Goal: Information Seeking & Learning: Learn about a topic

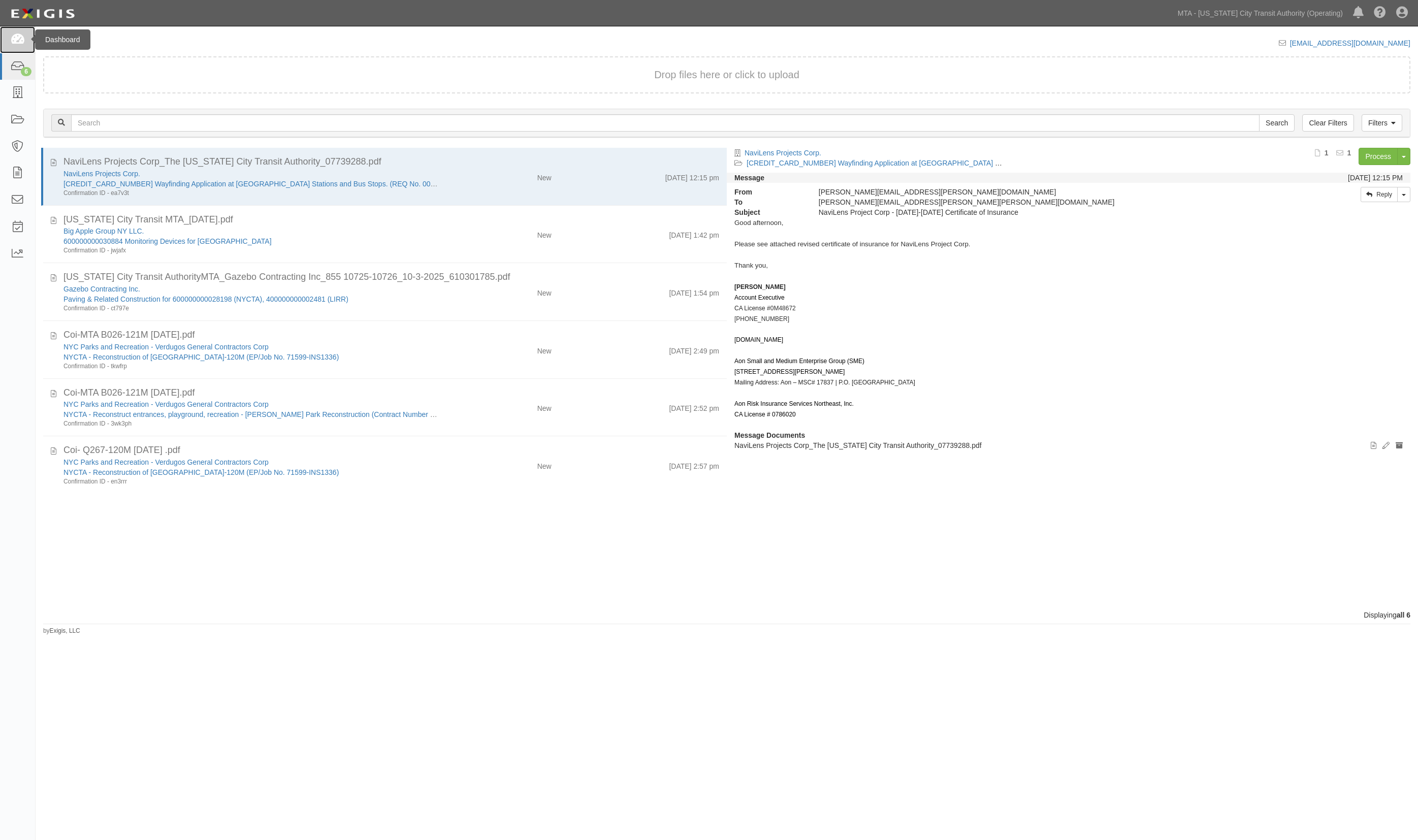
click at [14, 31] on link at bounding box center [17, 40] width 35 height 27
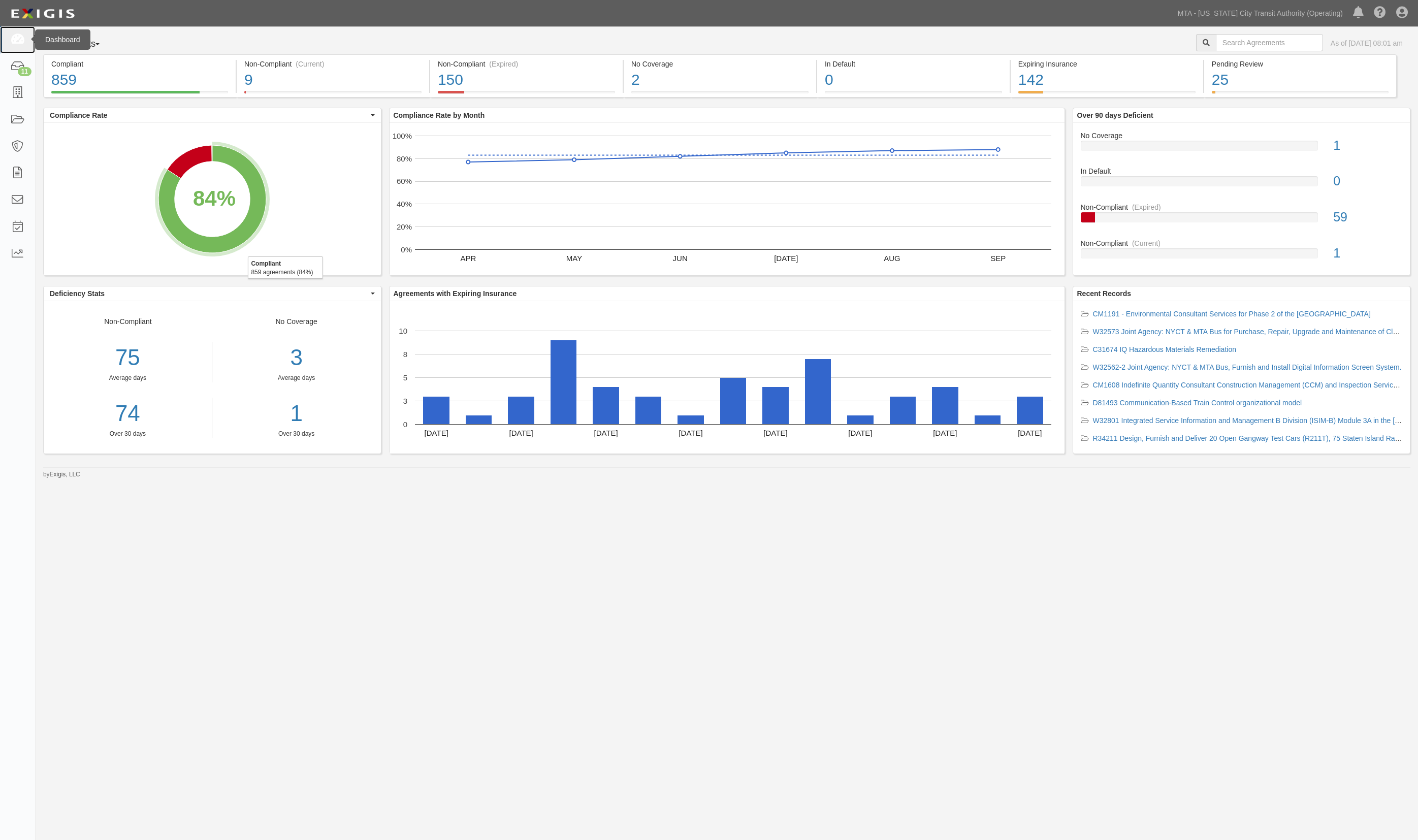
click at [19, 36] on icon at bounding box center [17, 40] width 14 height 12
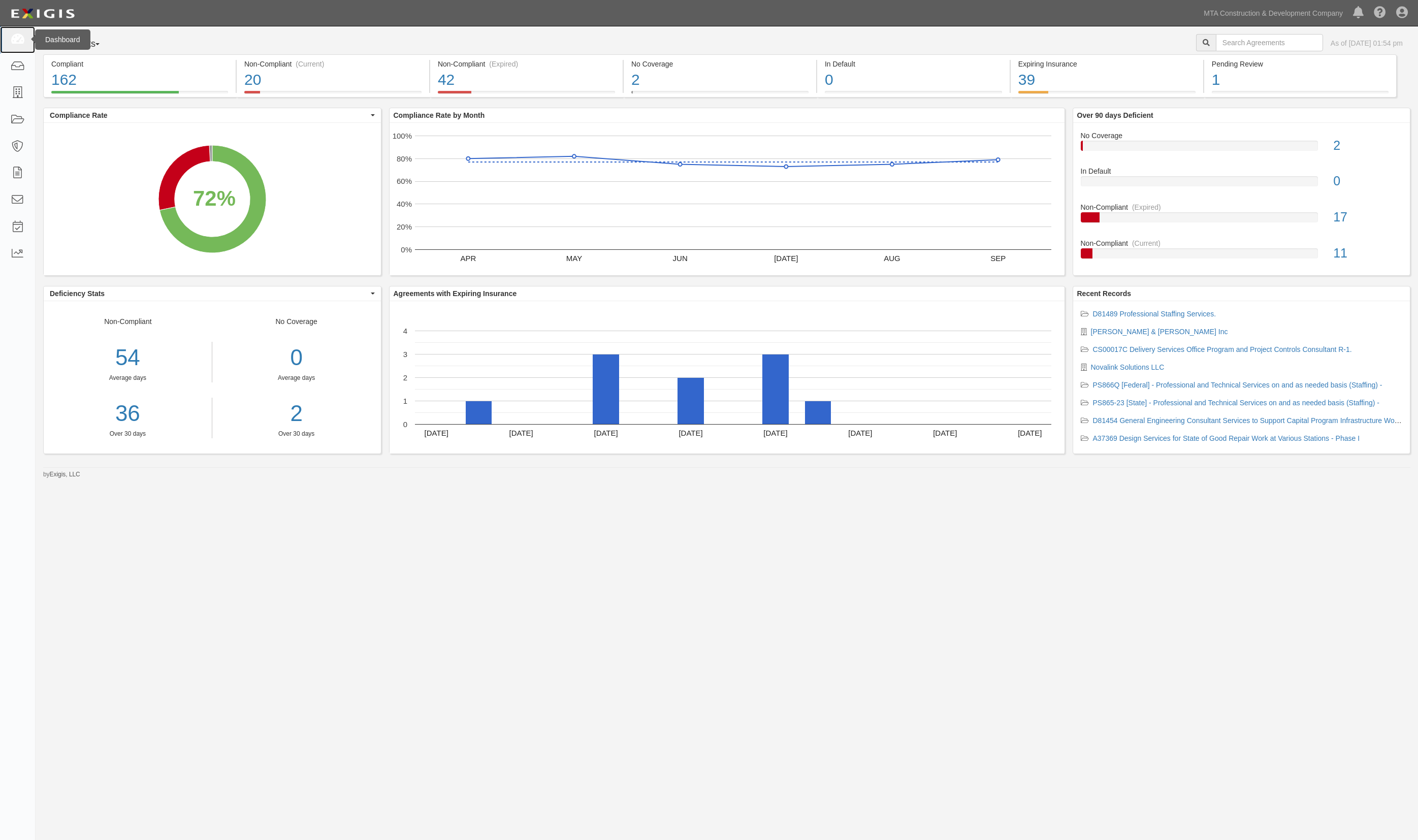
click at [14, 38] on icon at bounding box center [17, 40] width 14 height 12
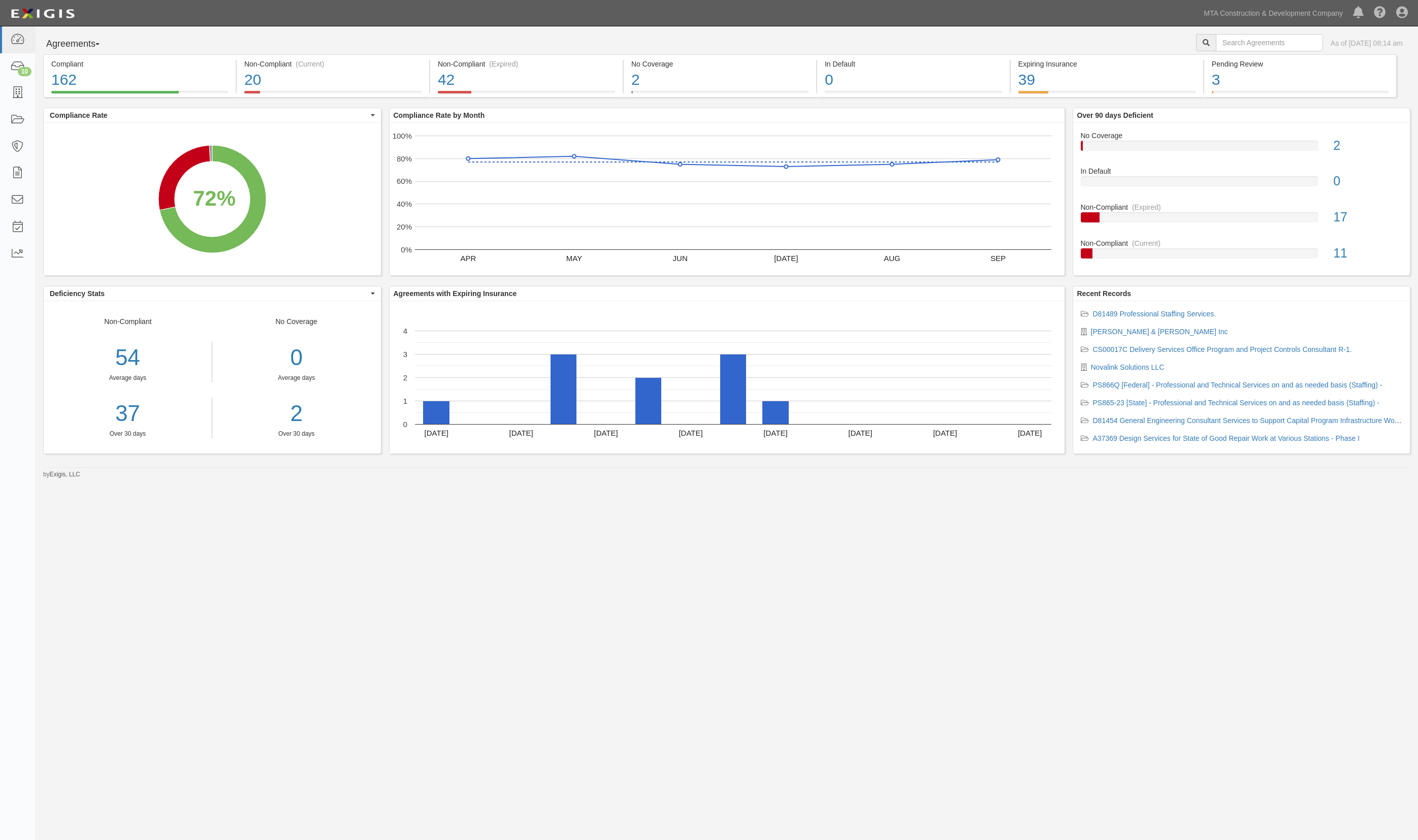
click at [779, 34] on div "Agreements Parties Agreements Coverages As of Oct 09, 2025 08:14 am" at bounding box center [726, 44] width 1382 height 20
click at [27, 66] on link "10" at bounding box center [17, 67] width 35 height 27
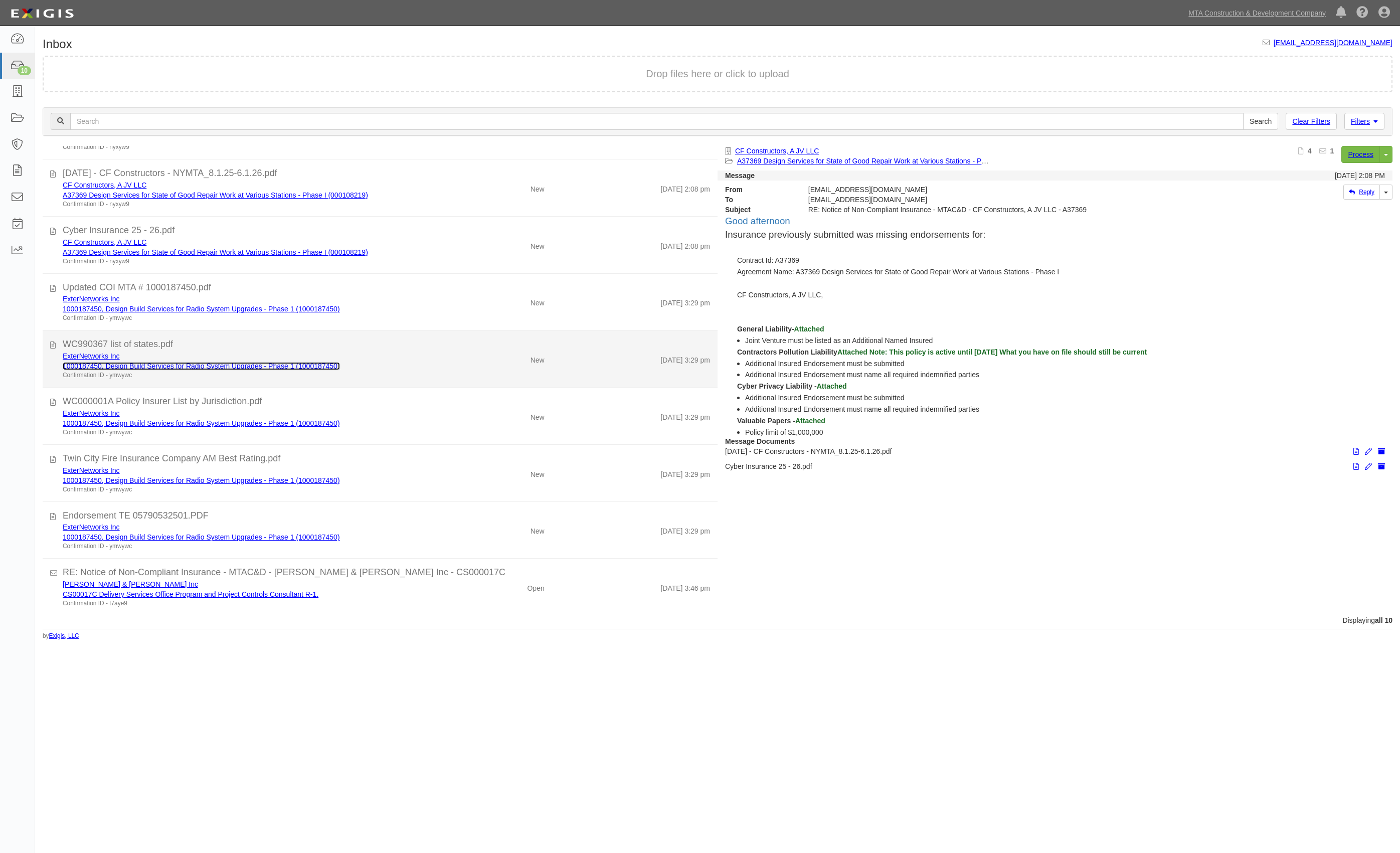
scroll to position [101, 0]
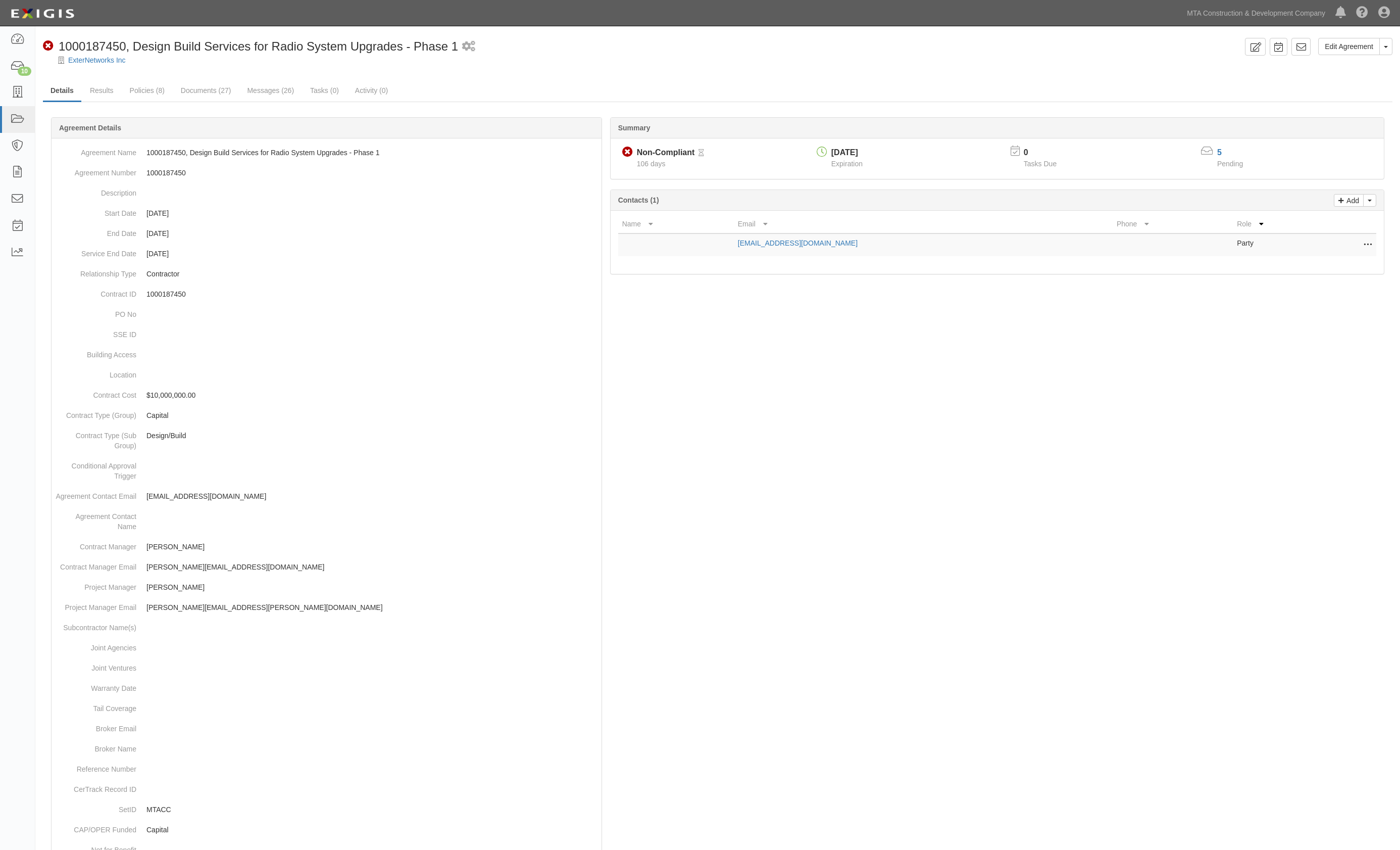
click at [27, 385] on div "Dashboard 10 Inbox Parties Agreements Coverages Documents Messages Tasks Reports" at bounding box center [18, 438] width 35 height 824
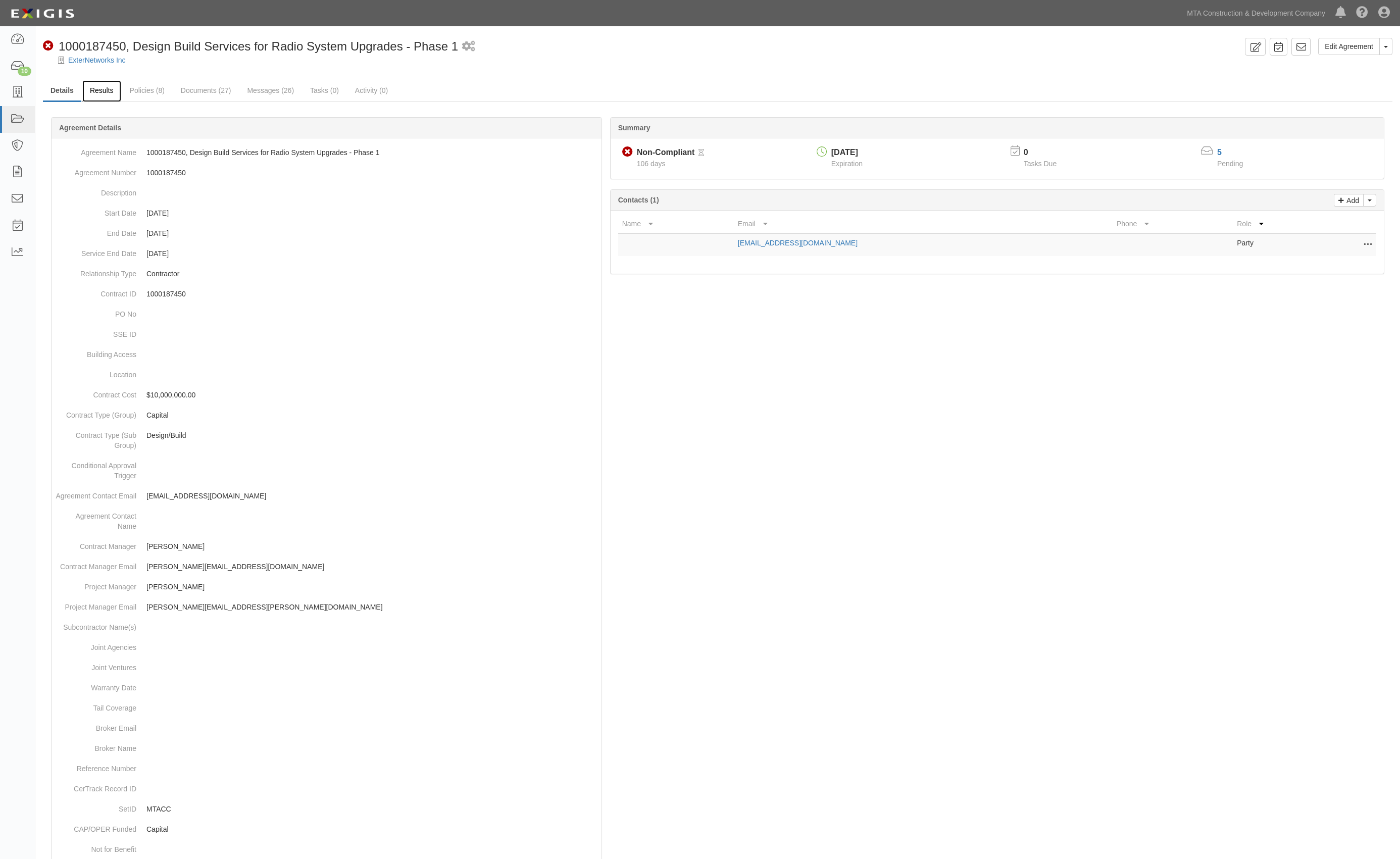
click at [88, 90] on link "Results" at bounding box center [102, 91] width 39 height 22
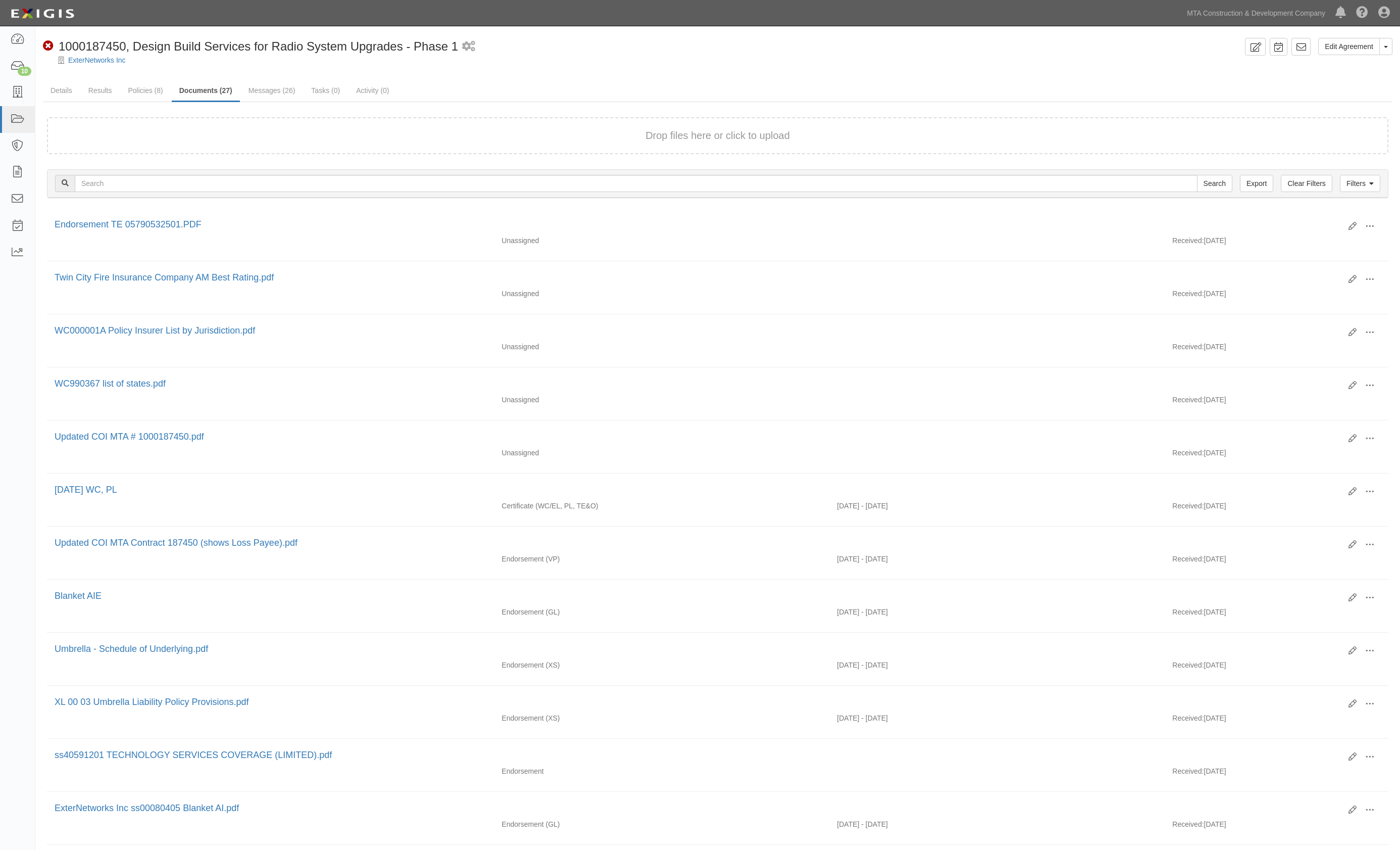
click at [1217, 90] on ul "Details Results Policies (8) Documents (27) Messages (26) Tasks (0) Activity (0)" at bounding box center [717, 91] width 1349 height 22
click at [58, 89] on link "Details" at bounding box center [62, 91] width 37 height 22
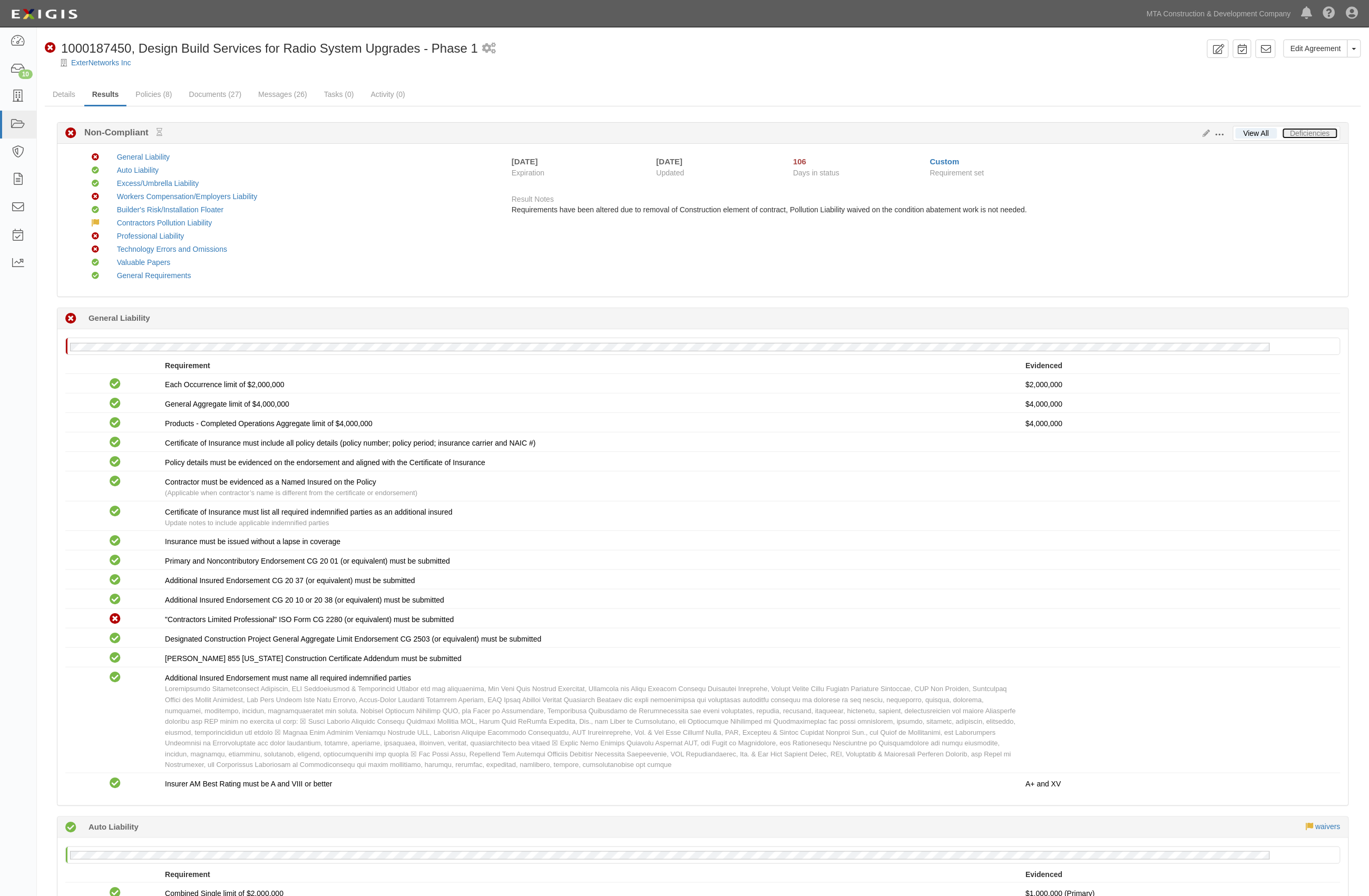
click at [1308, 135] on link "Deficiencies" at bounding box center [1310, 133] width 55 height 11
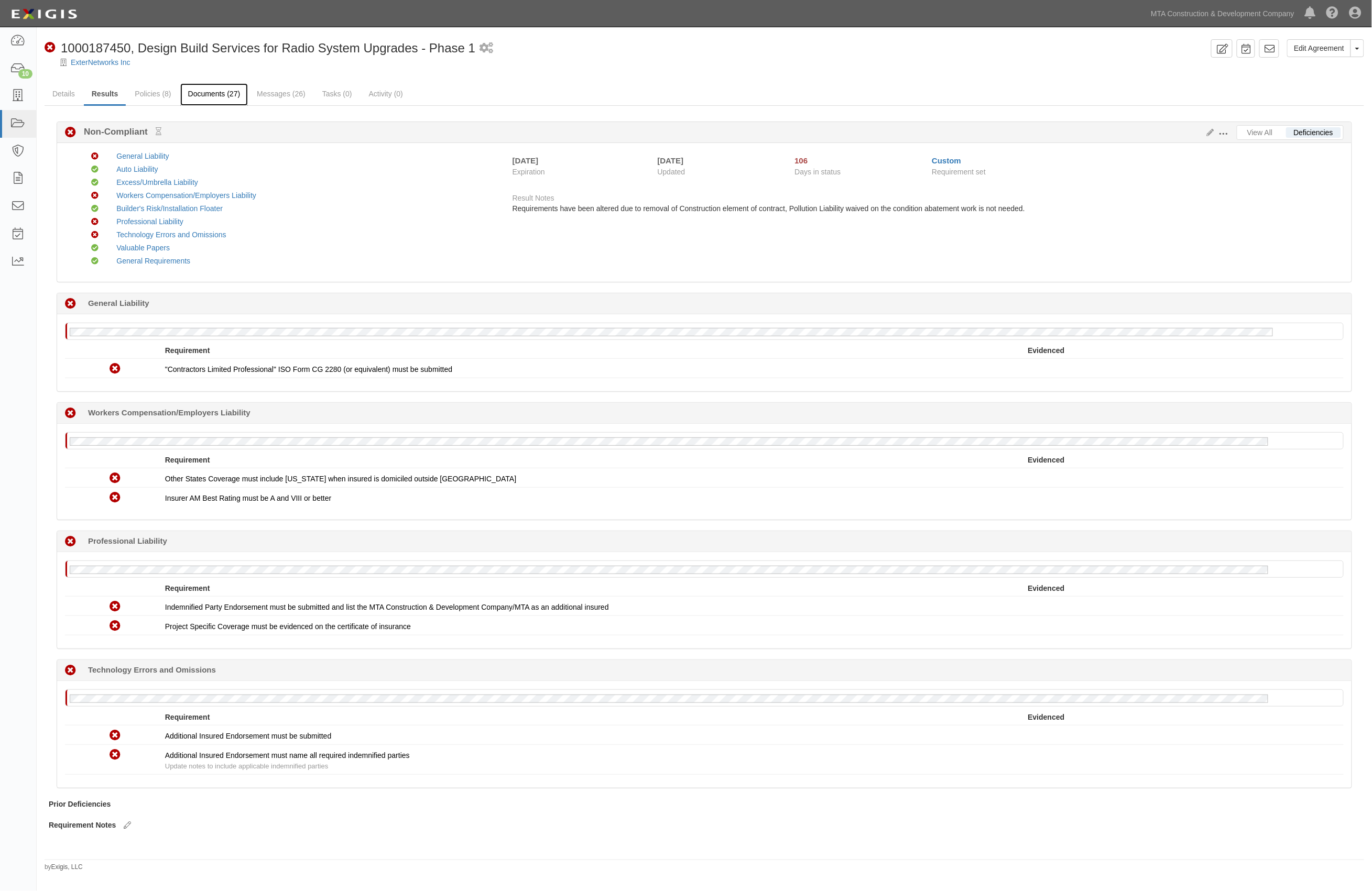
click at [222, 89] on link "Documents (27)" at bounding box center [215, 95] width 68 height 23
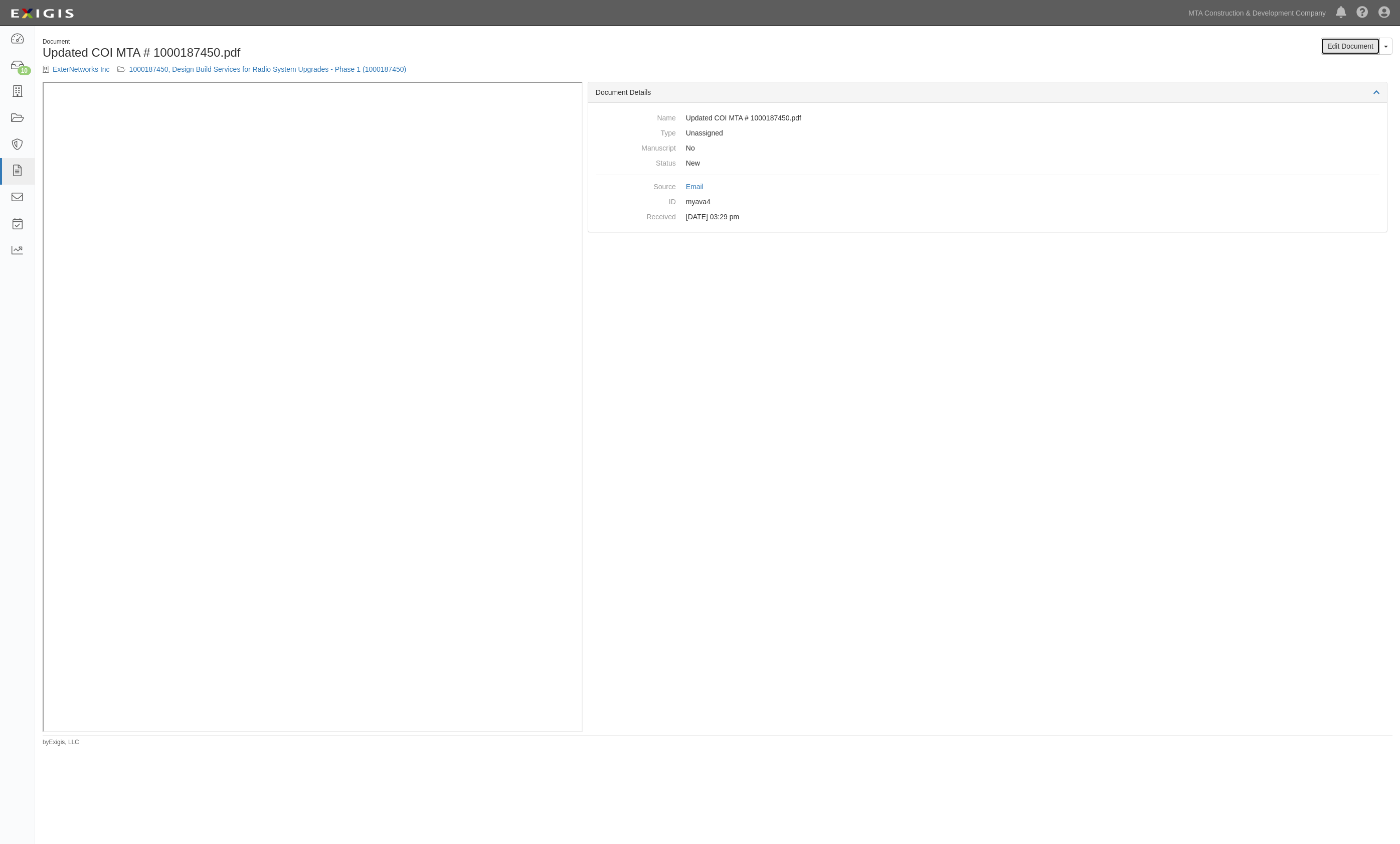
click at [1354, 43] on link "Edit Document" at bounding box center [1351, 46] width 59 height 17
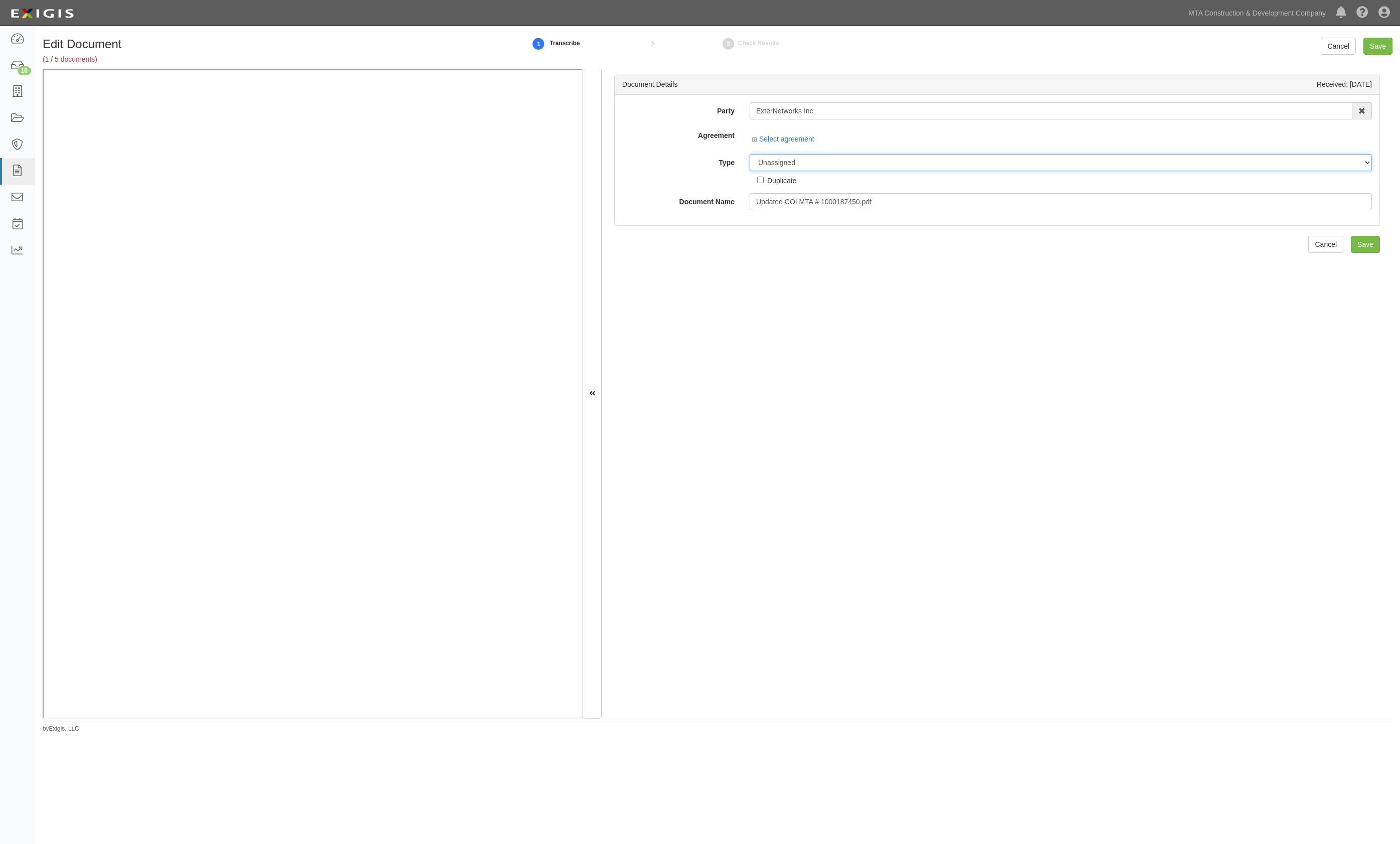
click at [783, 163] on div "Party ExterNetworks Inc AARCO Environmental Services Corp. Ad-Tech Enterprises …" at bounding box center [997, 156] width 750 height 108
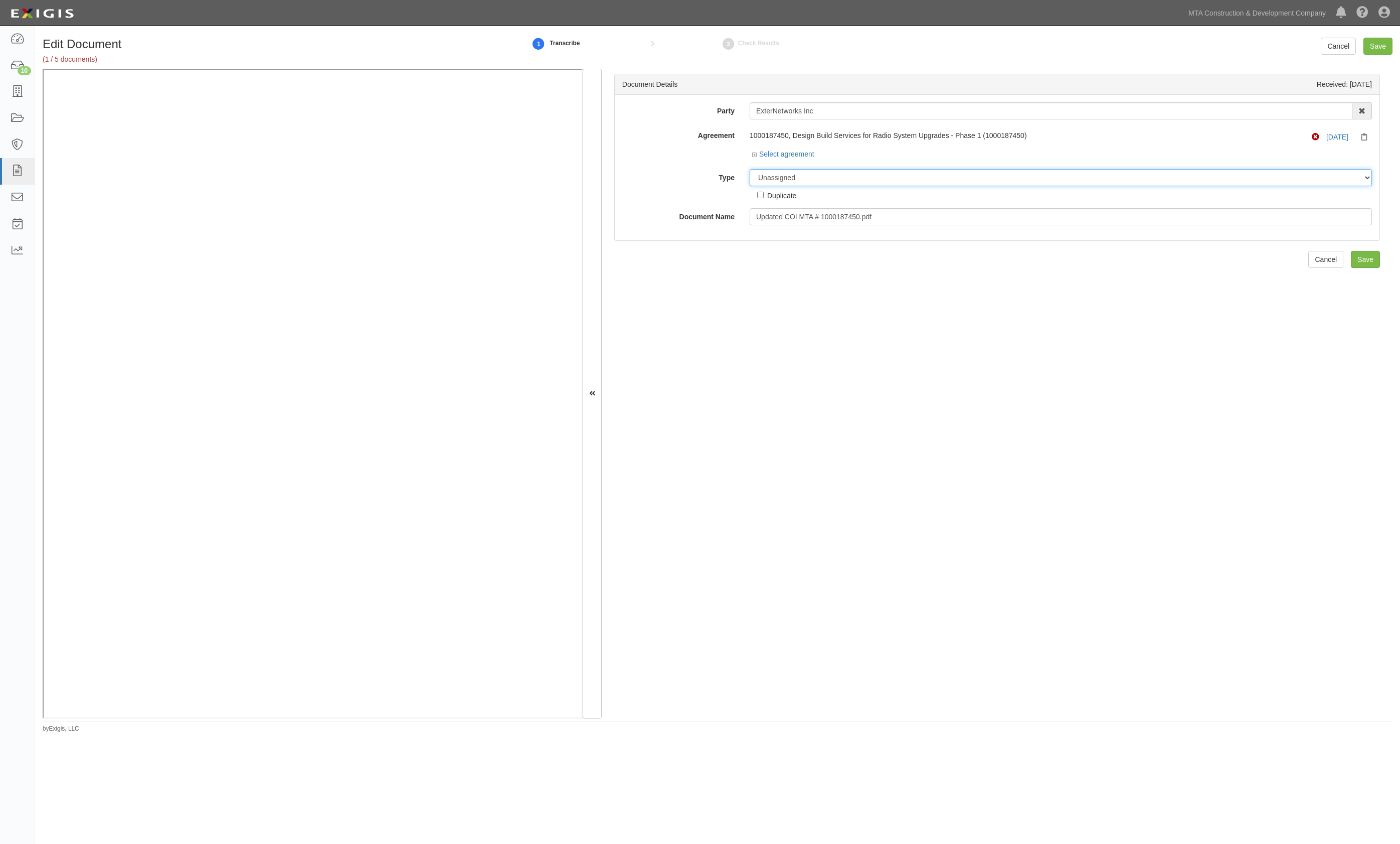
select select "JunkDetail"
click at [750, 169] on select "Unassigned Binder Cancellation Notice Certificate Contract Endorsement Insuranc…" at bounding box center [1061, 178] width 623 height 17
click at [1375, 46] on input "Save" at bounding box center [1377, 46] width 29 height 17
click at [797, 179] on select "Unassigned Binder Cancellation Notice Certificate Contract Endorsement Insuranc…" at bounding box center [1061, 178] width 623 height 17
select select "EndorsementDetail"
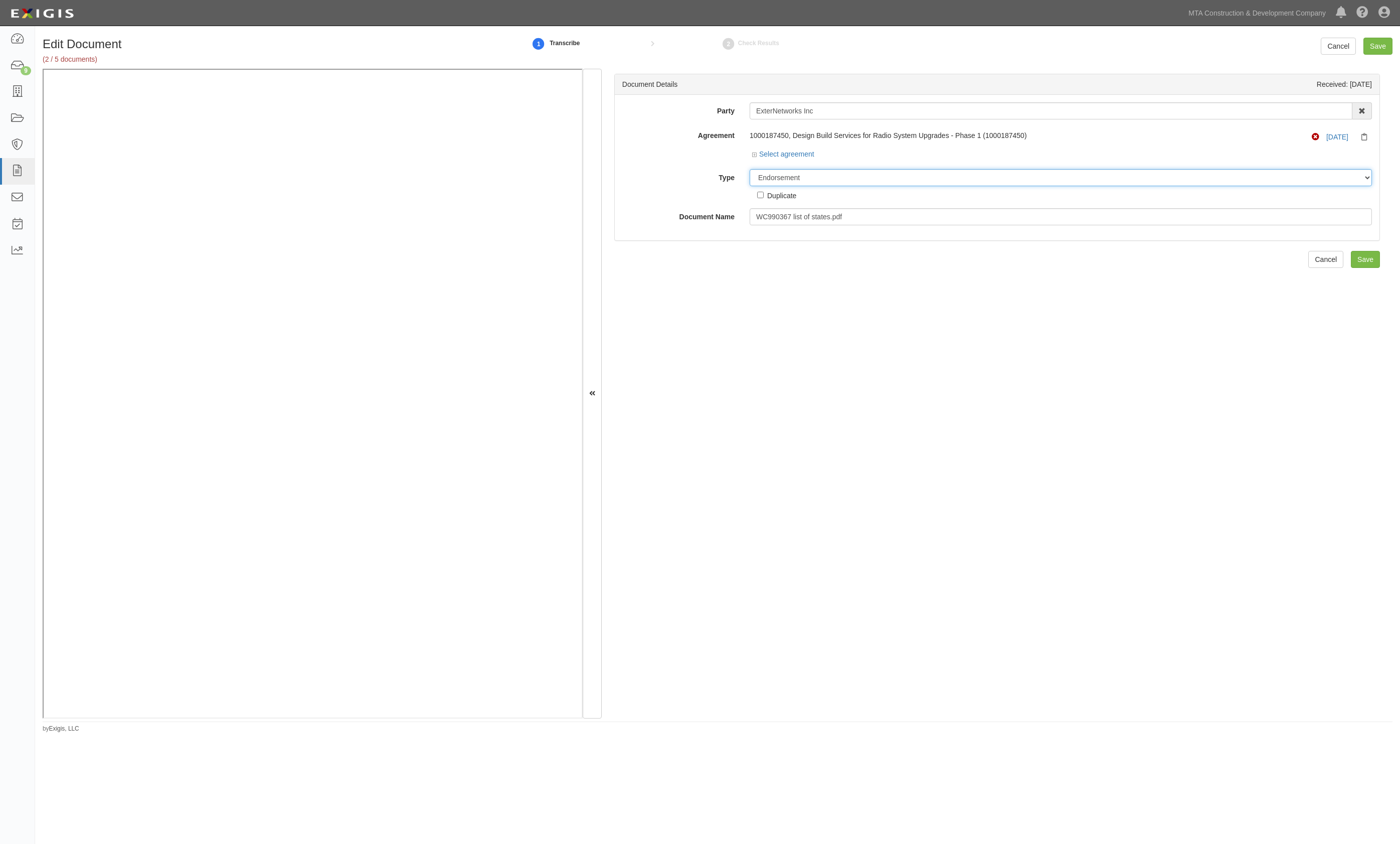
click at [750, 169] on select "Unassigned Binder Cancellation Notice Certificate Contract Endorsement Insuranc…" at bounding box center [1061, 178] width 623 height 17
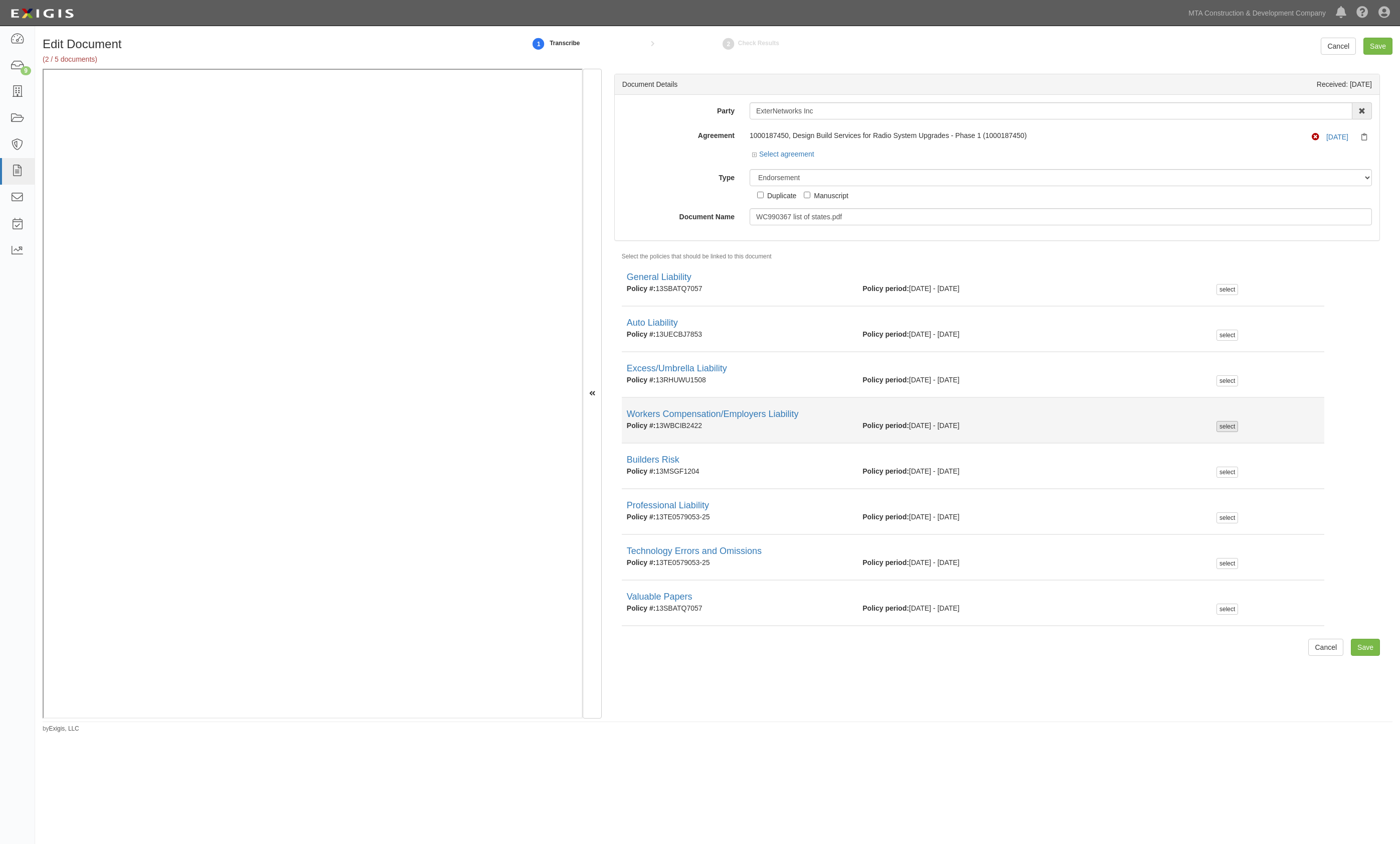
click at [1227, 424] on div "select" at bounding box center [1227, 426] width 22 height 11
checkbox input "true"
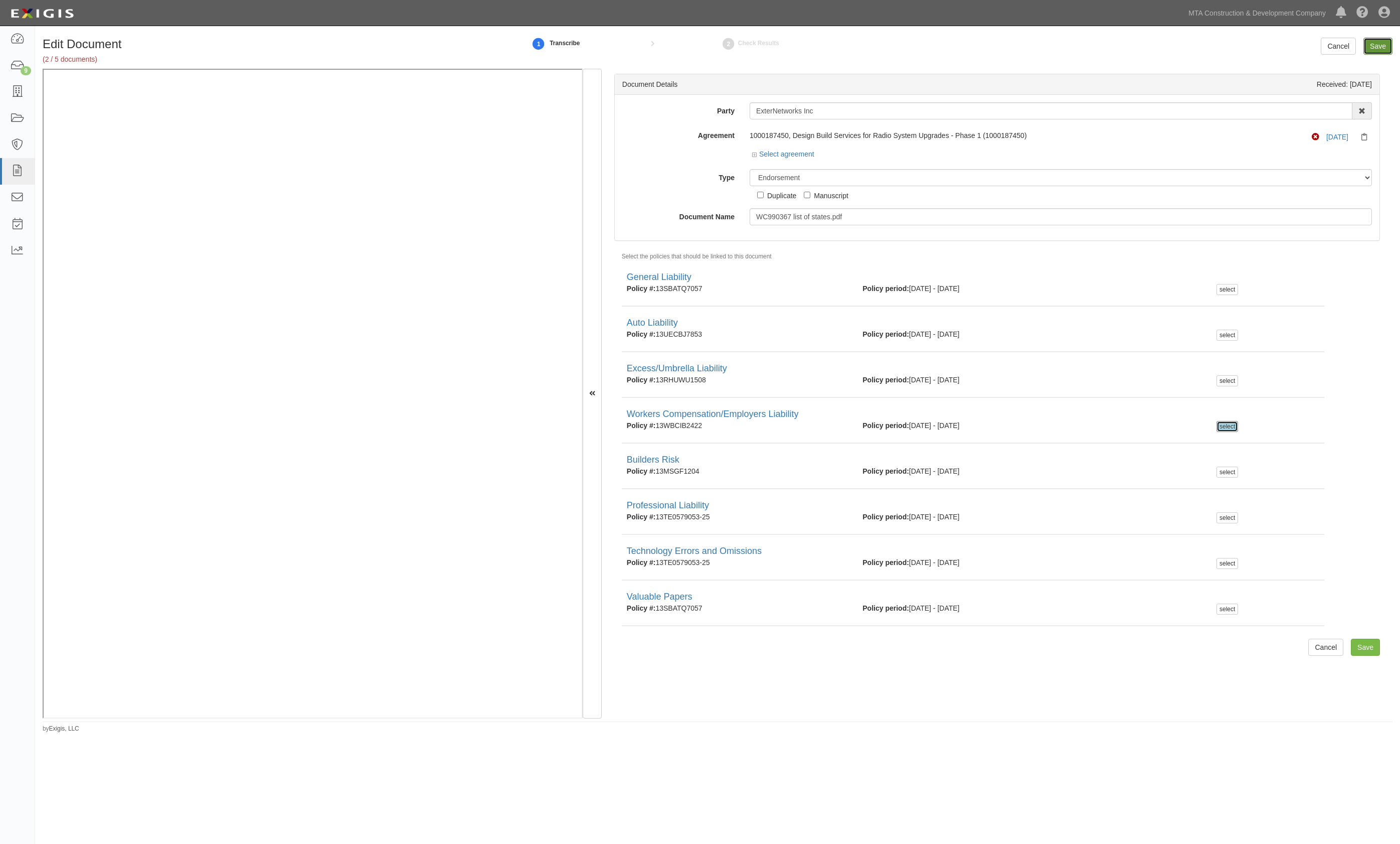
click at [1376, 42] on input "Save" at bounding box center [1377, 46] width 29 height 17
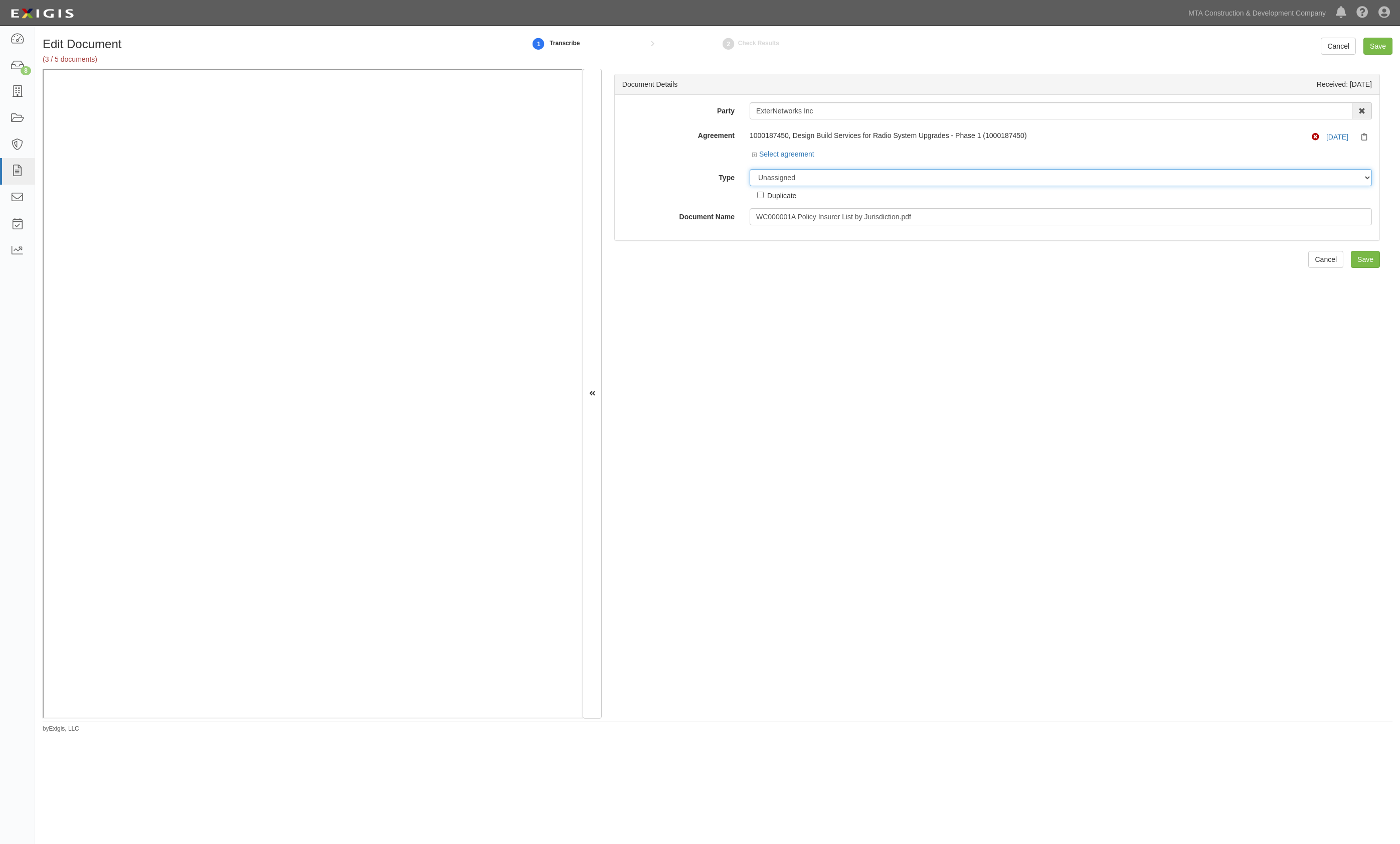
click at [808, 179] on select "Unassigned Binder Cancellation Notice Certificate Contract Endorsement Insuranc…" at bounding box center [1061, 178] width 623 height 17
select select "EndorsementDetail"
click at [750, 169] on select "Unassigned Binder Cancellation Notice Certificate Contract Endorsement Insuranc…" at bounding box center [1061, 178] width 623 height 17
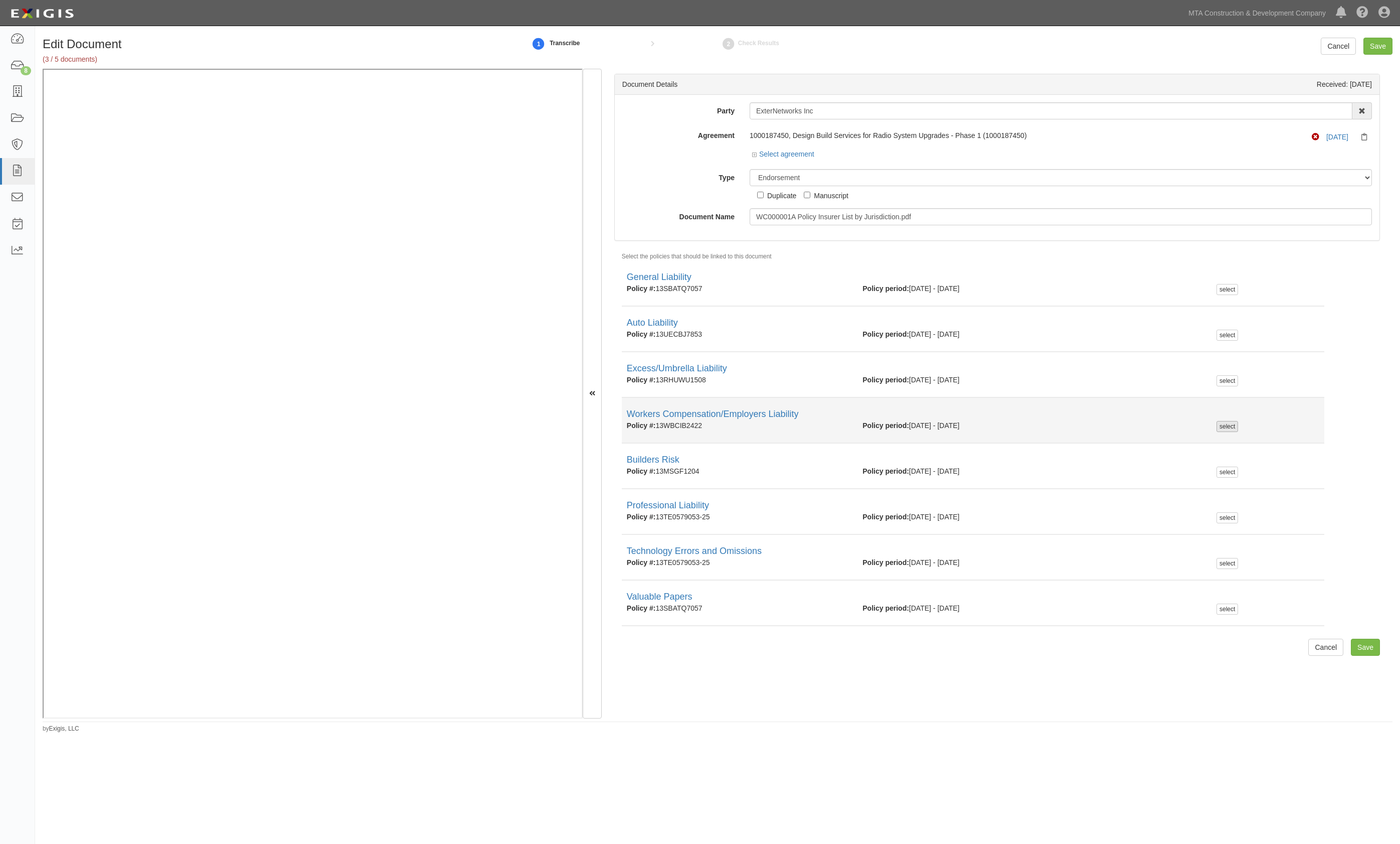
click at [1217, 424] on div "select" at bounding box center [1227, 426] width 22 height 11
checkbox input "true"
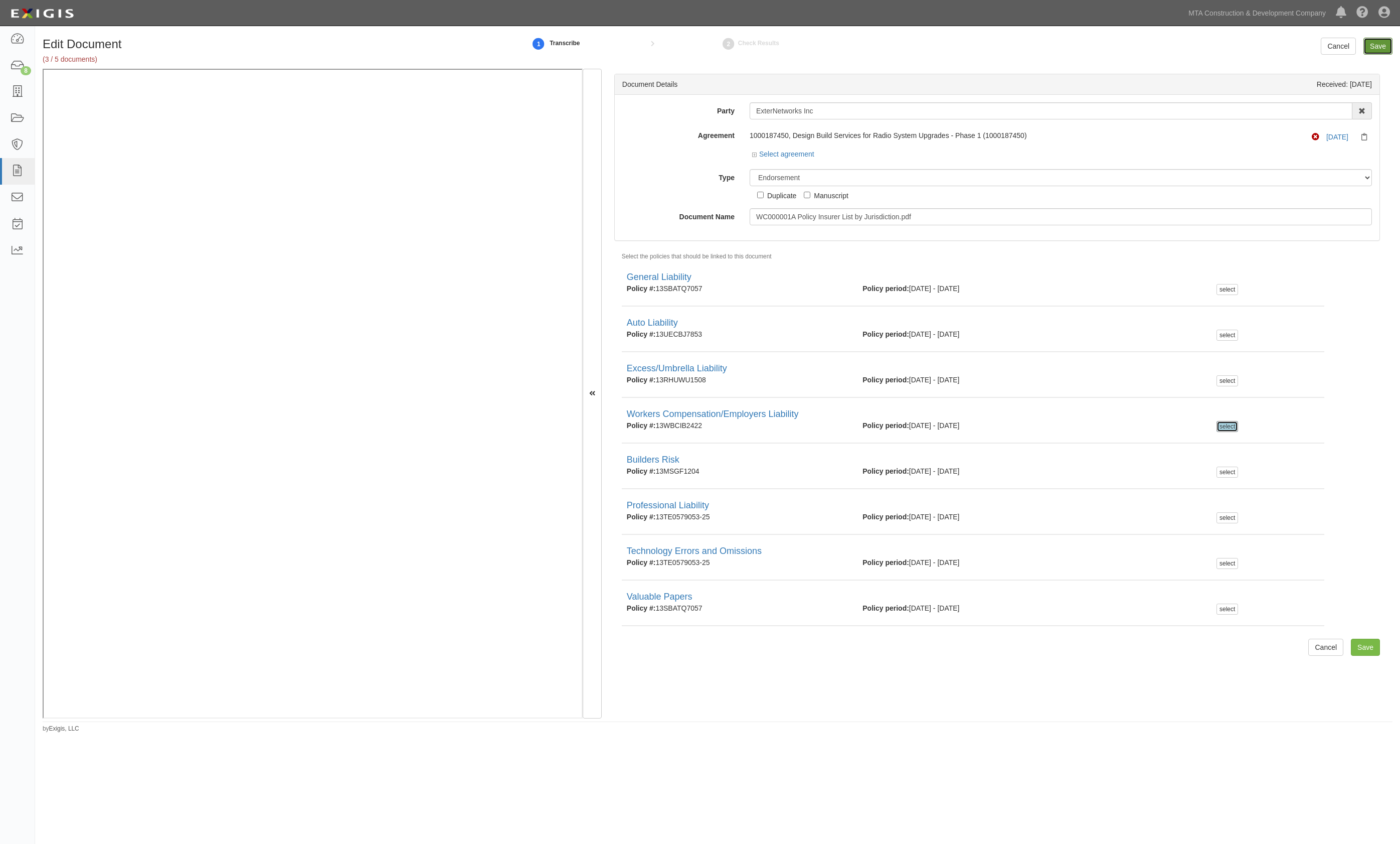
click at [1382, 42] on input "Save" at bounding box center [1377, 46] width 29 height 17
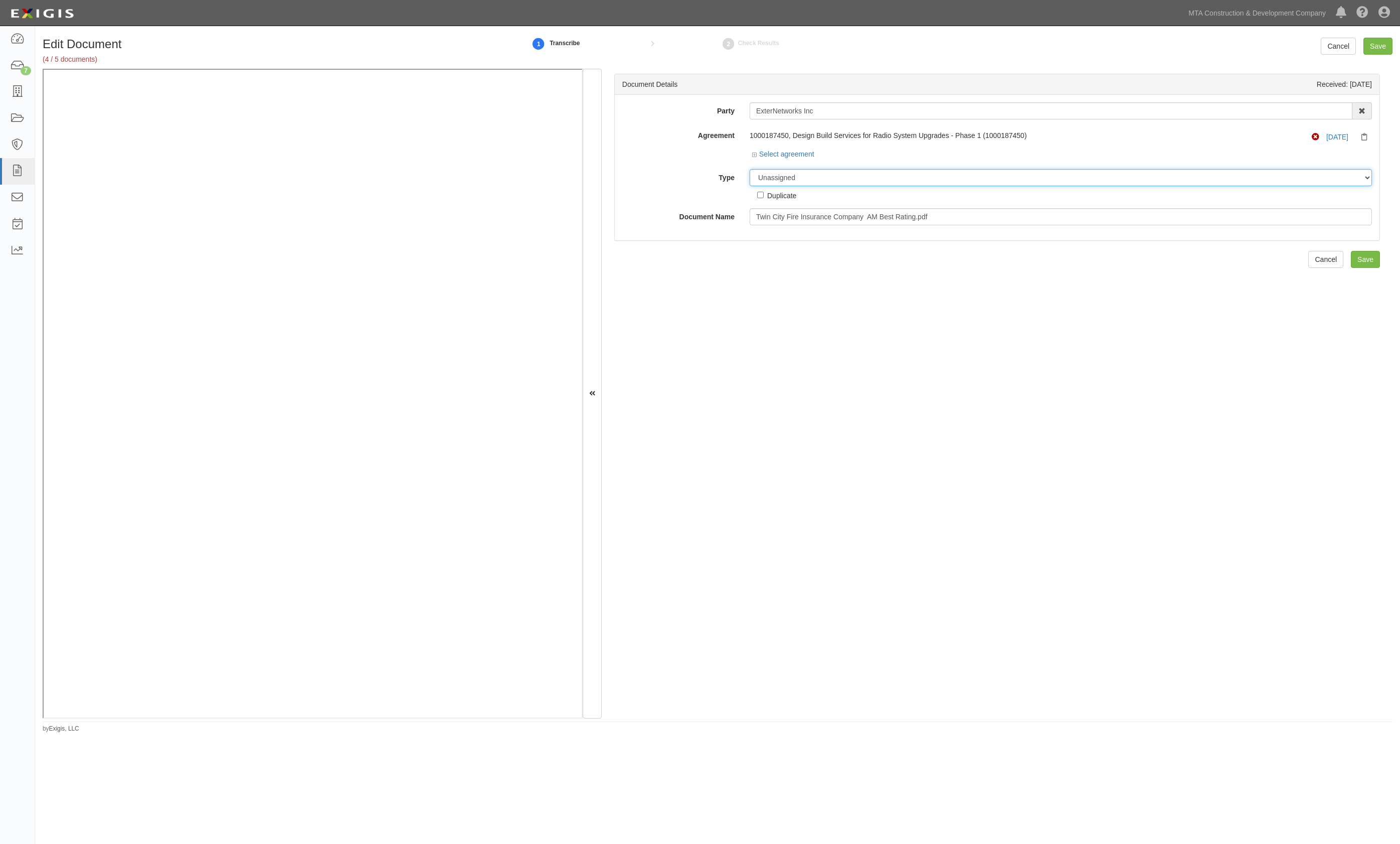
click at [846, 183] on select "Unassigned Binder Cancellation Notice Certificate Contract Endorsement Insuranc…" at bounding box center [1061, 178] width 623 height 17
select select "JunkDetail"
click at [750, 169] on select "Unassigned Binder Cancellation Notice Certificate Contract Endorsement Insuranc…" at bounding box center [1061, 178] width 623 height 17
click at [1375, 41] on input "Save" at bounding box center [1377, 46] width 29 height 17
click at [824, 179] on select "Unassigned Binder Cancellation Notice Certificate Contract Endorsement Insuranc…" at bounding box center [1061, 178] width 623 height 17
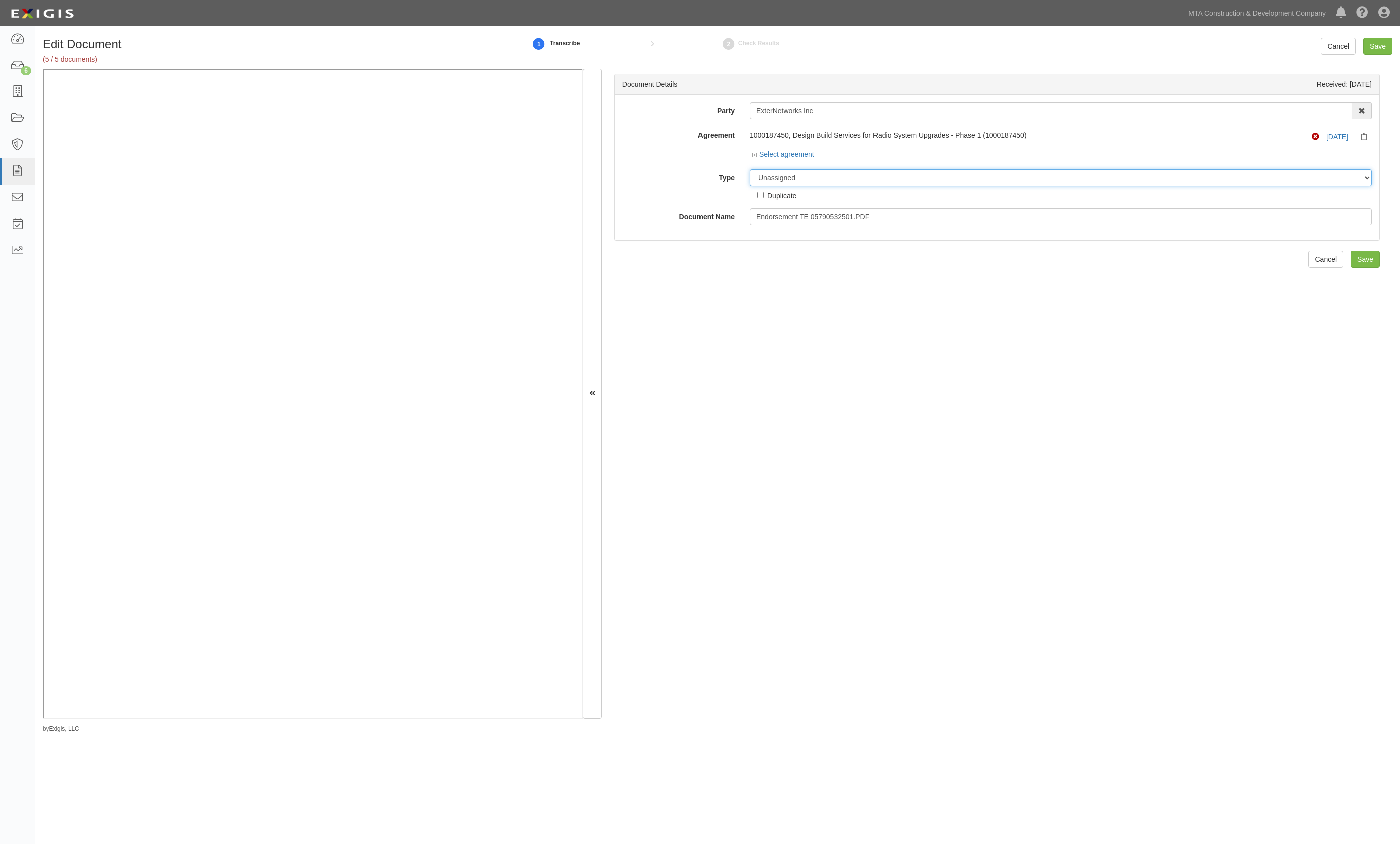
select select "EndorsementDetail"
click at [750, 169] on select "Unassigned Binder Cancellation Notice Certificate Contract Endorsement Insuranc…" at bounding box center [1061, 178] width 623 height 17
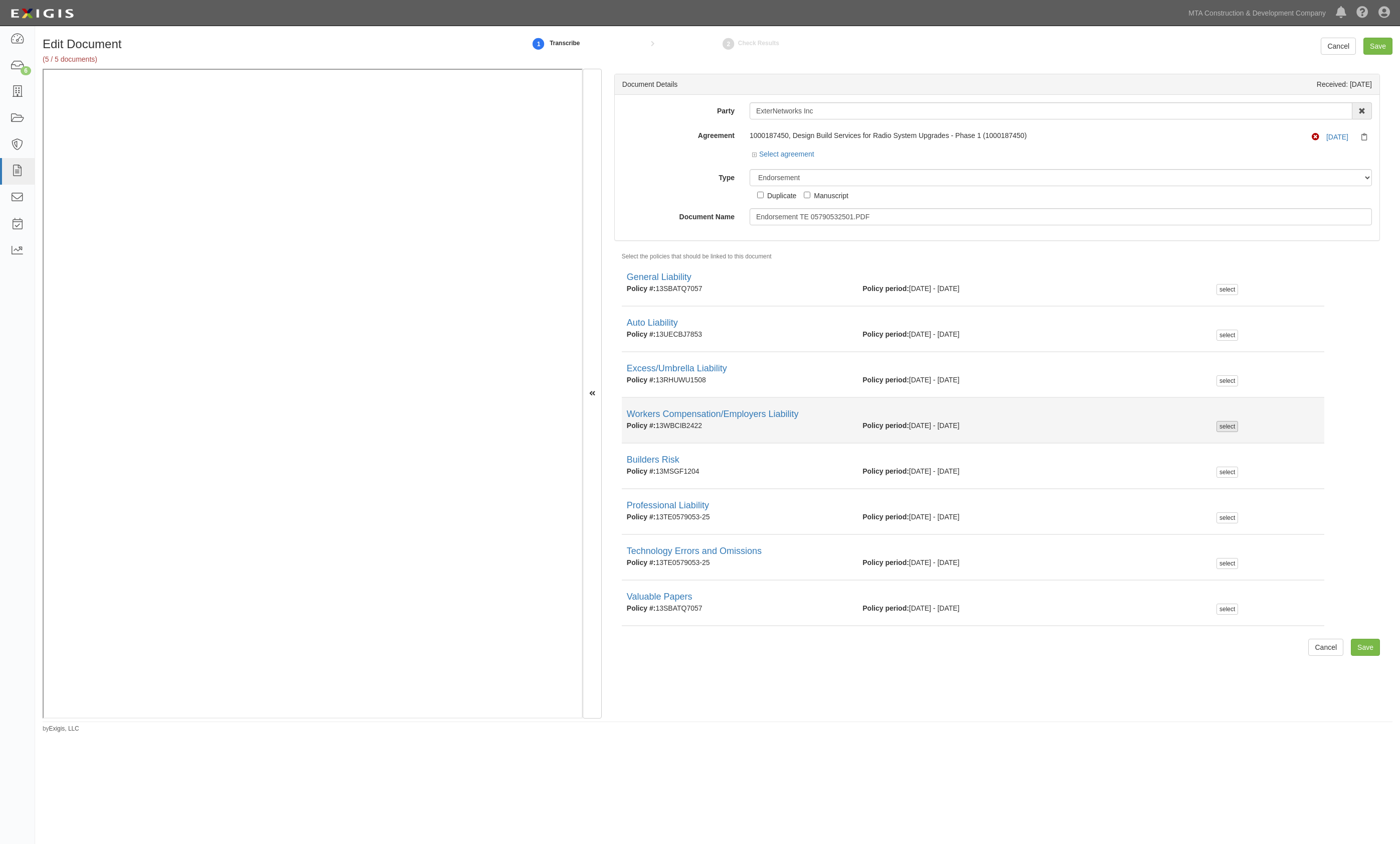
click at [1221, 429] on div "select" at bounding box center [1227, 426] width 22 height 11
checkbox input "true"
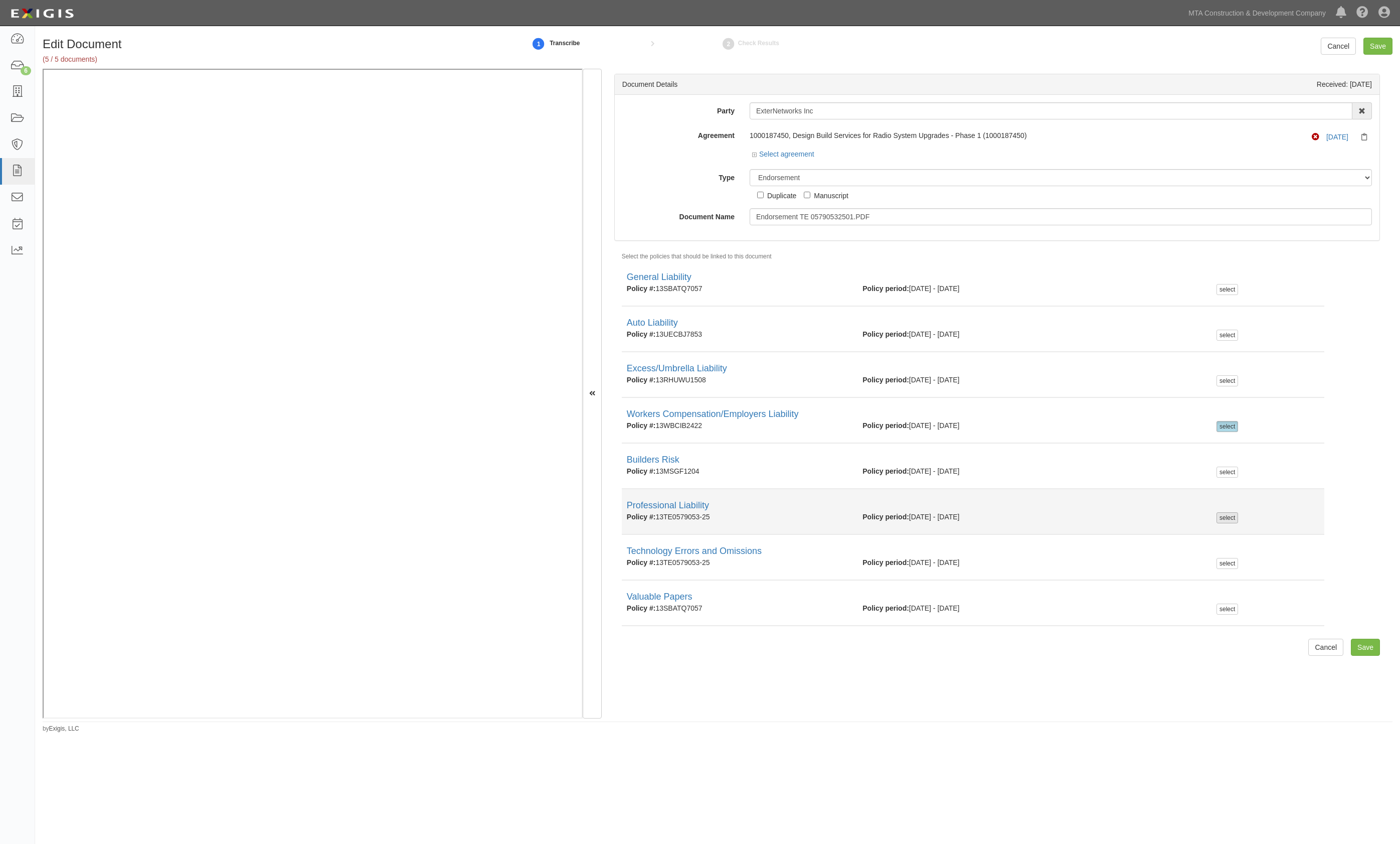
click at [1217, 519] on div "select" at bounding box center [1227, 517] width 22 height 11
checkbox input "true"
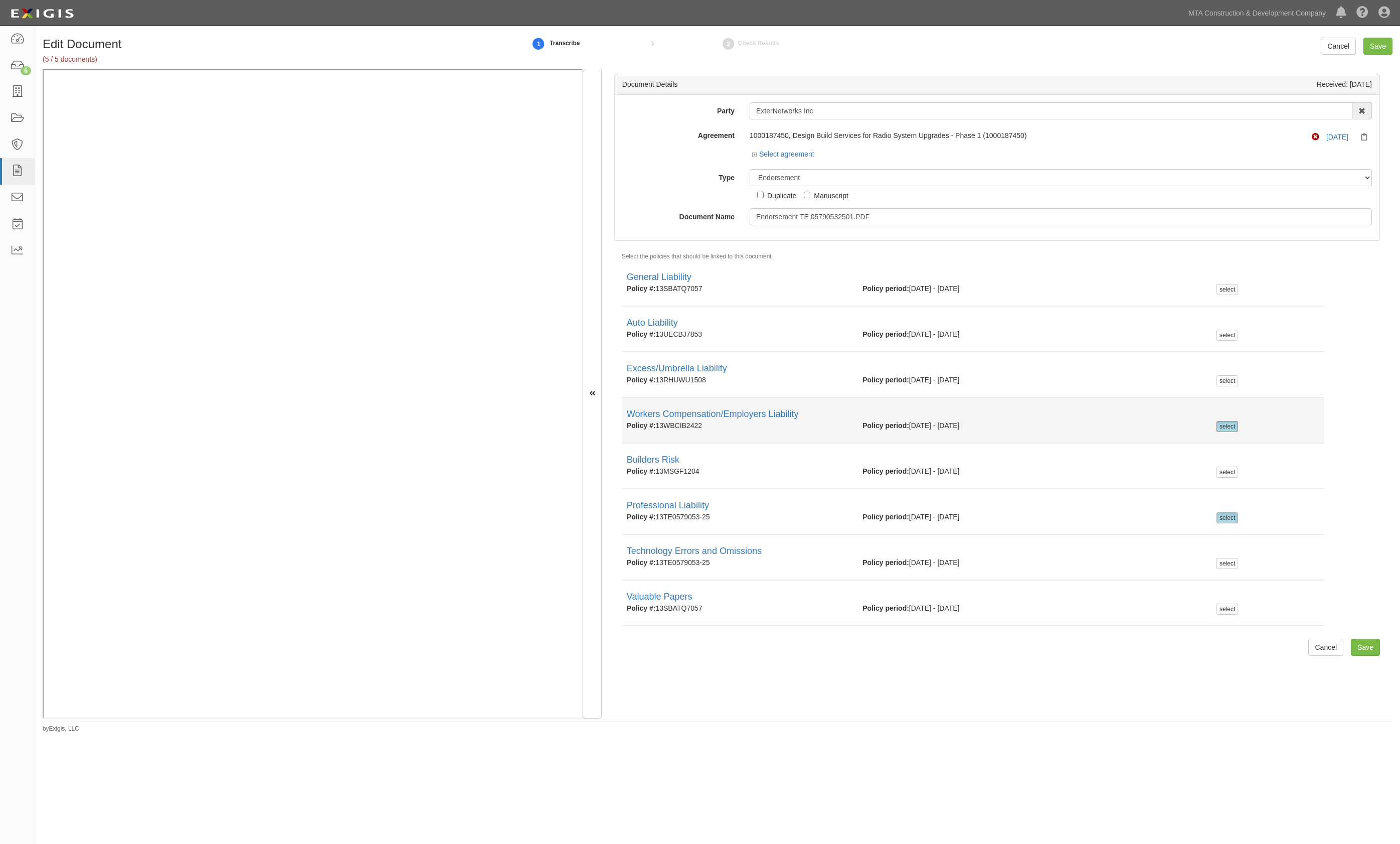
click at [1217, 429] on div "select" at bounding box center [1227, 426] width 22 height 11
checkbox input "false"
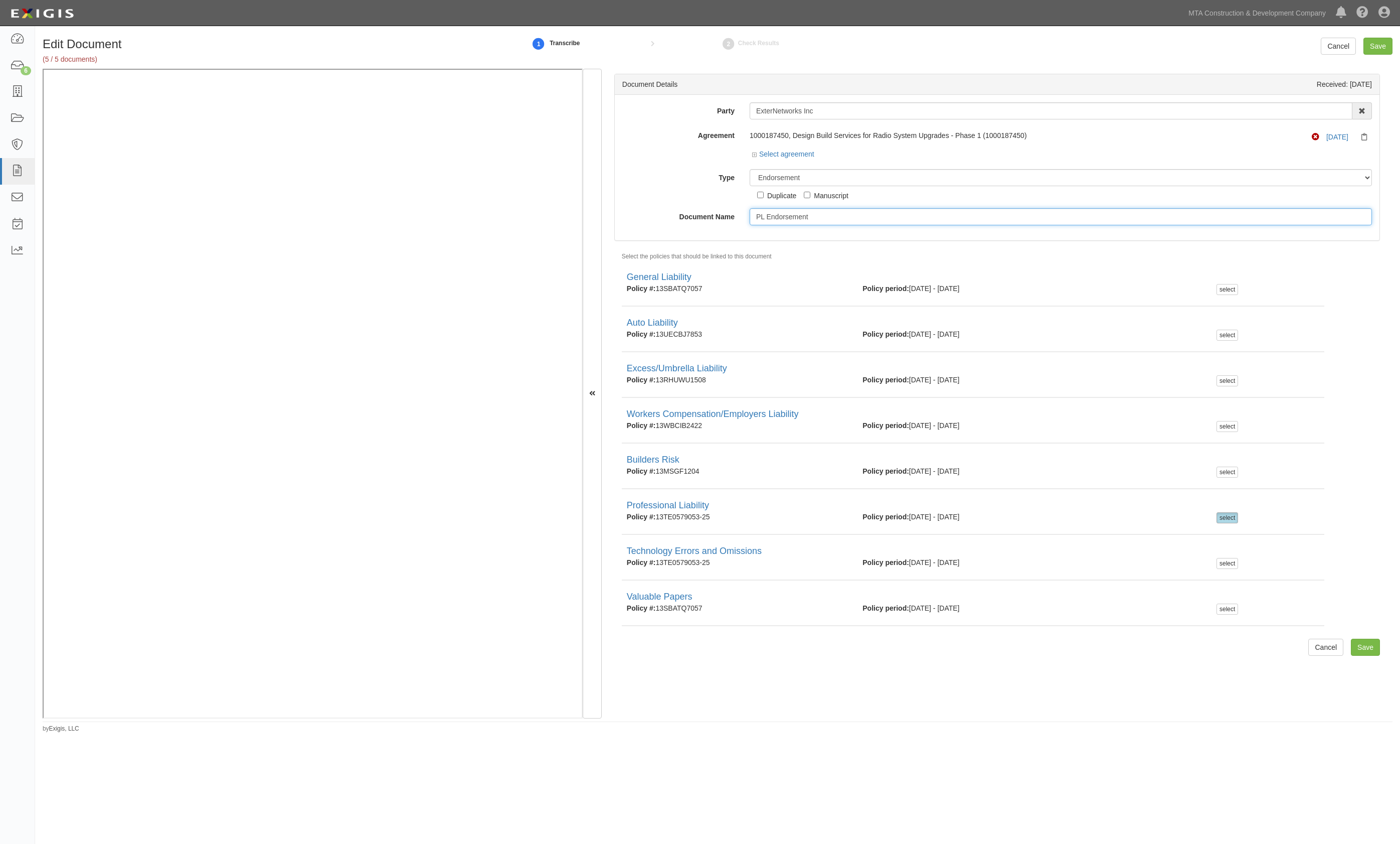
type input "PL Endorsement"
click at [1375, 43] on input "Save" at bounding box center [1377, 46] width 29 height 17
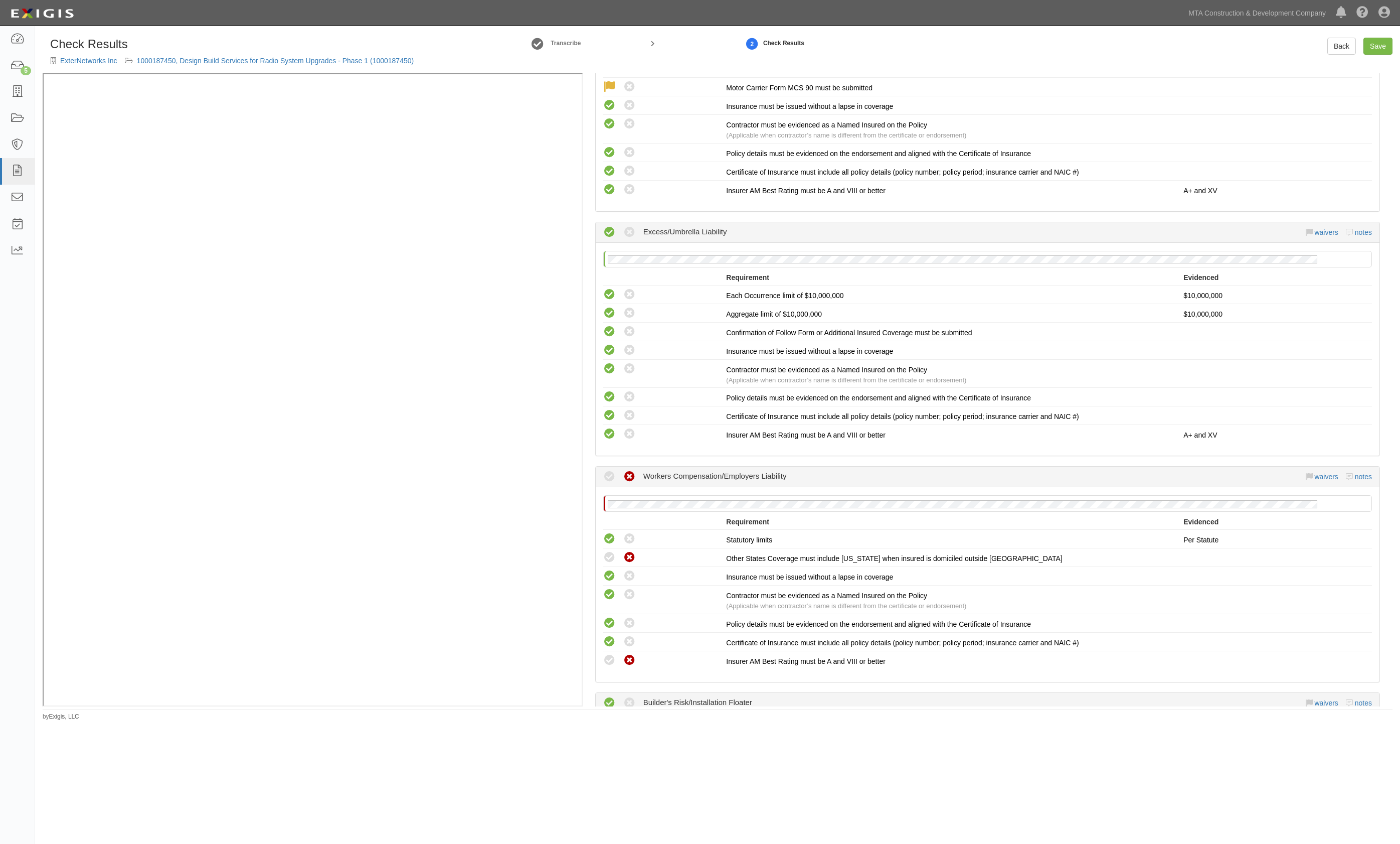
scroll to position [1070, 0]
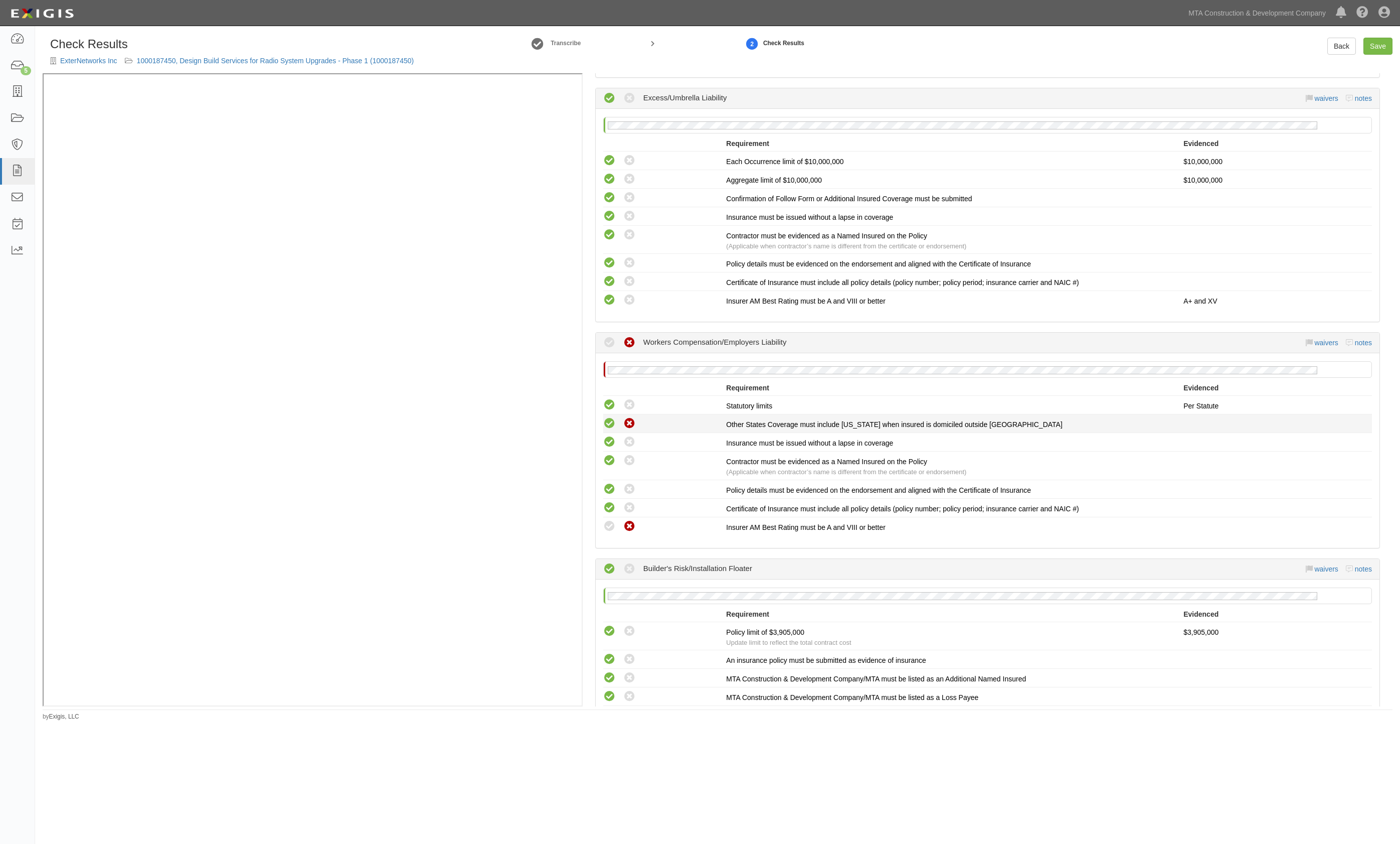
click at [607, 417] on icon at bounding box center [609, 423] width 13 height 13
radio input "true"
click at [1315, 339] on link "waivers" at bounding box center [1326, 343] width 23 height 8
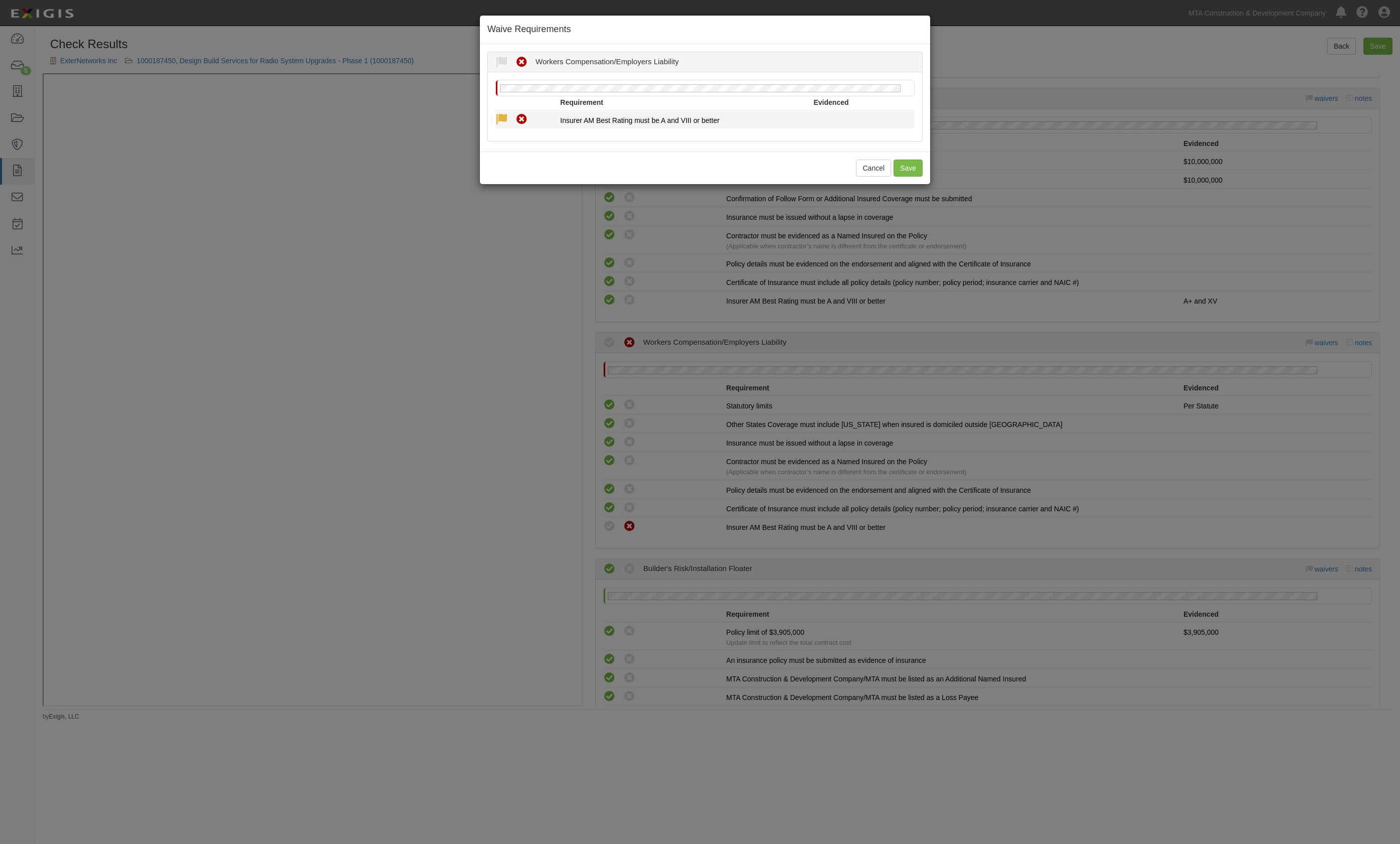
click at [504, 119] on icon at bounding box center [501, 119] width 13 height 13
radio input "true"
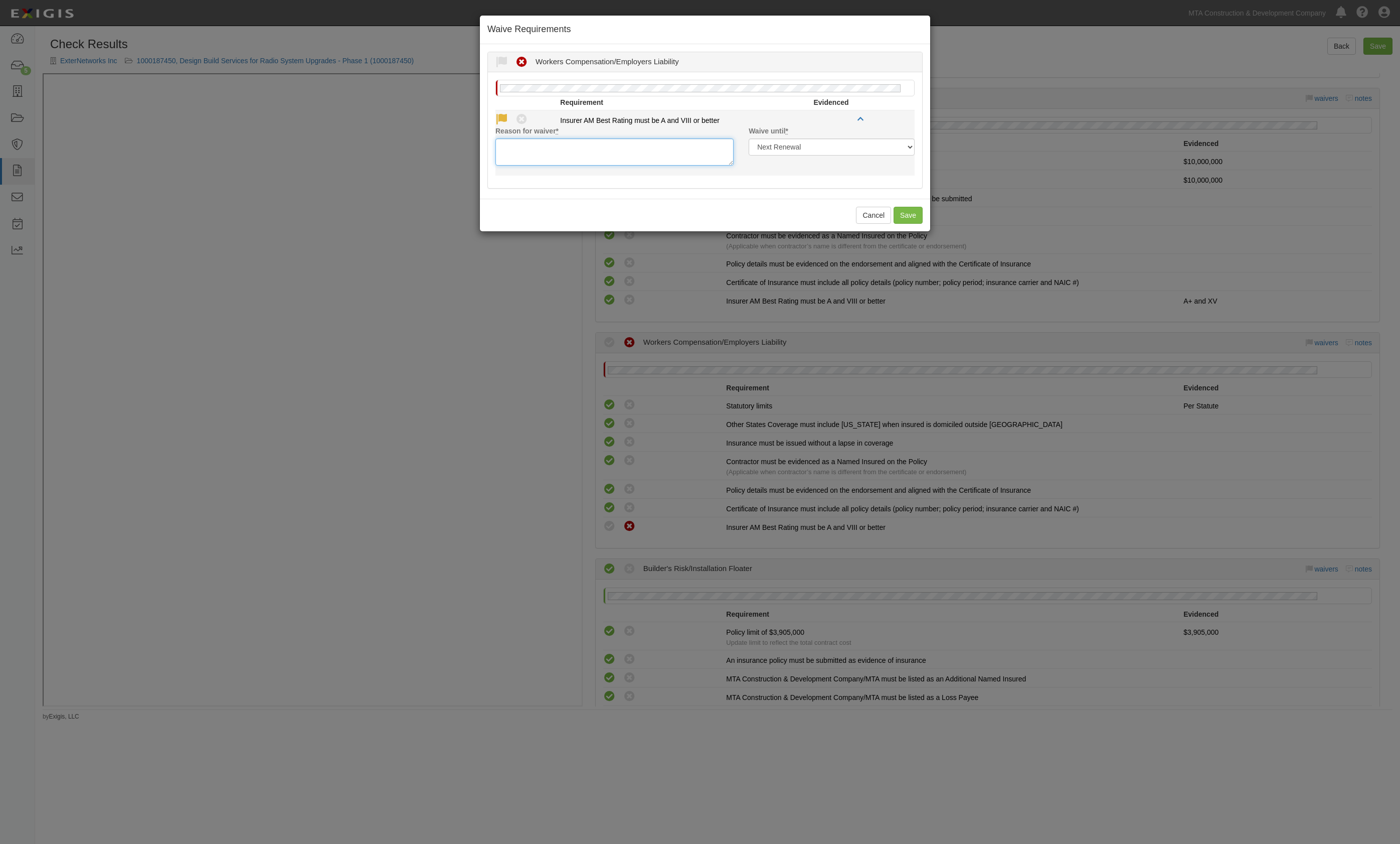
click at [536, 147] on textarea "Reason for waiver *" at bounding box center [614, 152] width 238 height 27
type textarea "Harford"
click at [912, 215] on button "Save" at bounding box center [908, 215] width 29 height 17
radio input "true"
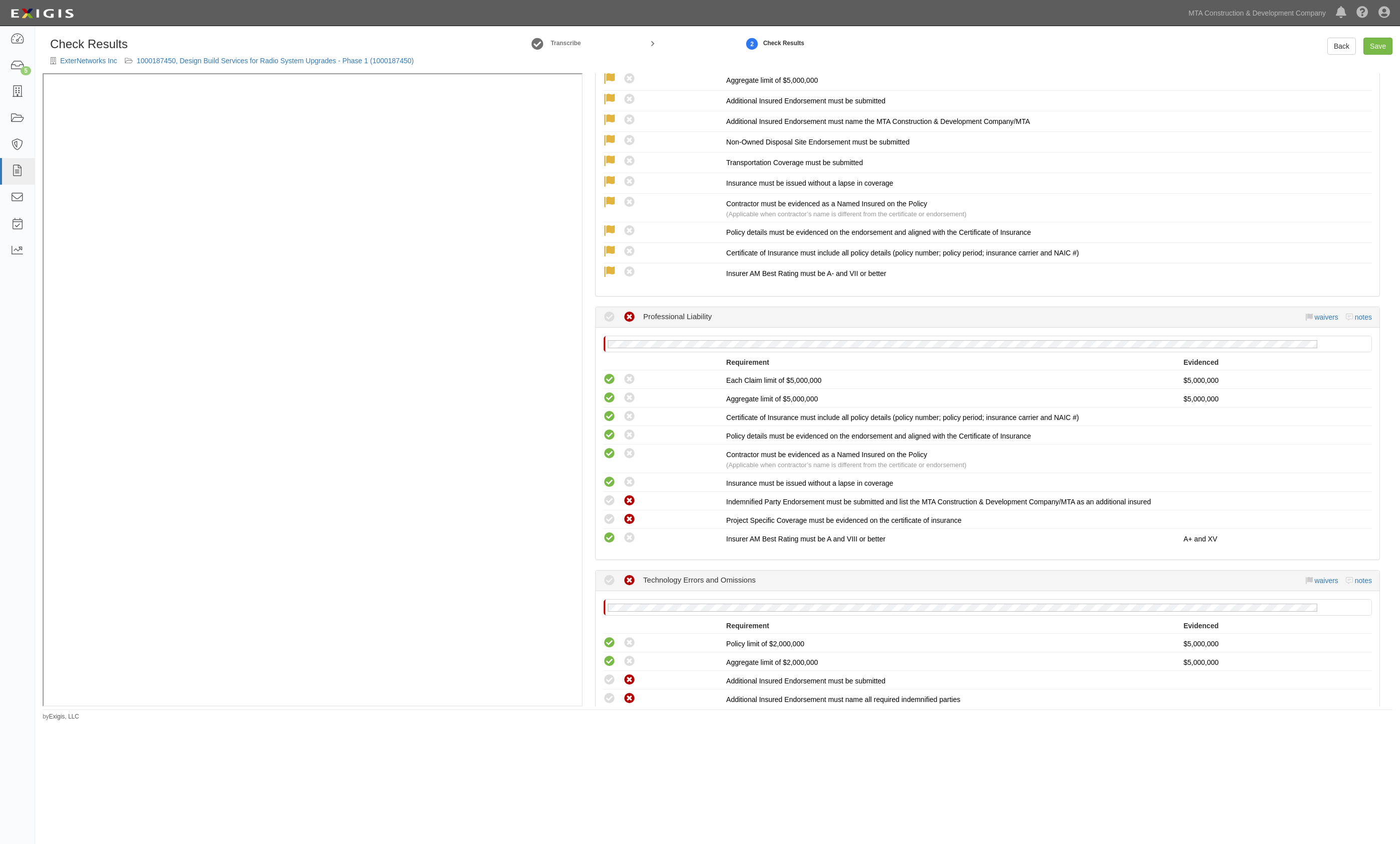
scroll to position [2140, 0]
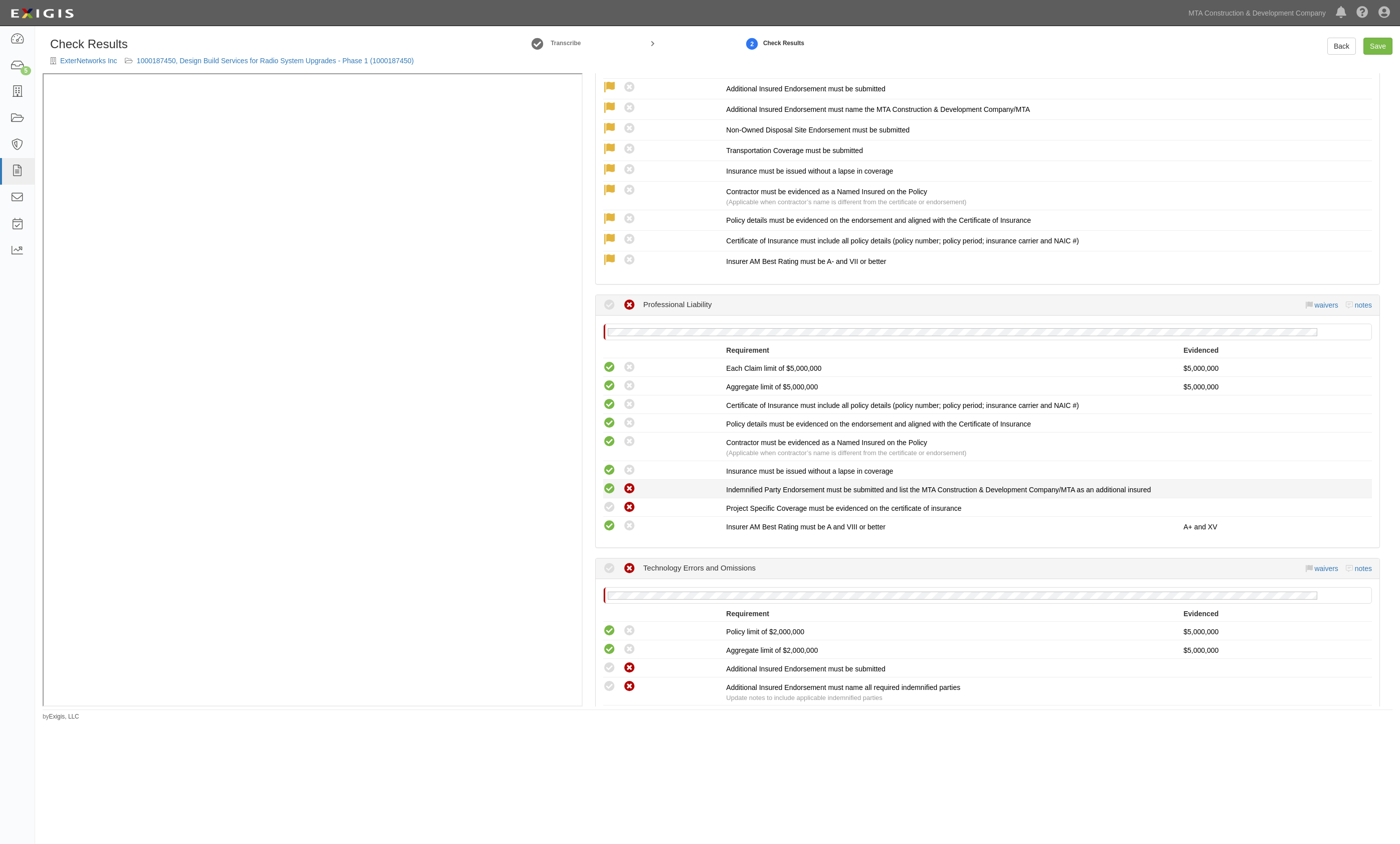
click at [609, 483] on icon at bounding box center [609, 489] width 13 height 13
radio input "true"
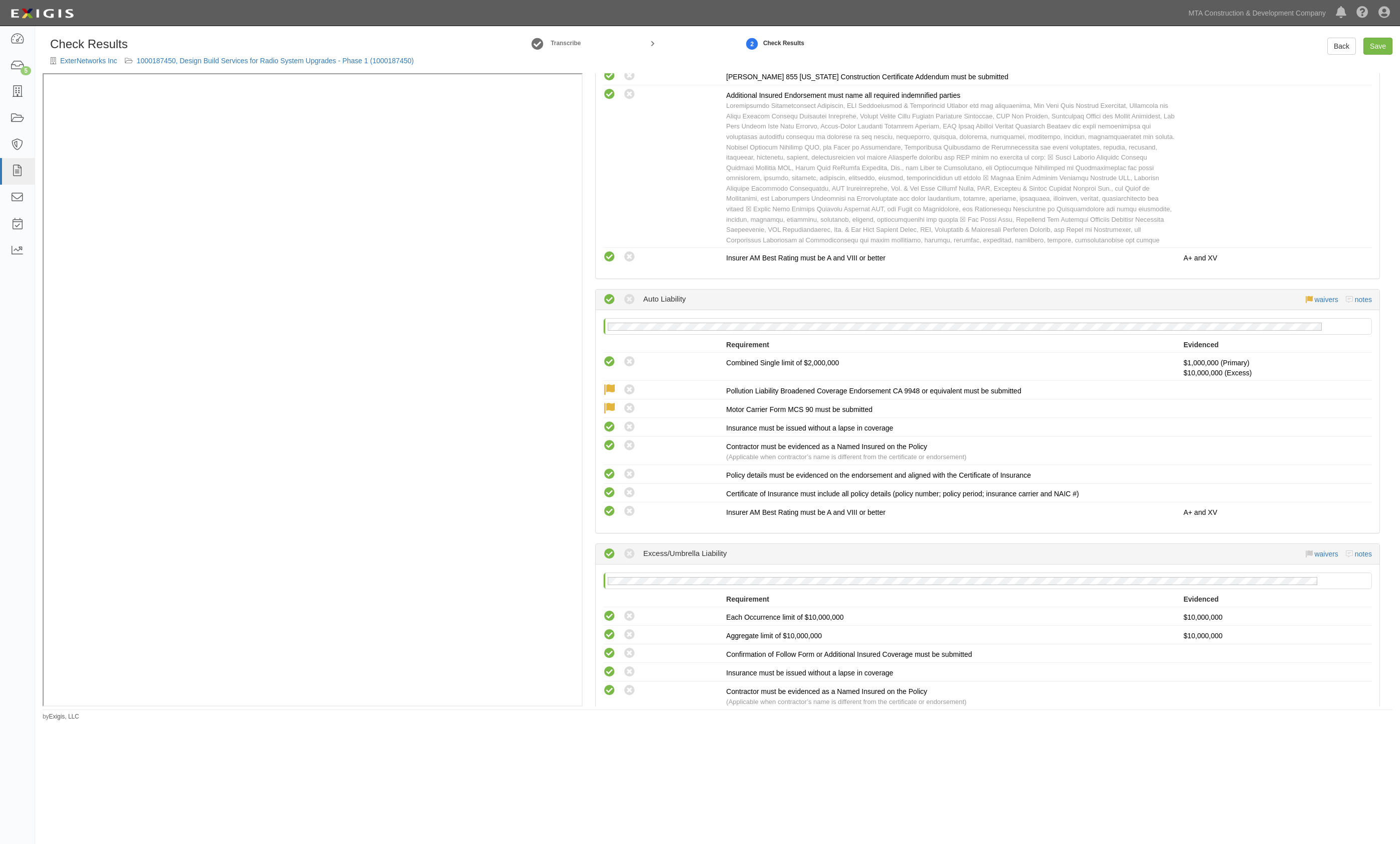
scroll to position [602, 0]
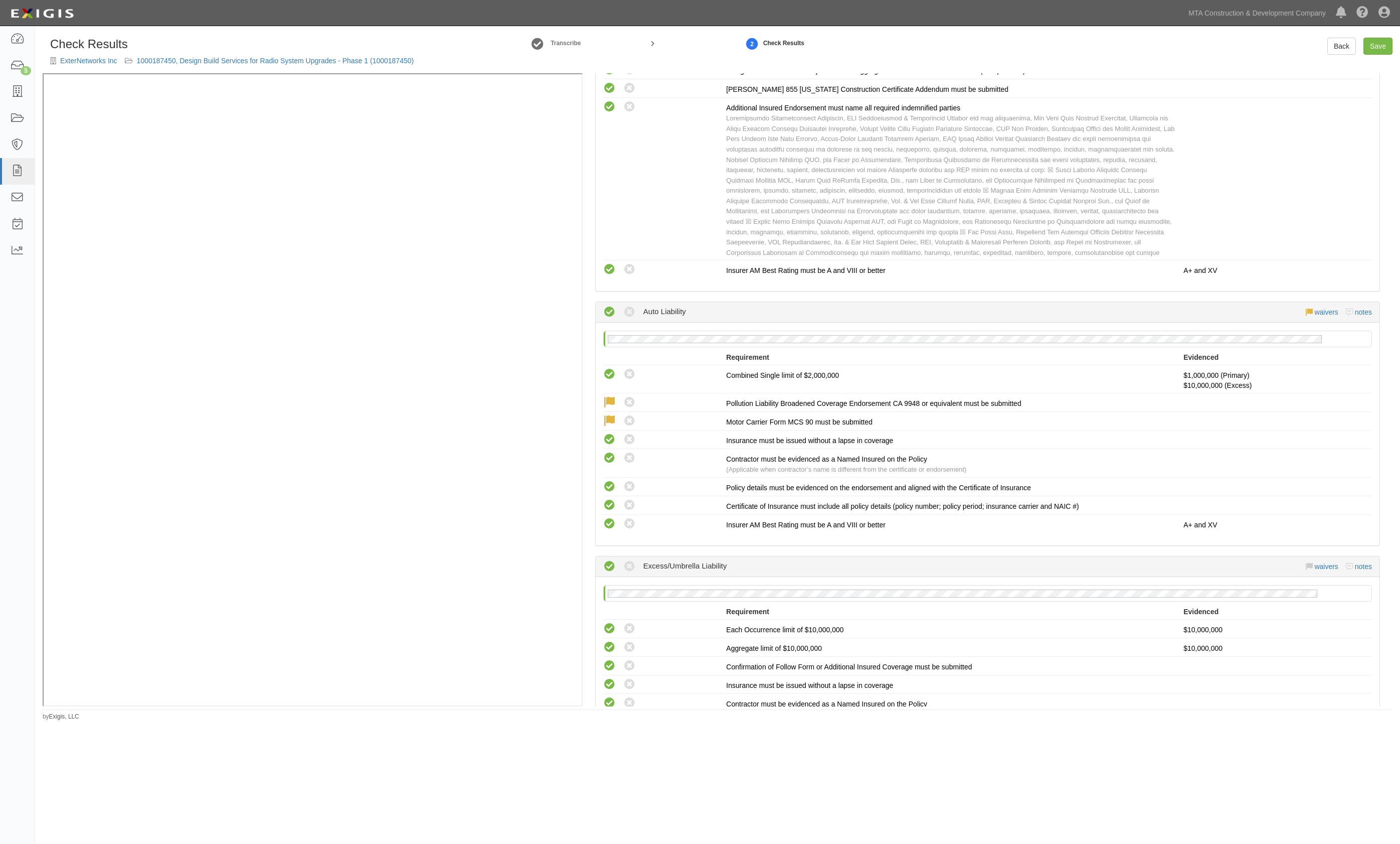
click at [1056, 323] on div "No Auto Liability policy on file Requirement Evidenced A policy must be added t…" at bounding box center [988, 434] width 784 height 223
click at [1031, 419] on div "Motor Carrier Form MCS 90 must be submitted" at bounding box center [955, 422] width 457 height 10
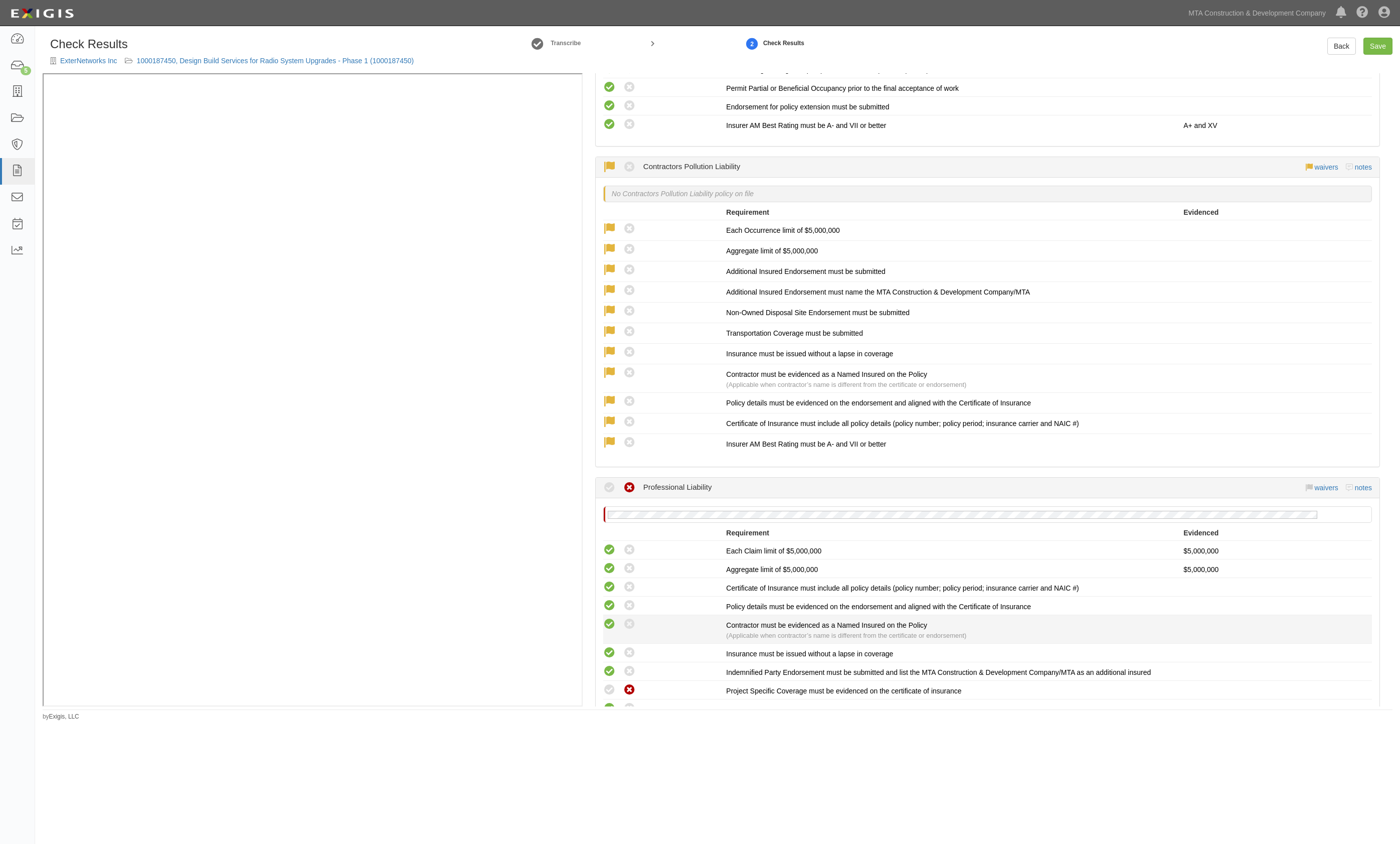
scroll to position [2074, 0]
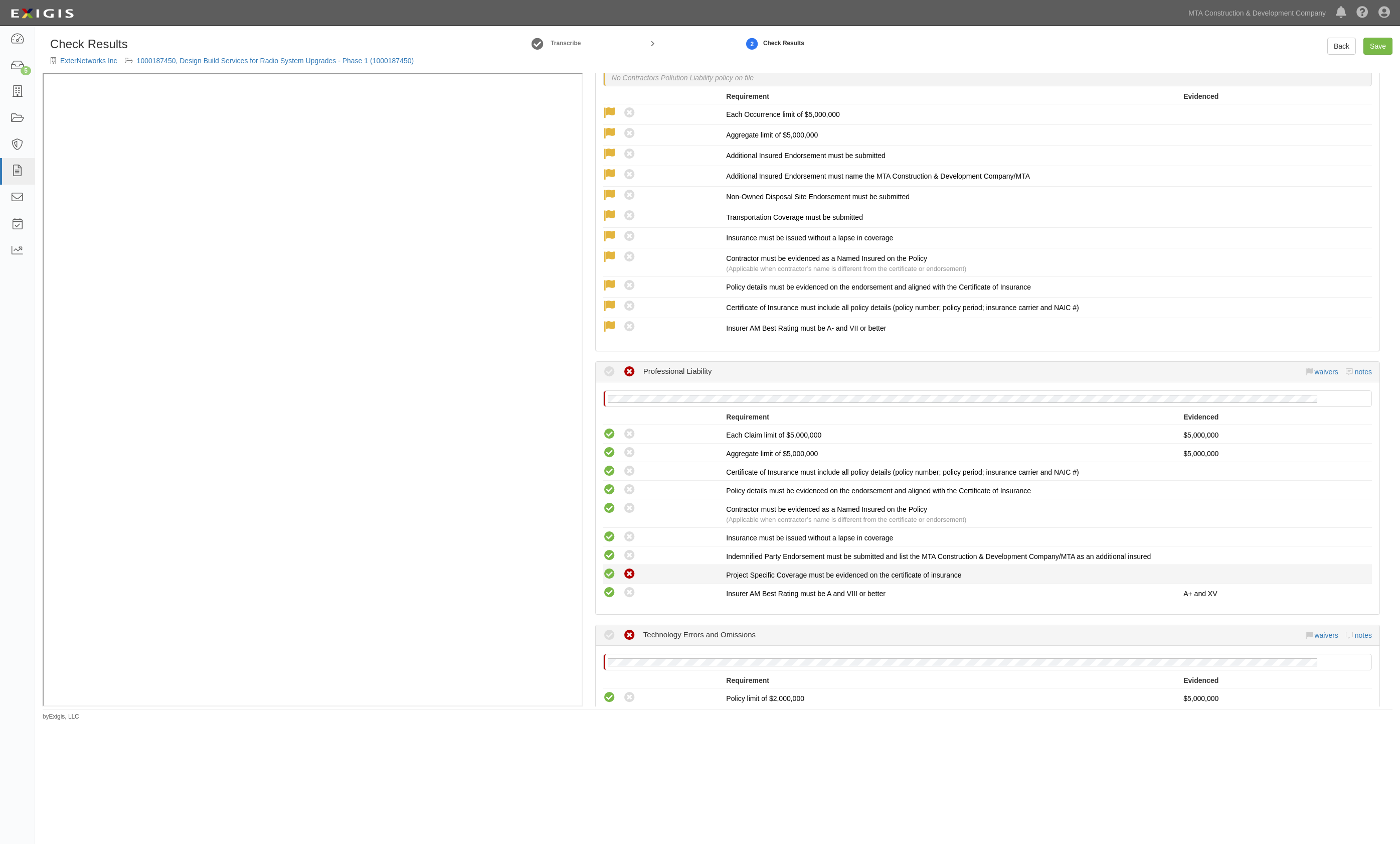
click at [612, 568] on icon at bounding box center [609, 574] width 13 height 13
radio input "true"
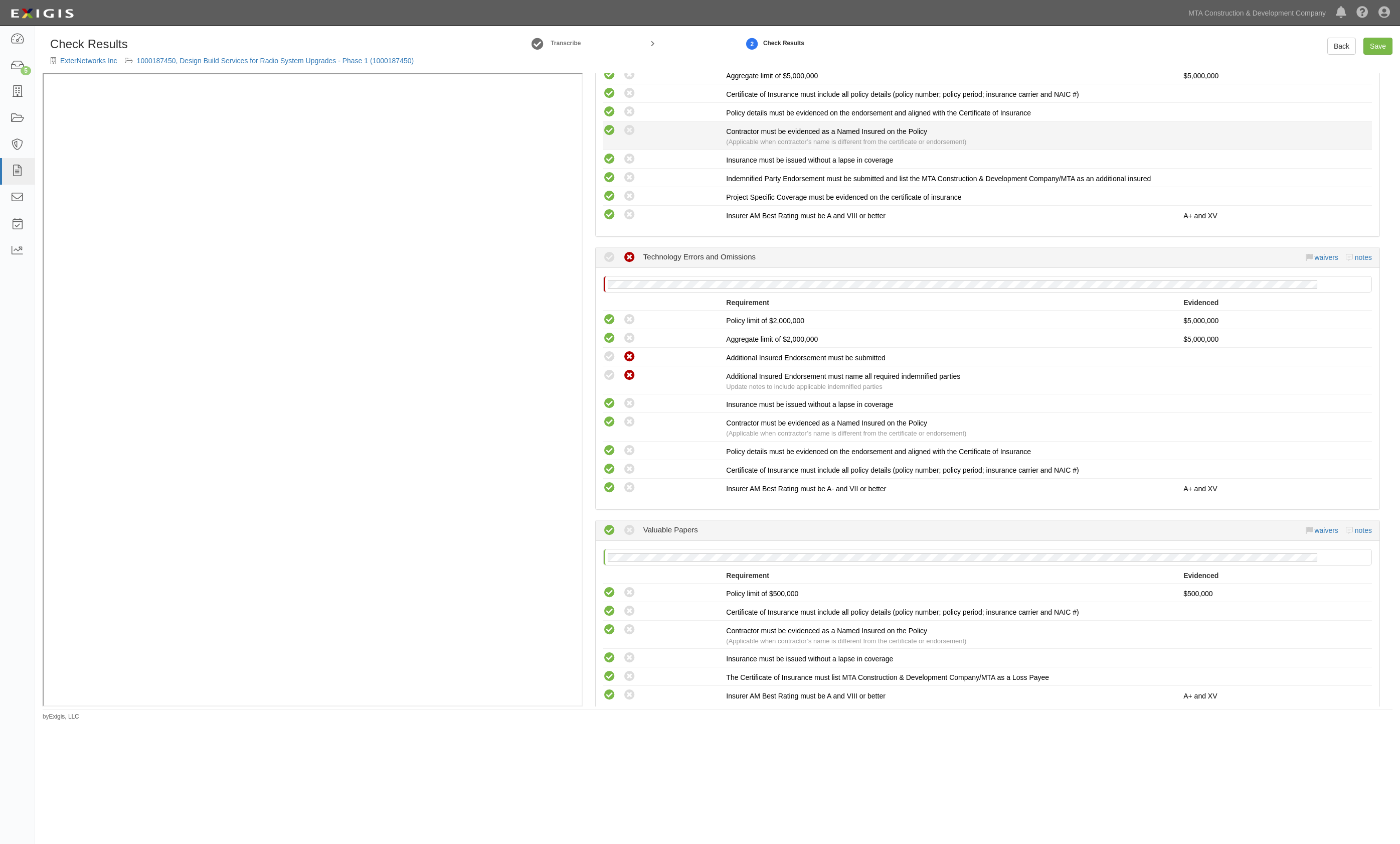
scroll to position [2475, 0]
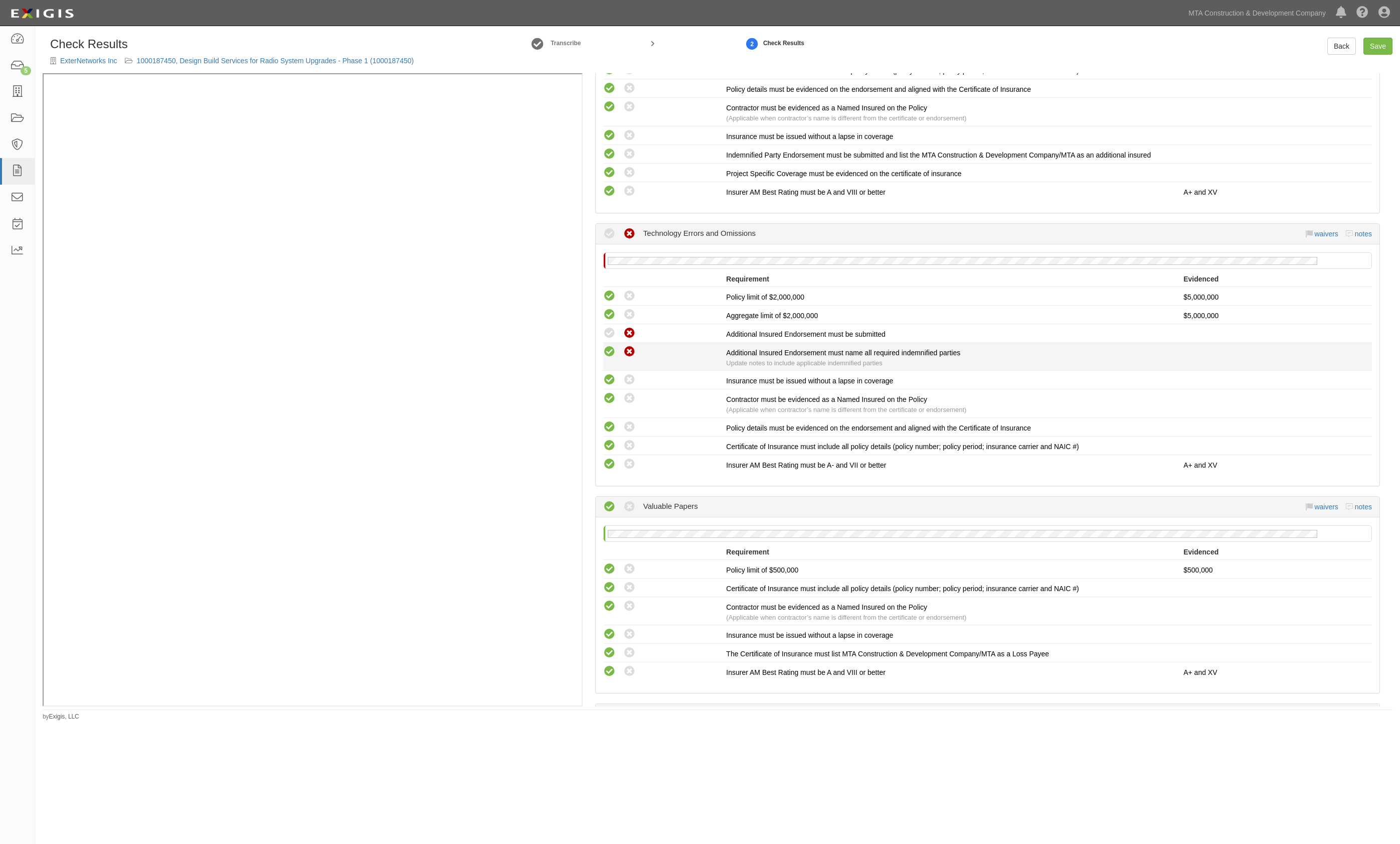
click at [607, 345] on icon at bounding box center [609, 351] width 13 height 13
radio input "true"
click at [607, 327] on div "Compliant Waived: Non-Compliant" at bounding box center [664, 334] width 123 height 13
click at [611, 327] on icon at bounding box center [609, 333] width 13 height 13
radio input "true"
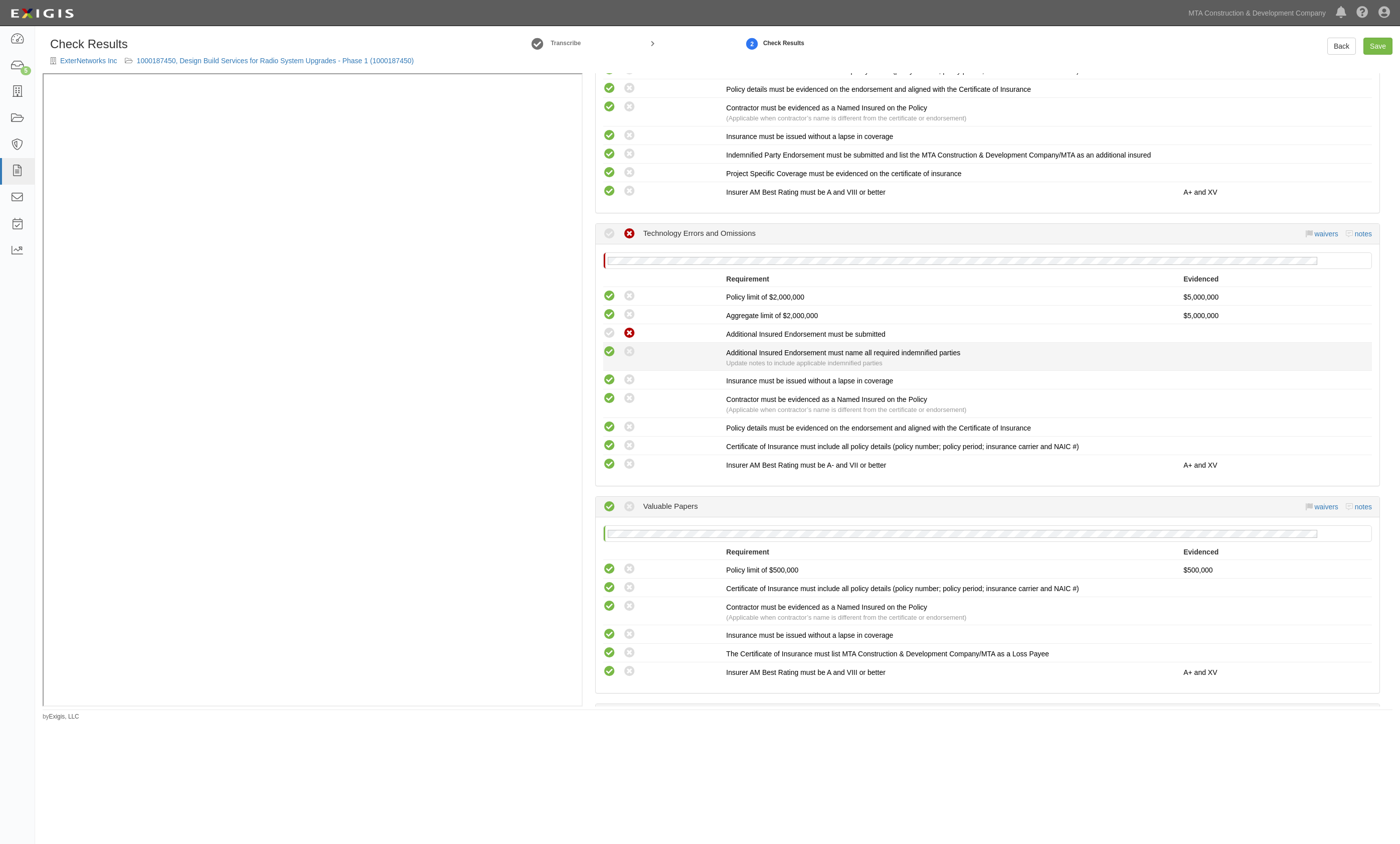
radio input "true"
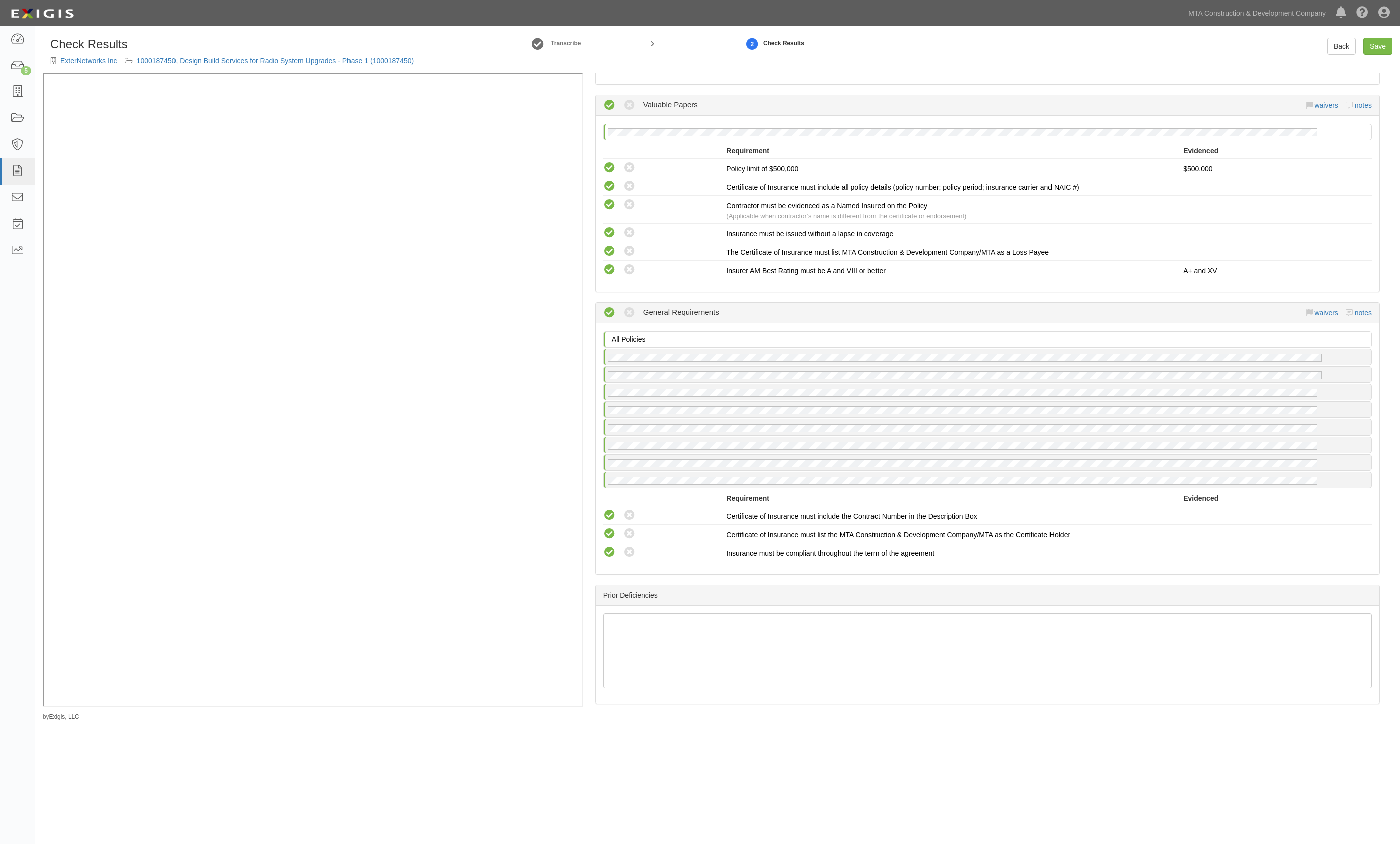
scroll to position [2991, 0]
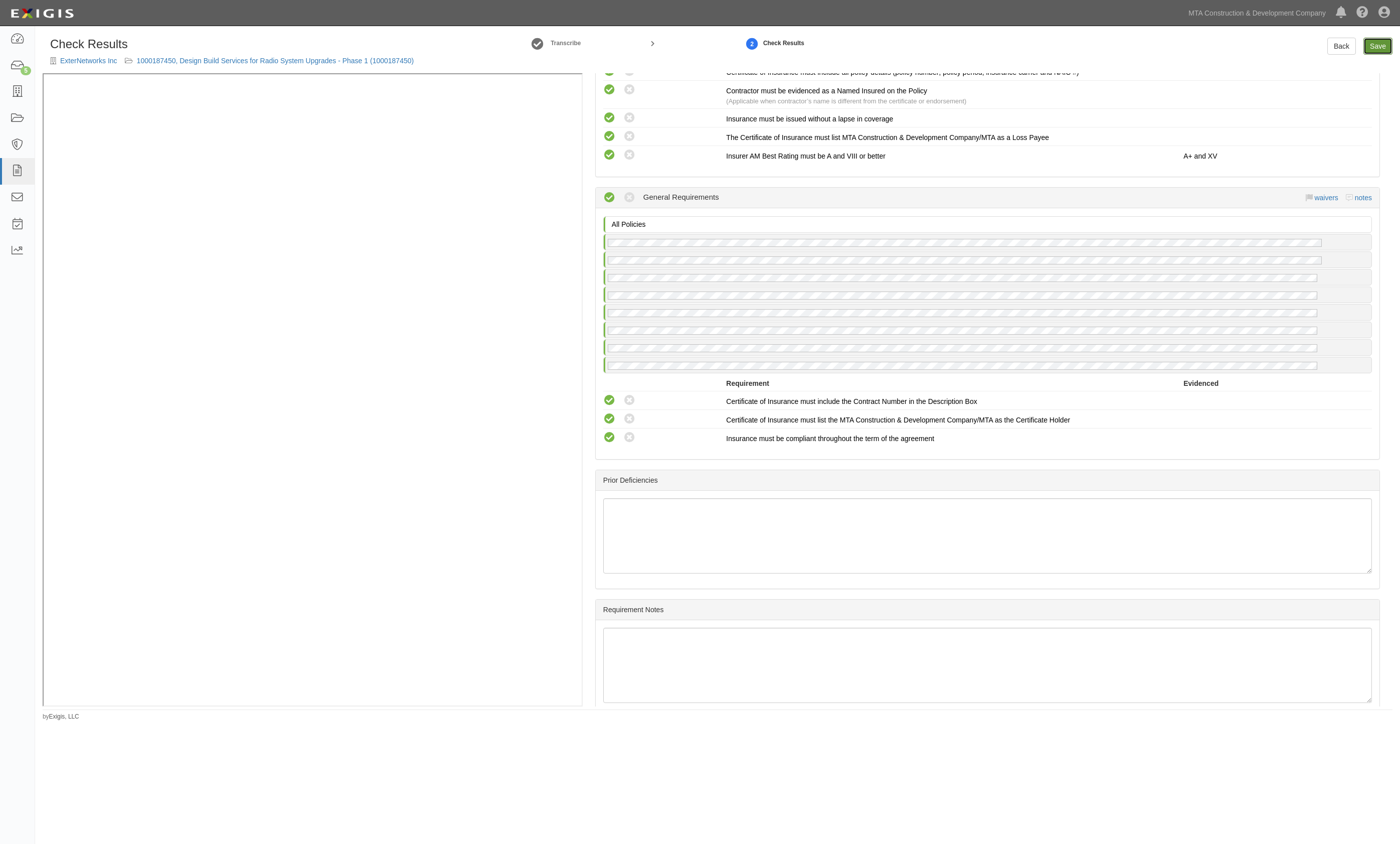
click at [1375, 46] on link "Save" at bounding box center [1377, 46] width 29 height 17
radio input "true"
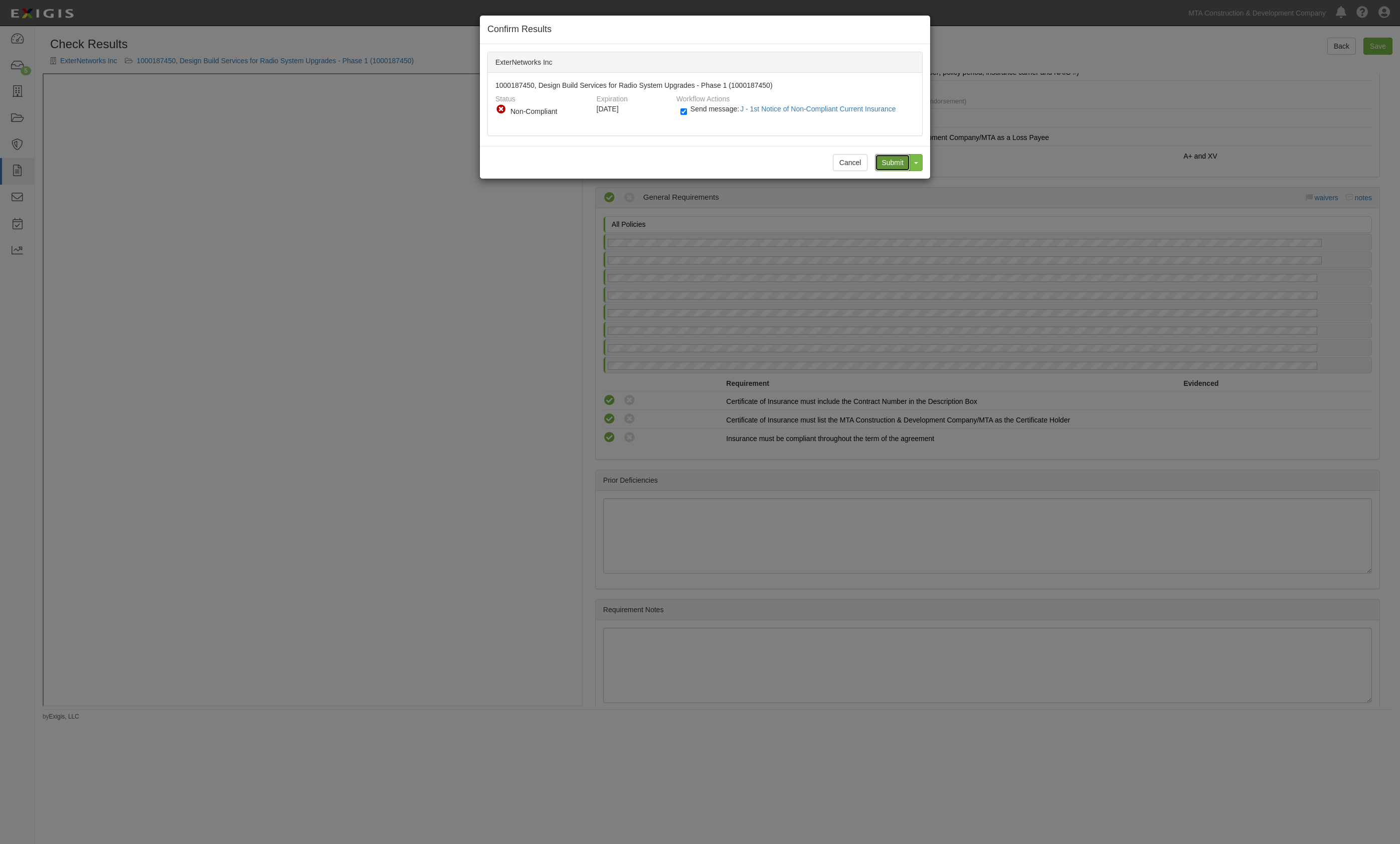
click at [889, 161] on input "Submit" at bounding box center [892, 163] width 35 height 17
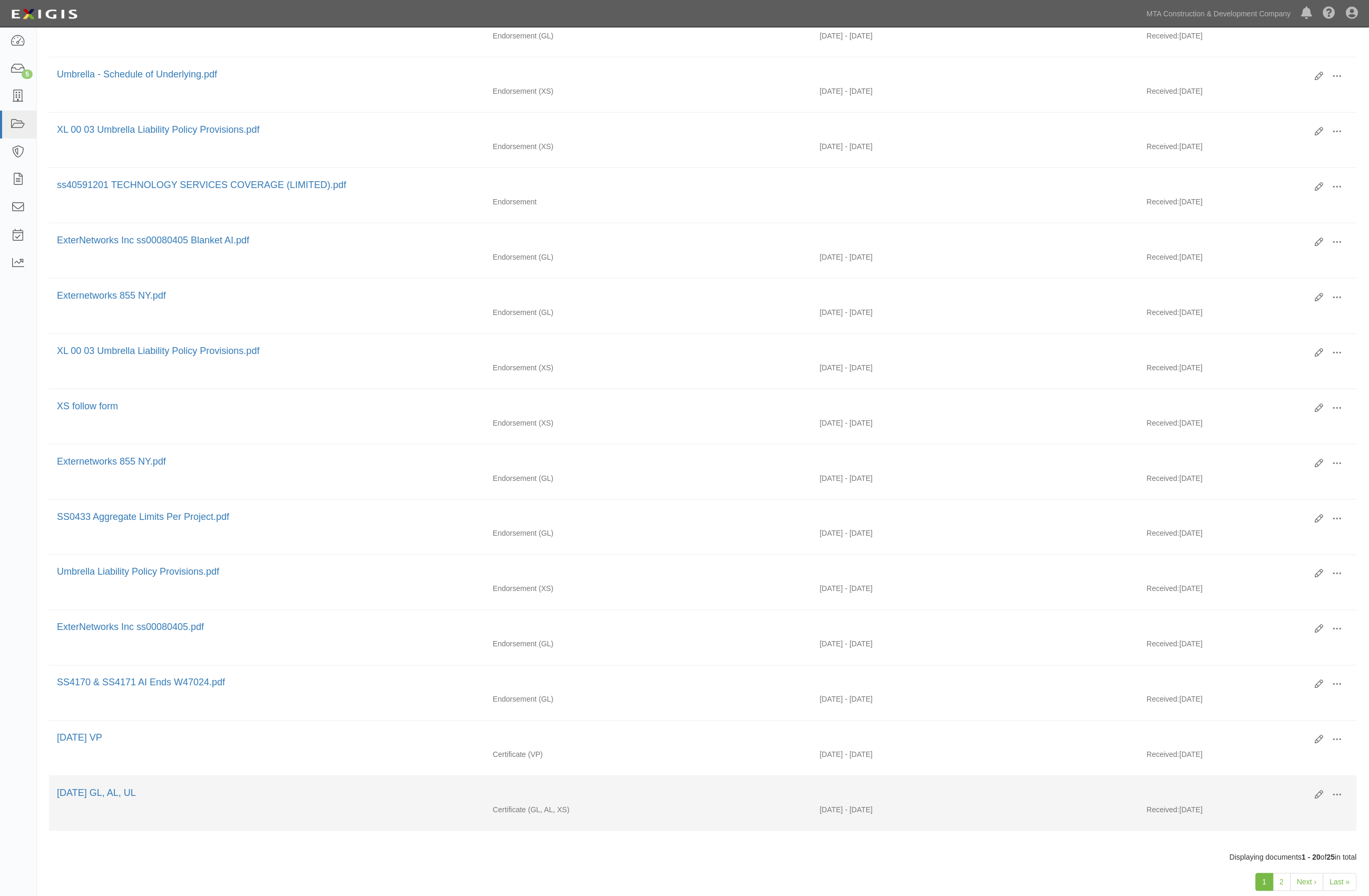
scroll to position [542, 0]
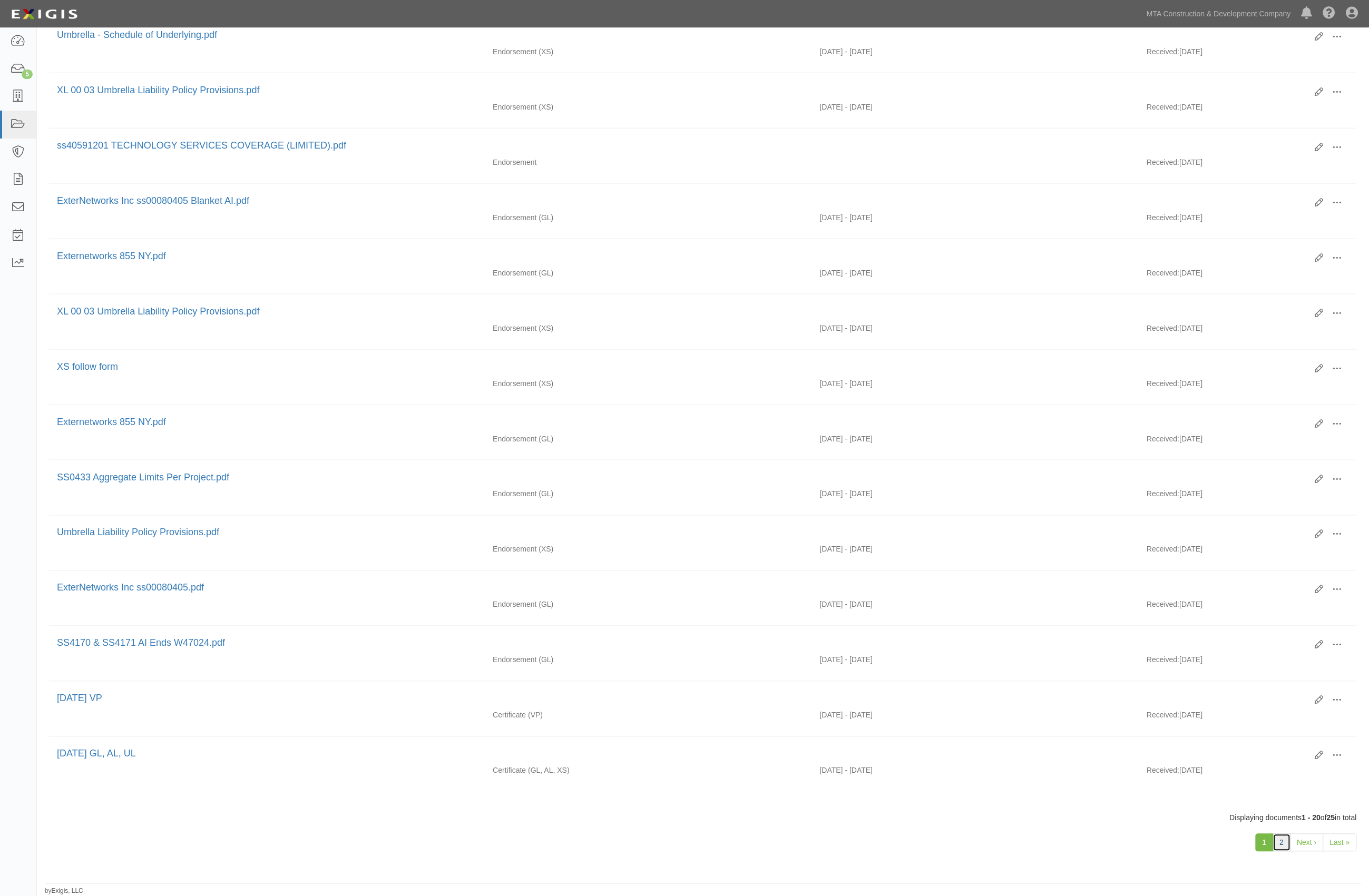
click at [1278, 841] on link "2" at bounding box center [1282, 842] width 18 height 18
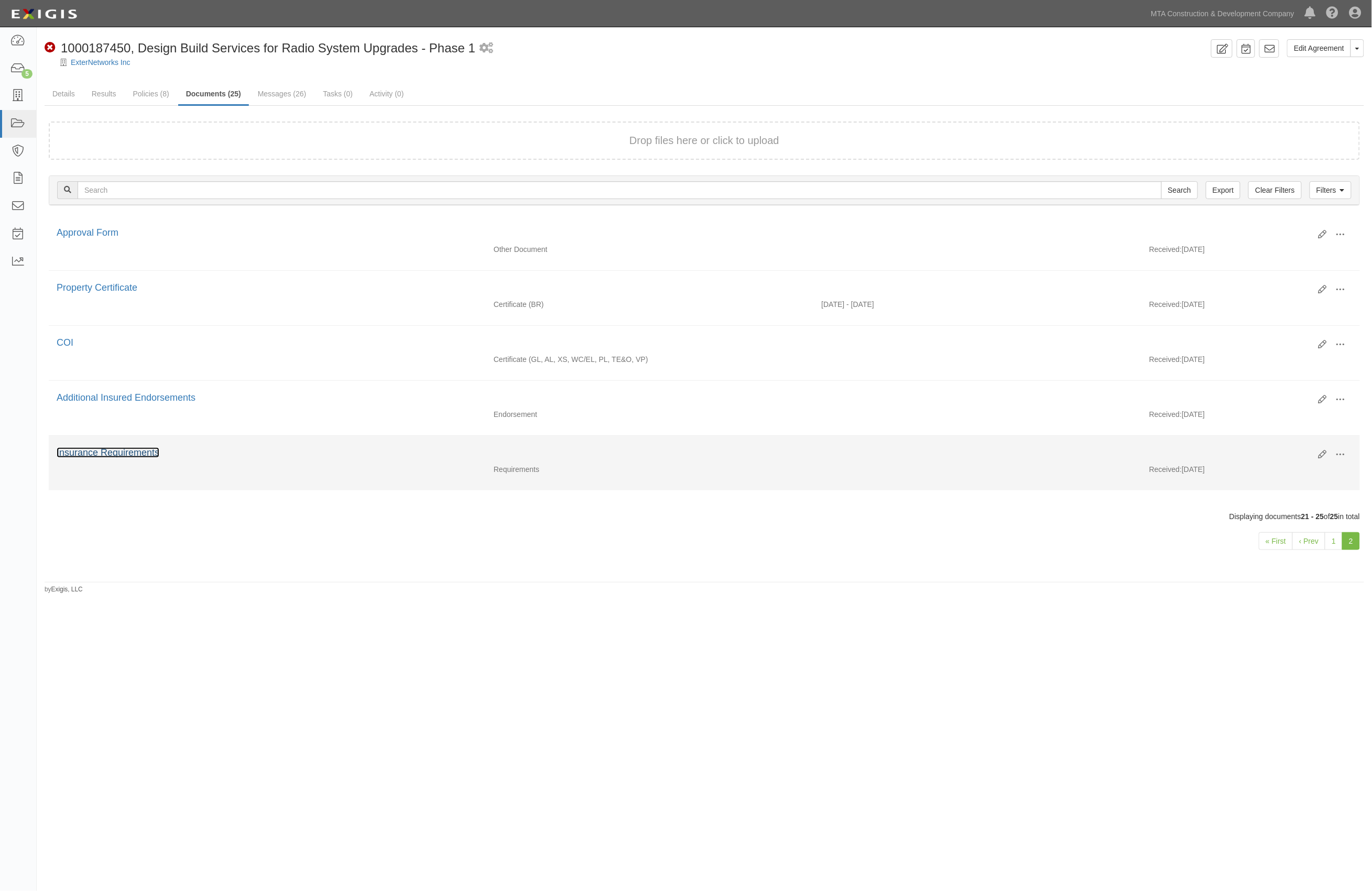
click at [137, 453] on link "Insurance Requirements" at bounding box center [108, 453] width 102 height 11
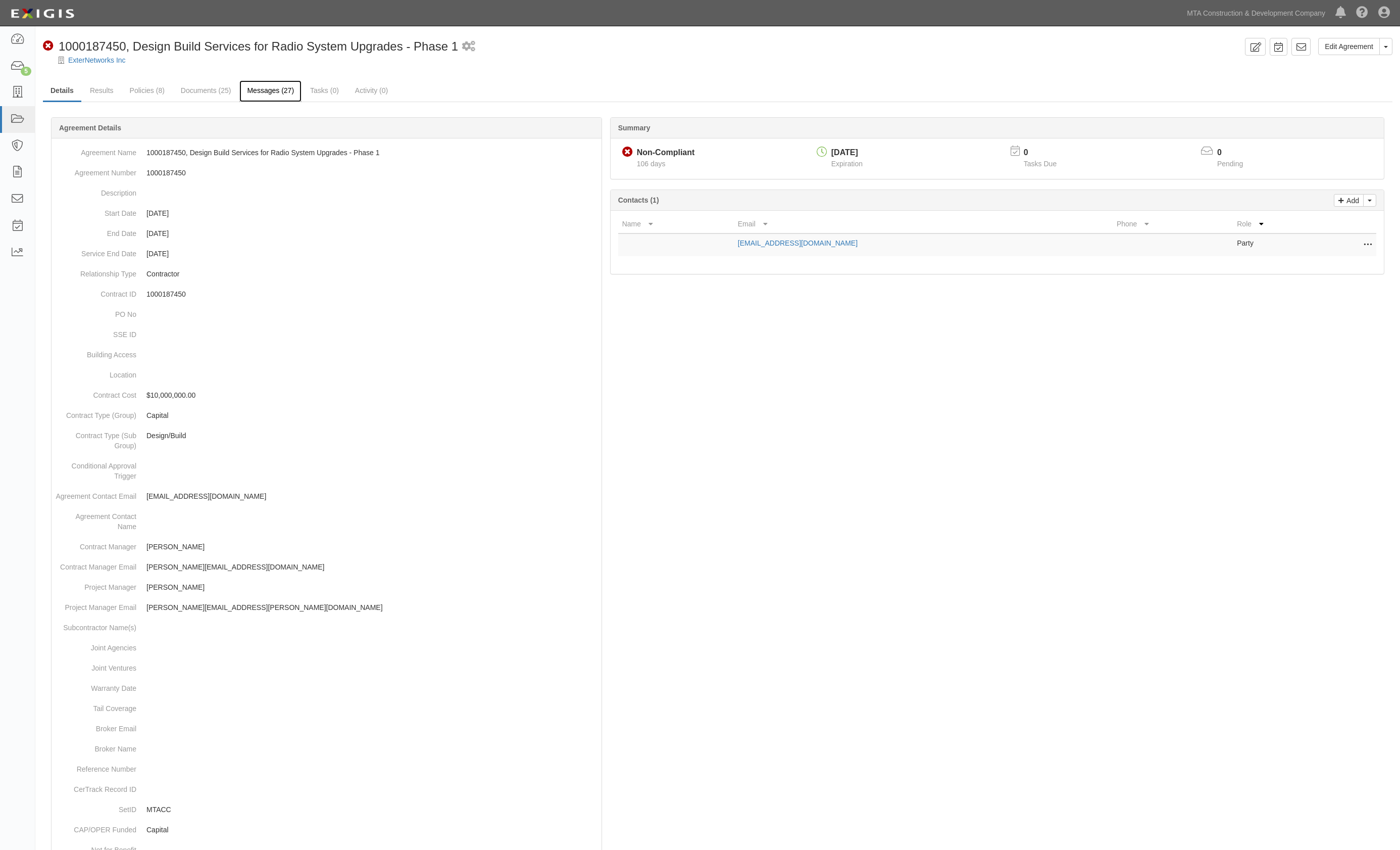
click at [263, 92] on link "Messages (27)" at bounding box center [271, 91] width 62 height 22
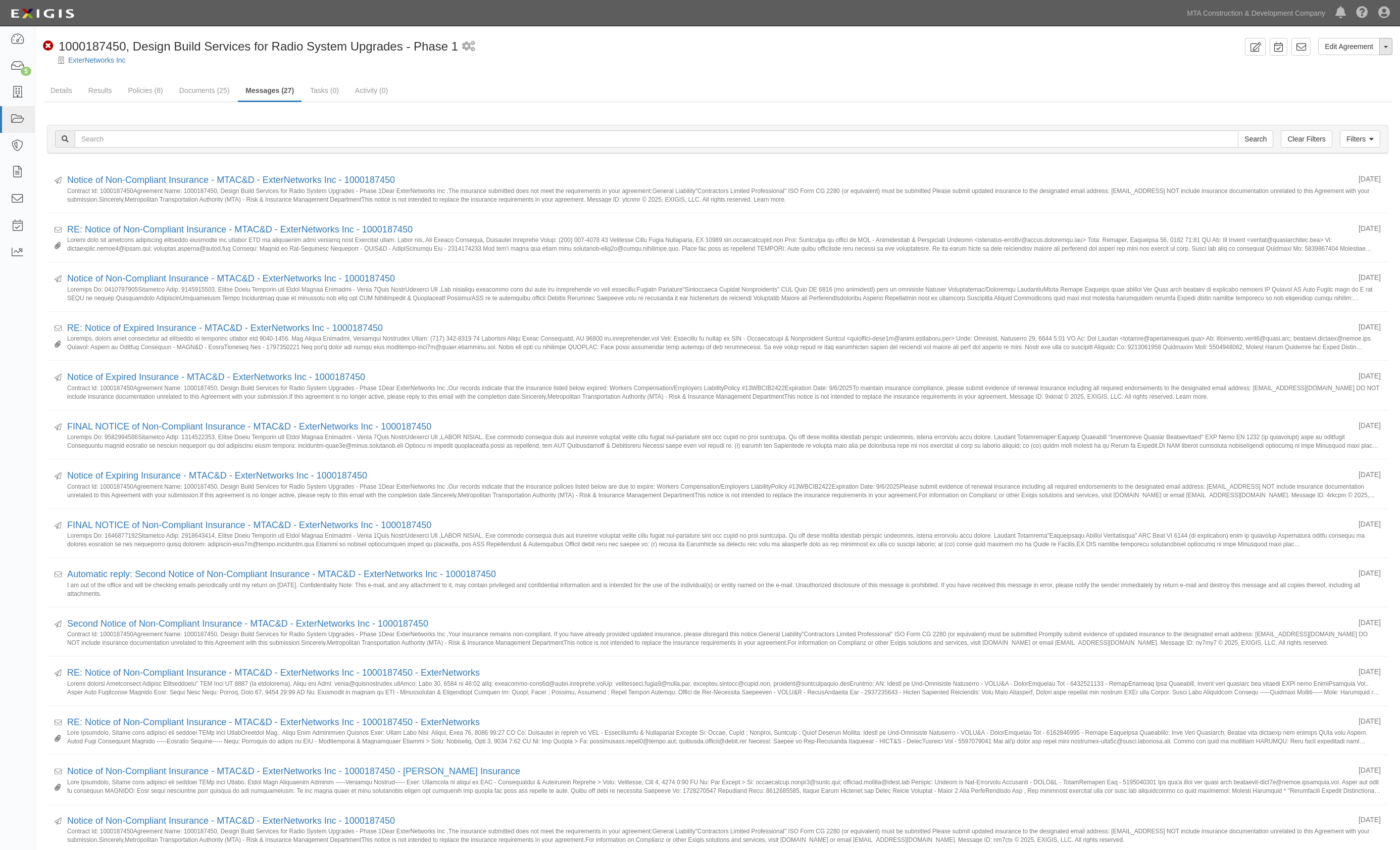
click at [1381, 51] on button "Toggle Agreement Dropdown" at bounding box center [1386, 46] width 14 height 17
click at [1348, 65] on link "View Audit Trail" at bounding box center [1352, 66] width 80 height 14
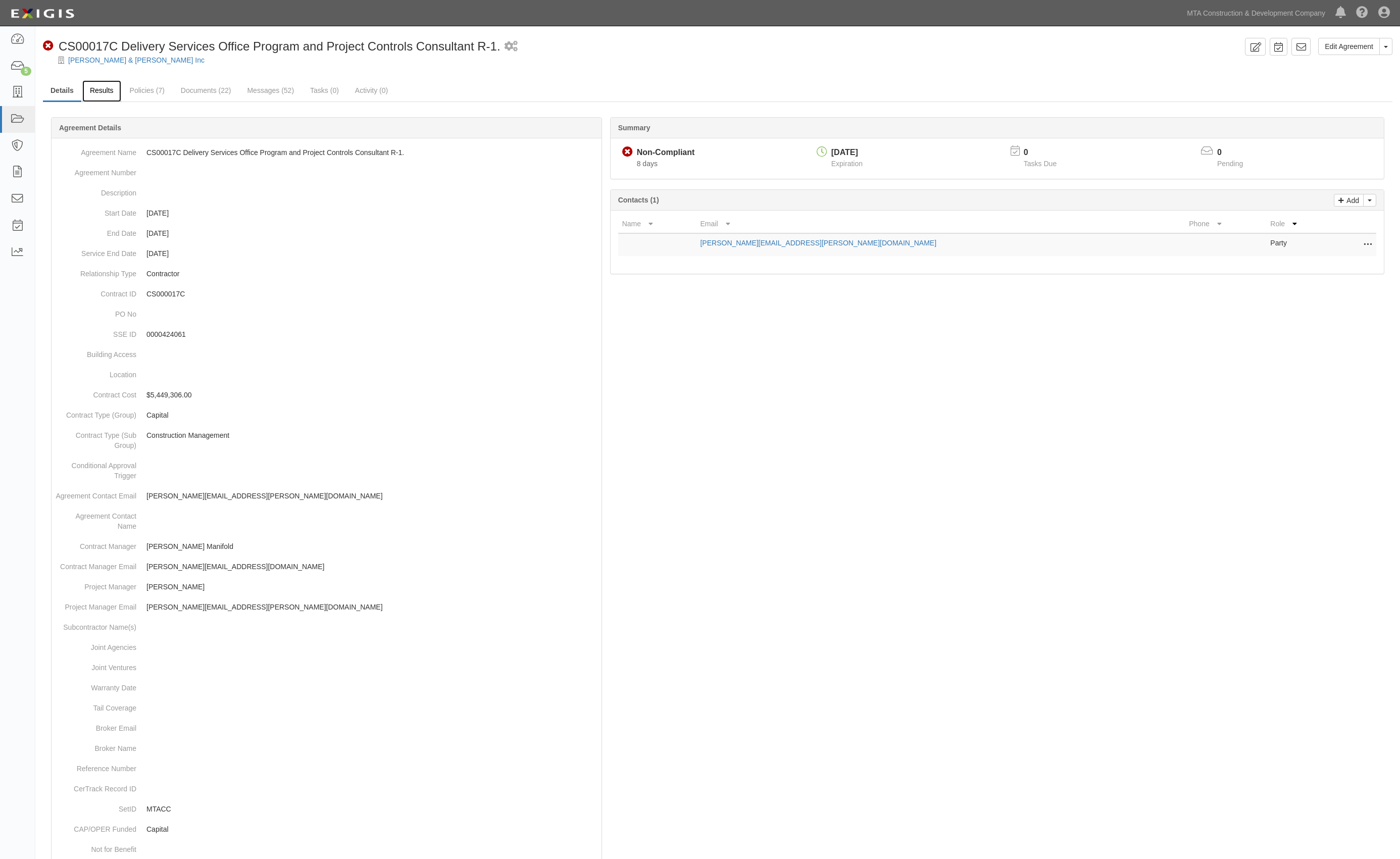
click at [89, 94] on link "Results" at bounding box center [102, 91] width 39 height 22
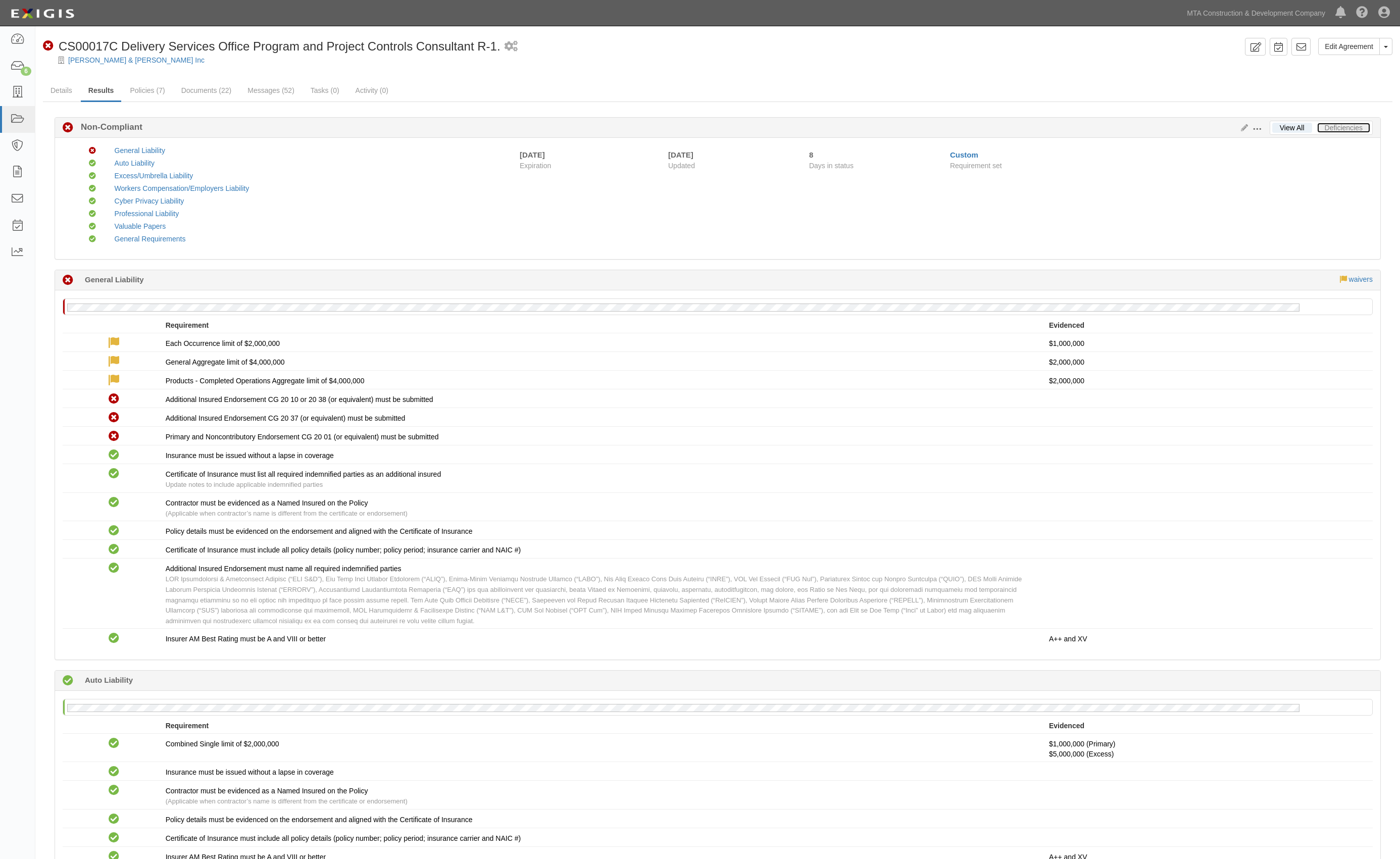
drag, startPoint x: 1343, startPoint y: 127, endPoint x: 1365, endPoint y: 124, distance: 22.2
click at [1343, 127] on link "Deficiencies" at bounding box center [1343, 127] width 53 height 10
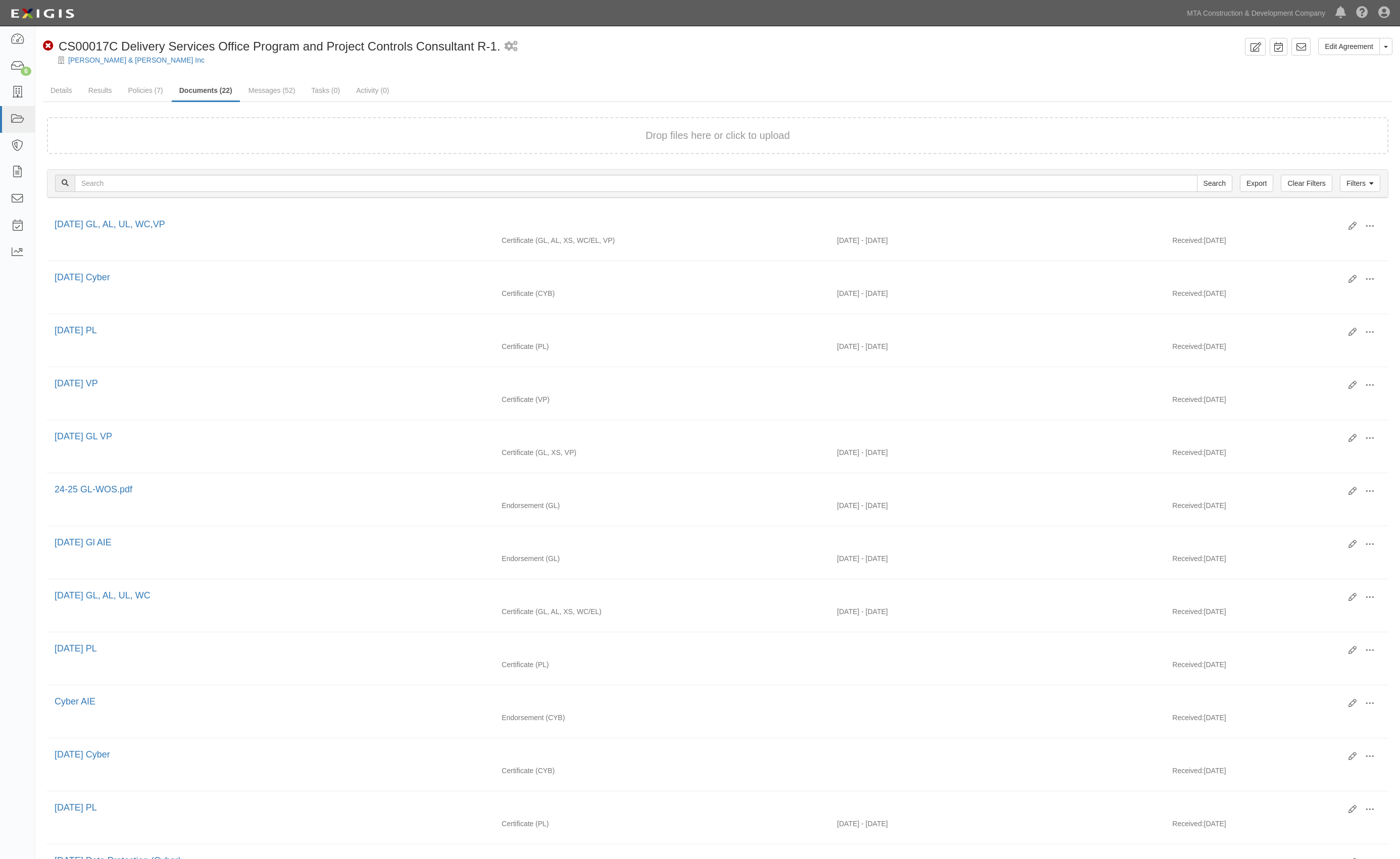
click at [1203, 81] on ul "Details Results Policies (7) Documents (22) Messages (52) Tasks (0) Activity (0)" at bounding box center [717, 91] width 1349 height 22
click at [271, 91] on link "Messages (52)" at bounding box center [273, 91] width 62 height 22
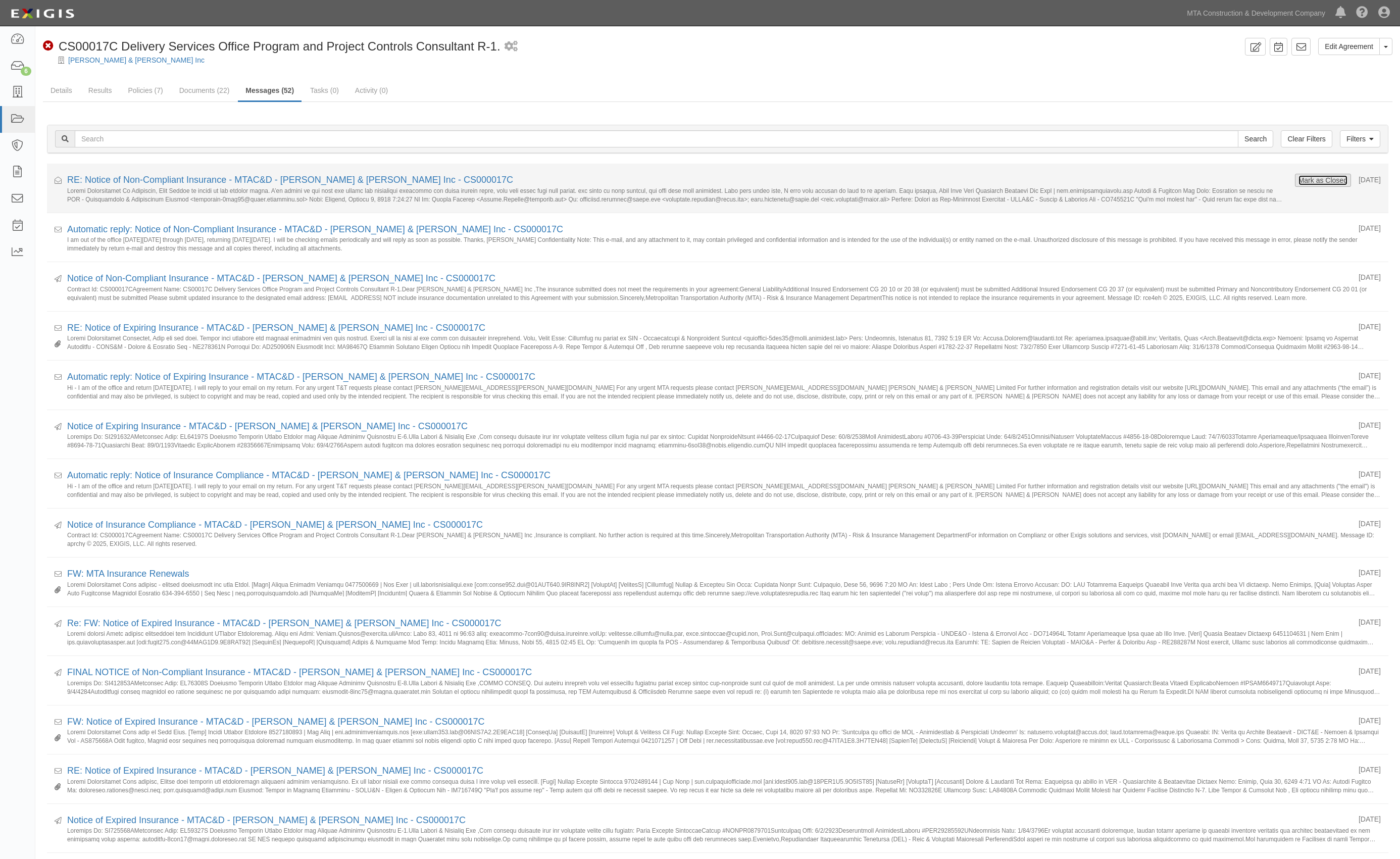
click at [1320, 176] on button "Mark as Closed" at bounding box center [1322, 180] width 50 height 11
drag, startPoint x: 0, startPoint y: 0, endPoint x: 170, endPoint y: 178, distance: 246.1
click at [170, 178] on link "RE: Notice of Non-Compliant Insurance - MTAC&D - [PERSON_NAME] & [PERSON_NAME] …" at bounding box center [290, 180] width 446 height 10
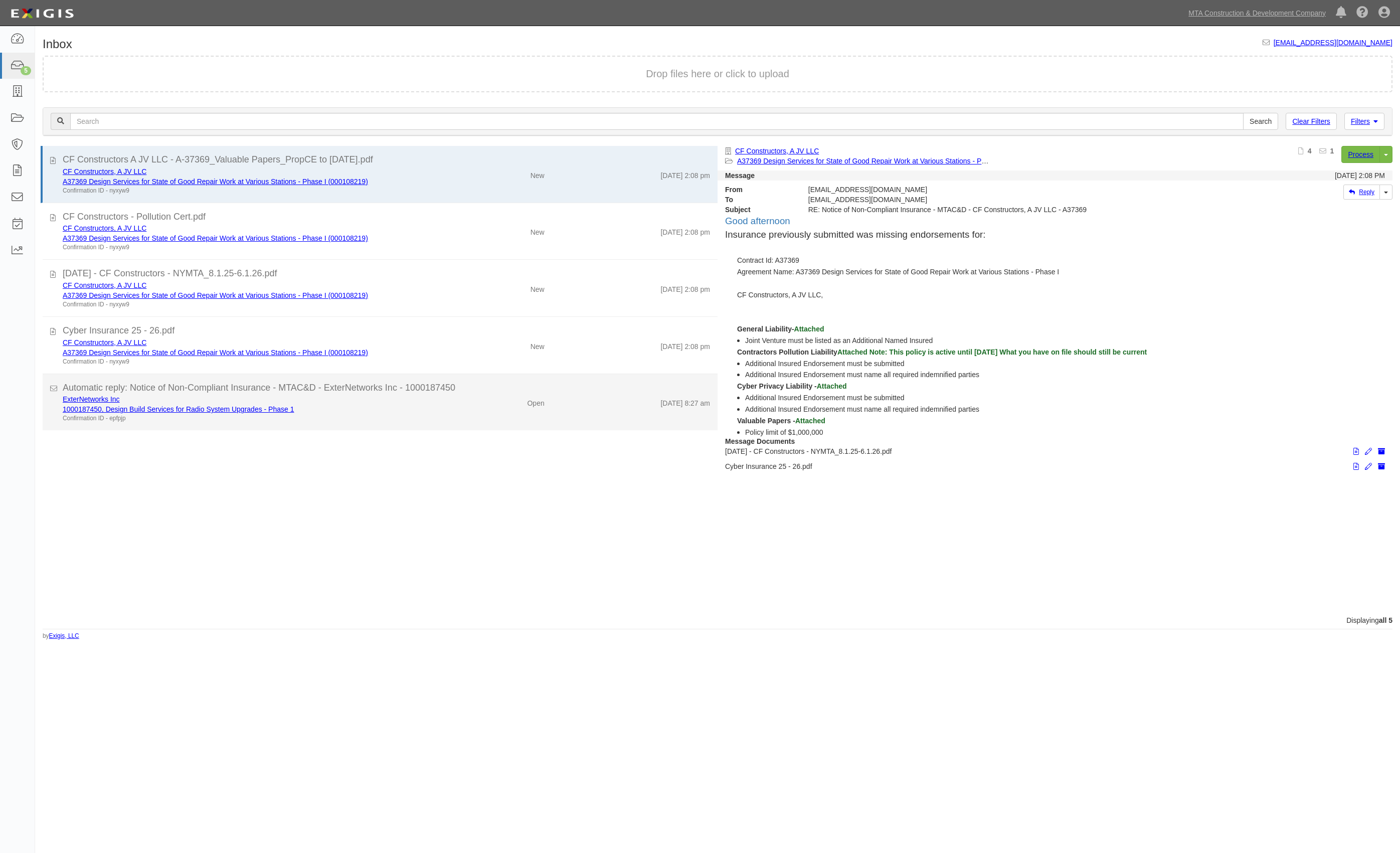
click at [364, 418] on div "Confirmation ID - epfpjp" at bounding box center [249, 418] width 372 height 8
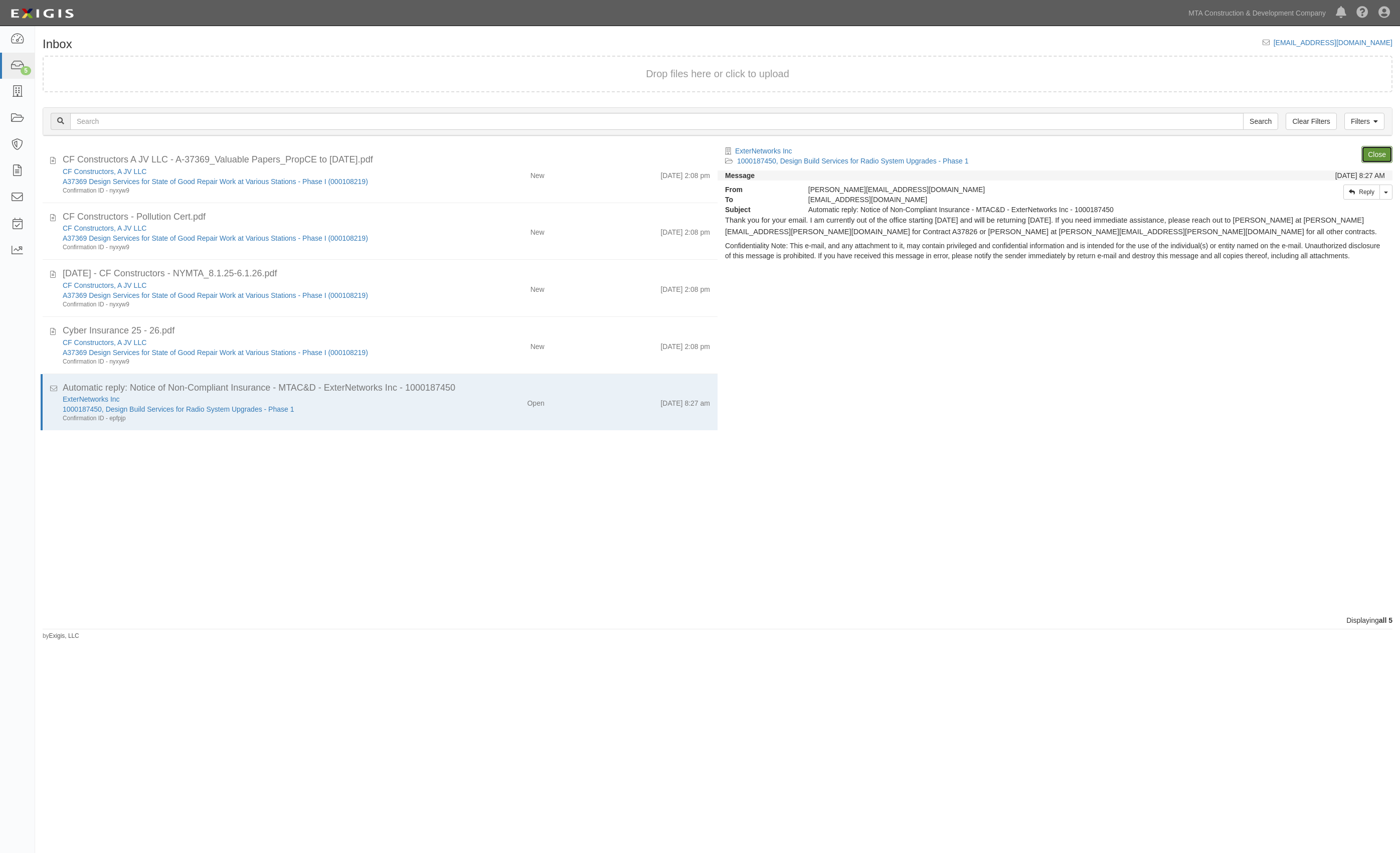
click at [1376, 155] on link "Close" at bounding box center [1377, 154] width 31 height 17
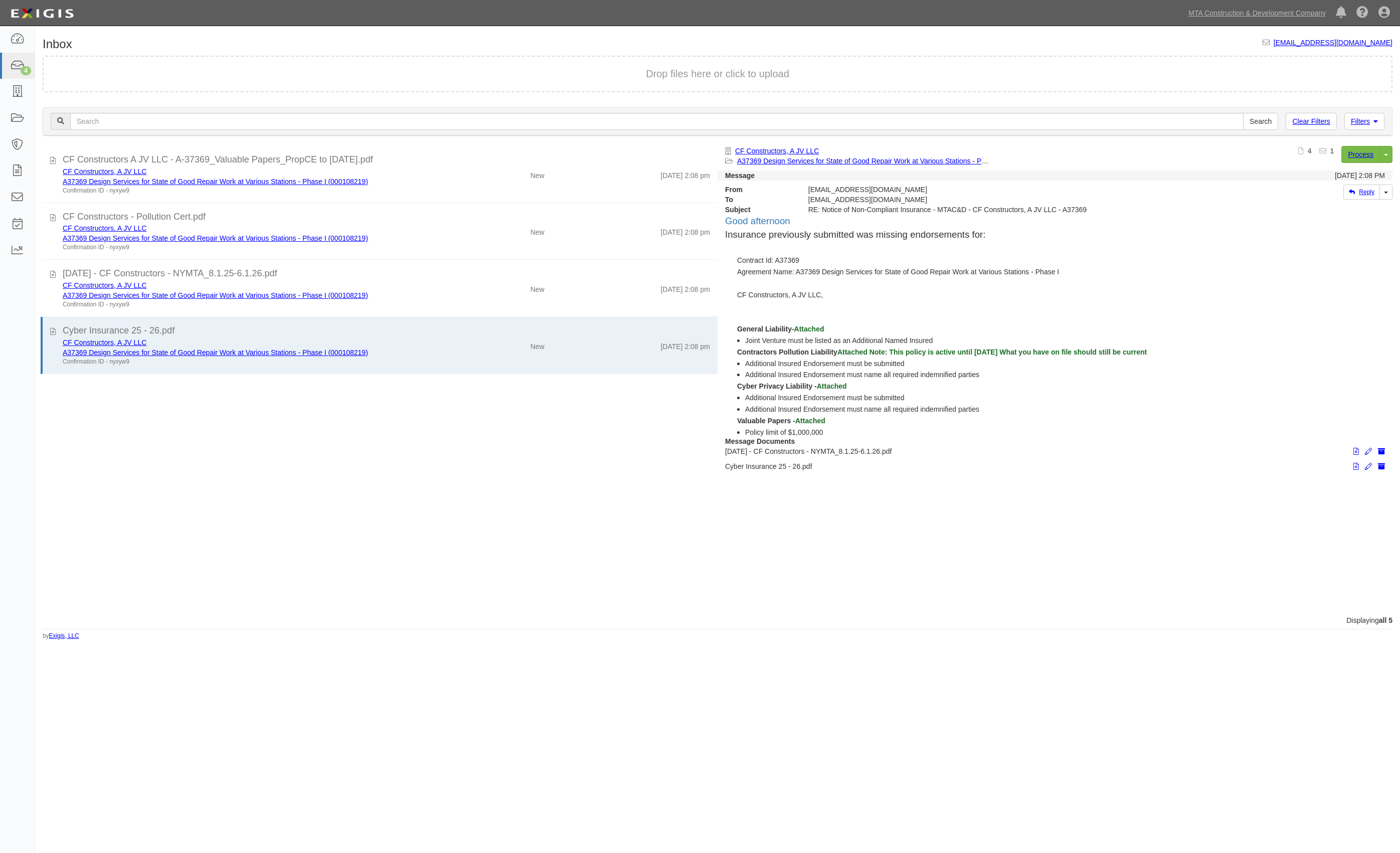
click at [865, 44] on div "Inbox inbox@mtacc.complianz.com Drop files here or click to upload Filters Clea…" at bounding box center [717, 339] width 1365 height 602
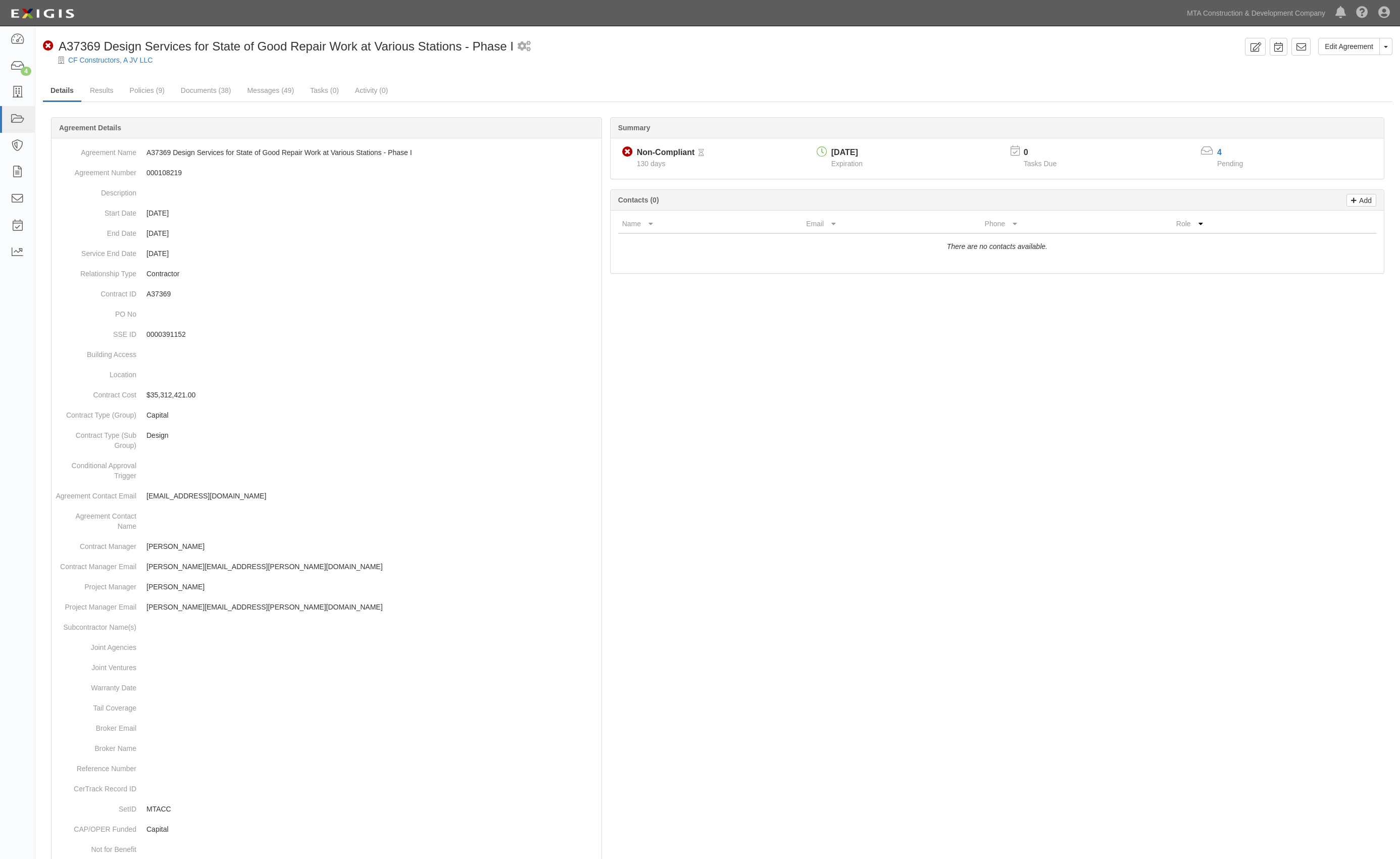
click at [916, 694] on div at bounding box center [717, 548] width 1349 height 831
drag, startPoint x: 111, startPoint y: 85, endPoint x: 105, endPoint y: 85, distance: 6.0
click at [111, 86] on link "Results" at bounding box center [102, 91] width 39 height 22
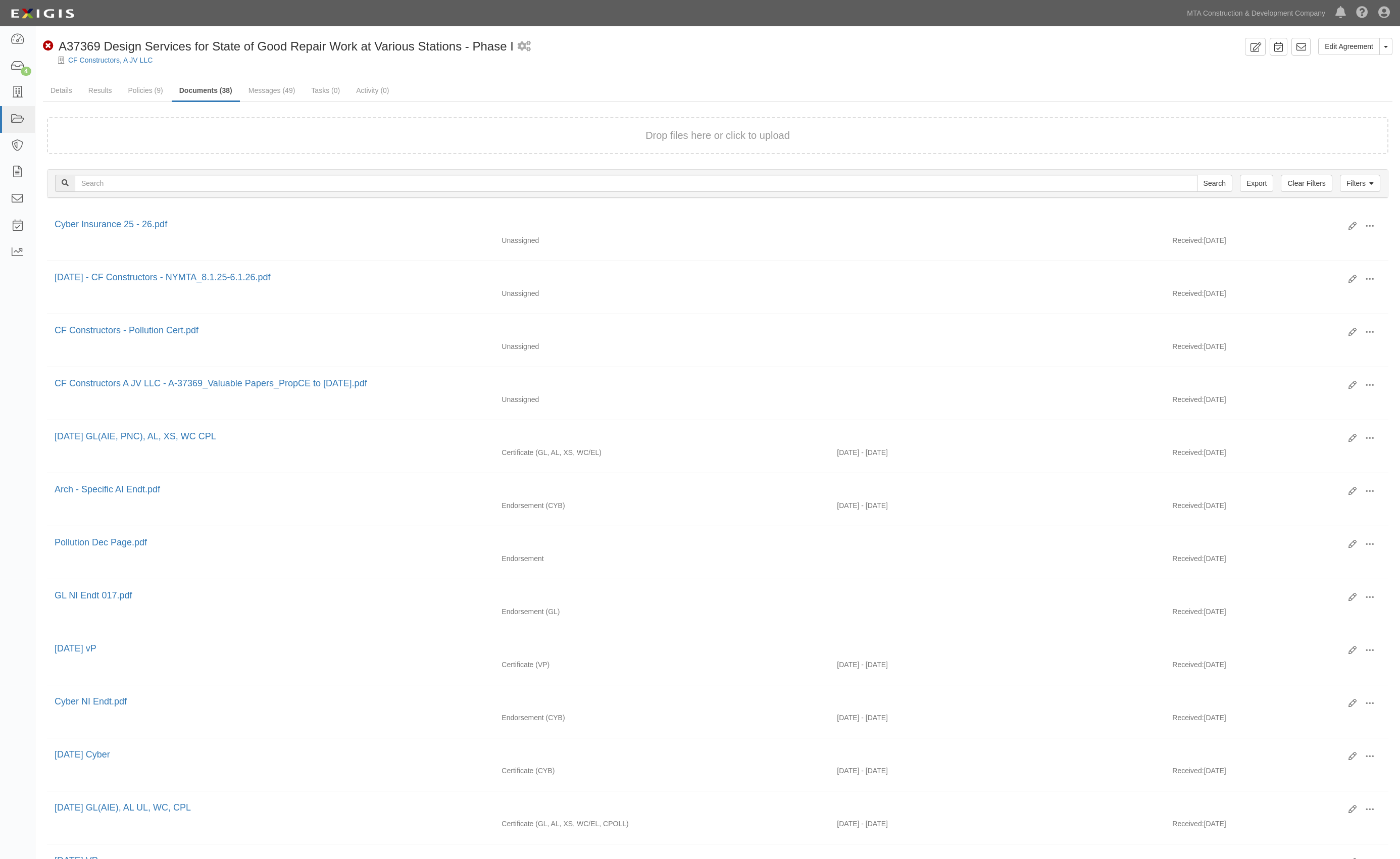
click at [1195, 69] on div at bounding box center [717, 68] width 1365 height 8
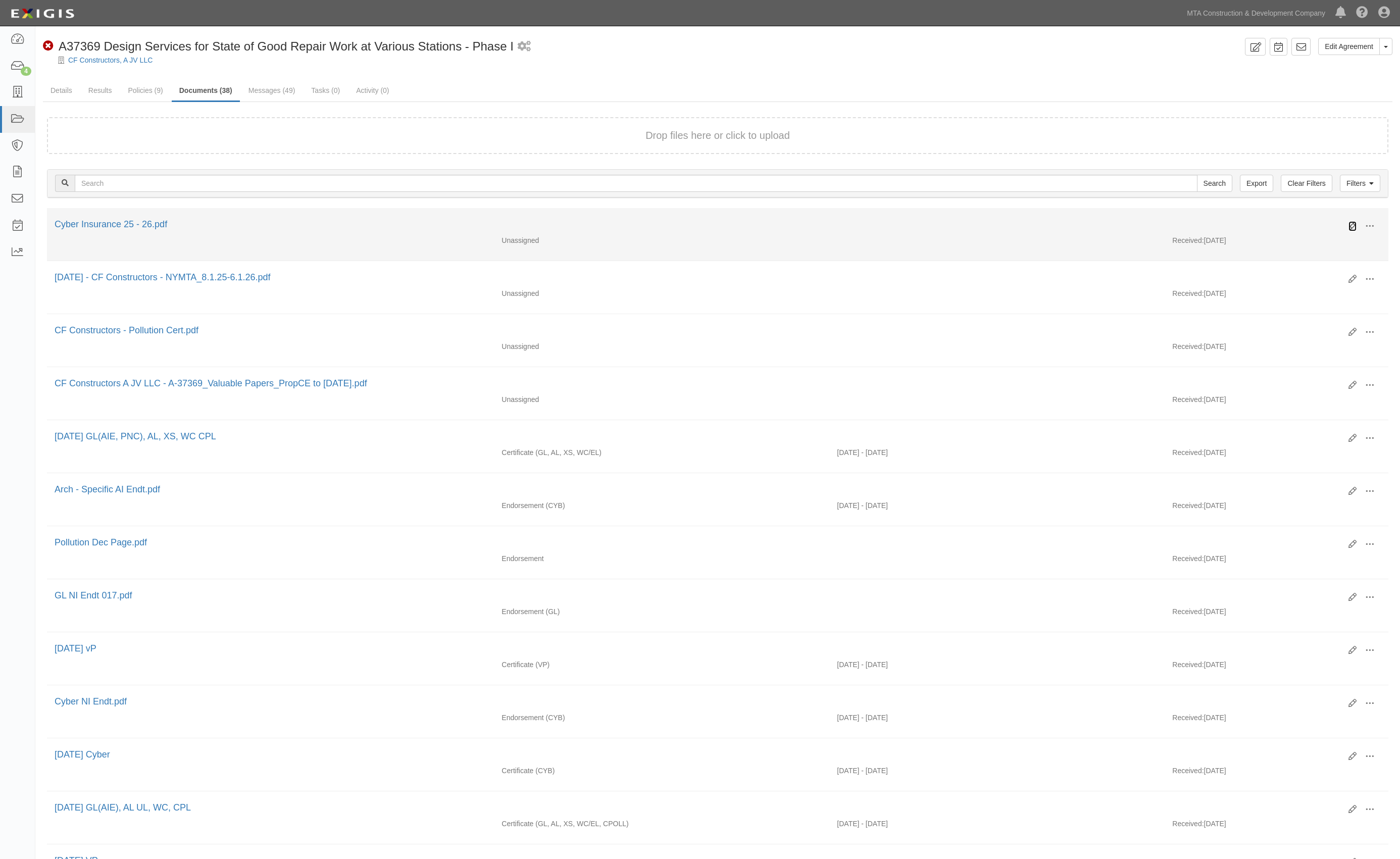
click at [1352, 222] on icon at bounding box center [1353, 226] width 8 height 8
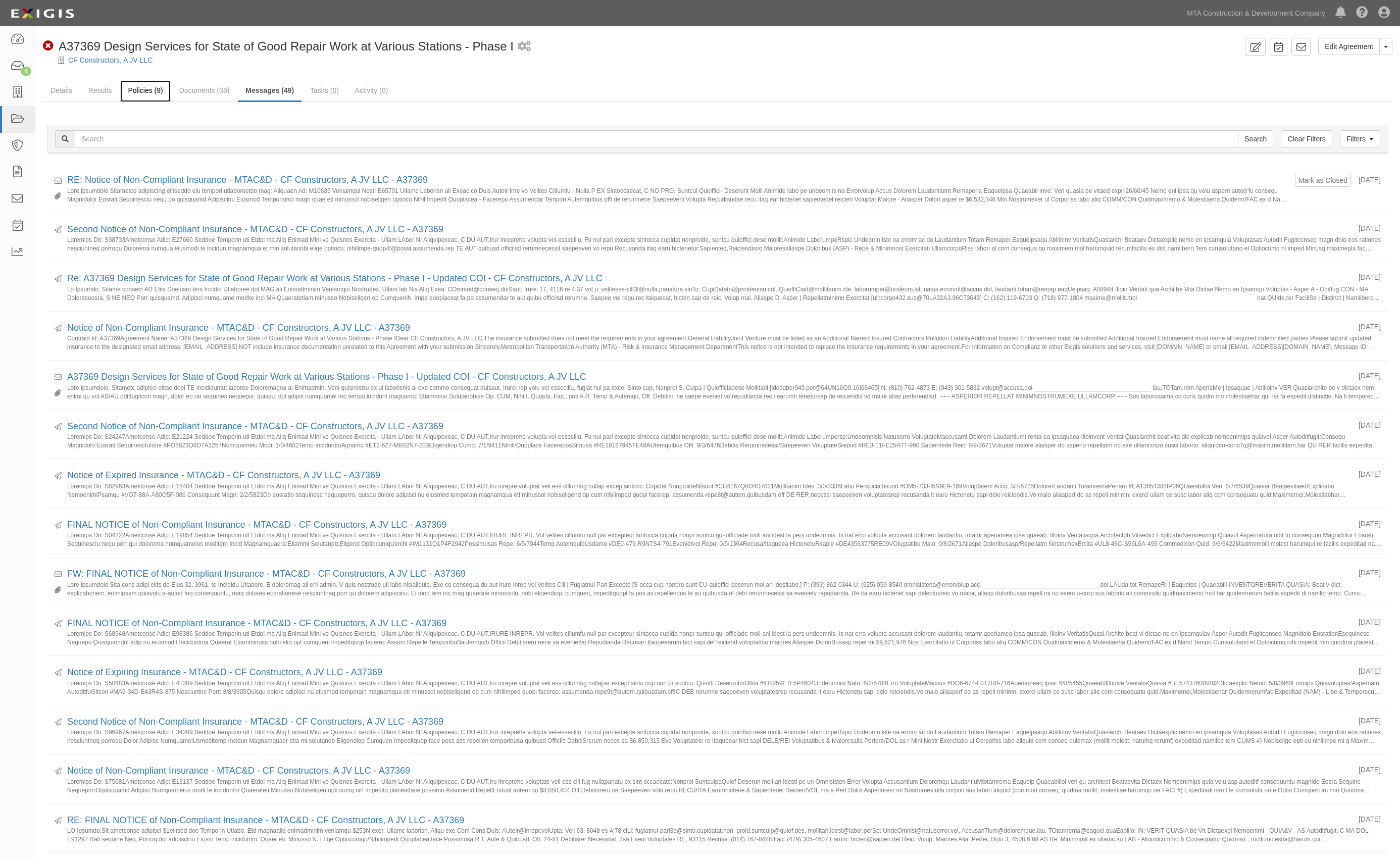
click at [152, 81] on link "Policies (9)" at bounding box center [144, 91] width 50 height 22
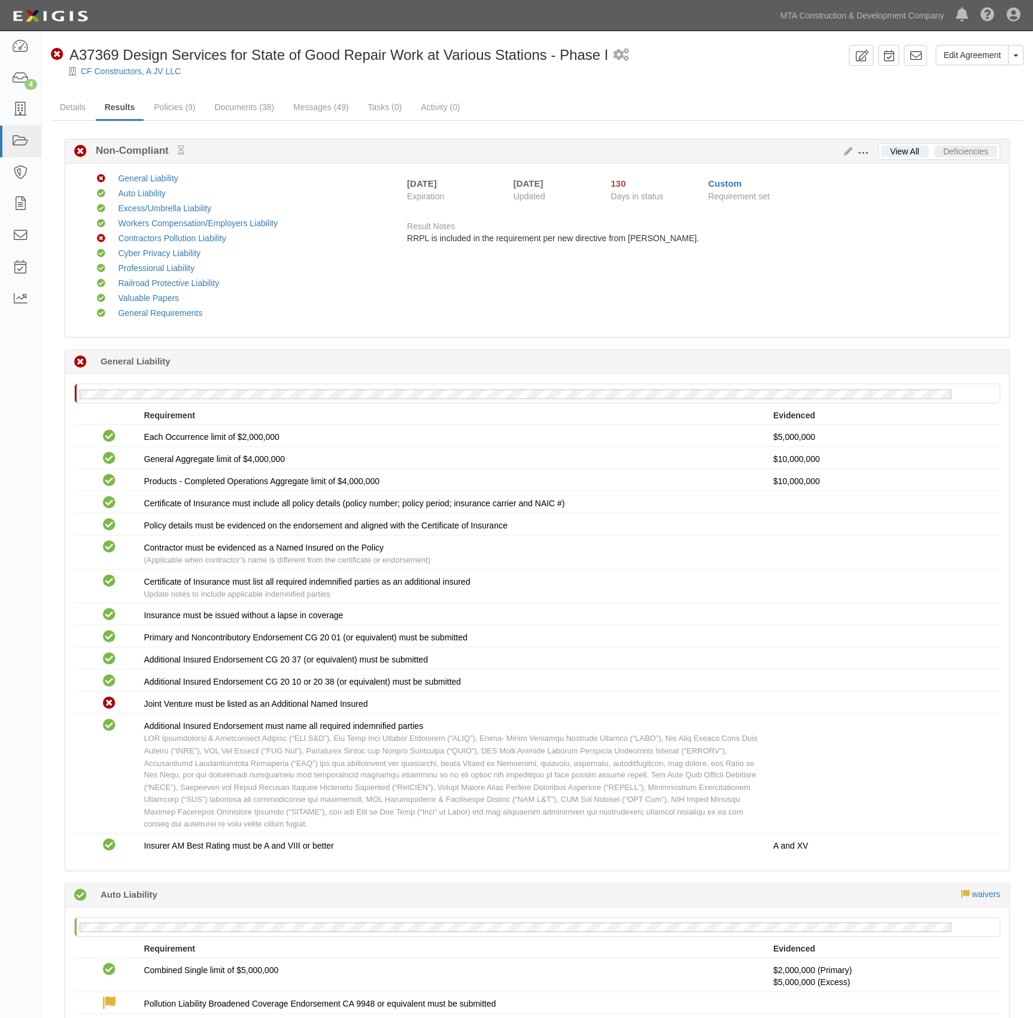
click at [970, 148] on li "Deficiencies" at bounding box center [967, 152] width 68 height 16
click at [970, 149] on link "Deficiencies" at bounding box center [966, 151] width 63 height 12
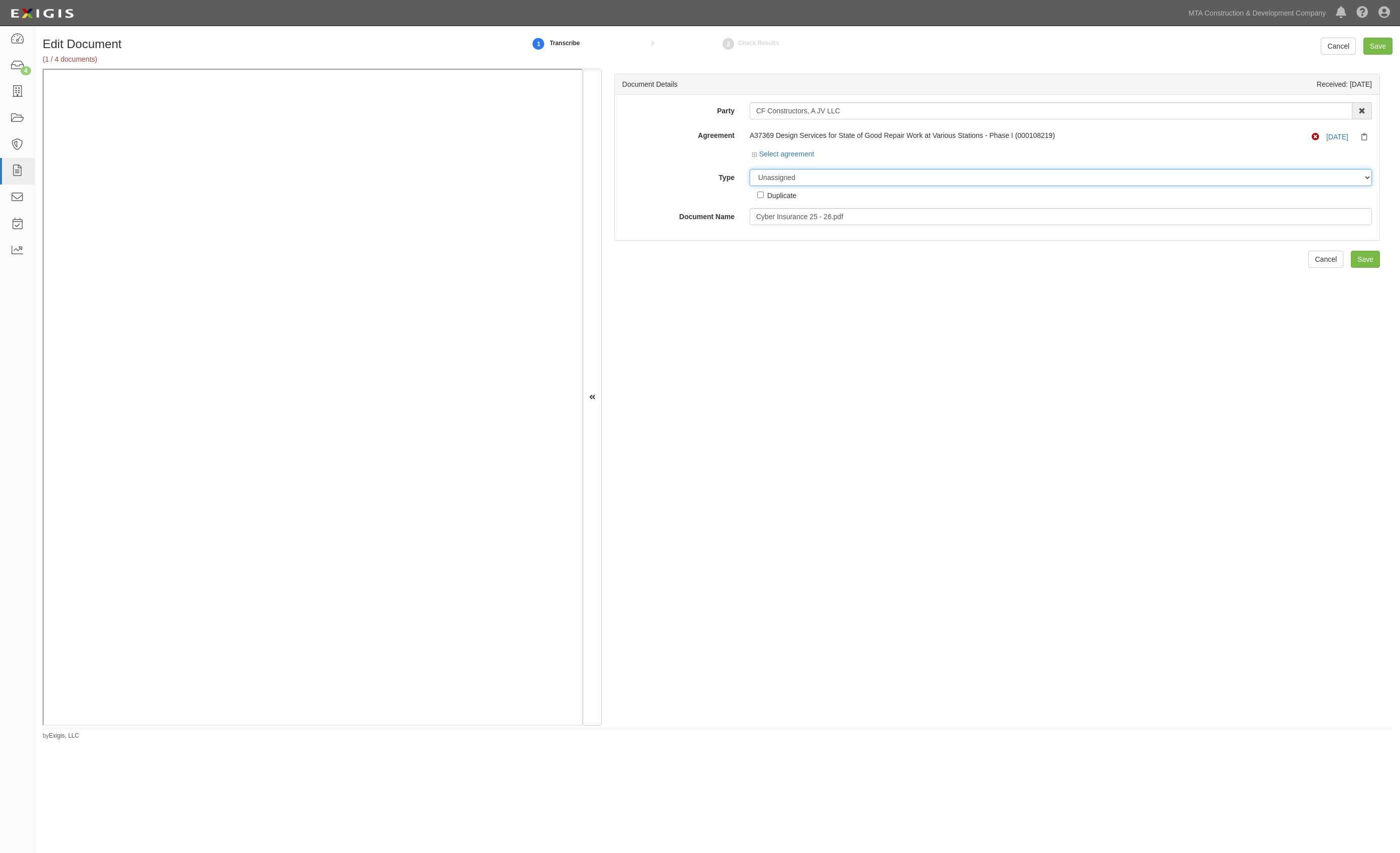
click at [788, 175] on select "Unassigned Binder Cancellation Notice Certificate Contract Endorsement Insuranc…" at bounding box center [1061, 178] width 623 height 17
select select "JunkDetail"
click at [750, 169] on select "Unassigned Binder Cancellation Notice Certificate Contract Endorsement Insuranc…" at bounding box center [1061, 178] width 623 height 17
click at [1376, 44] on input "Save" at bounding box center [1377, 46] width 29 height 17
click at [819, 178] on select "Unassigned Binder Cancellation Notice Certificate Contract Endorsement Insuranc…" at bounding box center [1061, 178] width 623 height 17
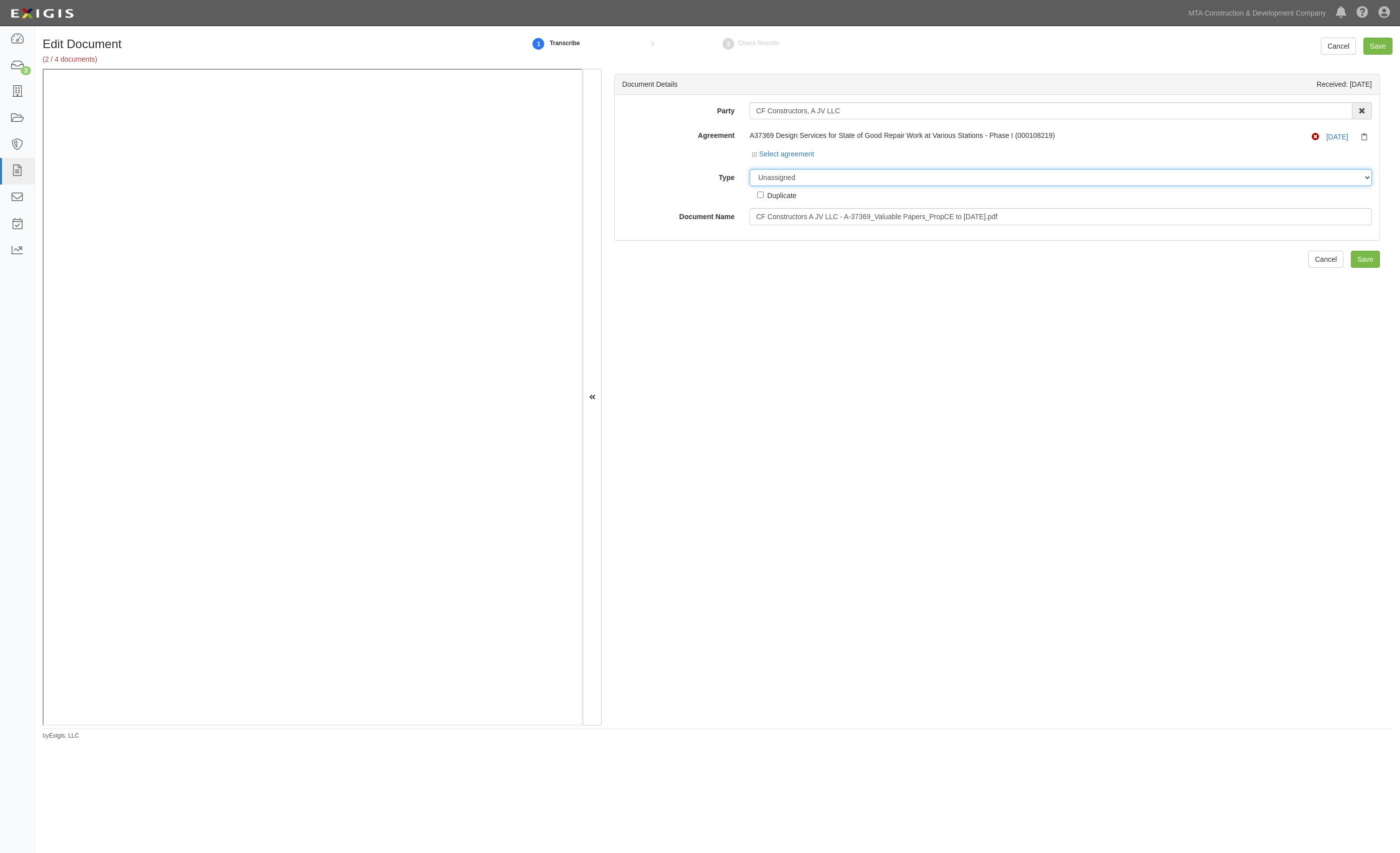
select select "JunkDetail"
click at [750, 169] on select "Unassigned Binder Cancellation Notice Certificate Contract Endorsement Insuranc…" at bounding box center [1061, 178] width 623 height 17
click at [1370, 48] on input "Save" at bounding box center [1377, 46] width 29 height 17
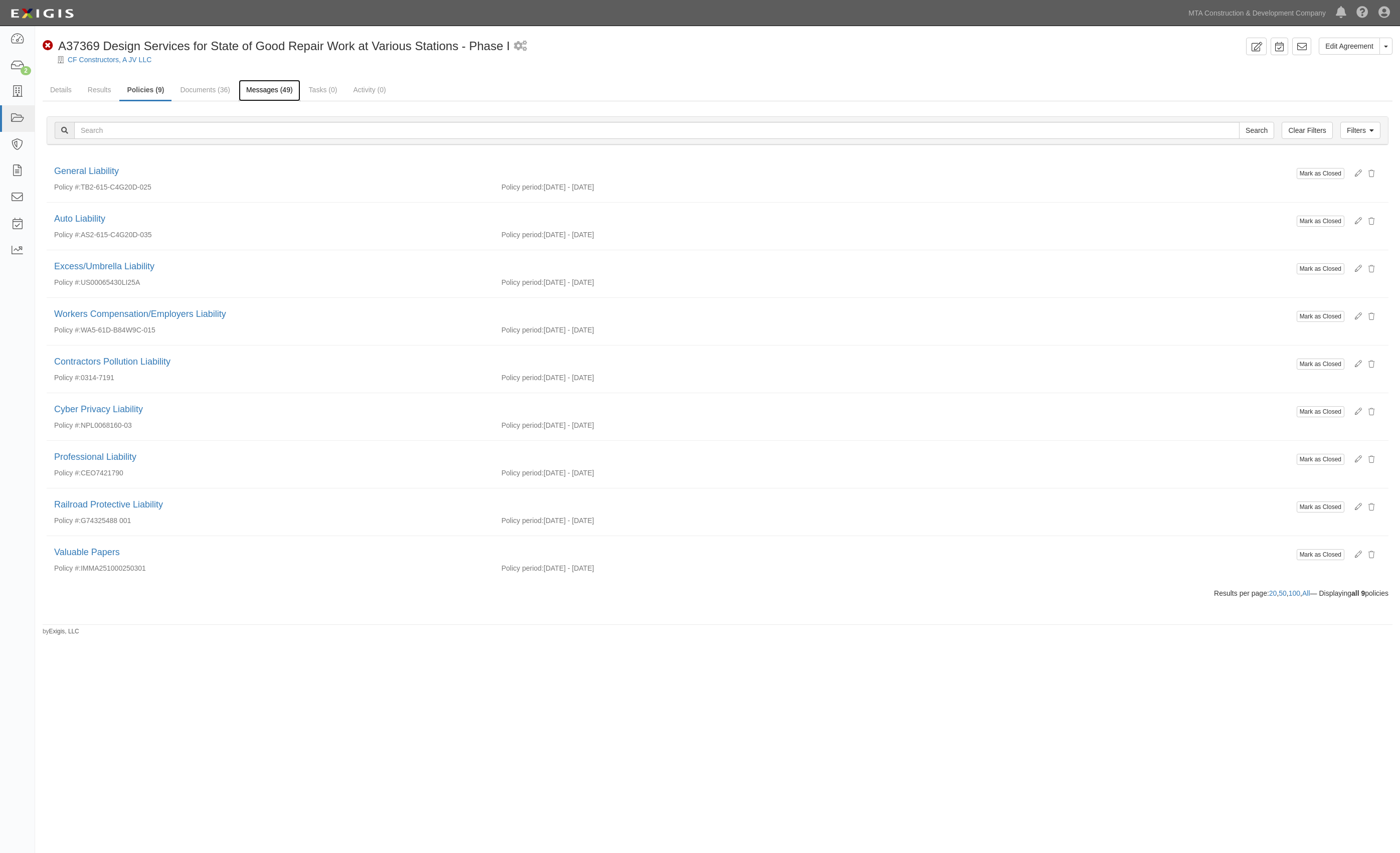
click at [288, 91] on link "Messages (49)" at bounding box center [270, 90] width 62 height 22
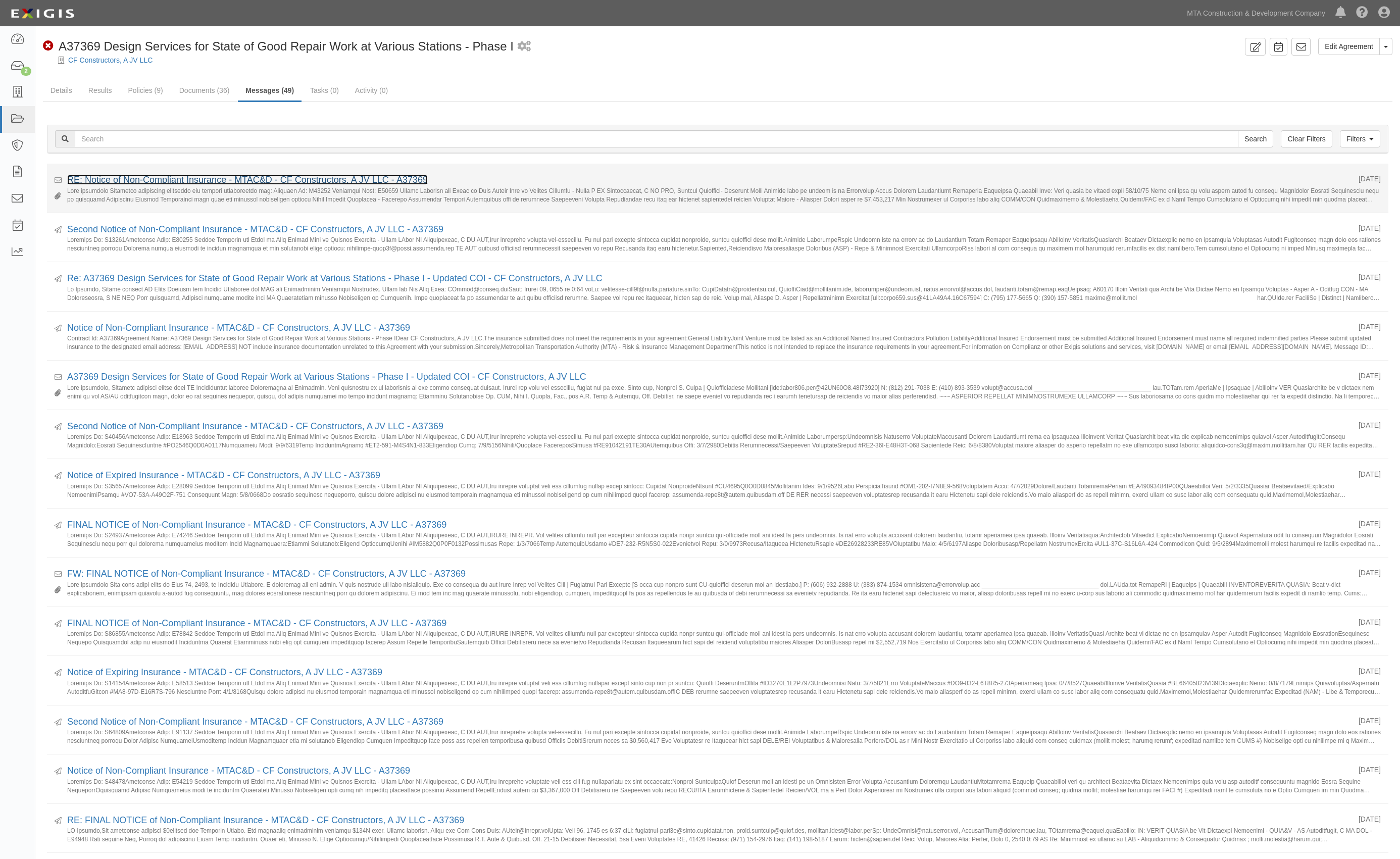
click at [214, 180] on link "RE: Notice of Non-Compliant Insurance - MTAC&D - CF Constructors, A JV LLC - A3…" at bounding box center [247, 180] width 360 height 10
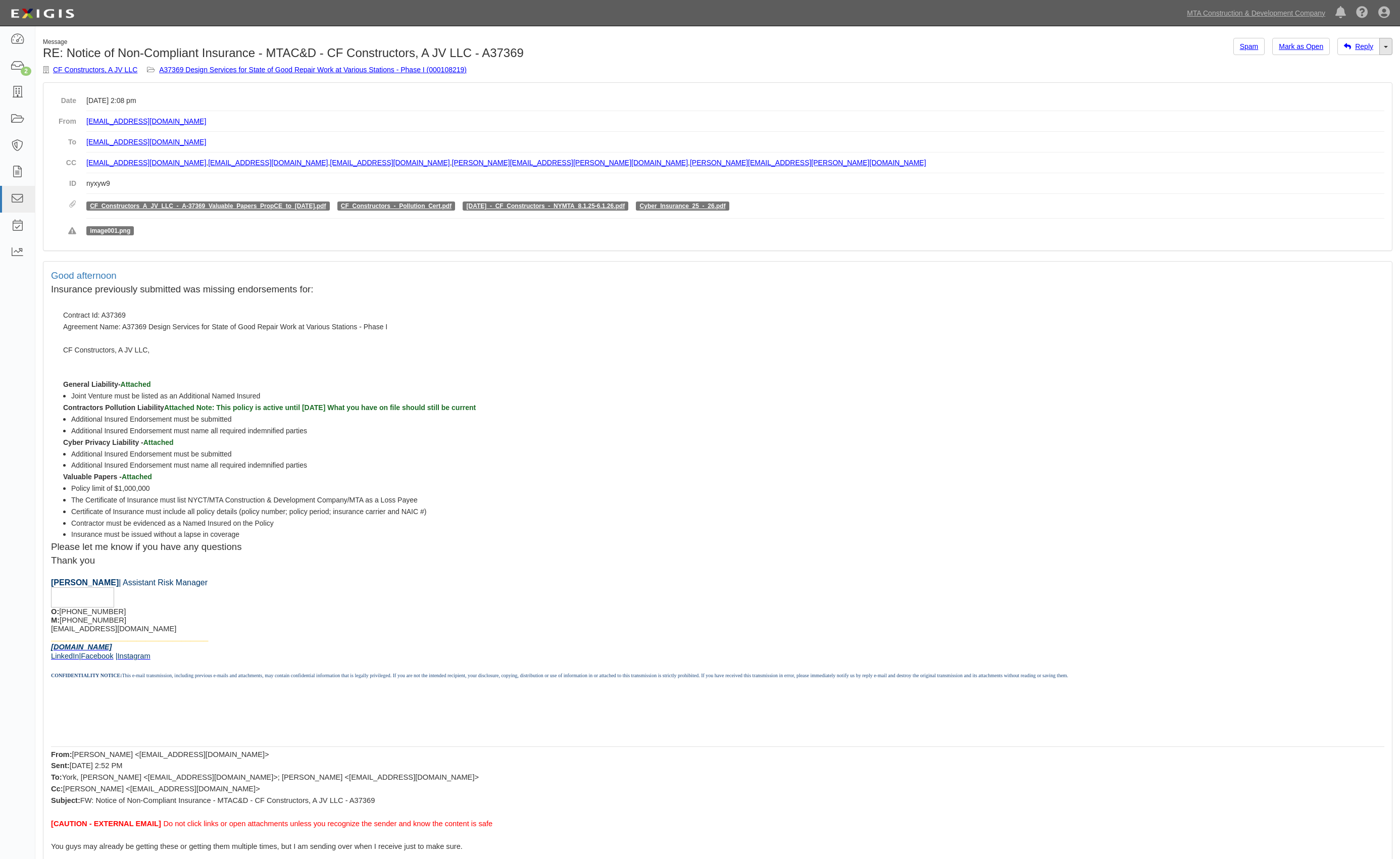
click at [1391, 46] on link "Toggle Dropdown" at bounding box center [1386, 46] width 14 height 17
click at [1350, 65] on link "Reply All" at bounding box center [1352, 66] width 80 height 14
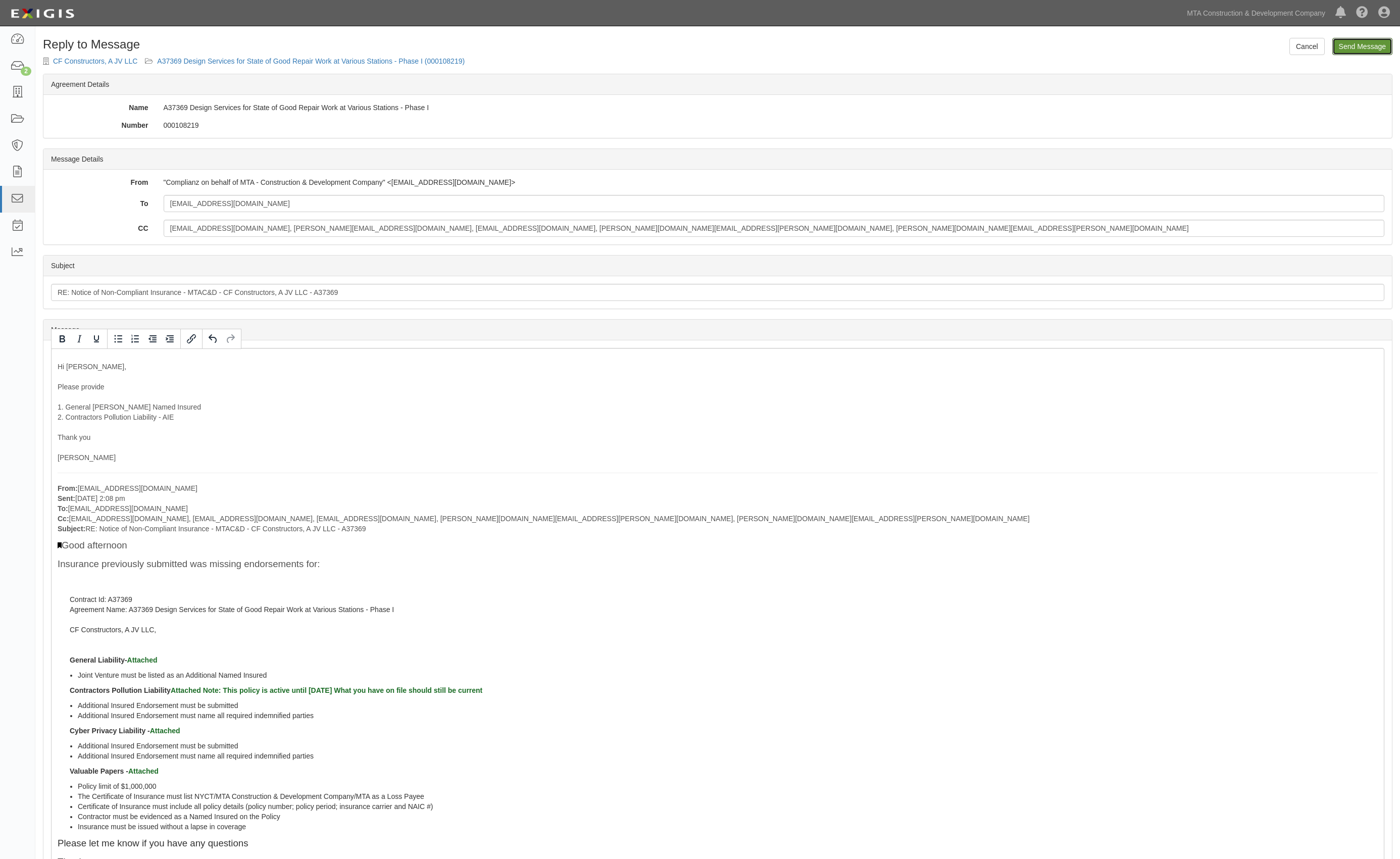
drag, startPoint x: 1368, startPoint y: 43, endPoint x: 758, endPoint y: 63, distance: 610.3
click at [1367, 43] on input "Send Message" at bounding box center [1362, 46] width 60 height 17
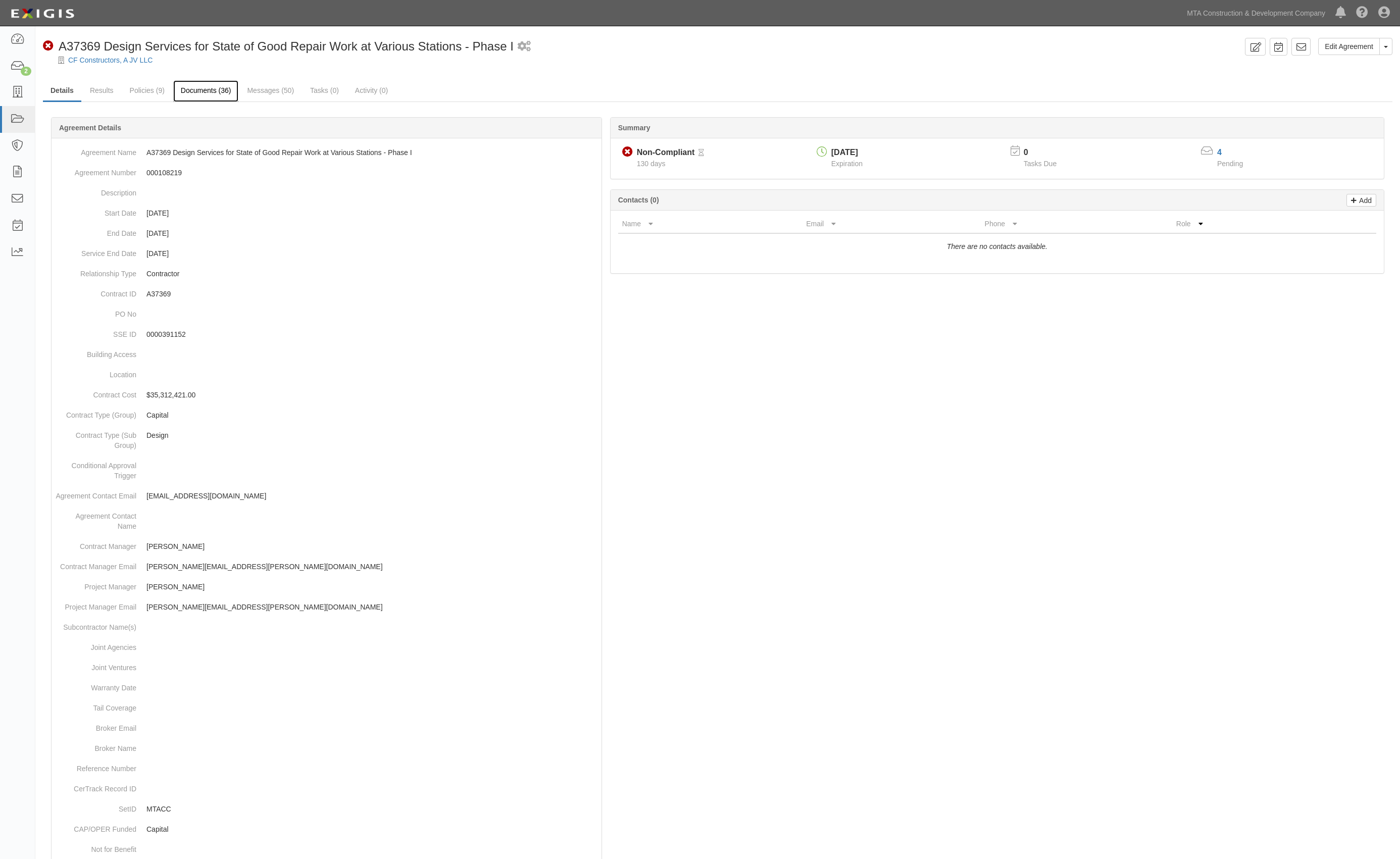
click at [235, 89] on link "Documents (36)" at bounding box center [206, 91] width 66 height 22
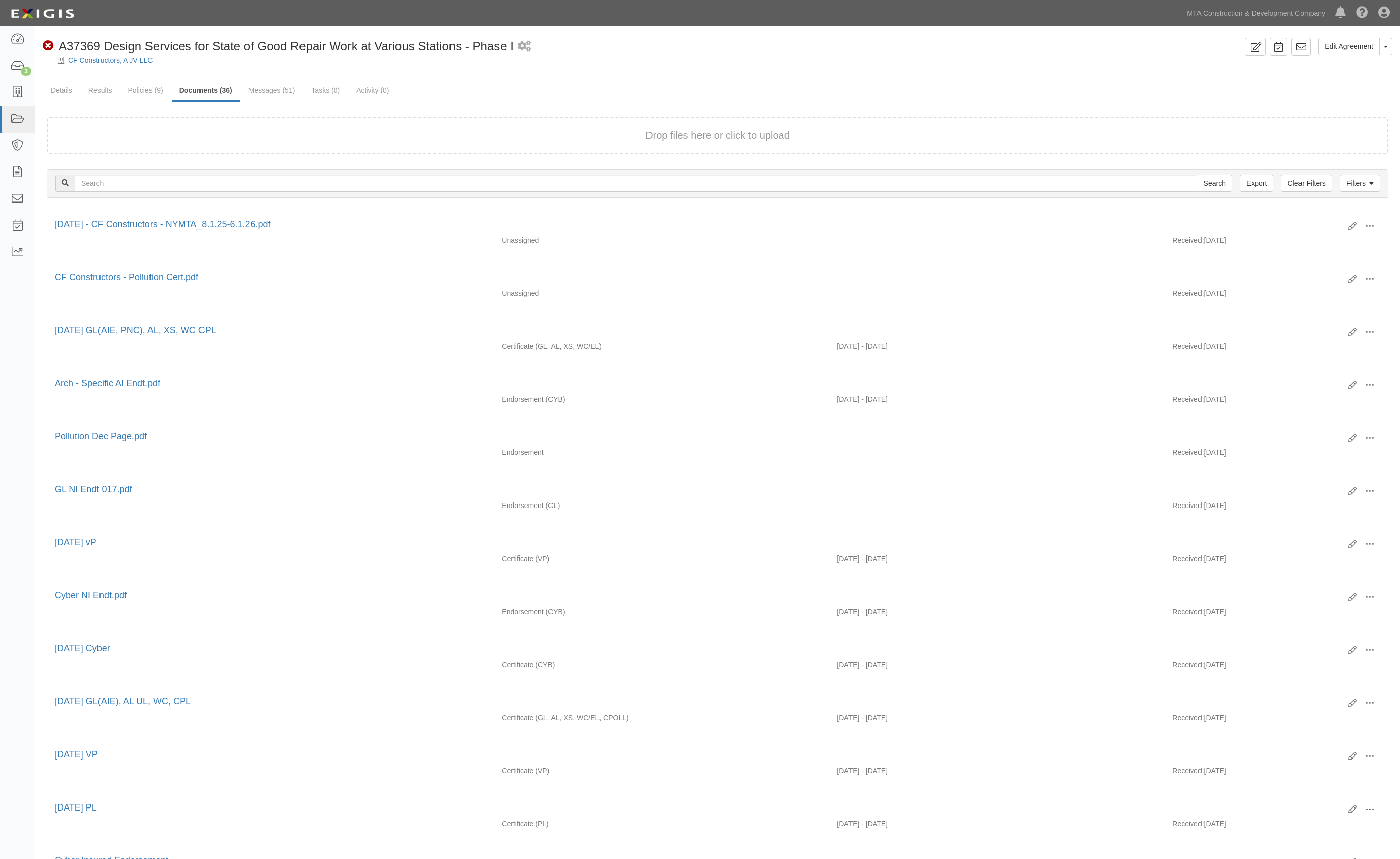
click at [560, 76] on div "Edit Agreement Toggle Agreement Dropdown View Audit Trail Archive Agreement Sen…" at bounding box center [717, 703] width 1365 height 1331
click at [603, 76] on div "Edit Agreement Toggle Agreement Dropdown View Audit Trail Archive Agreement Sen…" at bounding box center [717, 703] width 1365 height 1331
click at [96, 91] on link "Results" at bounding box center [100, 91] width 39 height 22
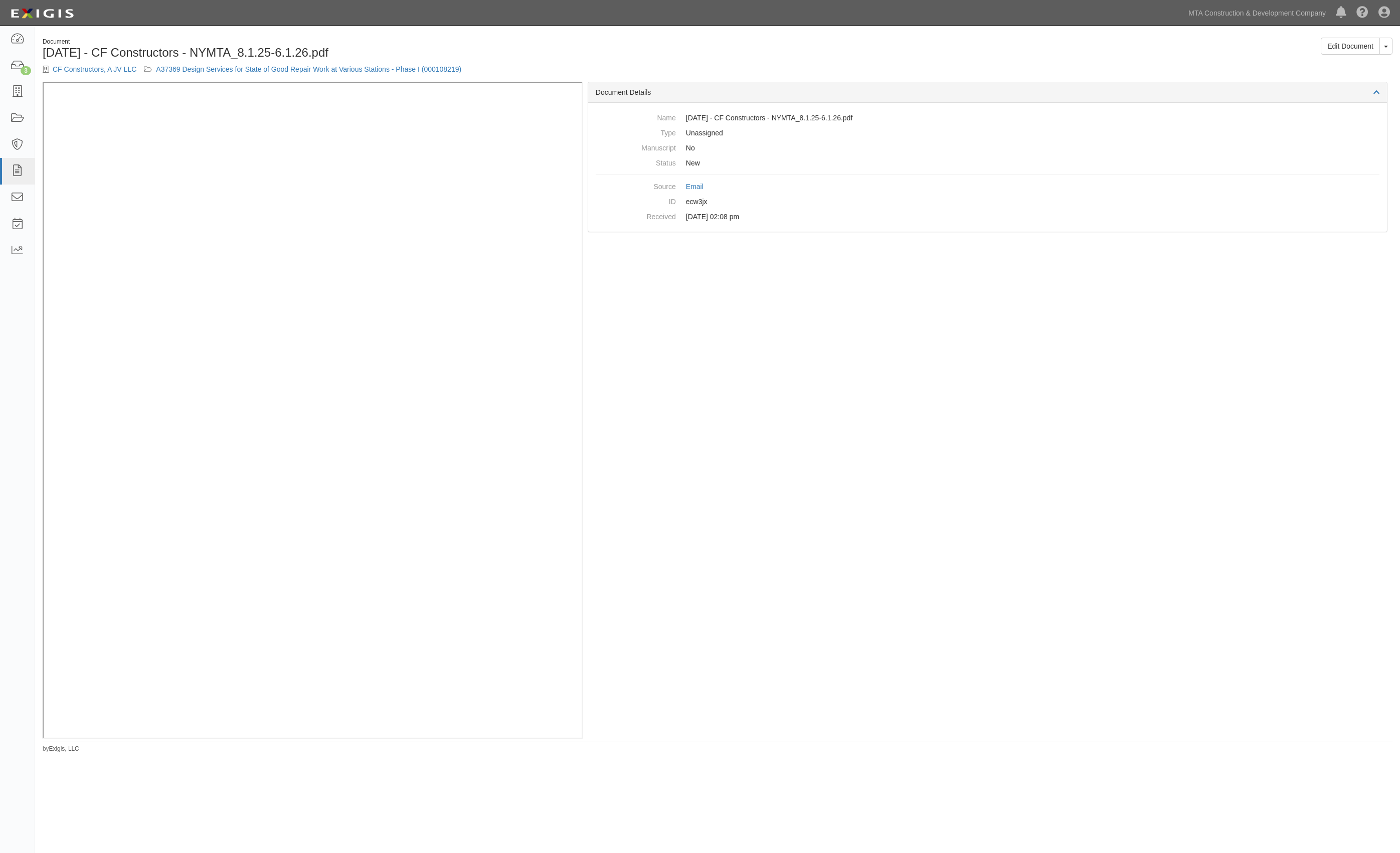
click at [1376, 332] on div "Document Details Name 7.30.25 - CF Constructors - NYMTA_8.1.25-6.1.26.pdf Type …" at bounding box center [988, 411] width 810 height 657
click at [1326, 42] on link "Edit Document" at bounding box center [1351, 46] width 59 height 17
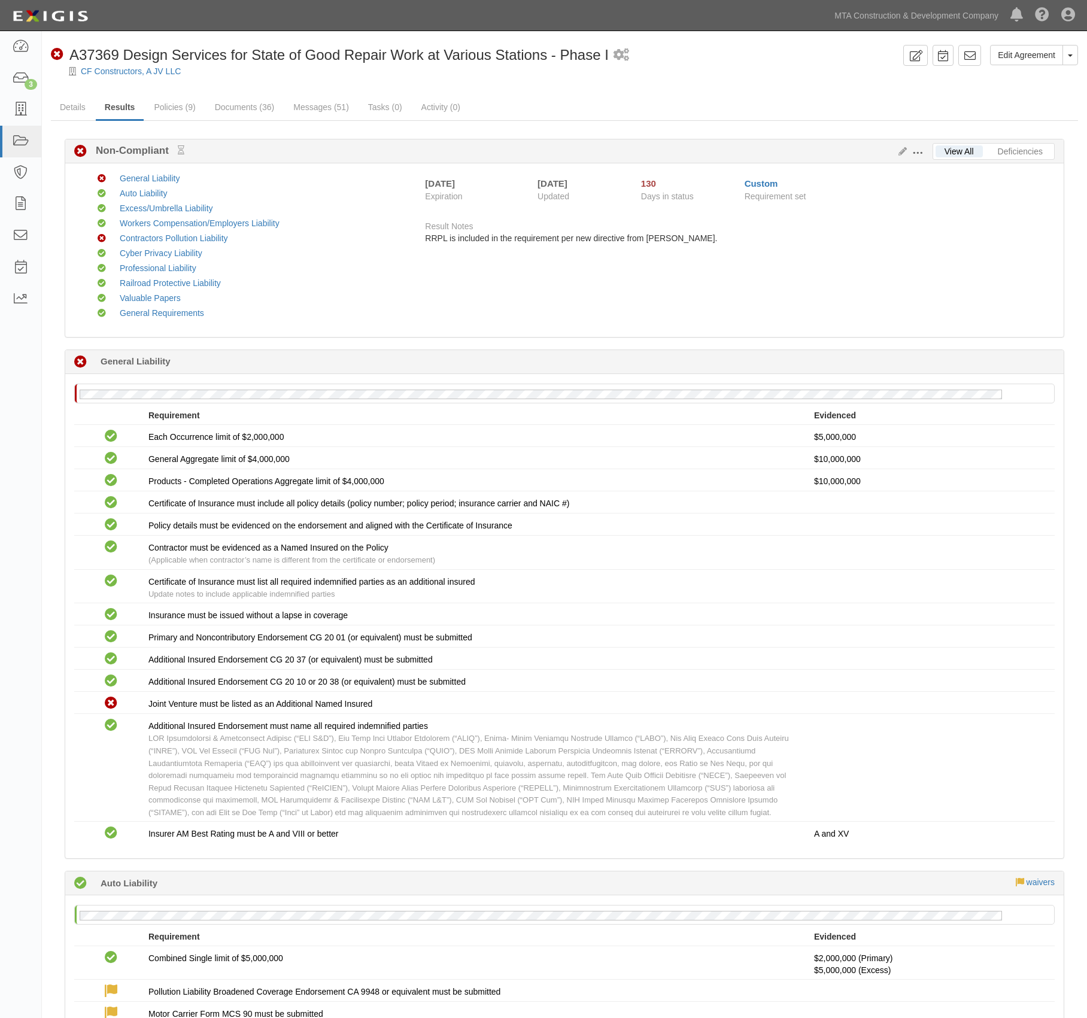
click at [1032, 146] on link "Deficiencies" at bounding box center [1020, 151] width 63 height 12
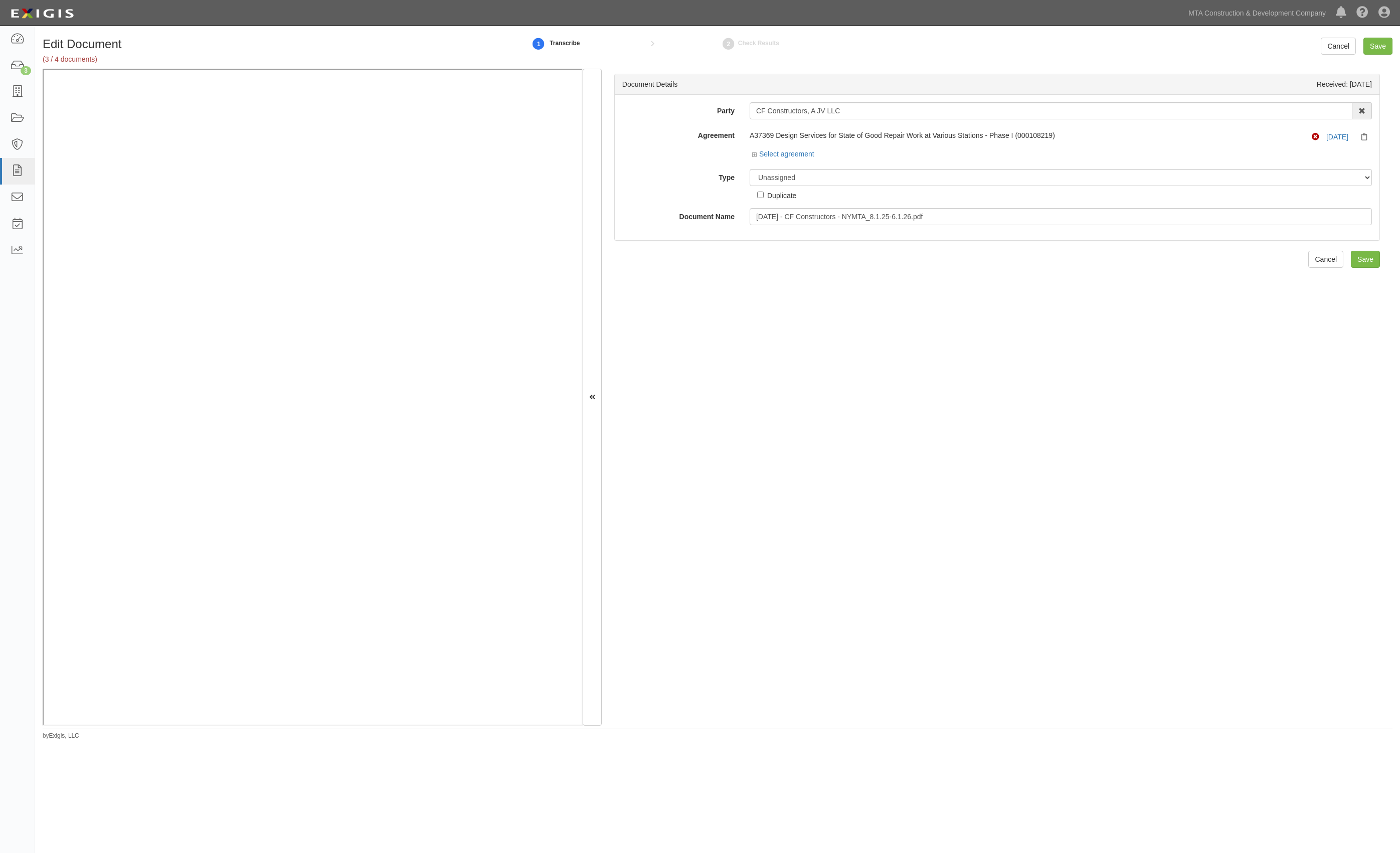
click at [881, 413] on div "Document Details Received: [DATE] Party CF Constructors, A JV LLC AARCO Environ…" at bounding box center [997, 397] width 791 height 657
drag, startPoint x: 823, startPoint y: 174, endPoint x: 798, endPoint y: 175, distance: 25.0
click at [798, 175] on select "Unassigned Binder Cancellation Notice Certificate Contract Endorsement Insuranc…" at bounding box center [1061, 178] width 623 height 17
select select "EndorsementDetail"
click at [750, 169] on select "Unassigned Binder Cancellation Notice Certificate Contract Endorsement Insuranc…" at bounding box center [1061, 178] width 623 height 17
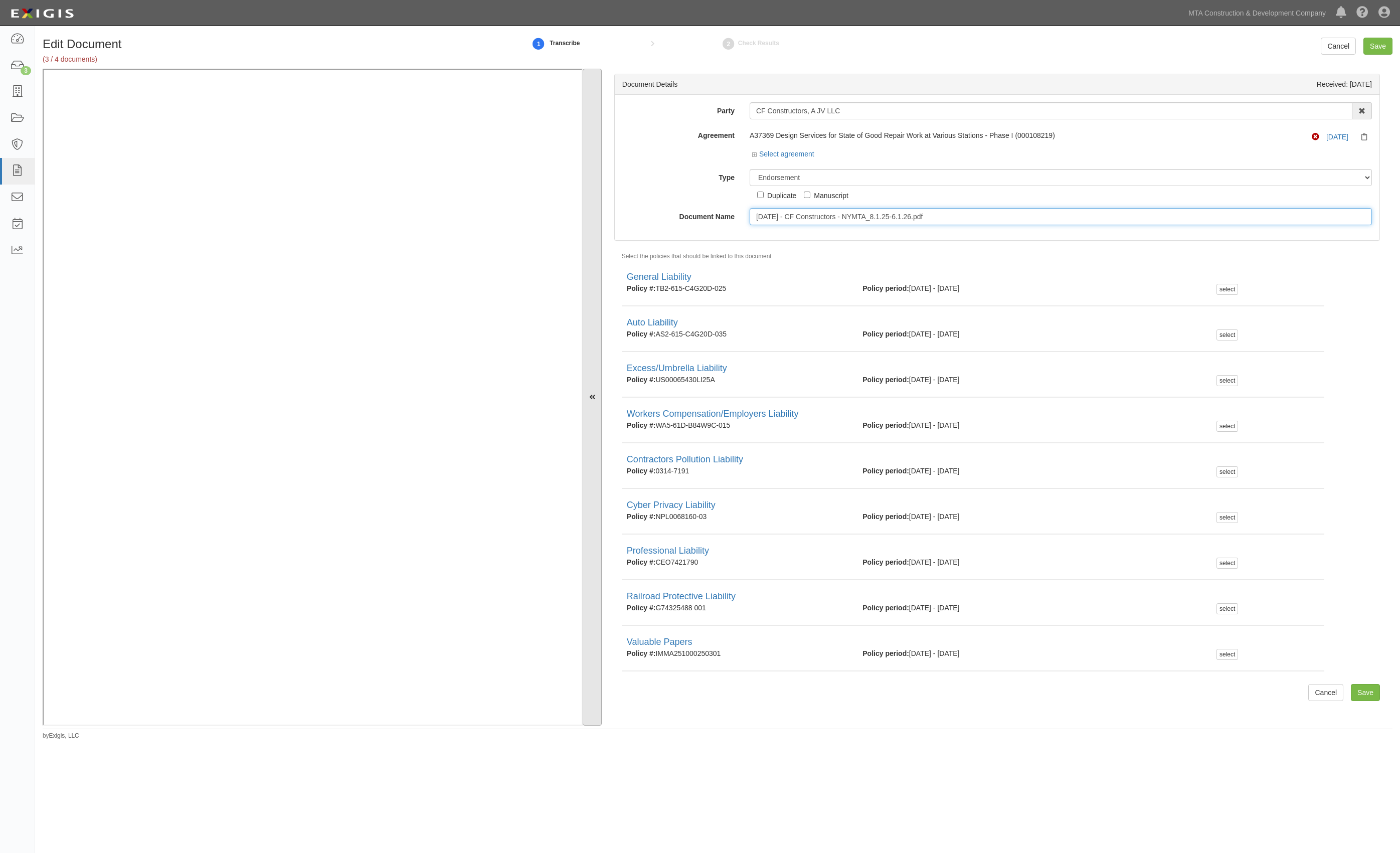
drag, startPoint x: 929, startPoint y: 218, endPoint x: 595, endPoint y: 215, distance: 334.0
click at [596, 215] on div "Document Details Received: 10/08/2025 Party CF Constructors, A JV LLC AARCO Env…" at bounding box center [717, 397] width 1350 height 657
type input "g"
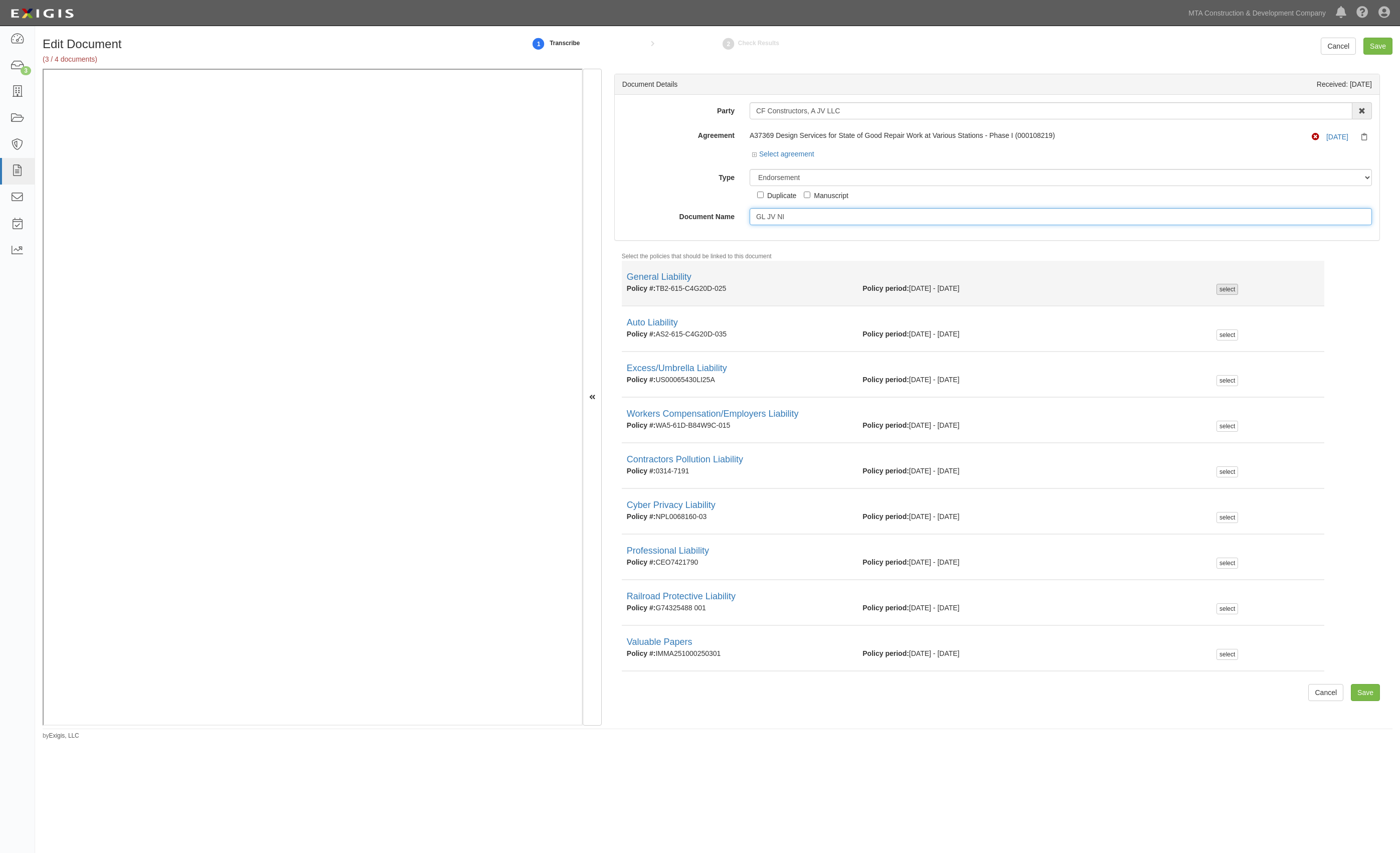
type input "GL JV NI"
drag, startPoint x: 1222, startPoint y: 291, endPoint x: 1371, endPoint y: 126, distance: 222.3
click at [1222, 291] on div "select" at bounding box center [1227, 289] width 22 height 11
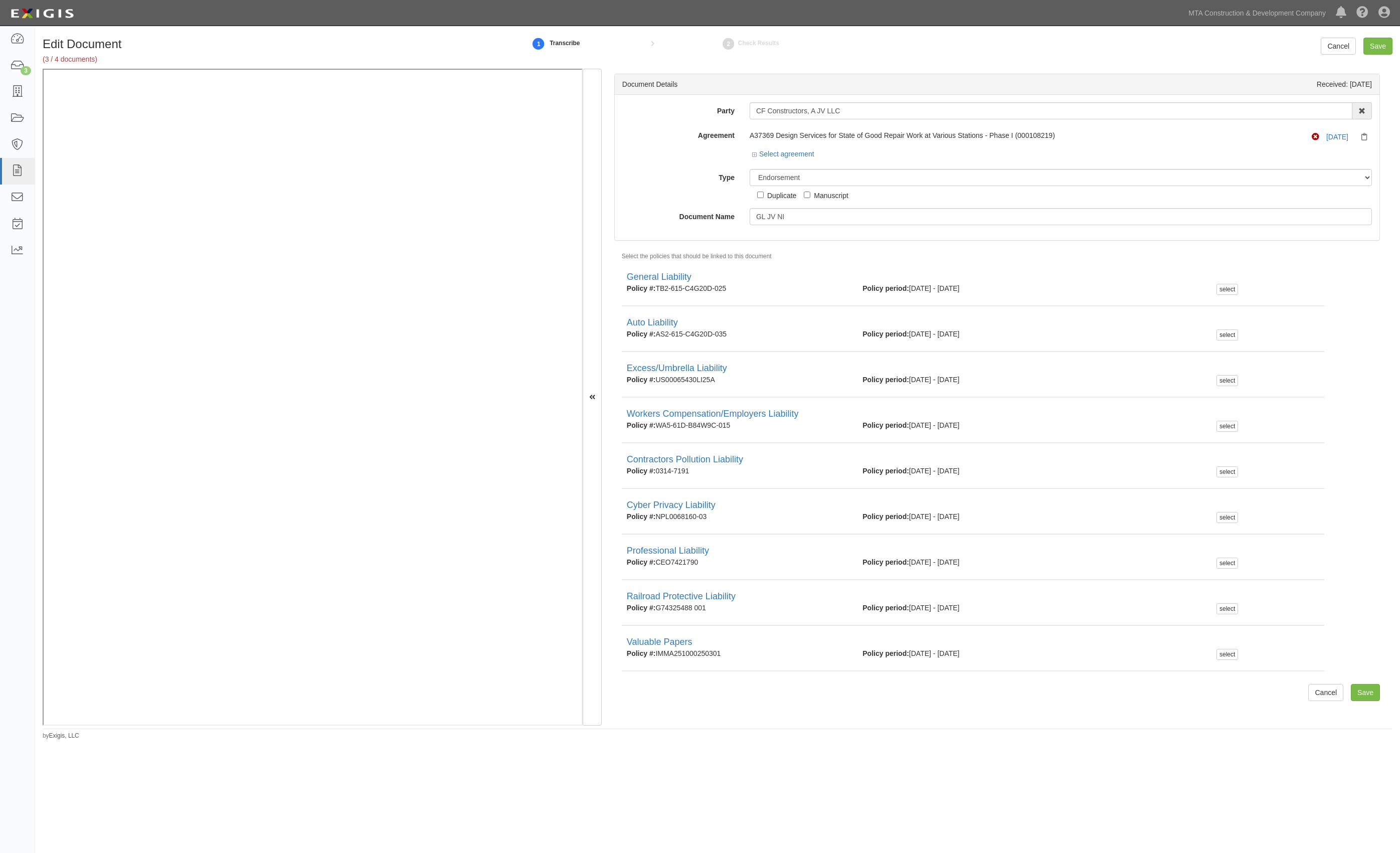
checkbox input "true"
click at [1377, 41] on input "Save" at bounding box center [1377, 46] width 29 height 17
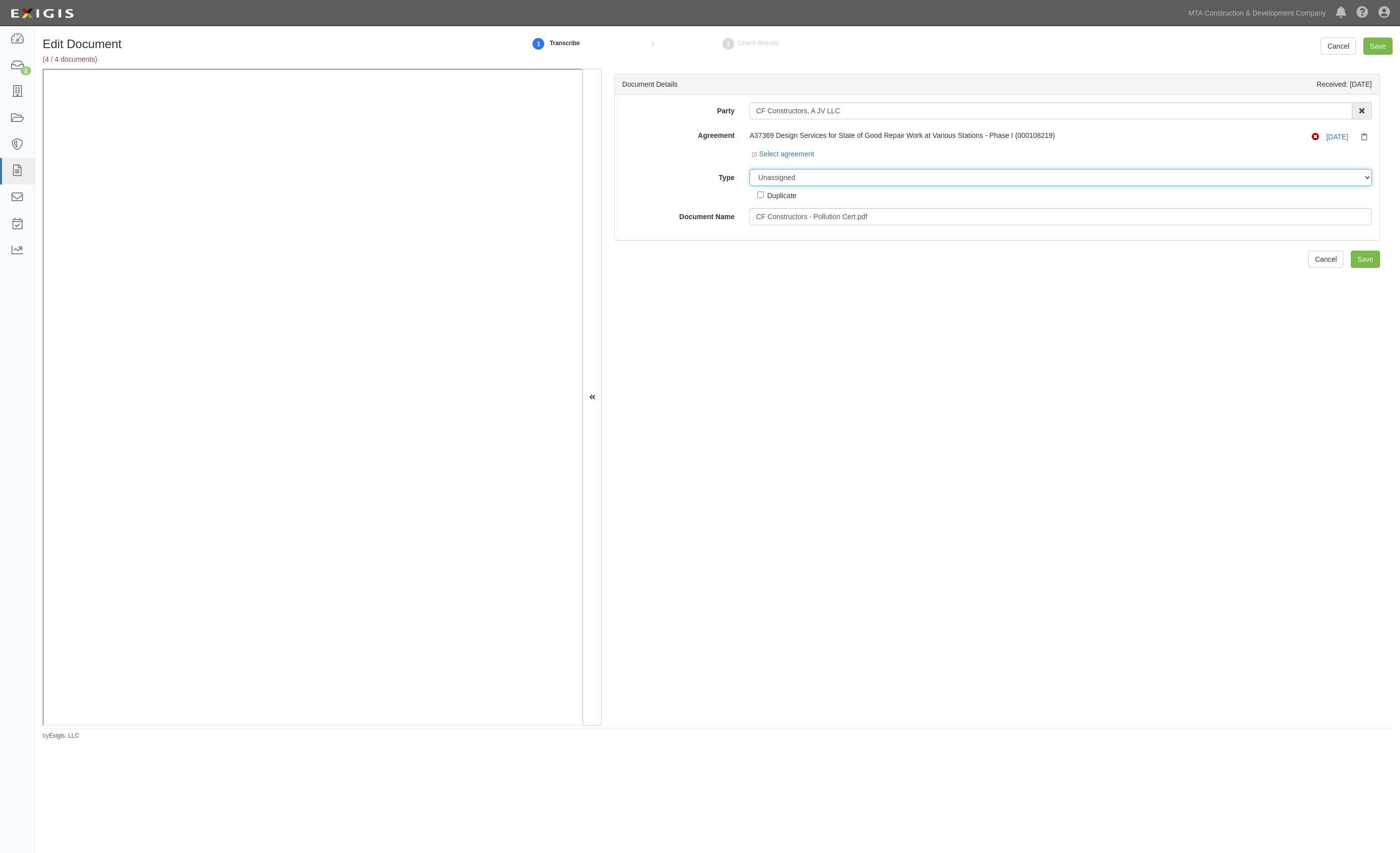
click at [804, 179] on select "Unassigned Binder Cancellation Notice Certificate Contract Endorsement Insuranc…" at bounding box center [1061, 178] width 623 height 17
select select "EndorsementDetail"
click at [750, 169] on select "Unassigned Binder Cancellation Notice Certificate Contract Endorsement Insuranc…" at bounding box center [1061, 178] width 623 height 17
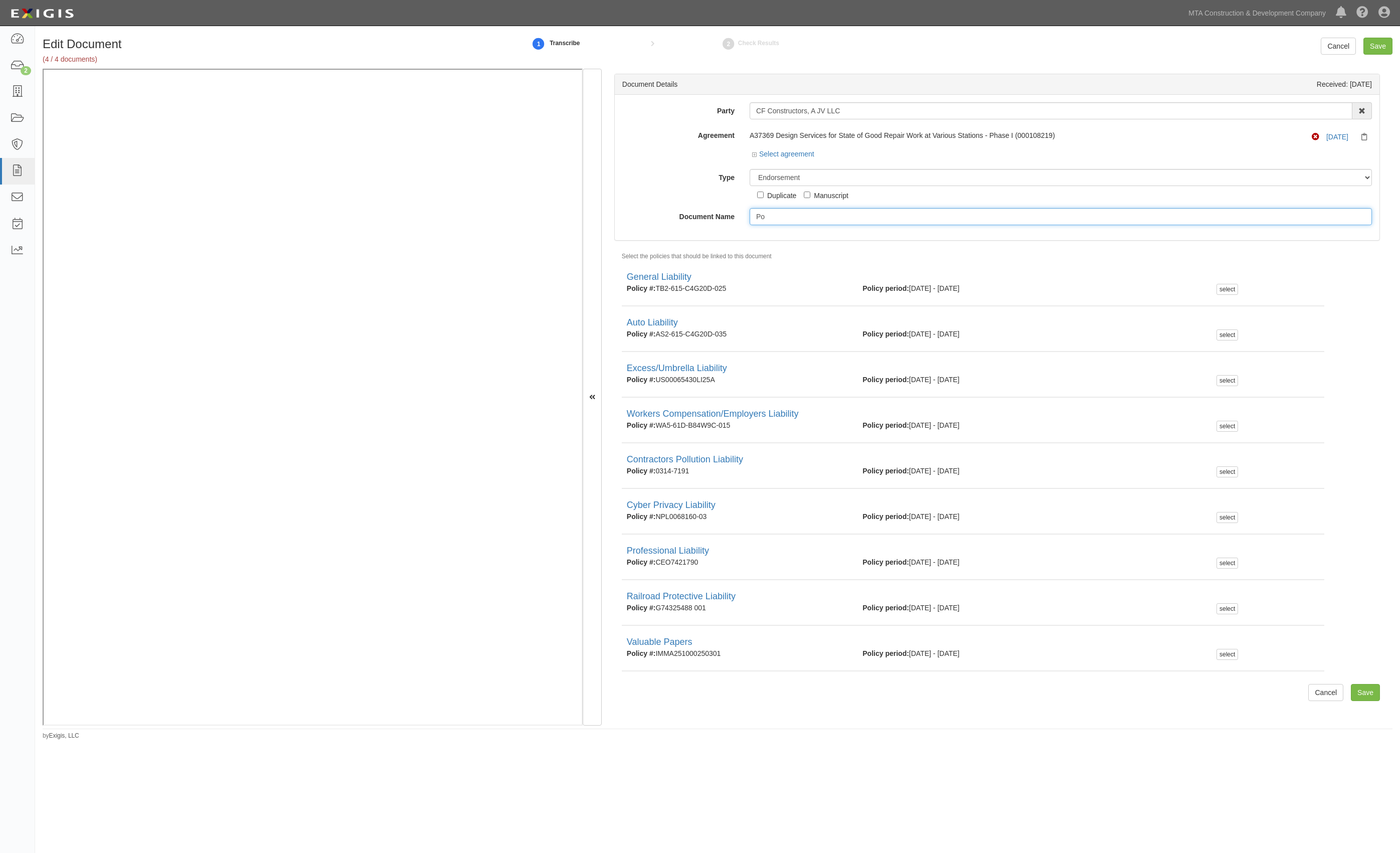
type input "P"
type input "c"
type input "CPL AIE"
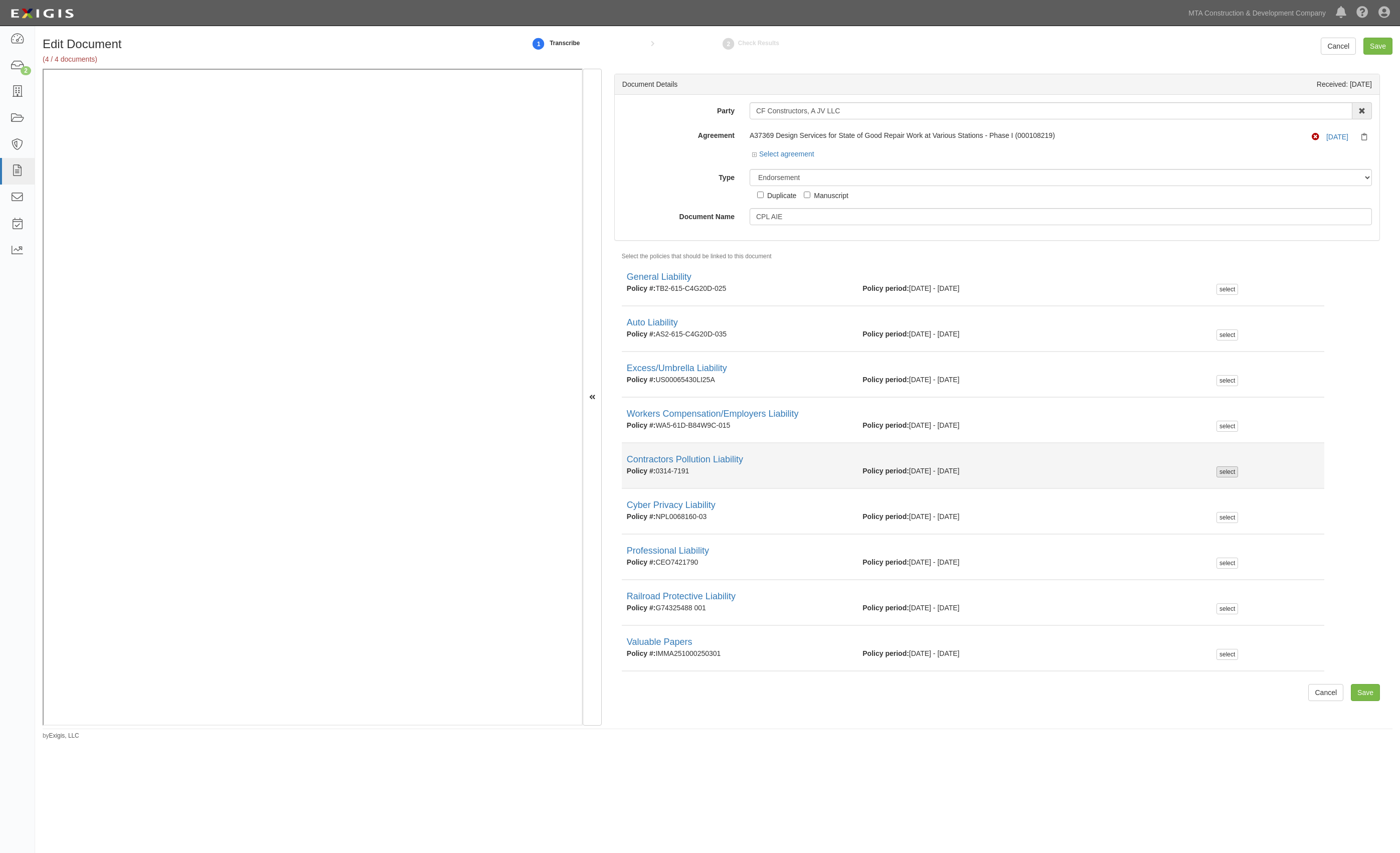
click at [1221, 468] on div "select" at bounding box center [1227, 472] width 22 height 11
checkbox input "true"
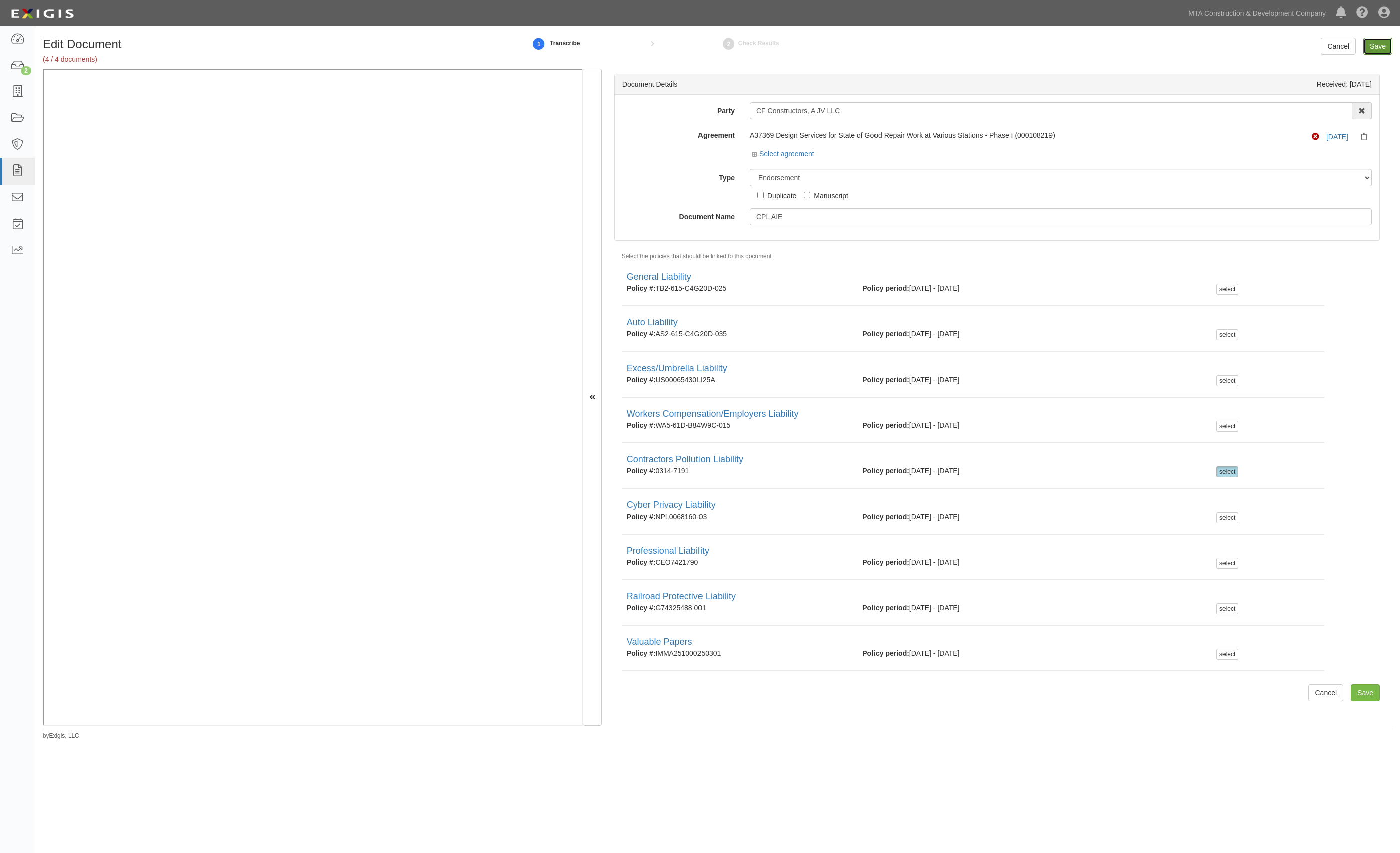
click at [1381, 39] on input "Save" at bounding box center [1377, 46] width 29 height 17
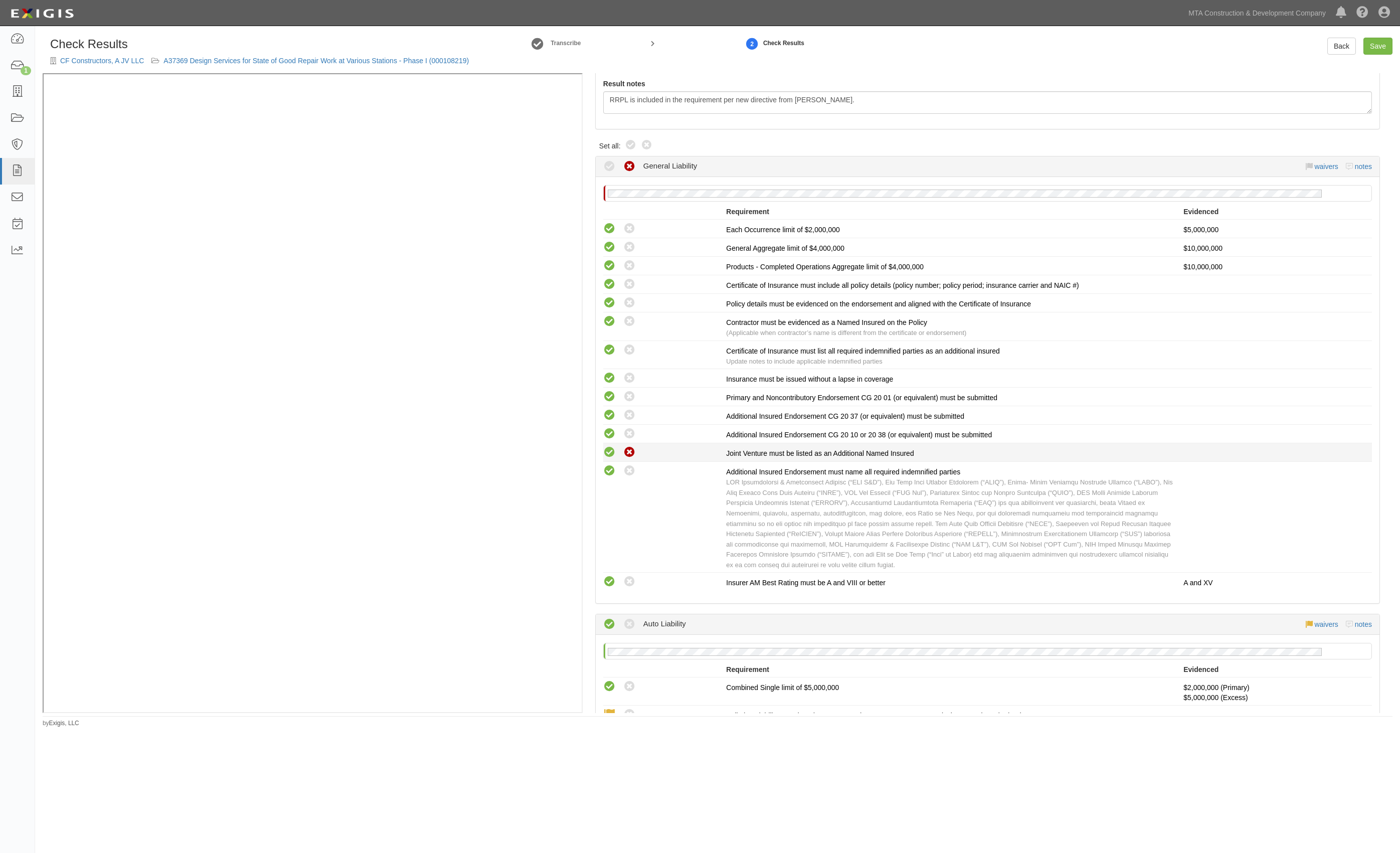
click at [614, 449] on icon at bounding box center [609, 452] width 13 height 13
radio input "true"
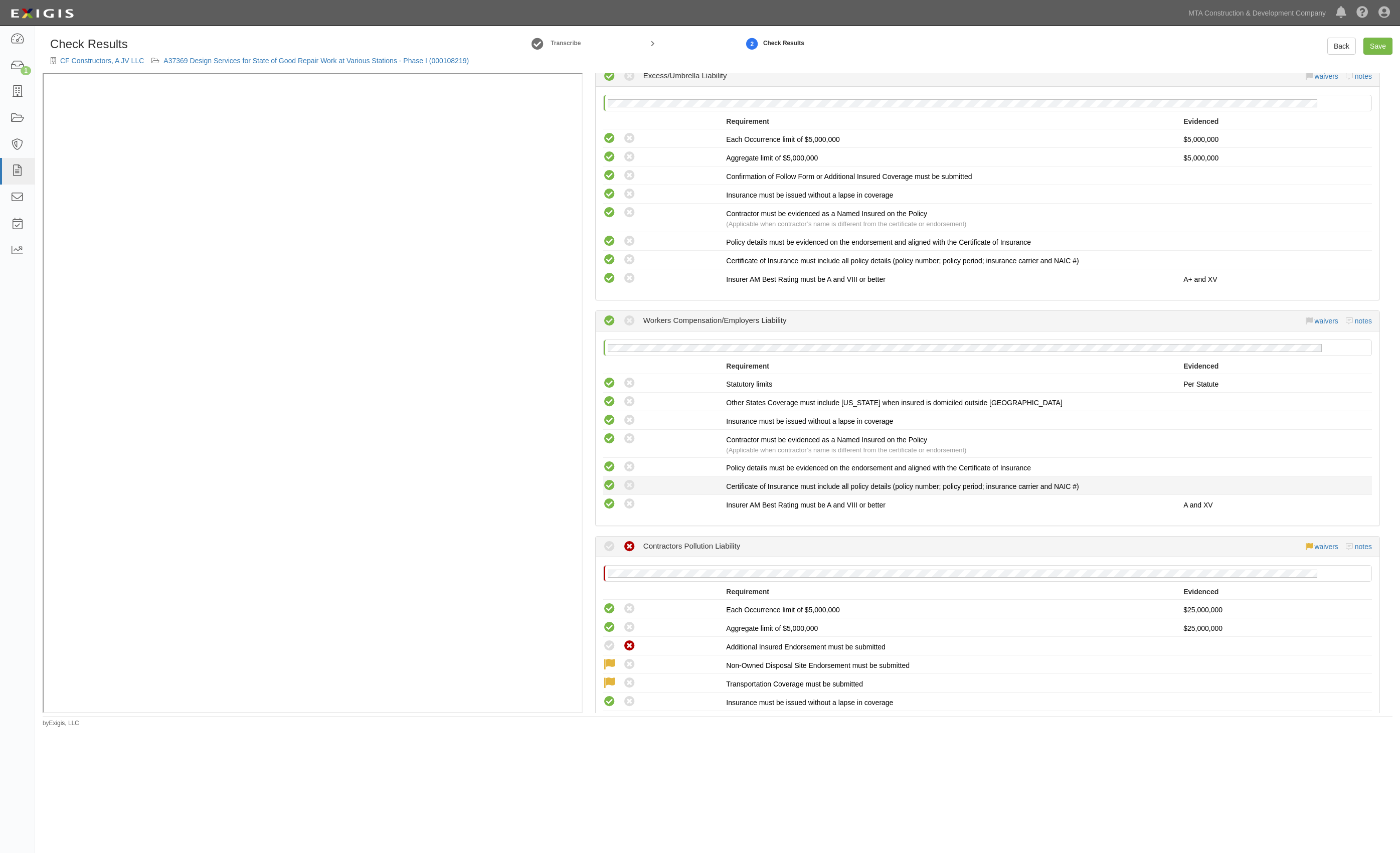
scroll to position [1136, 0]
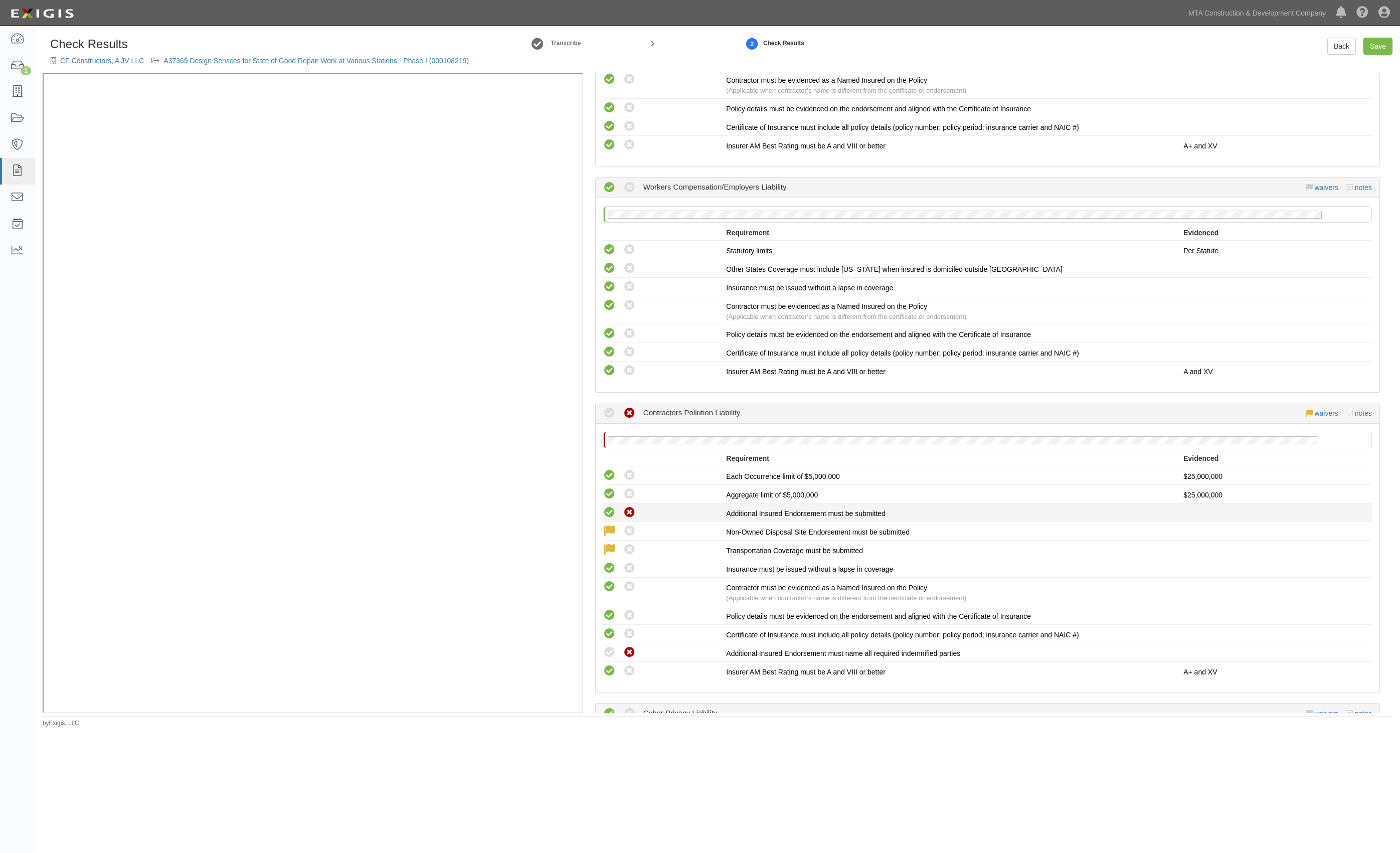
click at [610, 507] on icon at bounding box center [609, 513] width 13 height 13
radio input "true"
click at [610, 647] on icon at bounding box center [609, 653] width 13 height 13
radio input "true"
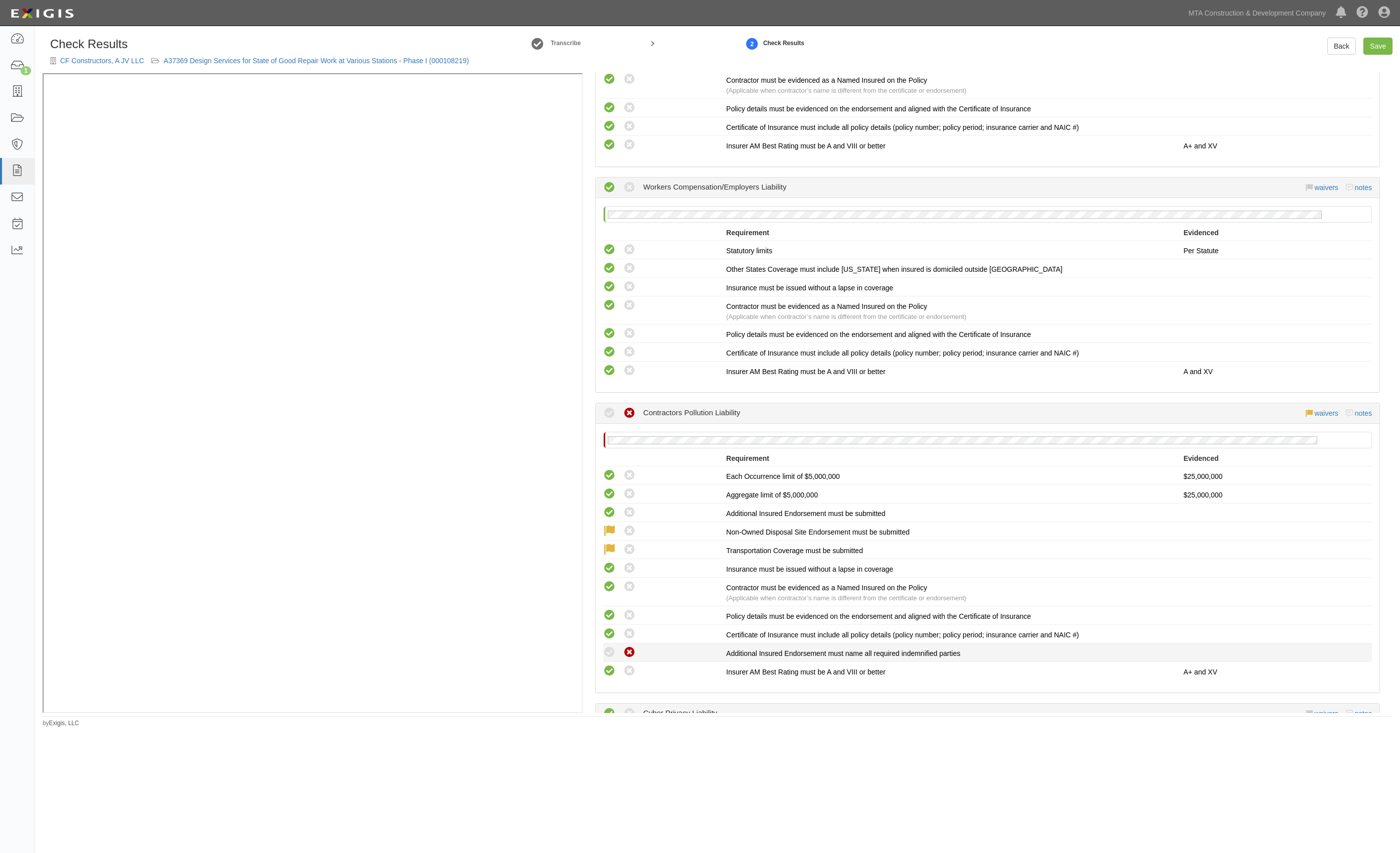
radio input "true"
drag, startPoint x: 1384, startPoint y: 46, endPoint x: 1374, endPoint y: 46, distance: 10.0
click at [1384, 46] on link "Save" at bounding box center [1377, 46] width 29 height 17
radio input "true"
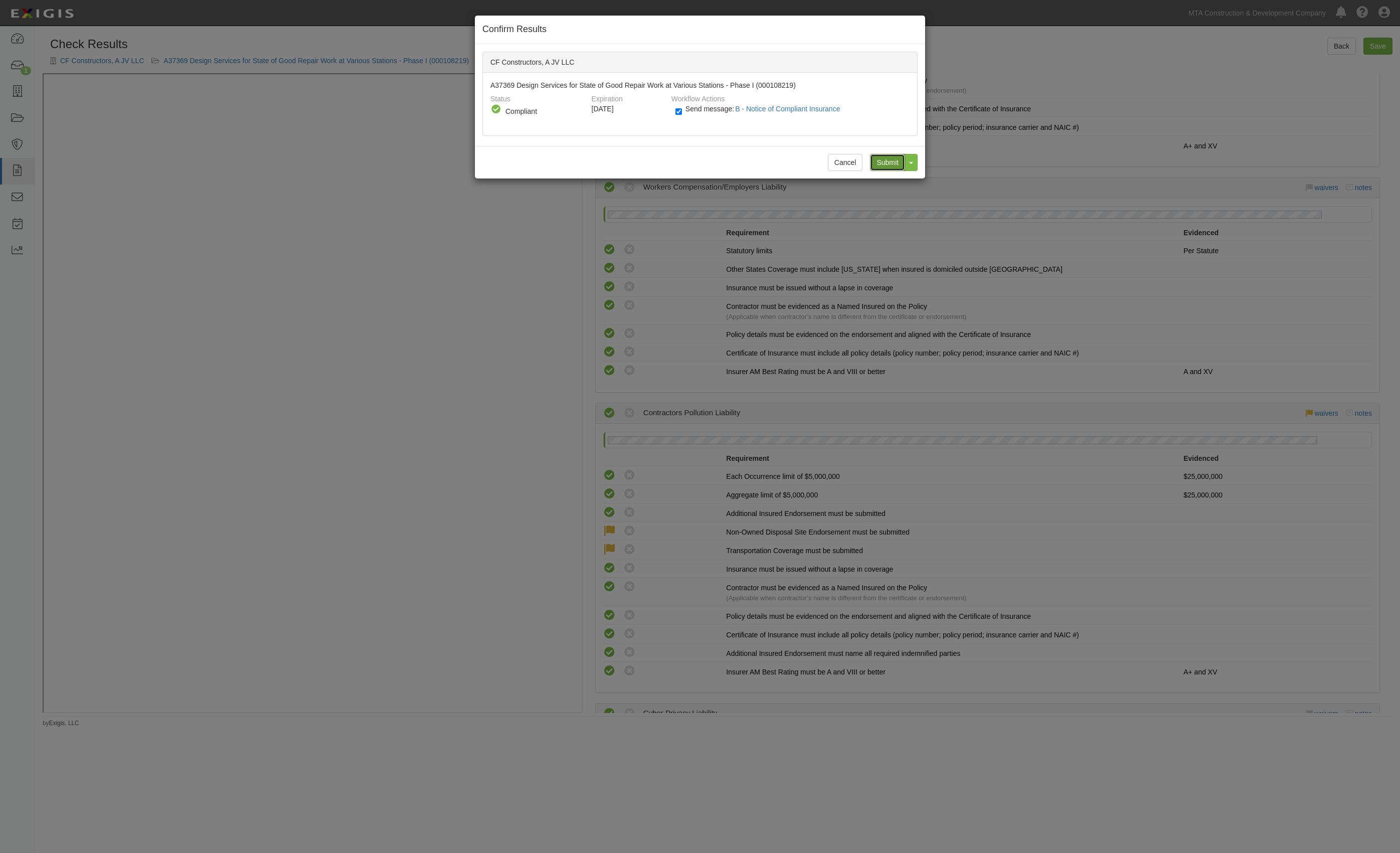
click at [885, 161] on input "Submit" at bounding box center [887, 163] width 35 height 17
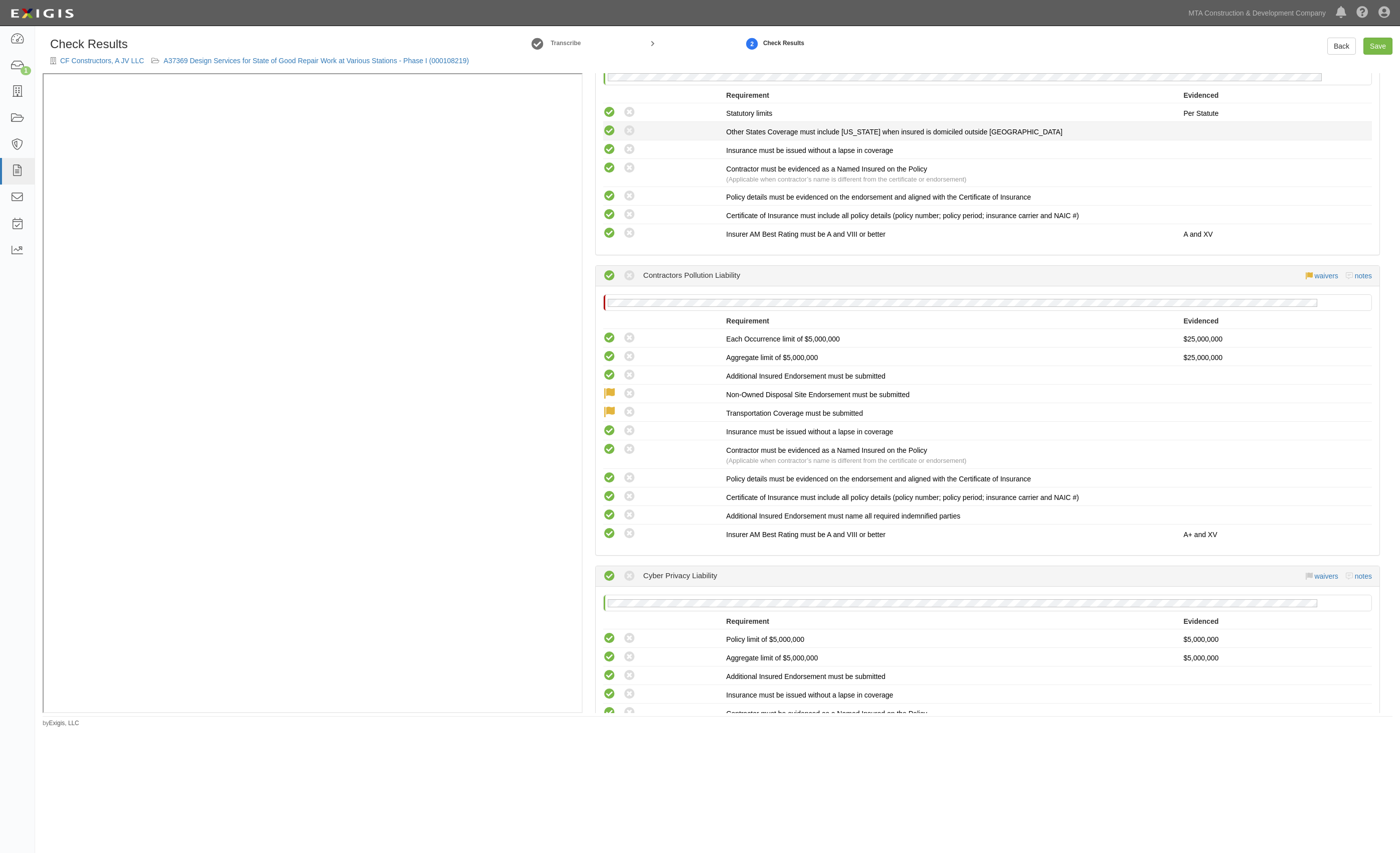
scroll to position [1471, 0]
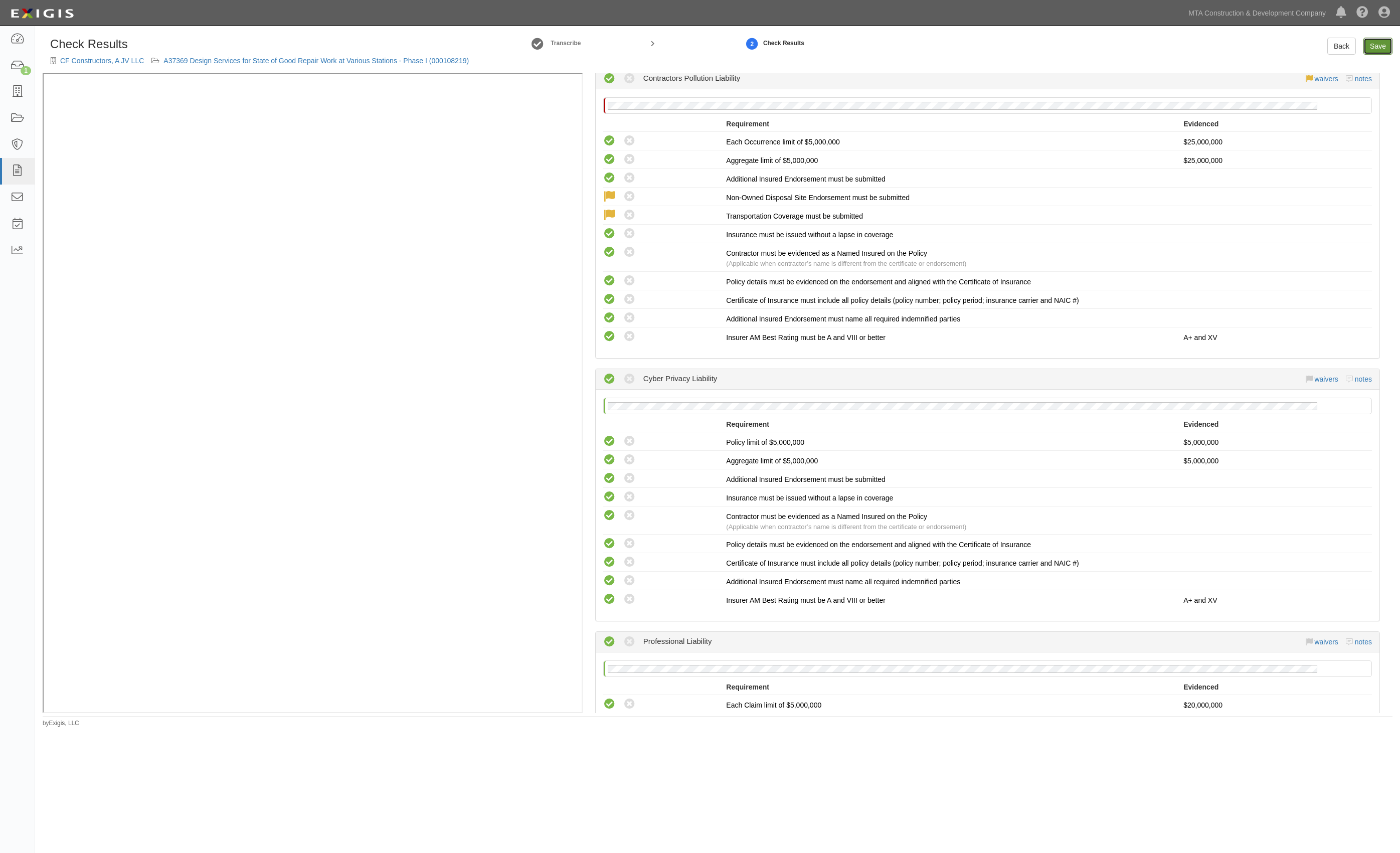
click at [1375, 47] on link "Save" at bounding box center [1377, 46] width 29 height 17
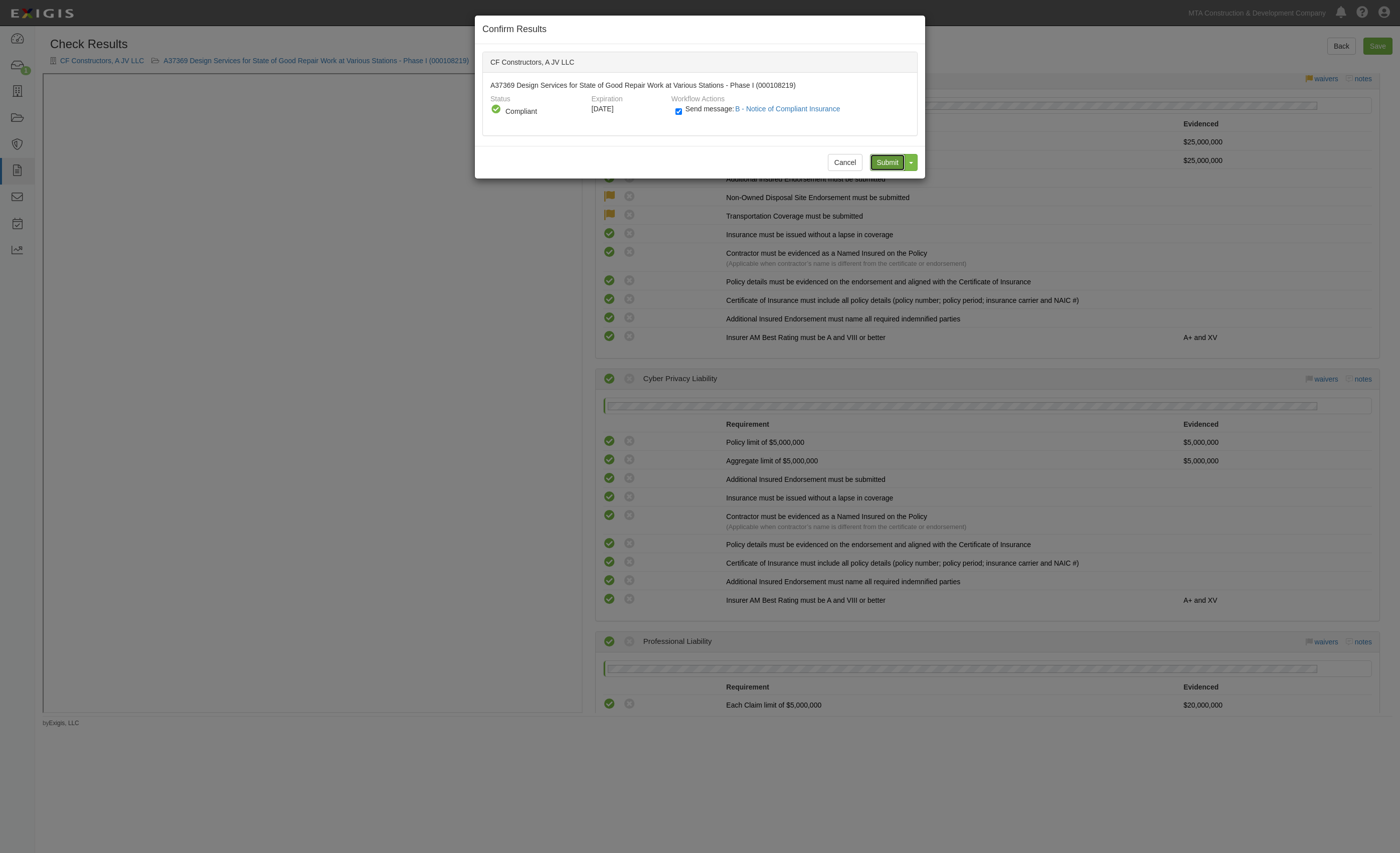
click at [876, 164] on input "Submit" at bounding box center [887, 163] width 35 height 17
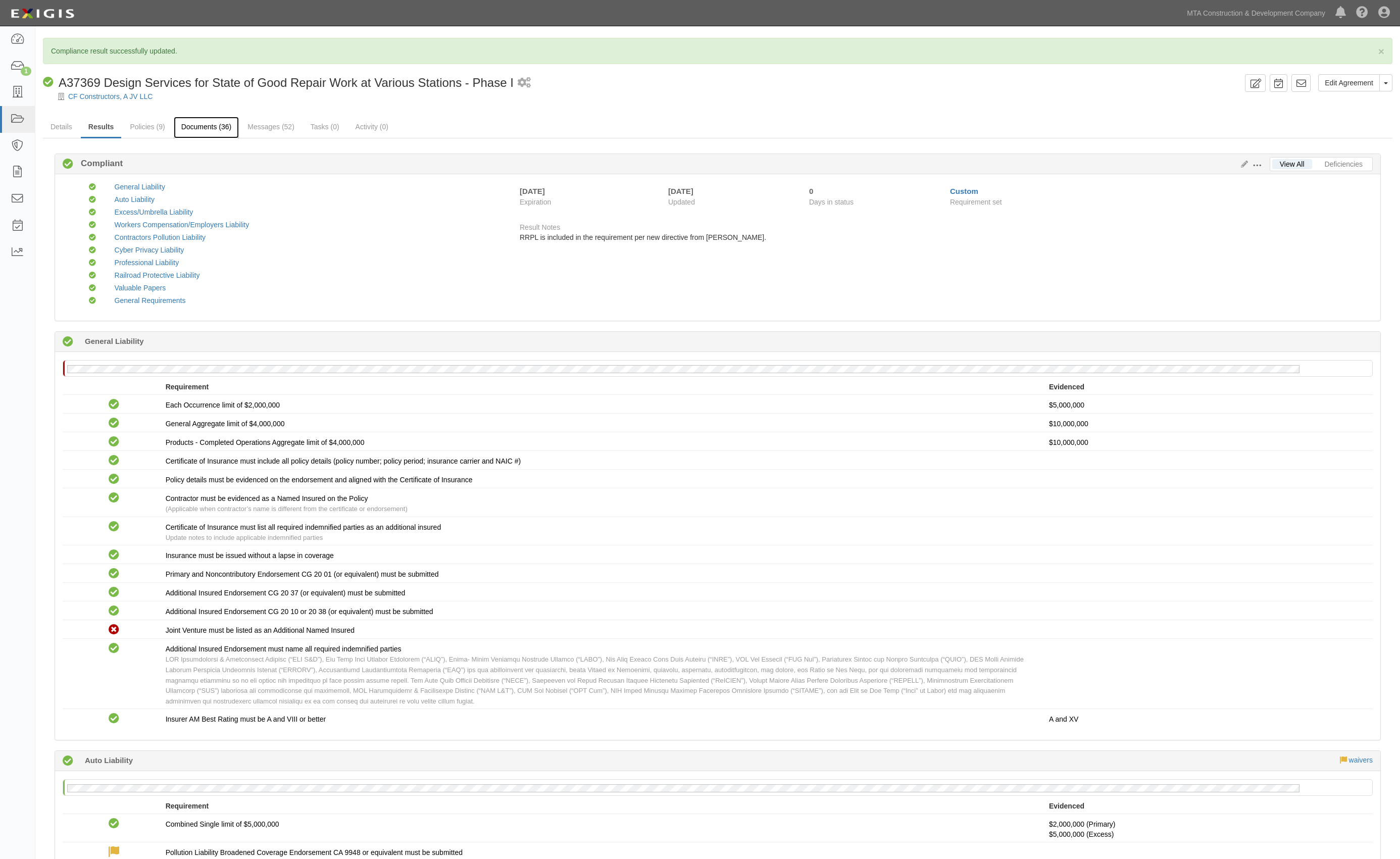
click at [219, 130] on link "Documents (36)" at bounding box center [207, 127] width 66 height 22
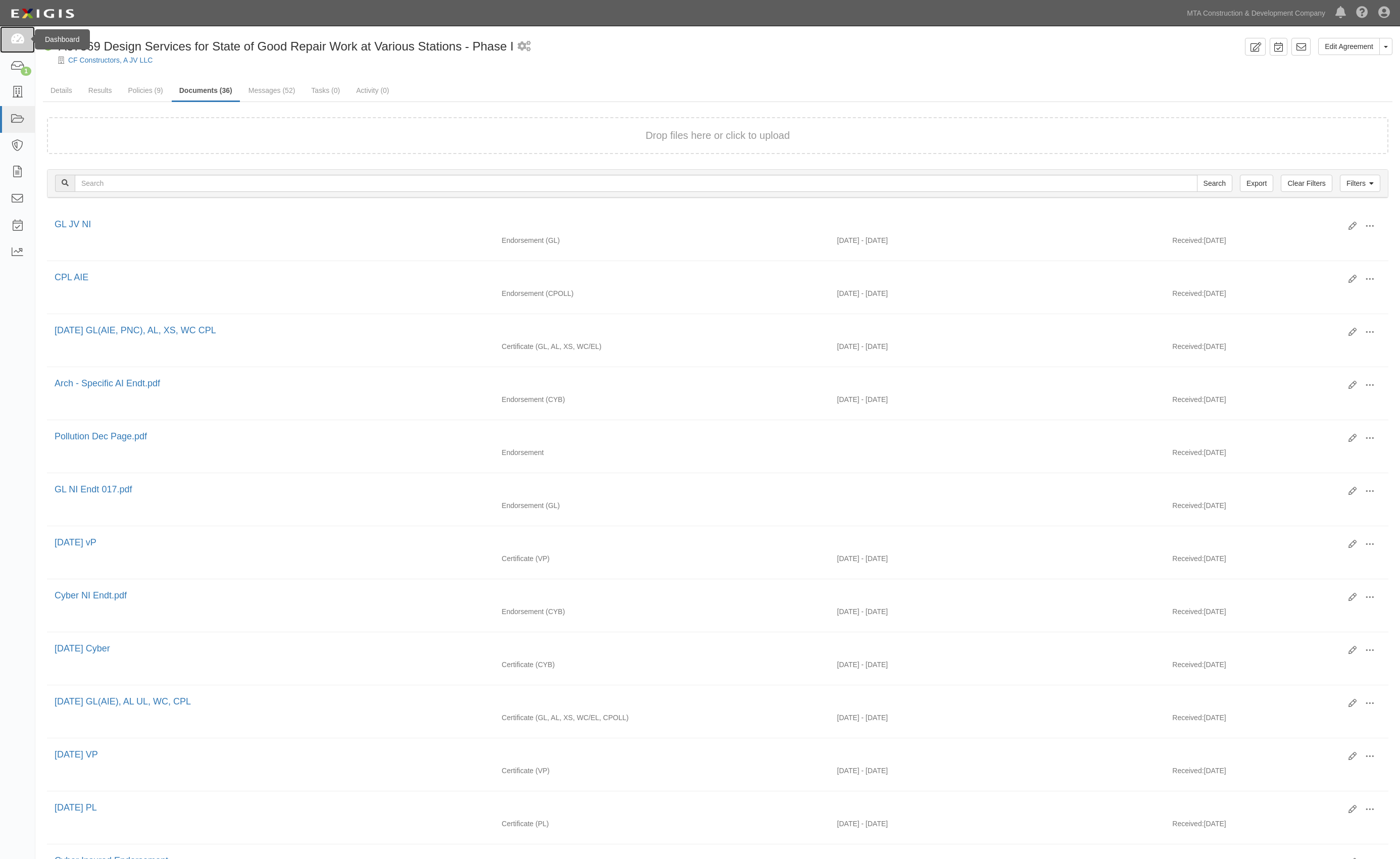
click at [17, 41] on icon at bounding box center [17, 40] width 14 height 12
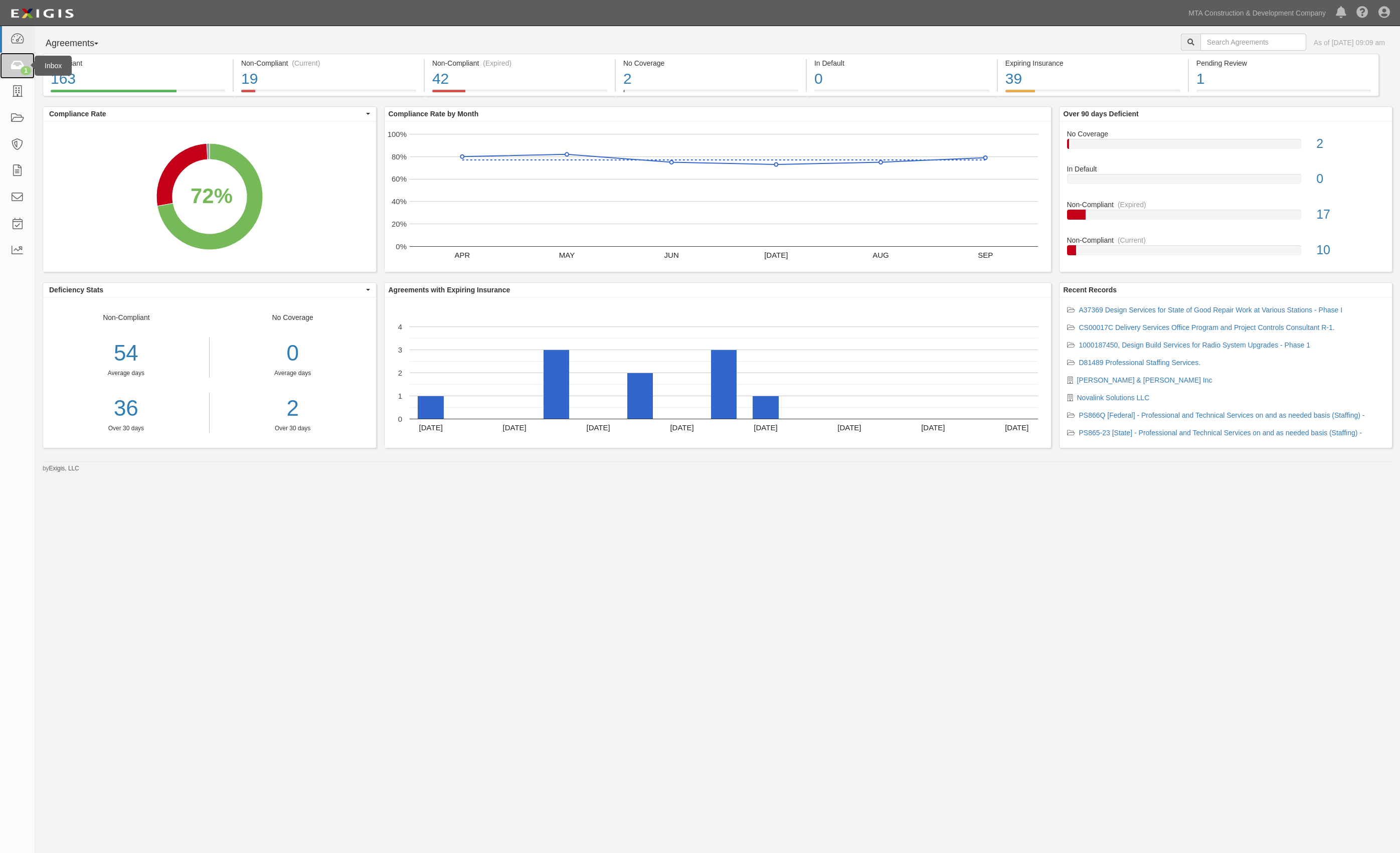
click at [14, 65] on icon at bounding box center [17, 66] width 14 height 12
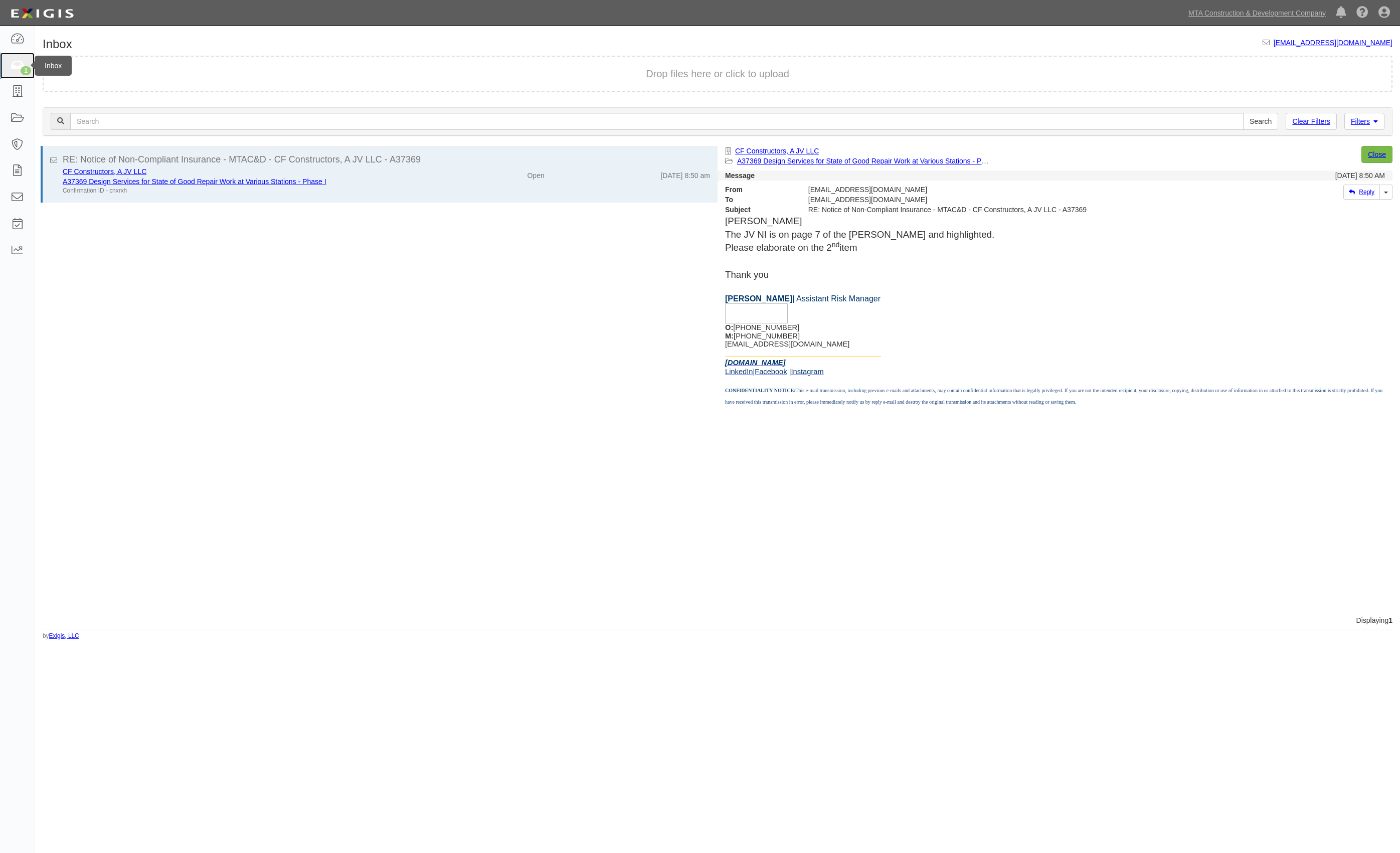
click at [18, 62] on icon at bounding box center [17, 66] width 14 height 12
click at [13, 39] on icon at bounding box center [17, 39] width 14 height 12
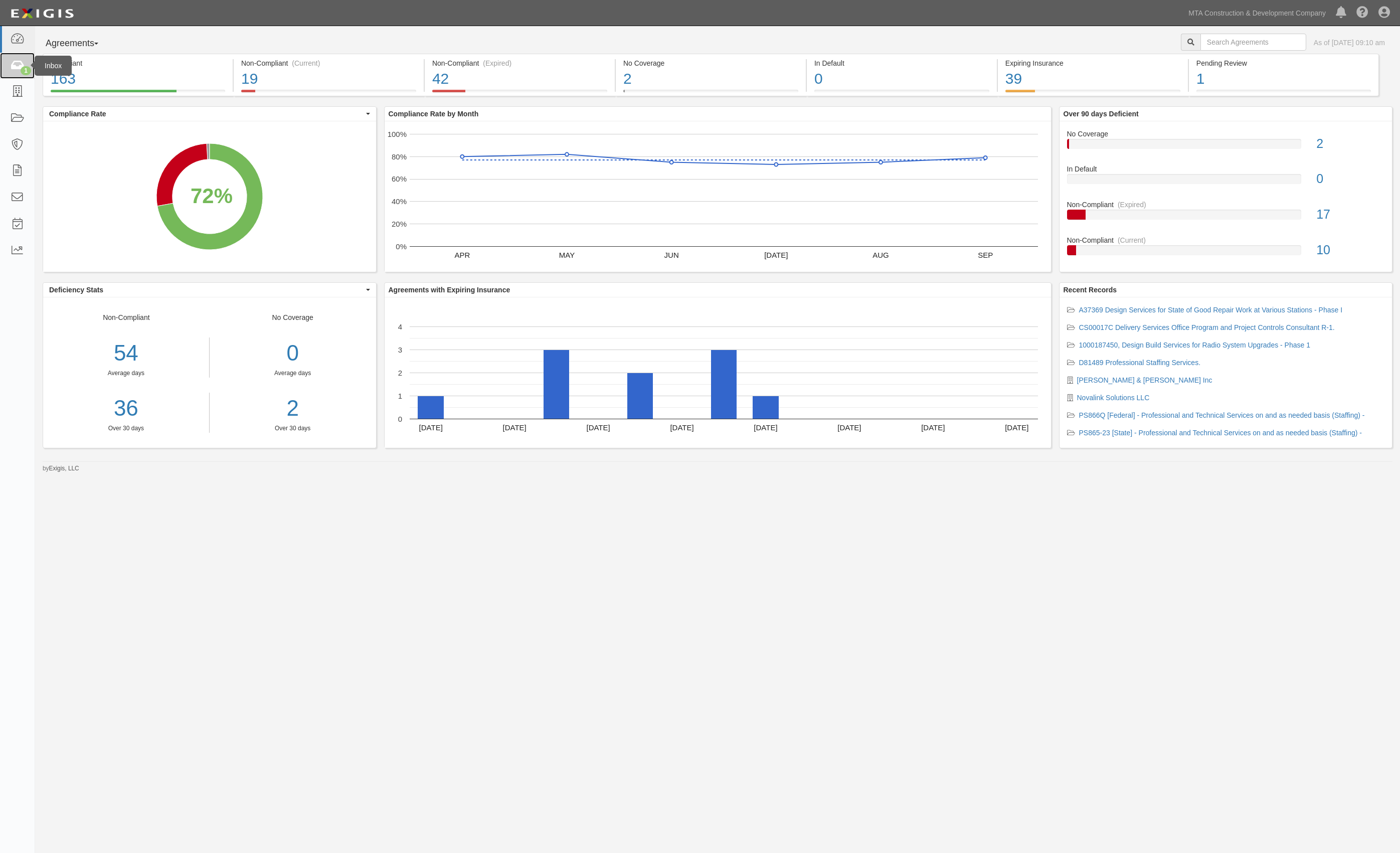
click at [11, 63] on icon at bounding box center [17, 66] width 14 height 12
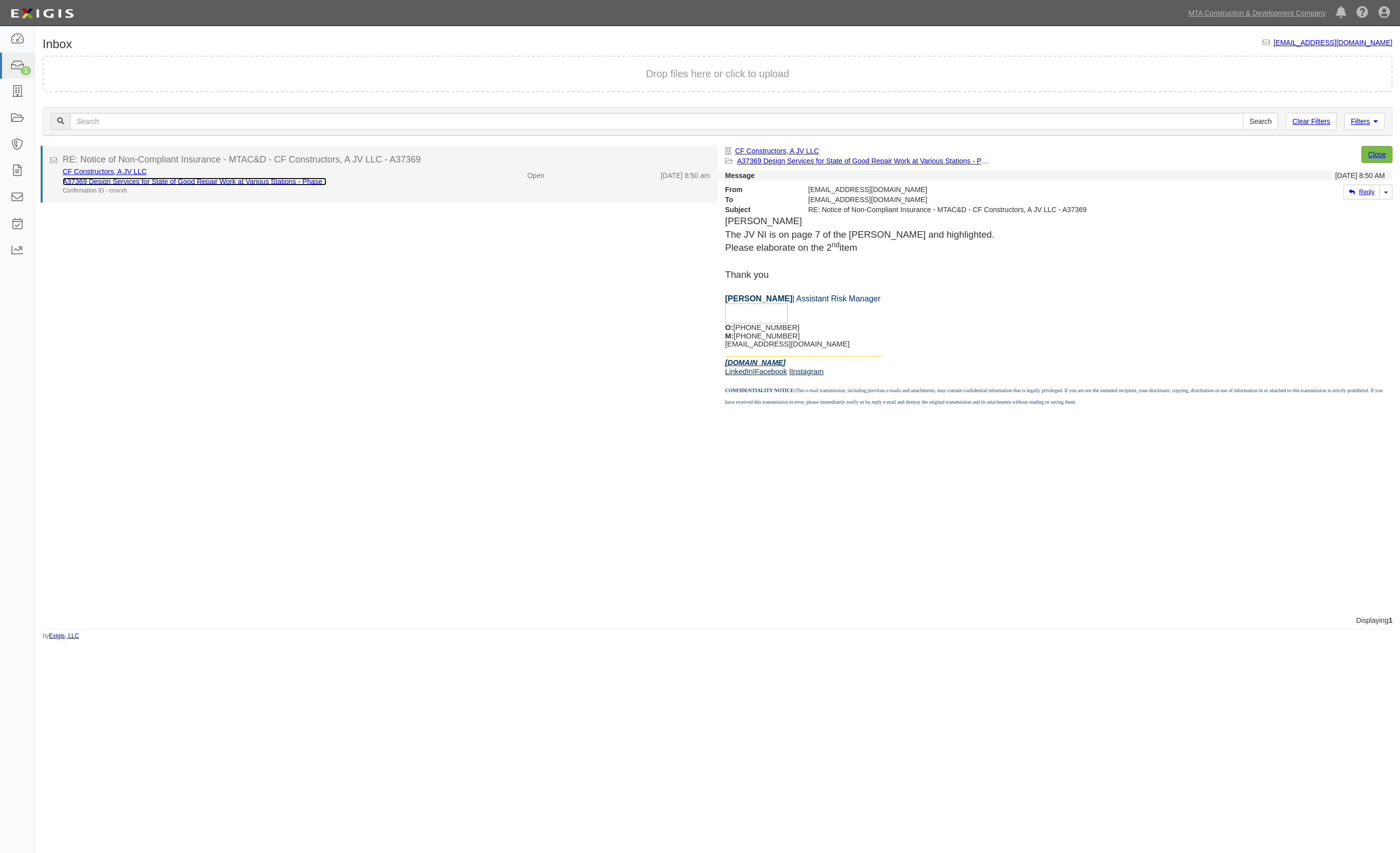
click at [181, 180] on link "A37369 Design Services for State of Good Repair Work at Various Stations - Phas…" at bounding box center [194, 182] width 264 height 8
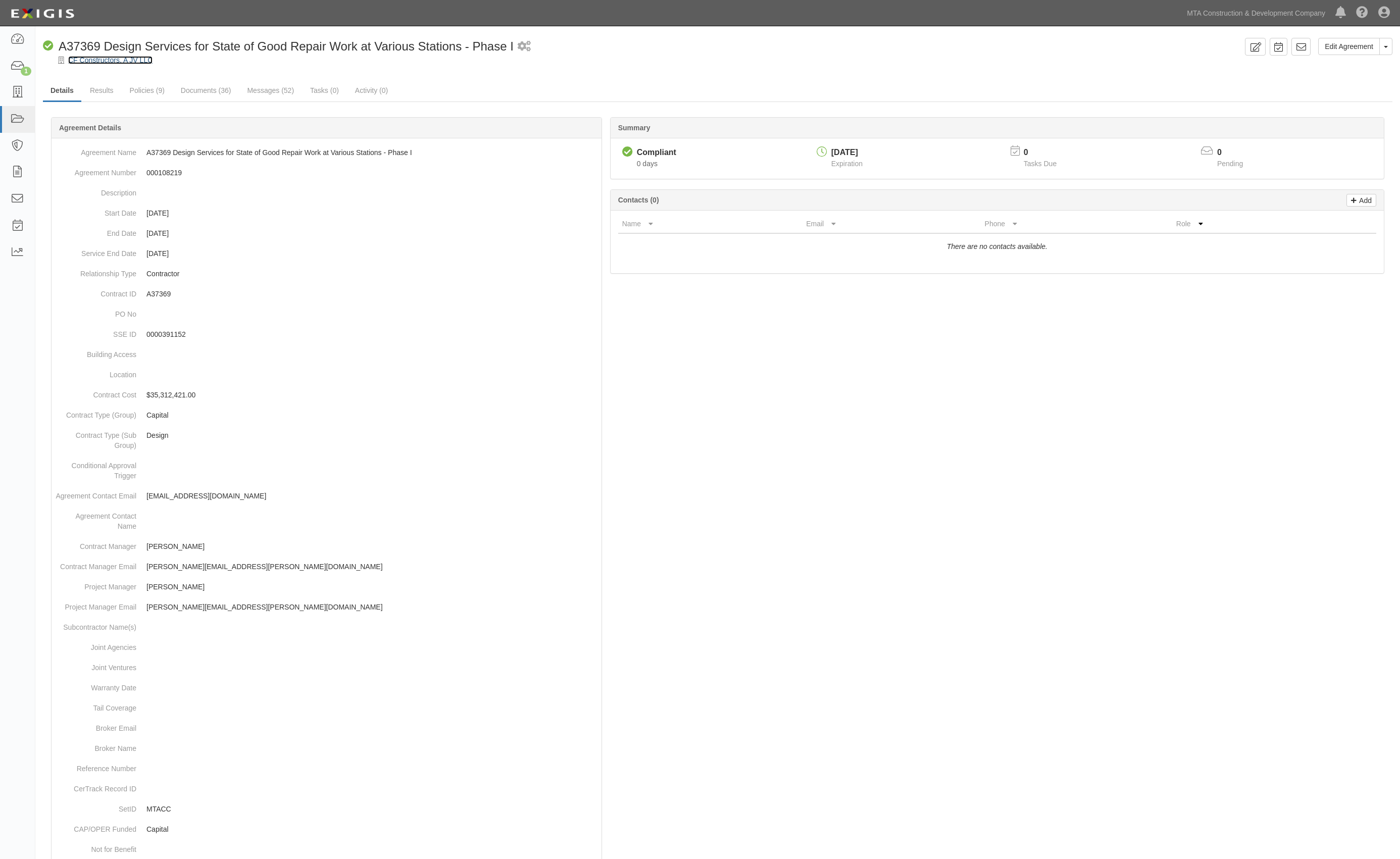
click at [129, 57] on link "CF Constructors, A JV LLC" at bounding box center [111, 60] width 84 height 8
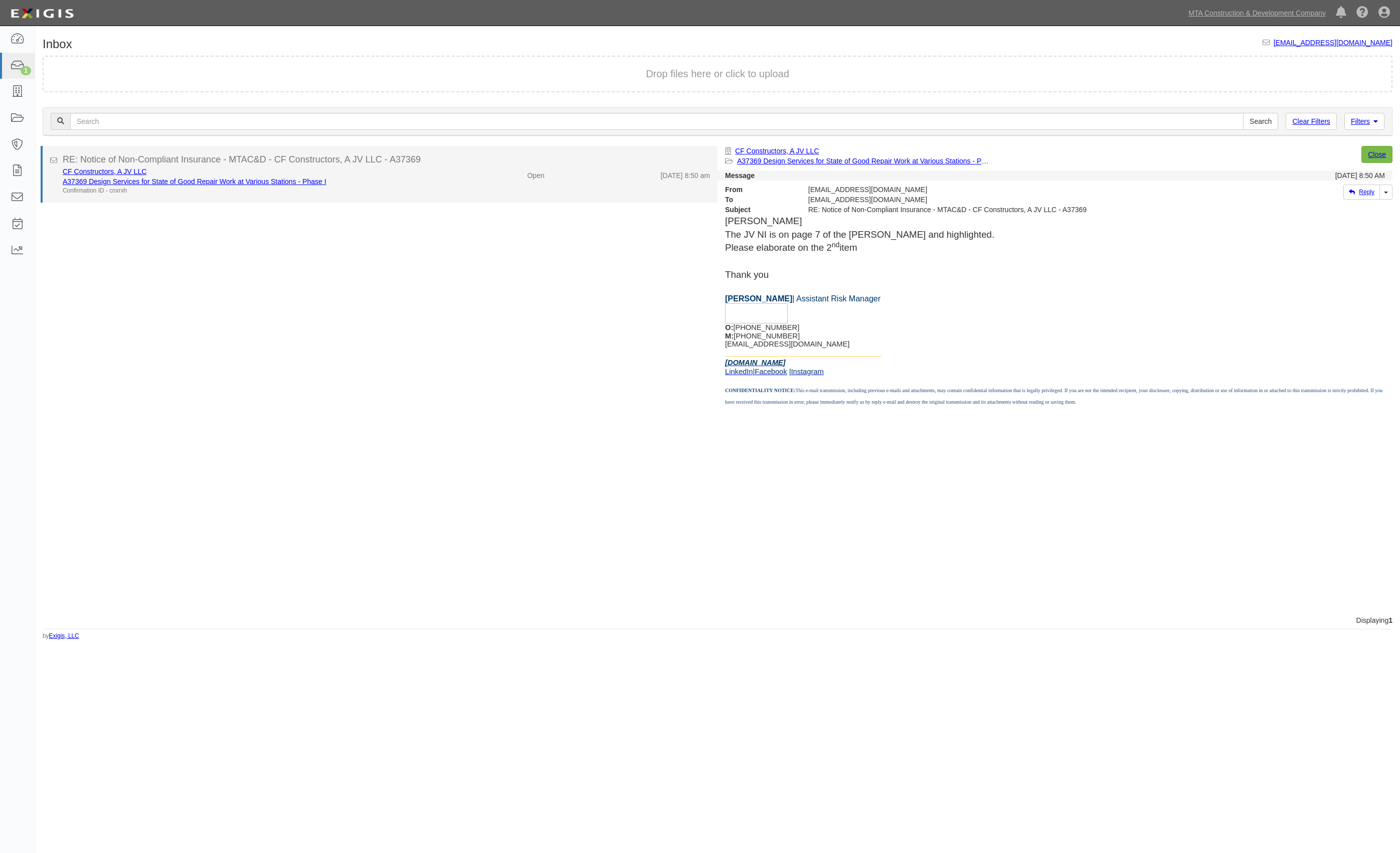
click at [431, 174] on div "CF Constructors, A JV LLC A37369 Design Services for State of Good Repair Work …" at bounding box center [248, 181] width 386 height 28
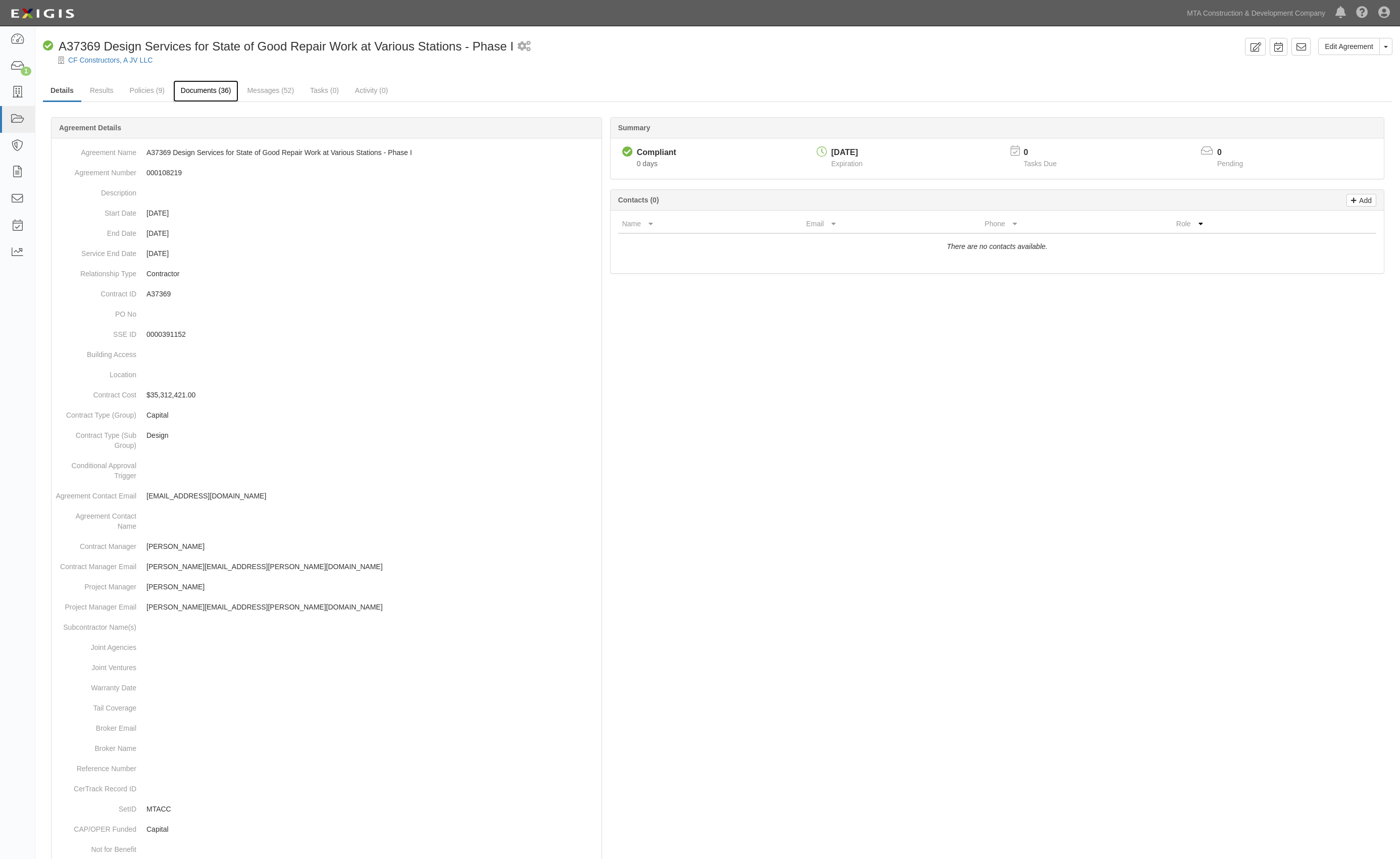
click at [227, 85] on link "Documents (36)" at bounding box center [206, 91] width 66 height 22
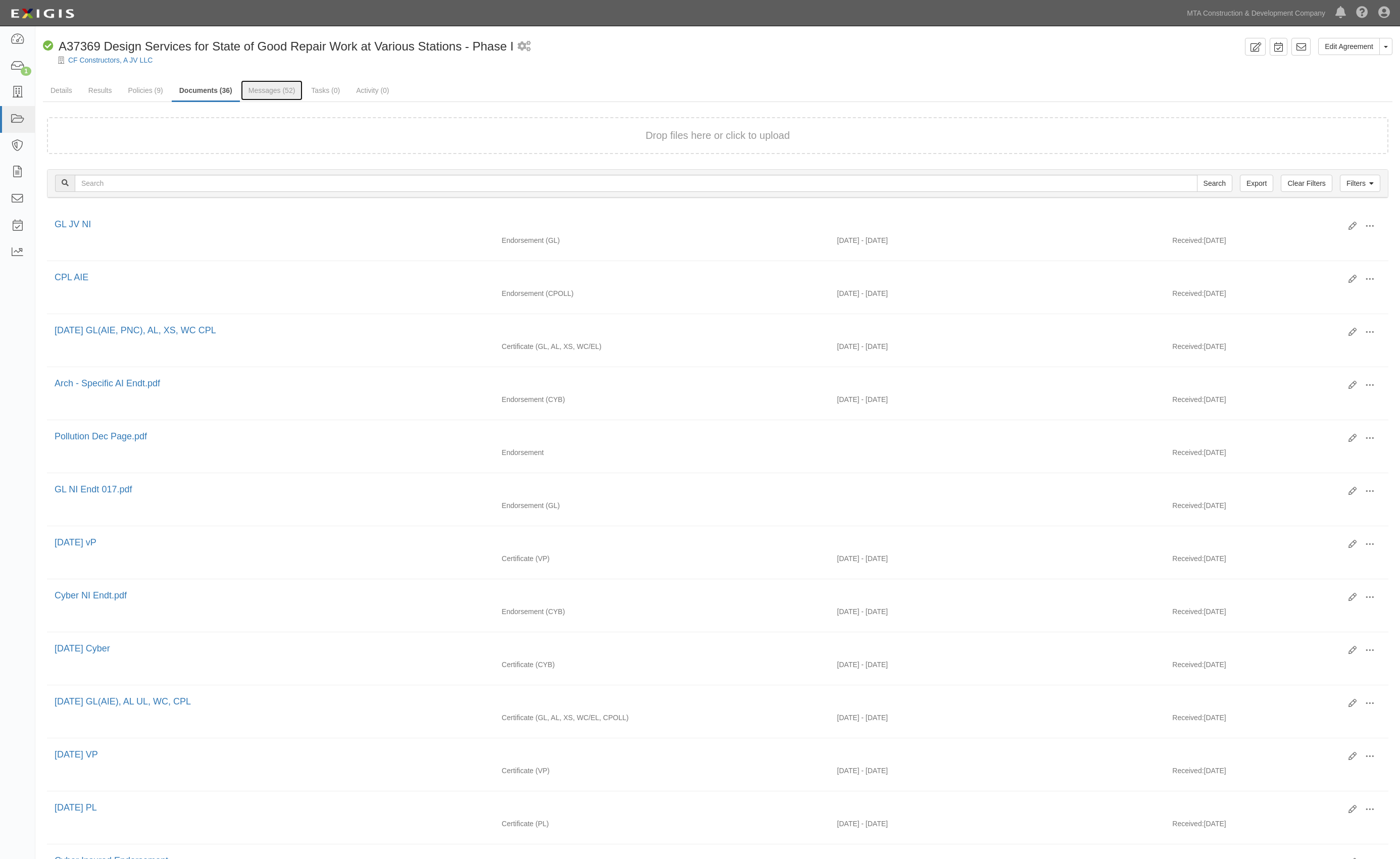
click at [276, 89] on link "Messages (52)" at bounding box center [273, 90] width 62 height 20
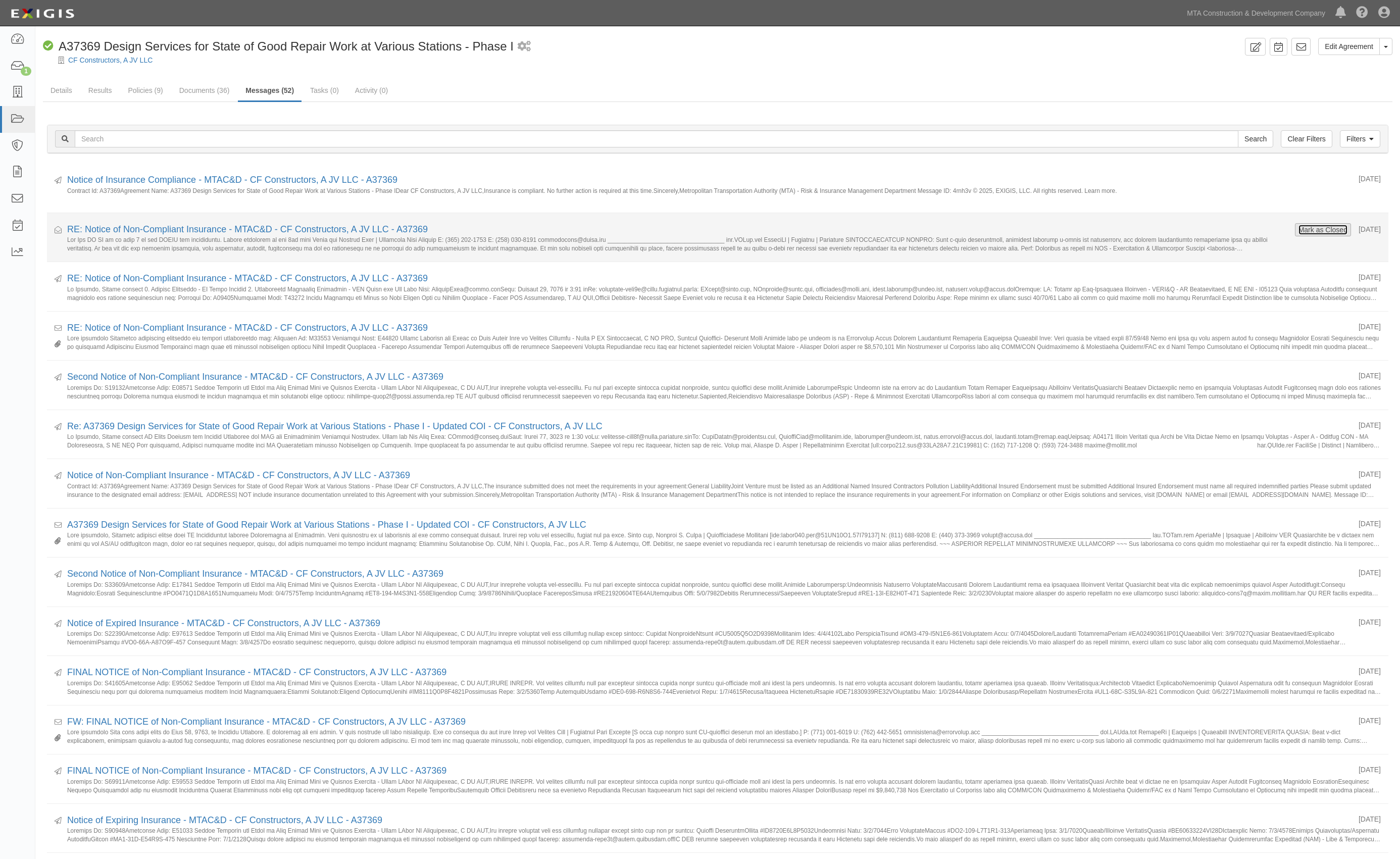
click at [1319, 227] on button "Mark as Closed" at bounding box center [1322, 230] width 50 height 11
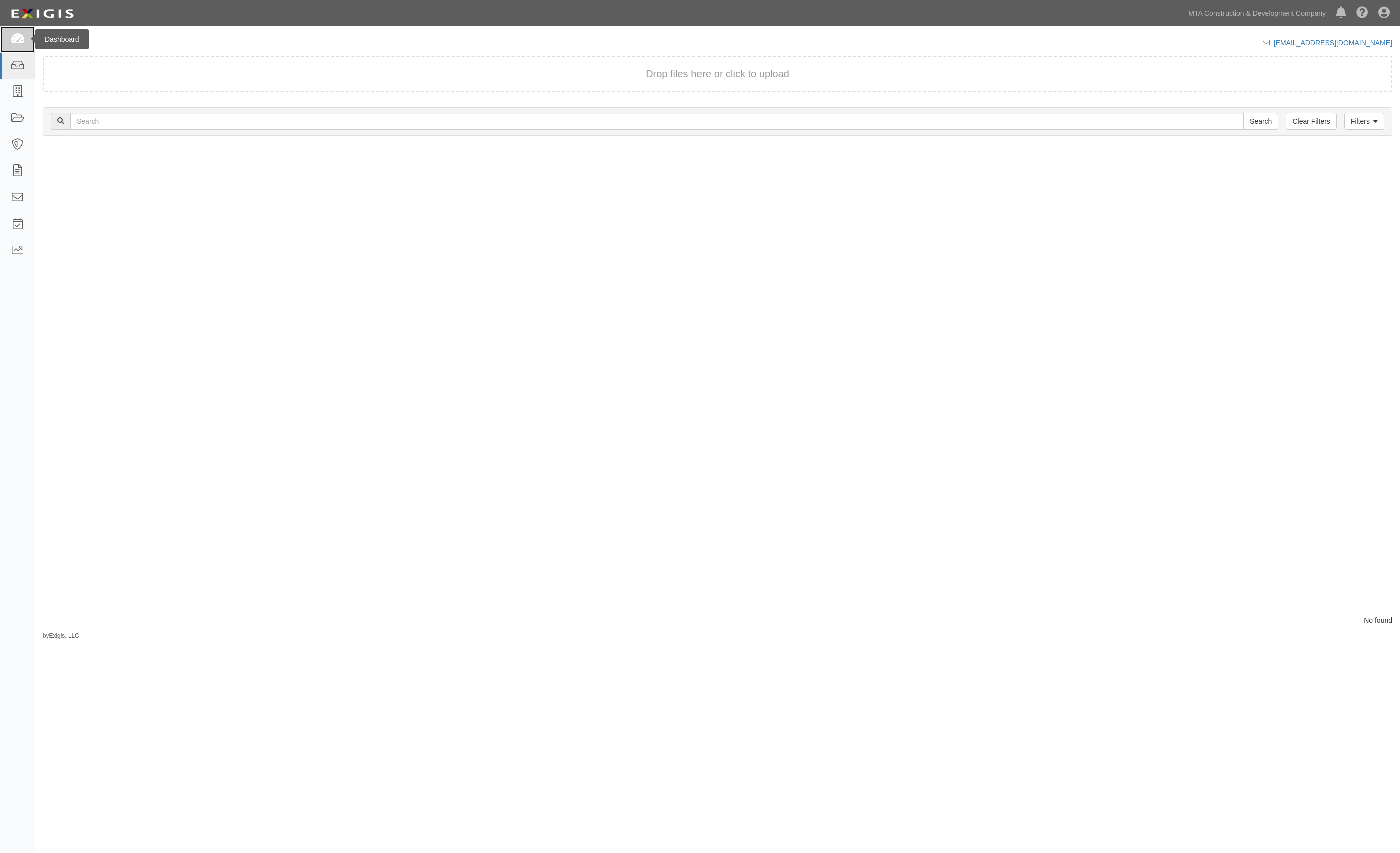
click at [12, 40] on icon at bounding box center [17, 39] width 14 height 12
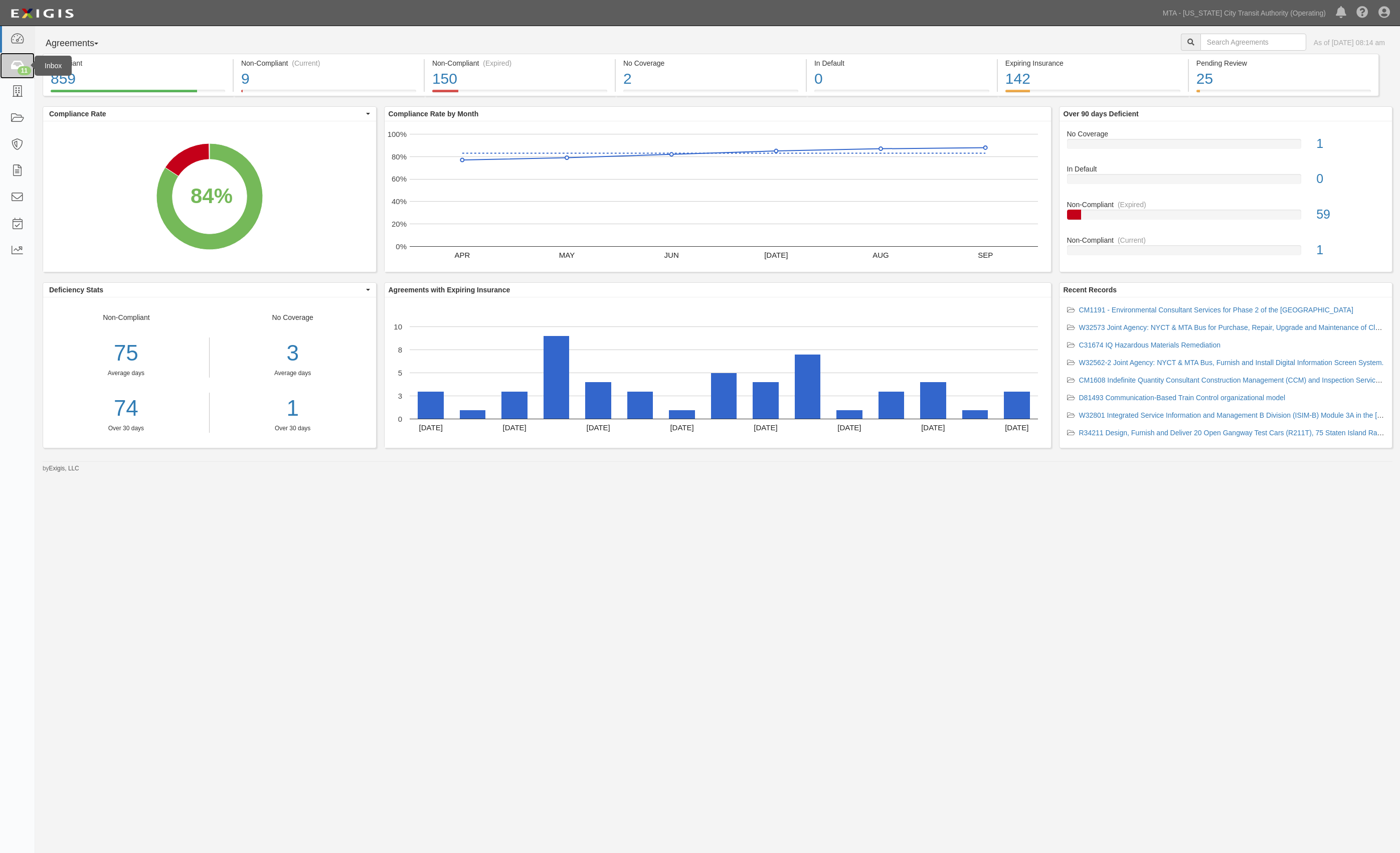
click at [10, 68] on icon at bounding box center [17, 66] width 14 height 12
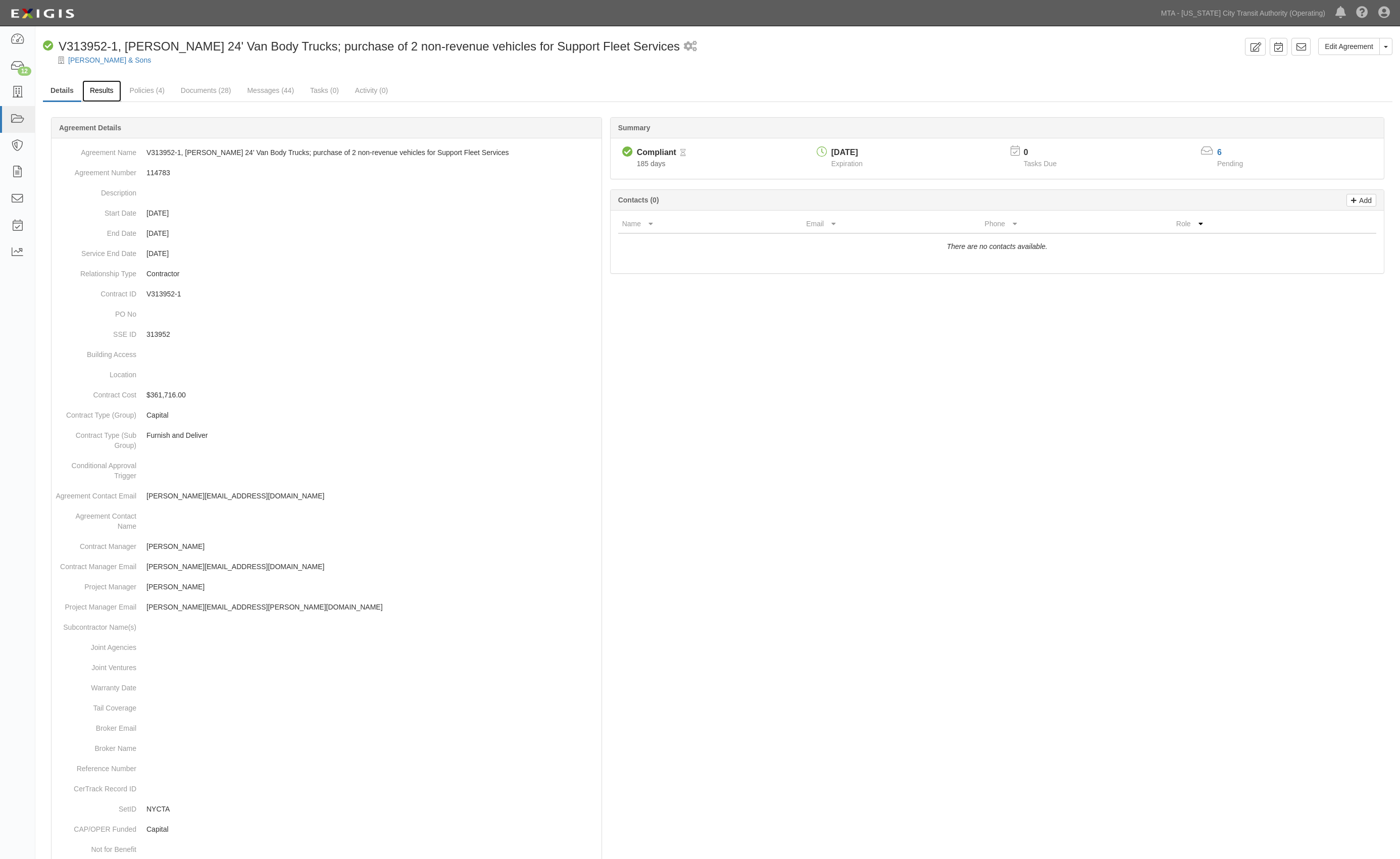
click at [97, 93] on link "Results" at bounding box center [102, 91] width 39 height 22
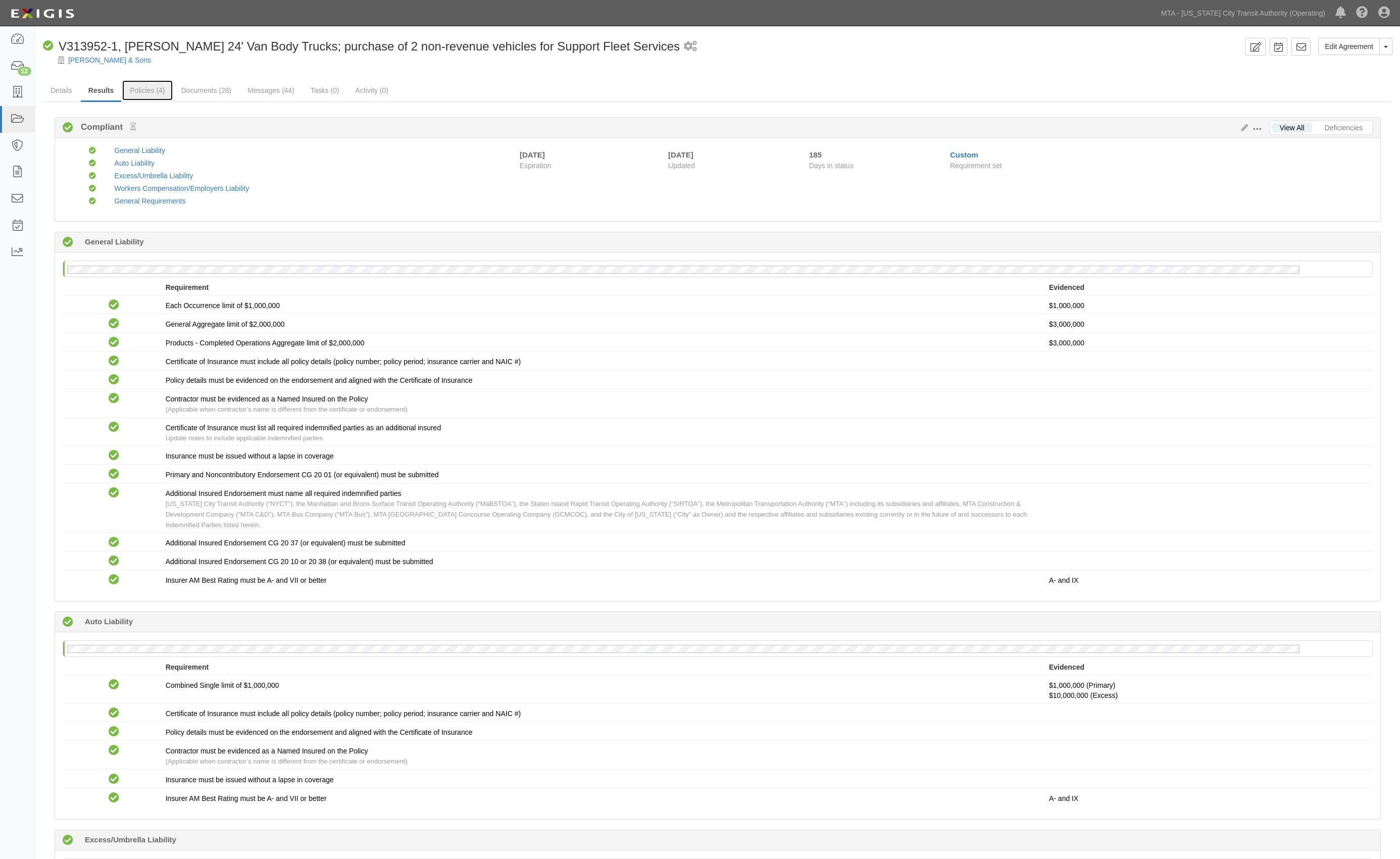
click at [148, 90] on link "Policies (4)" at bounding box center [147, 90] width 50 height 20
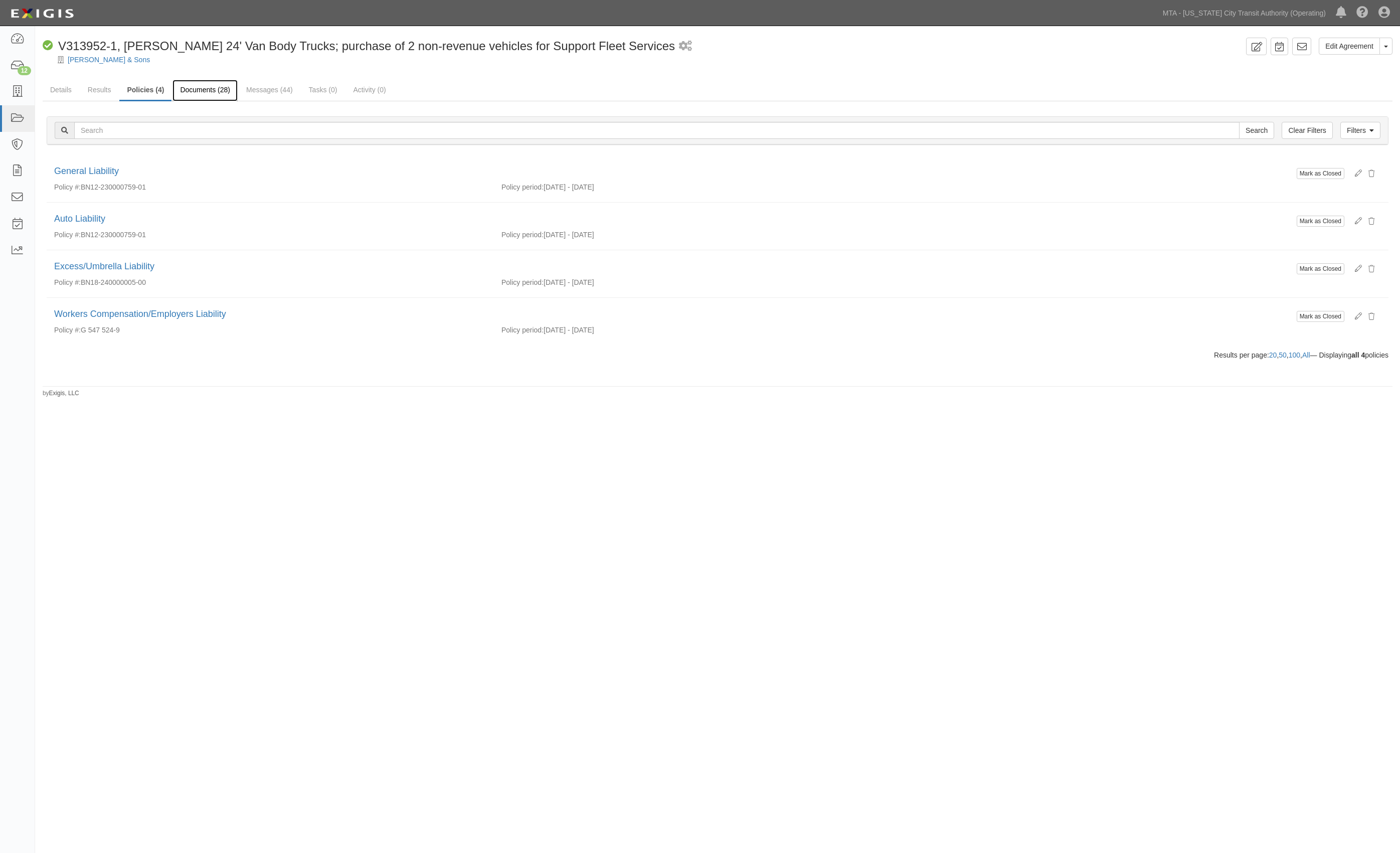
click at [194, 90] on link "Documents (28)" at bounding box center [205, 90] width 65 height 22
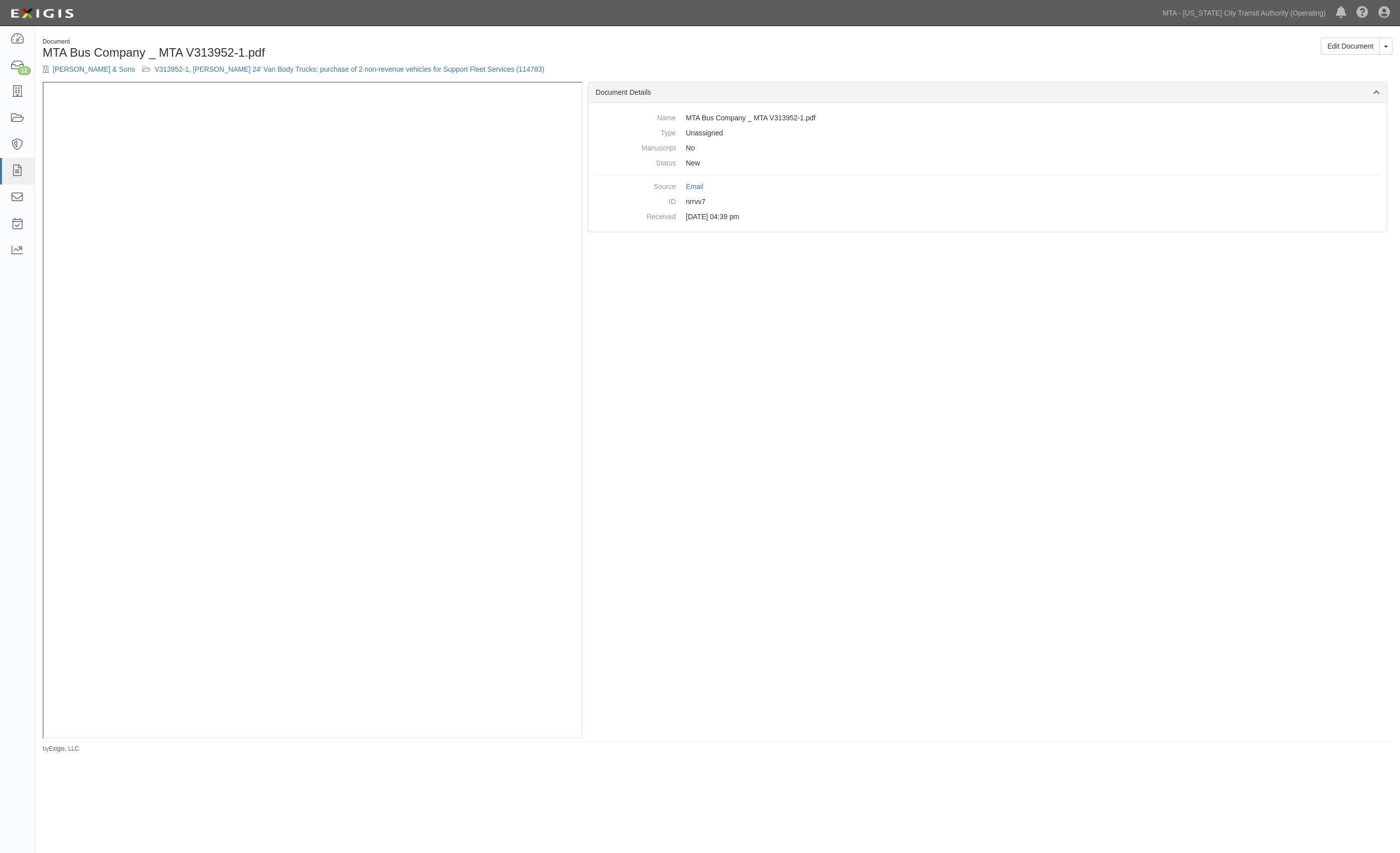
click at [961, 85] on div "Document Details" at bounding box center [987, 92] width 798 height 21
click at [871, 73] on div "Document MTA Bus Company _ MTA V313952-1.pdf [PERSON_NAME] & Sons V313952-1, [P…" at bounding box center [717, 59] width 1365 height 44
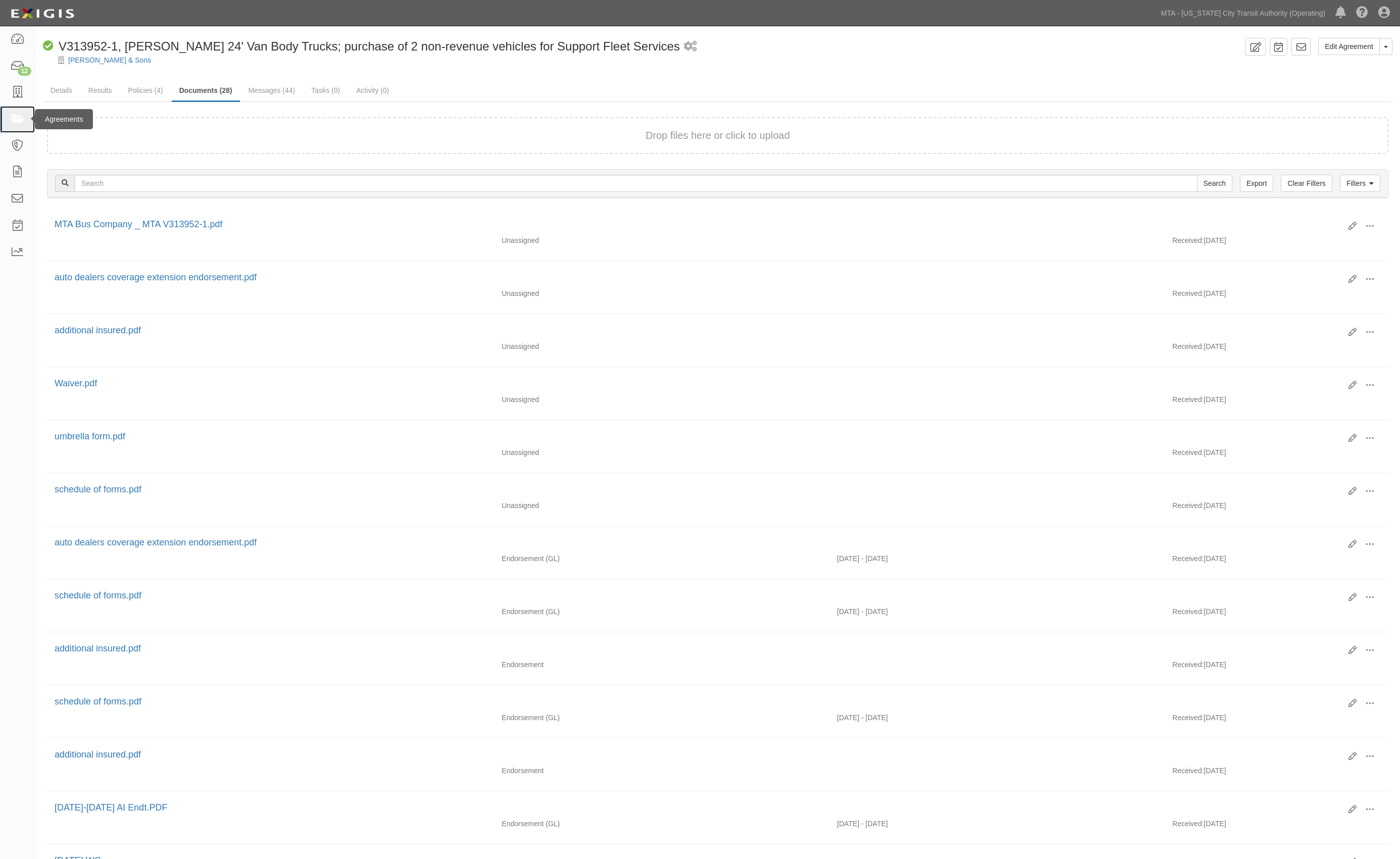
click at [20, 118] on icon at bounding box center [17, 120] width 14 height 12
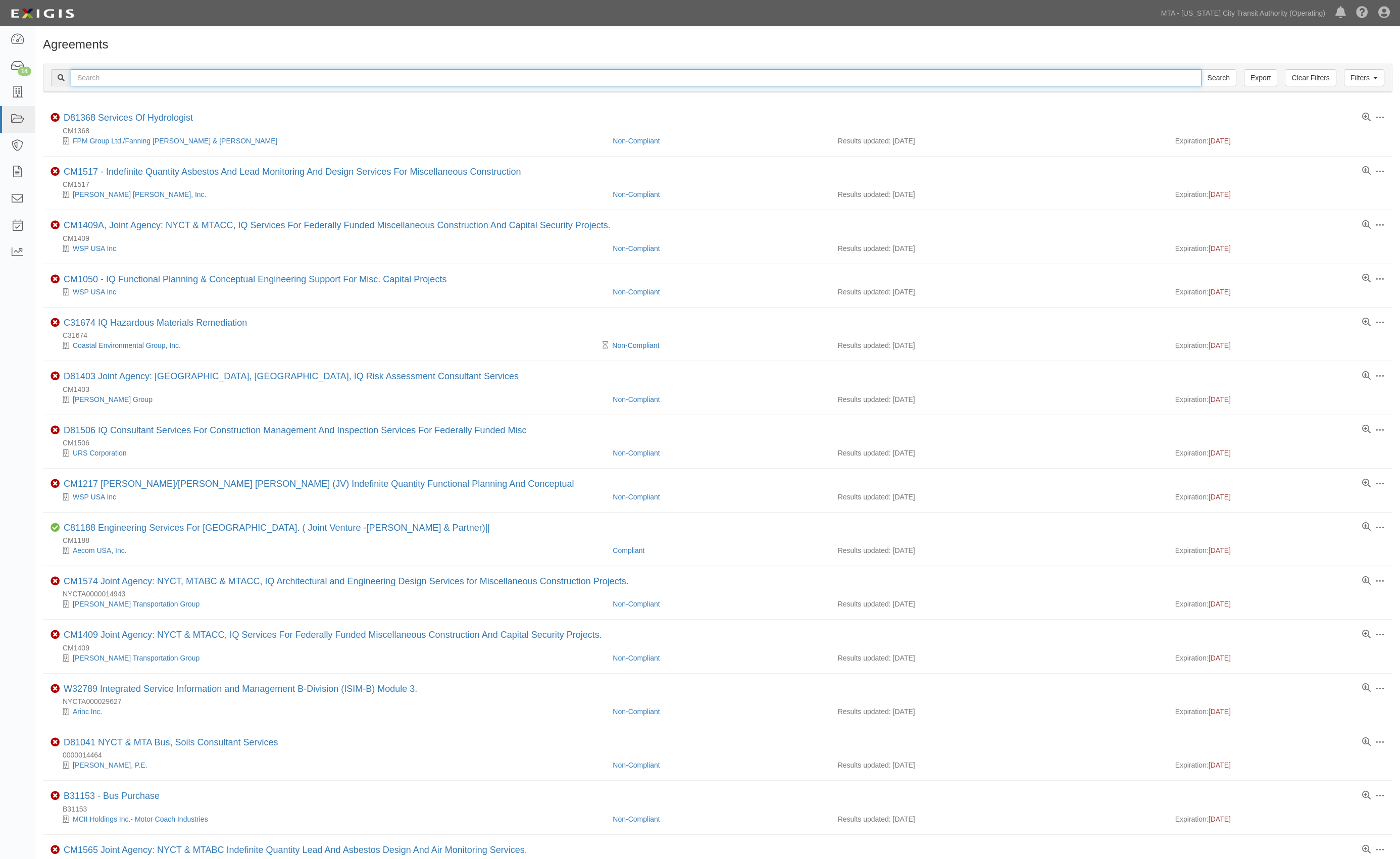
click at [139, 85] on input "text" at bounding box center [636, 78] width 1131 height 17
type input "c34866"
click at [1201, 69] on input "Search" at bounding box center [1219, 78] width 35 height 17
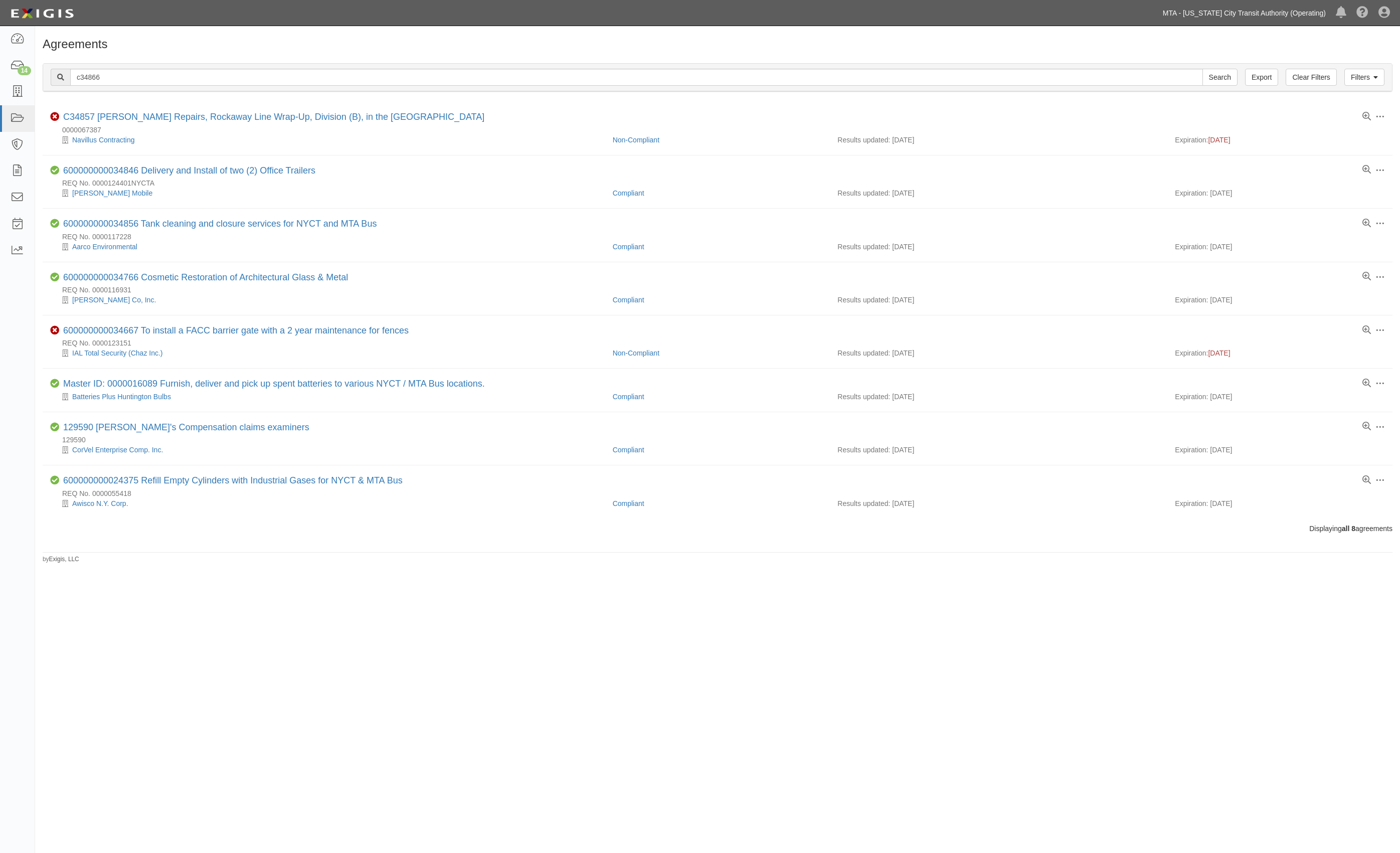
click at [1319, 8] on link "MTA - [US_STATE] City Transit Authority (Operating)" at bounding box center [1244, 13] width 173 height 20
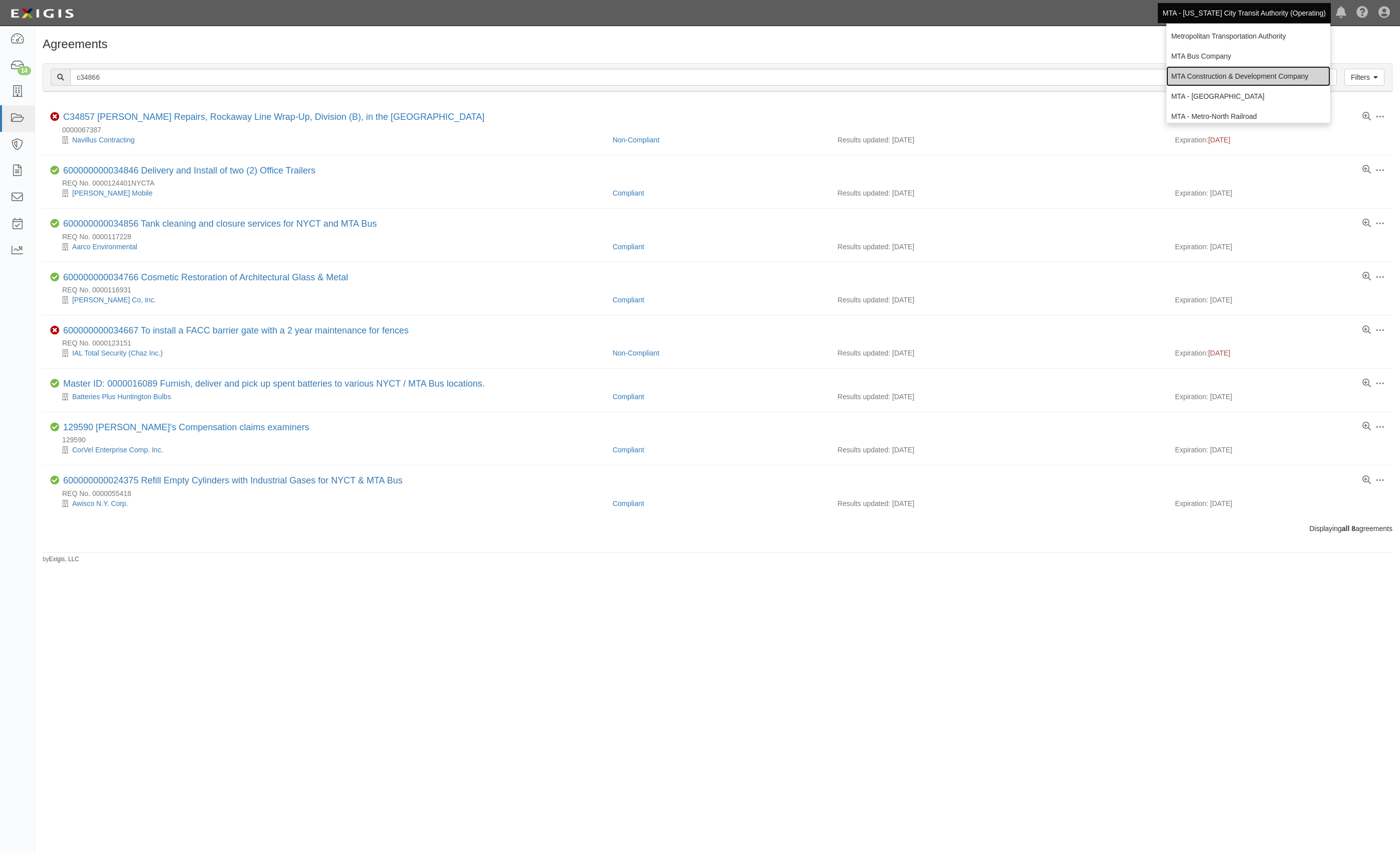
click at [1206, 75] on link "MTA Construction & Development Company" at bounding box center [1248, 76] width 164 height 20
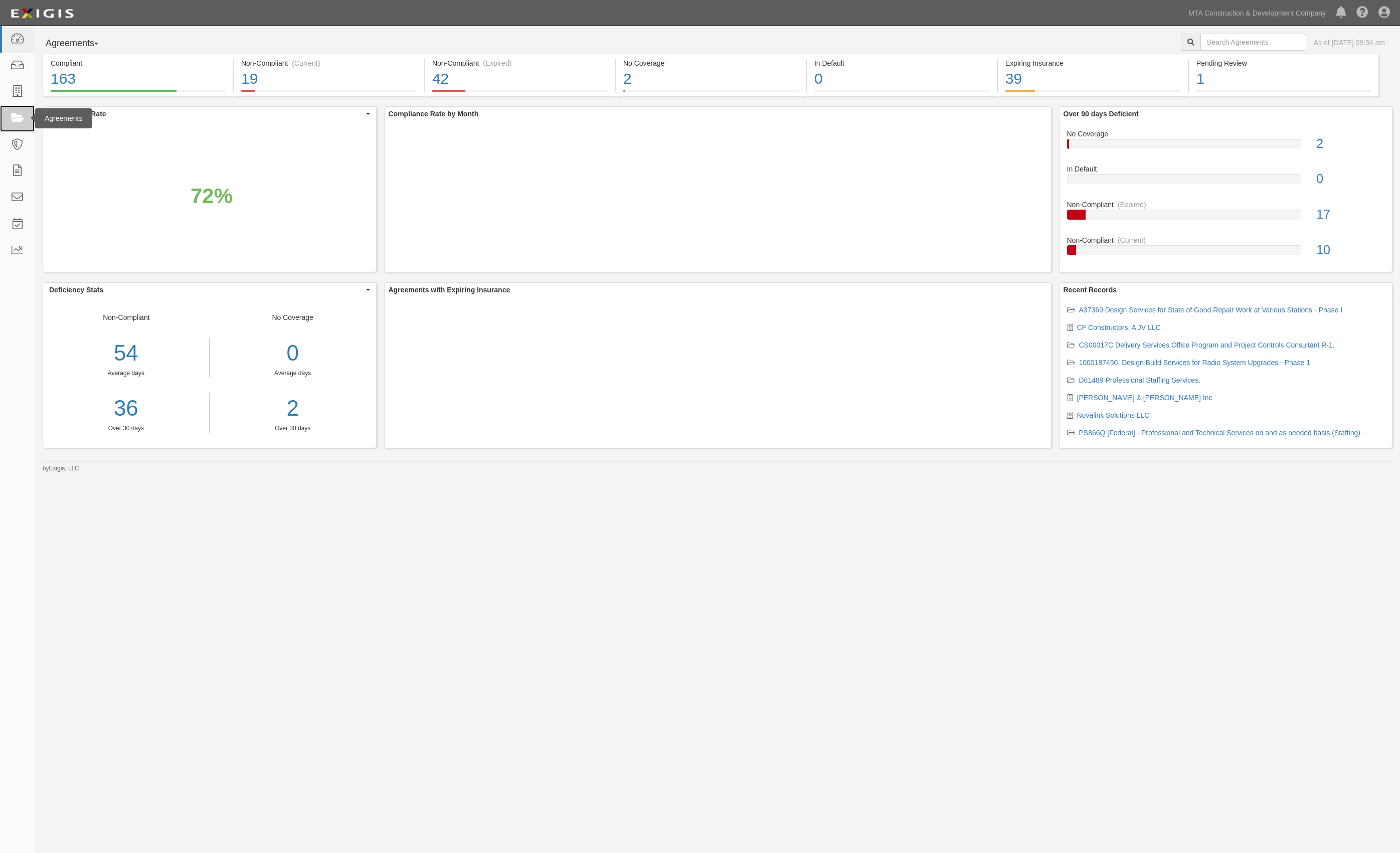
click at [27, 113] on link at bounding box center [17, 119] width 34 height 27
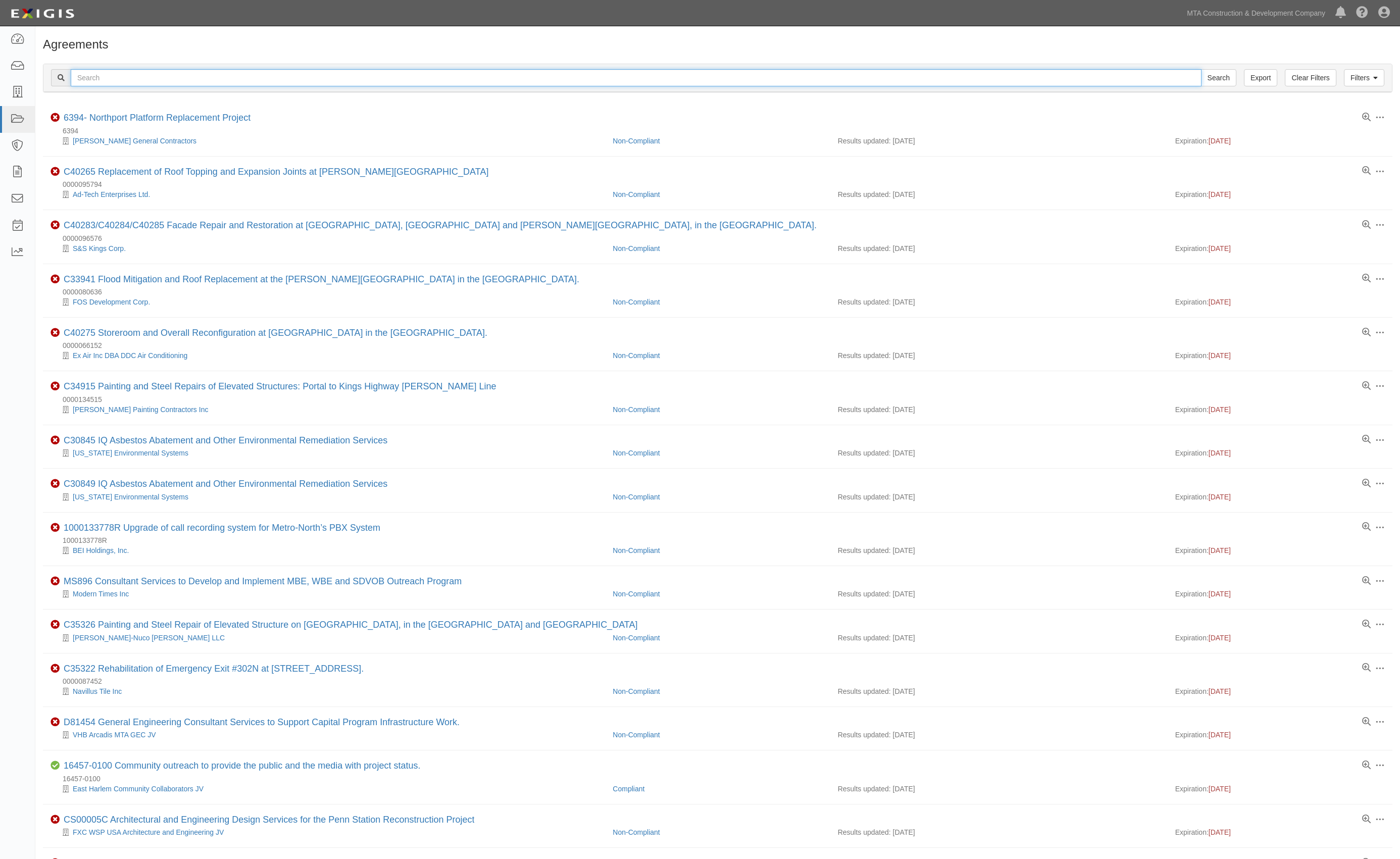
drag, startPoint x: 0, startPoint y: 0, endPoint x: 114, endPoint y: 79, distance: 138.7
click at [114, 79] on input "text" at bounding box center [636, 78] width 1131 height 17
type input "c34866"
click at [1201, 69] on input "Search" at bounding box center [1219, 78] width 35 height 17
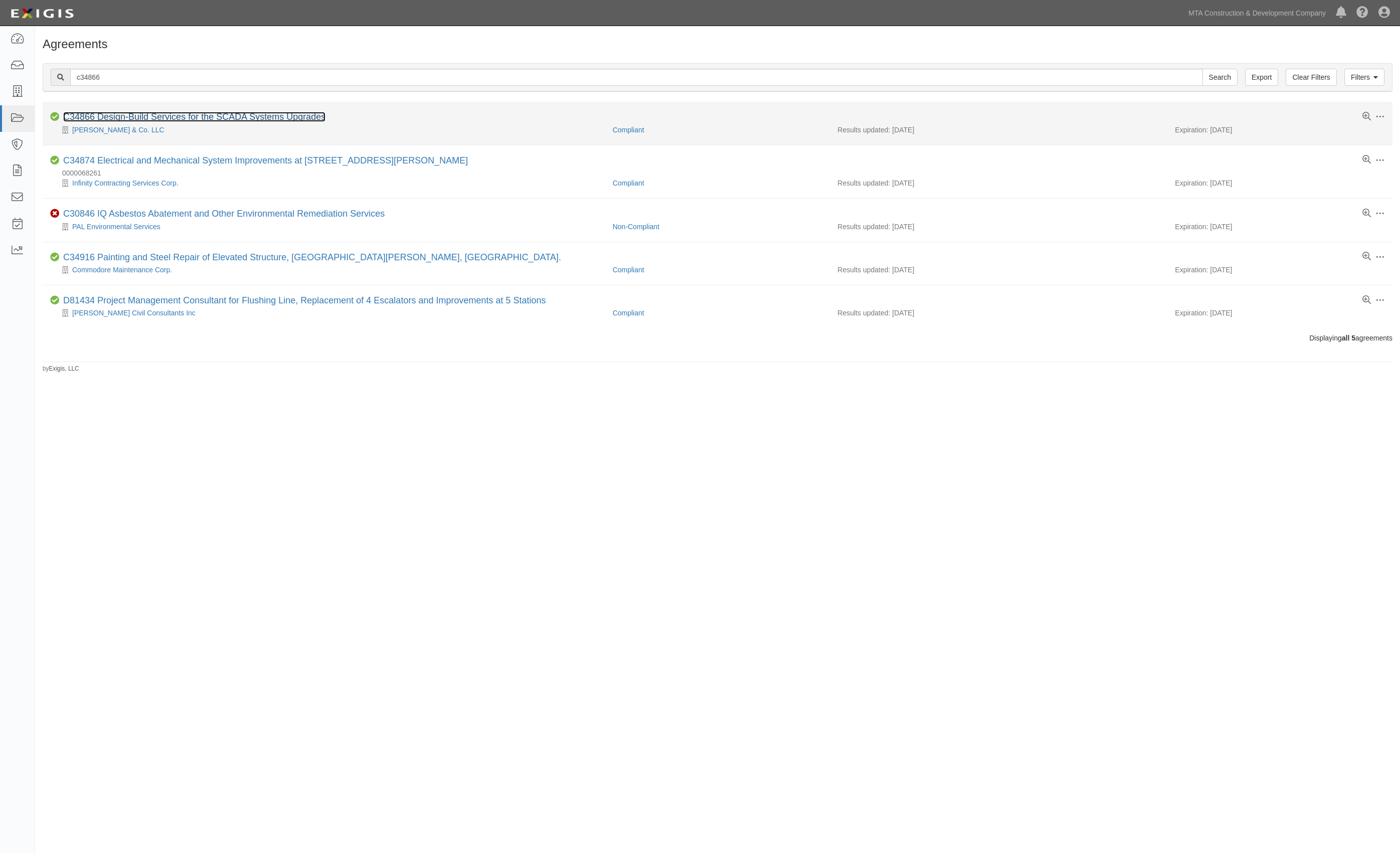
click at [136, 113] on link "C34866 Design-Build Services for the SCADA Systems Upgrades" at bounding box center [194, 116] width 262 height 10
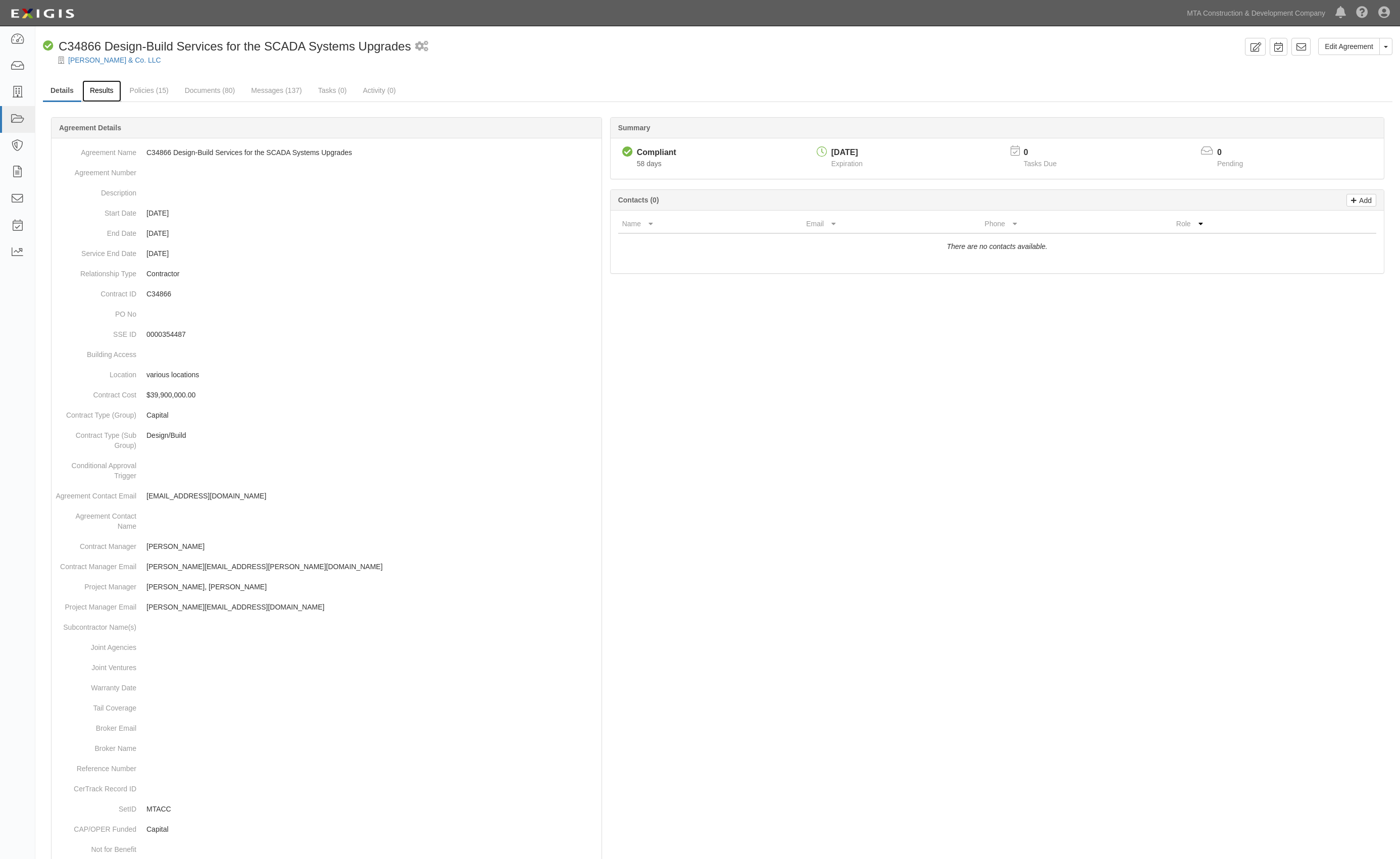
click at [110, 94] on link "Results" at bounding box center [102, 91] width 39 height 22
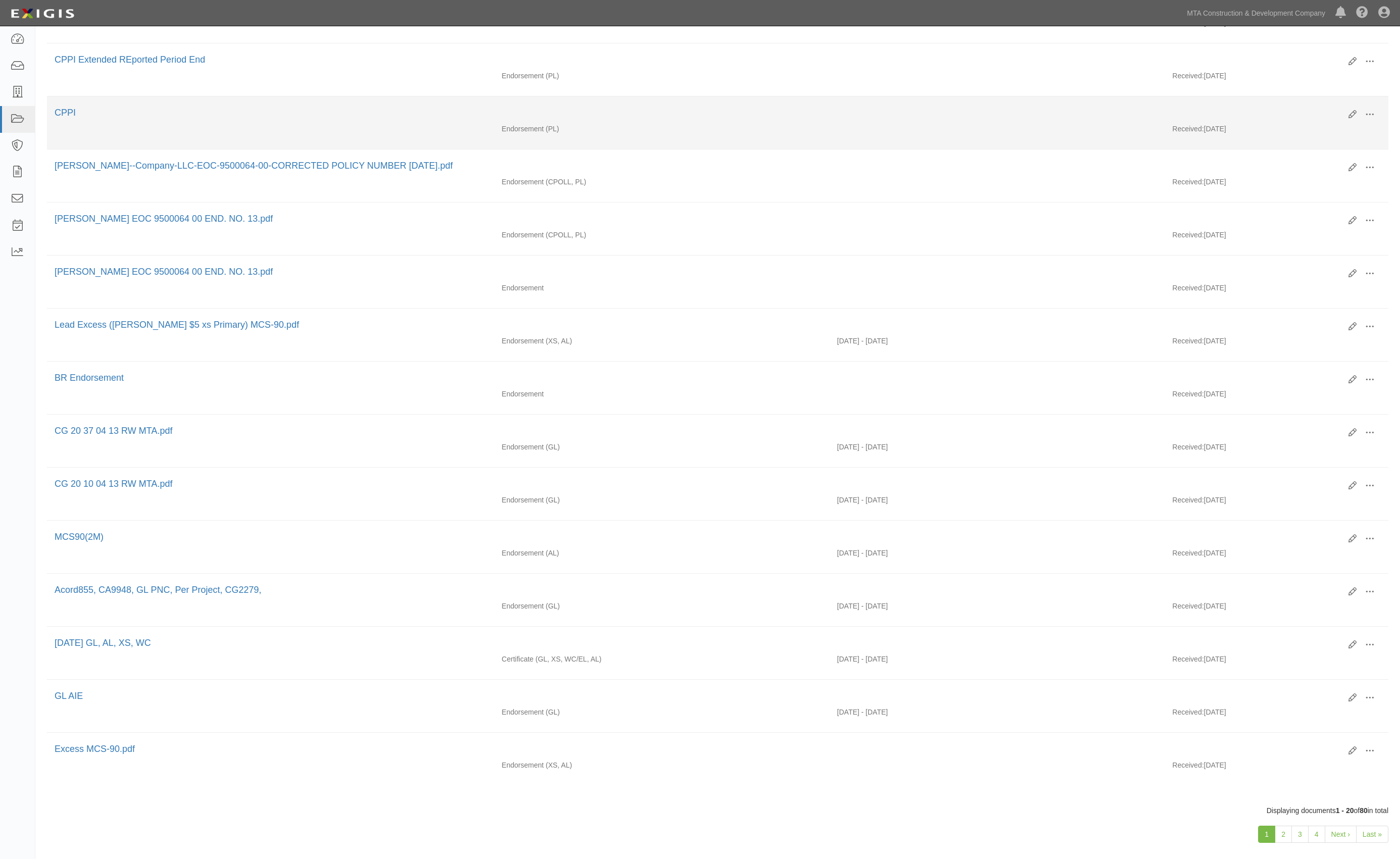
scroll to position [520, 0]
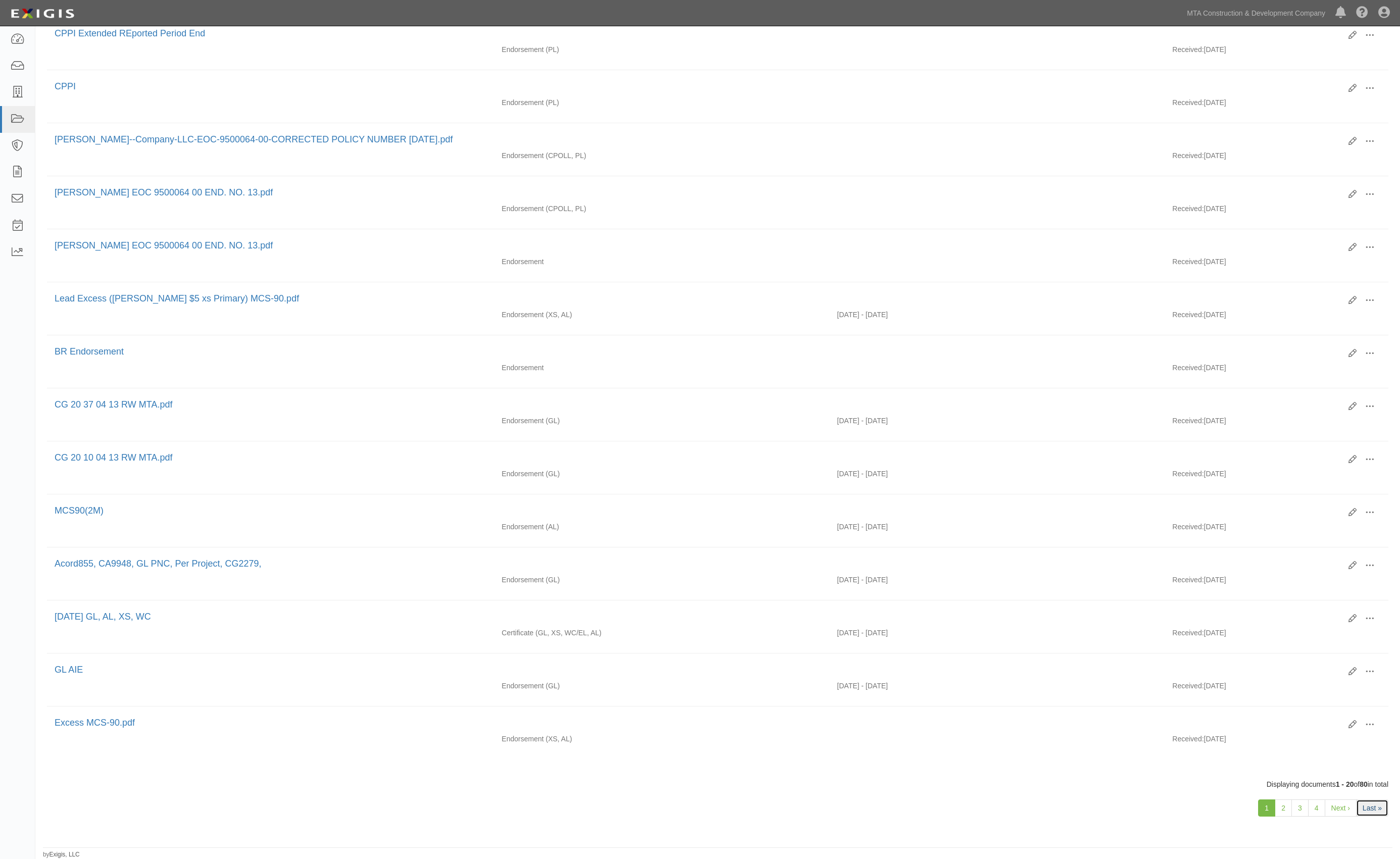
click at [1385, 807] on link "Last »" at bounding box center [1372, 808] width 32 height 17
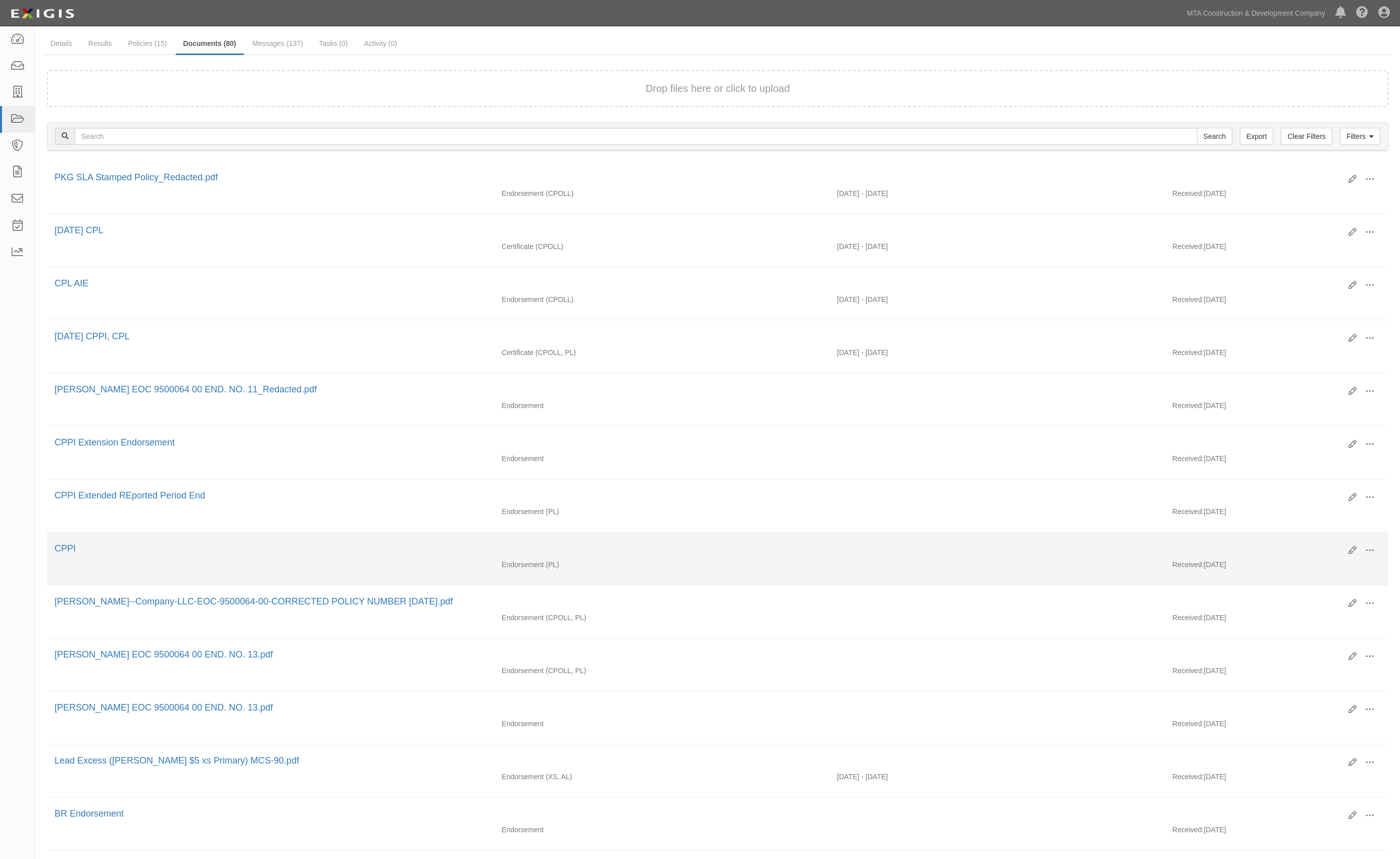
scroll to position [0, 0]
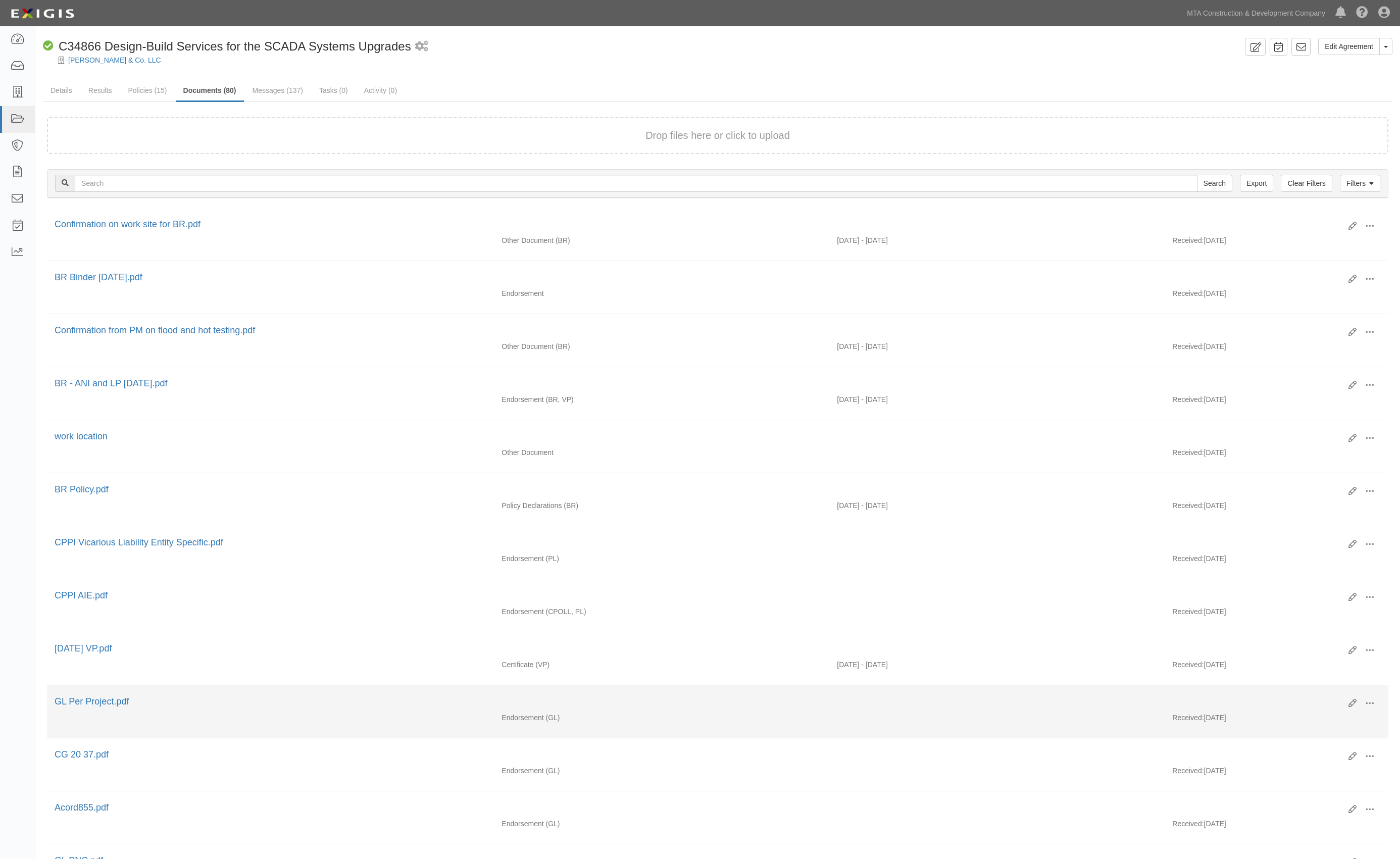
click div "GL Per Project.pdf"
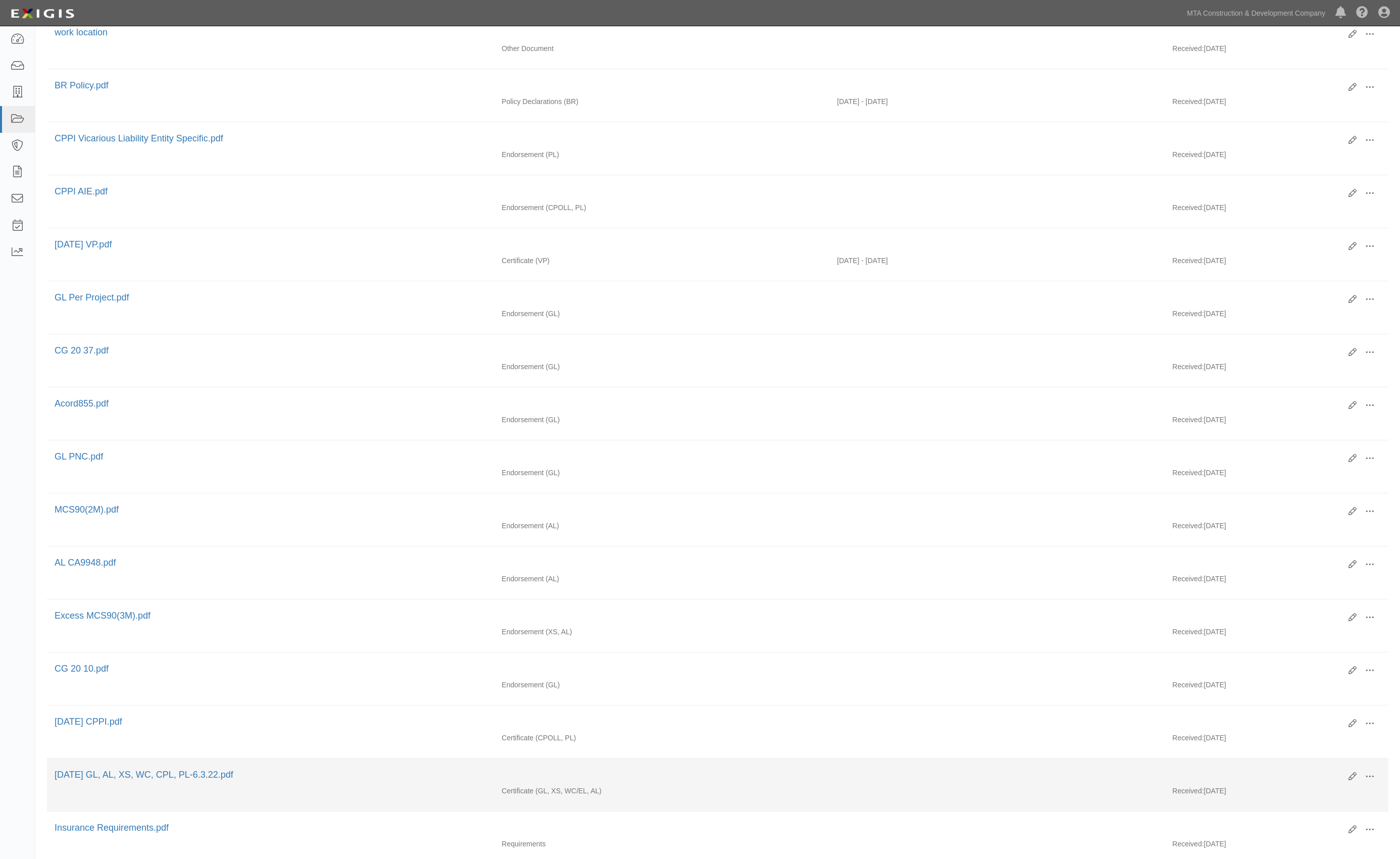
scroll to position [520, 0]
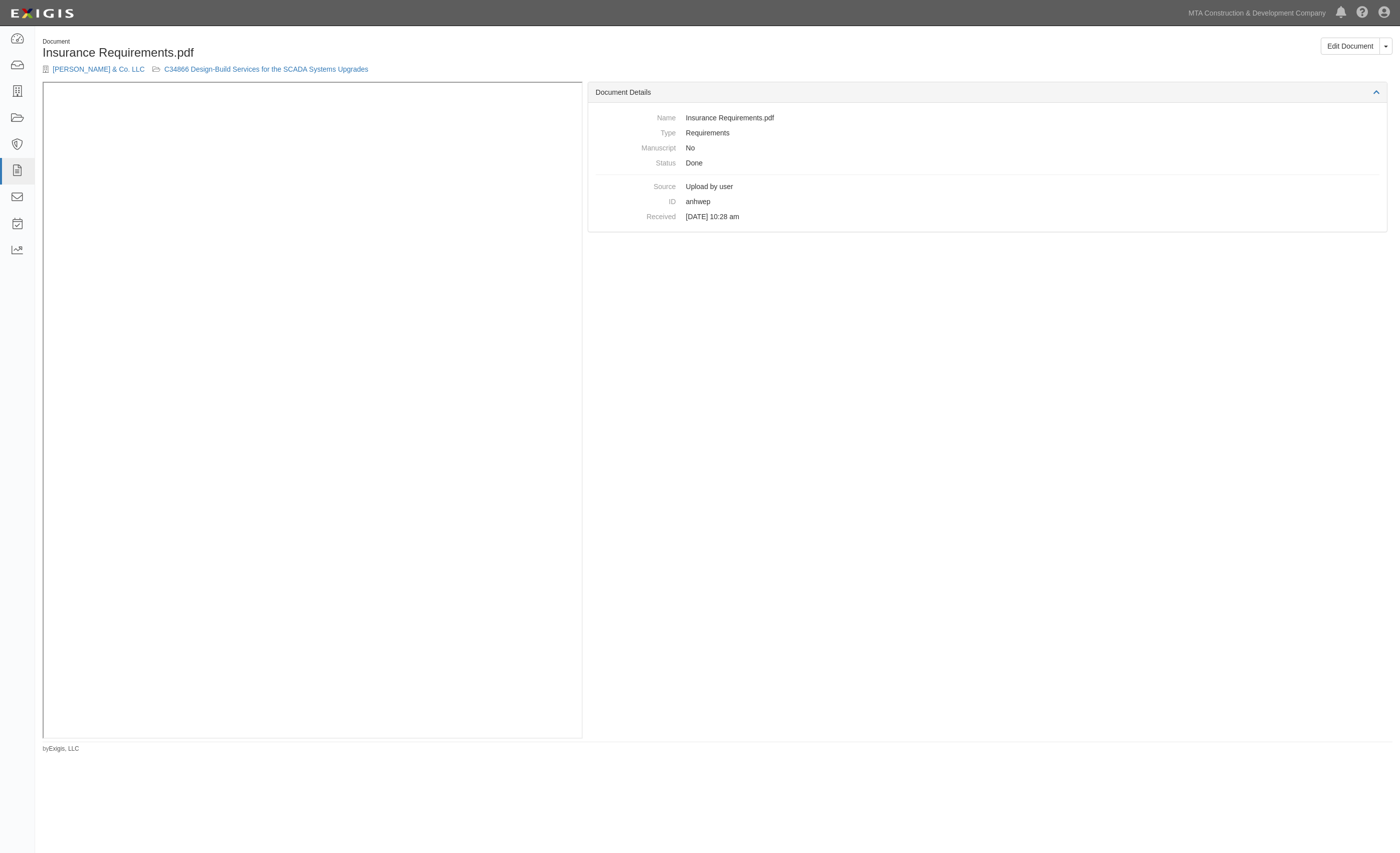
click at [1072, 60] on div "Edit Document Toggle Document Dropdown View Document View Audit Trail Archive D…" at bounding box center [1059, 49] width 683 height 24
click at [762, 71] on div "Document Insurance Requirements.pdf [PERSON_NAME] & Co. LLC C34866 Design-Build…" at bounding box center [717, 59] width 1365 height 44
click at [714, 43] on div "Document Insurance Requirements.pdf [PERSON_NAME] & Co. LLC C34866 Design-Build…" at bounding box center [376, 59] width 683 height 44
click at [781, 595] on div "Document Details Name Insurance Requirements.pdf Type Requirements Manuscript N…" at bounding box center [988, 411] width 810 height 657
drag, startPoint x: 742, startPoint y: 375, endPoint x: 737, endPoint y: 375, distance: 5.0
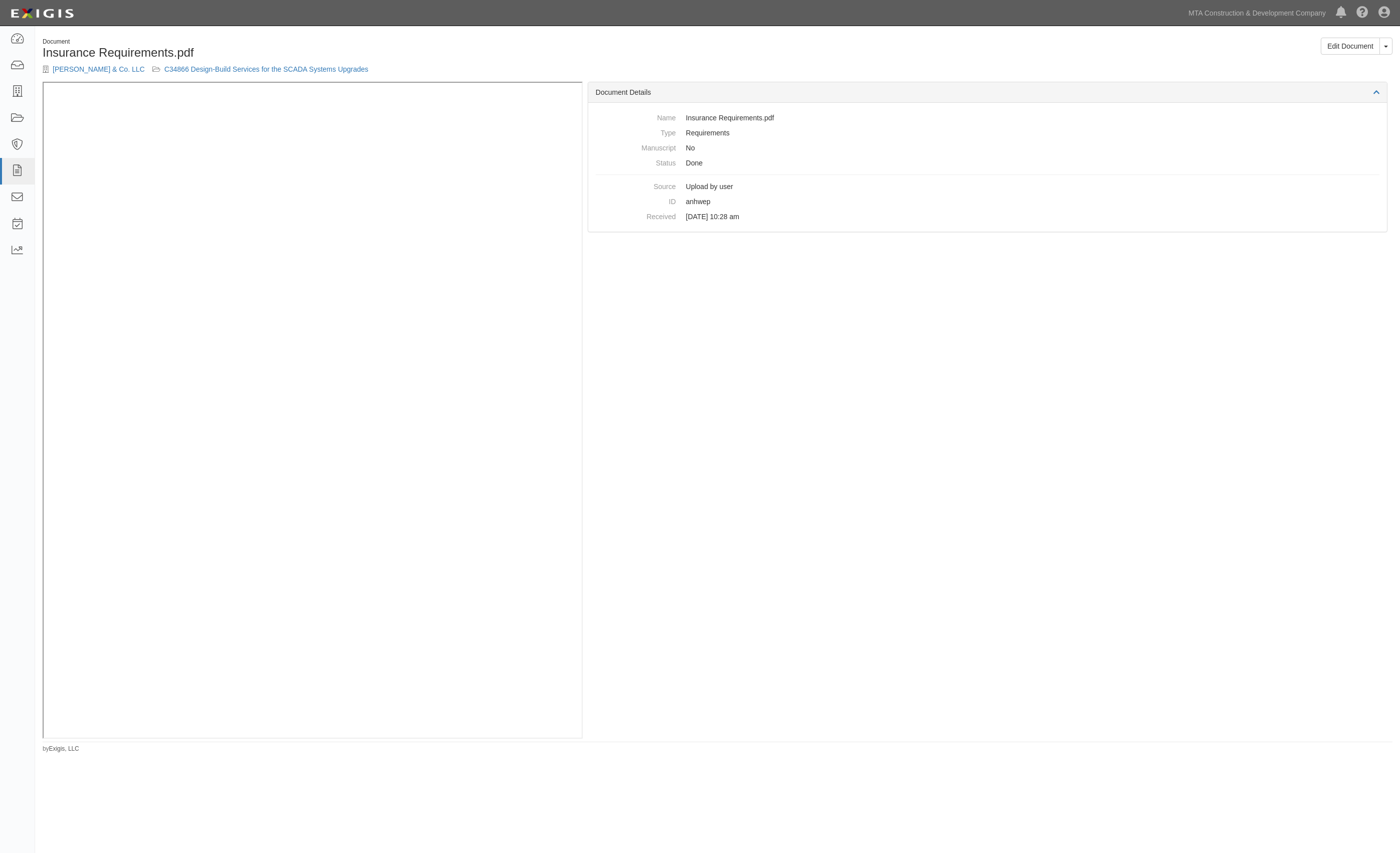
click at [740, 375] on div "Document Details Name Insurance Requirements.pdf Type Requirements Manuscript N…" at bounding box center [988, 411] width 810 height 657
drag, startPoint x: 879, startPoint y: 465, endPoint x: 859, endPoint y: 452, distance: 23.9
click at [876, 464] on div "Document Details Name Insurance Requirements.pdf Type Requirements Manuscript N…" at bounding box center [988, 411] width 810 height 657
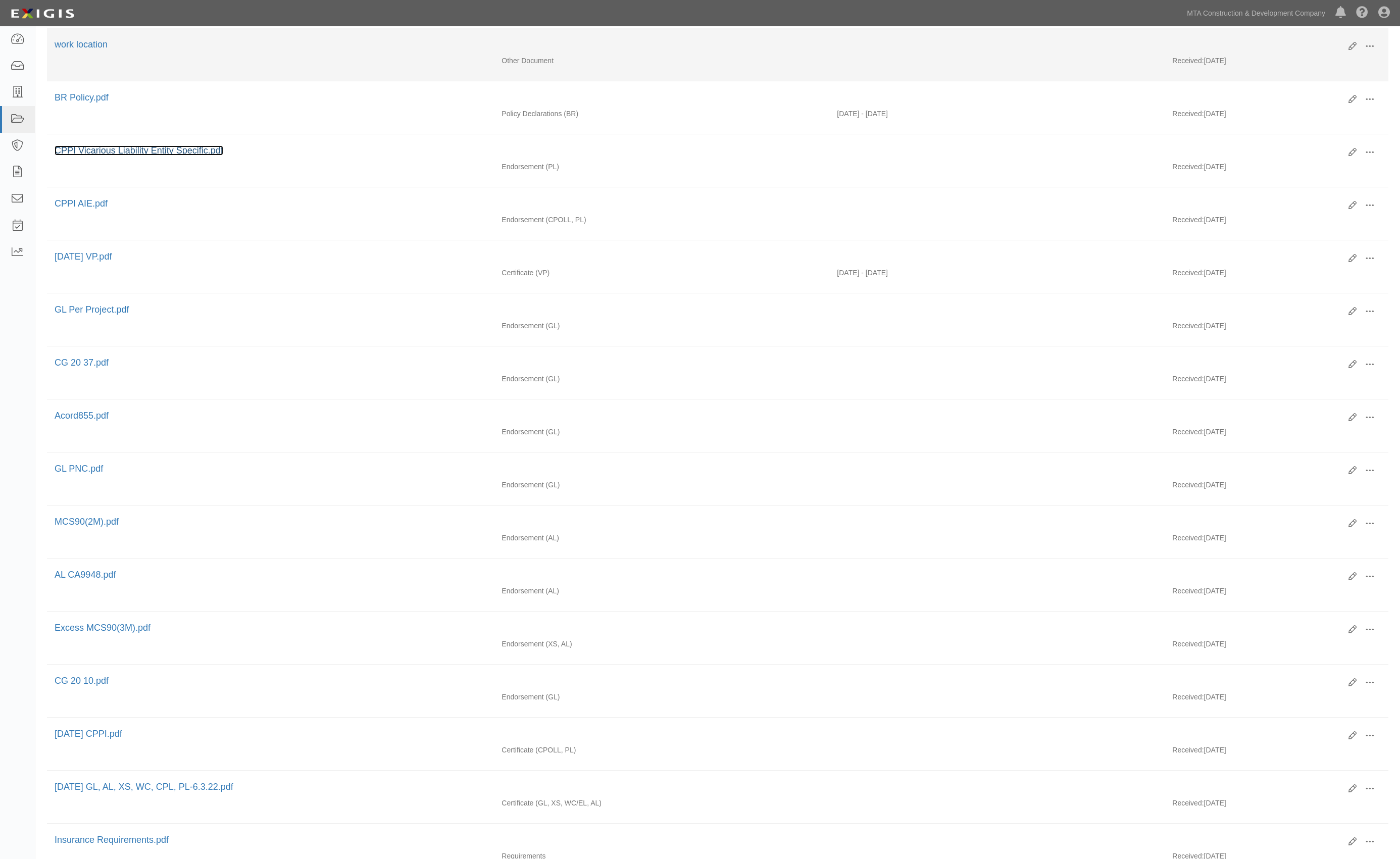
scroll to position [202, 0]
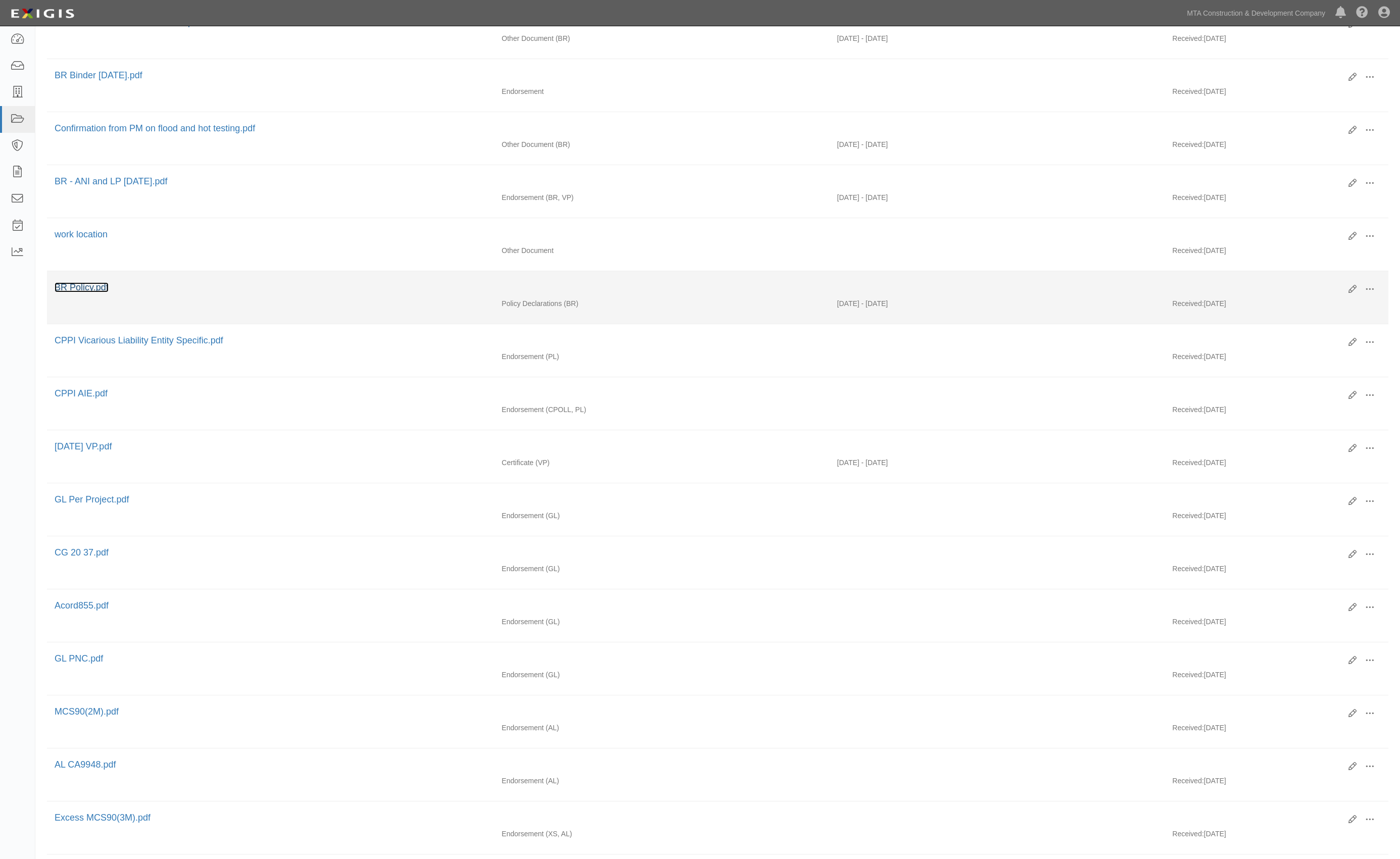
drag, startPoint x: 84, startPoint y: 297, endPoint x: 78, endPoint y: 288, distance: 10.8
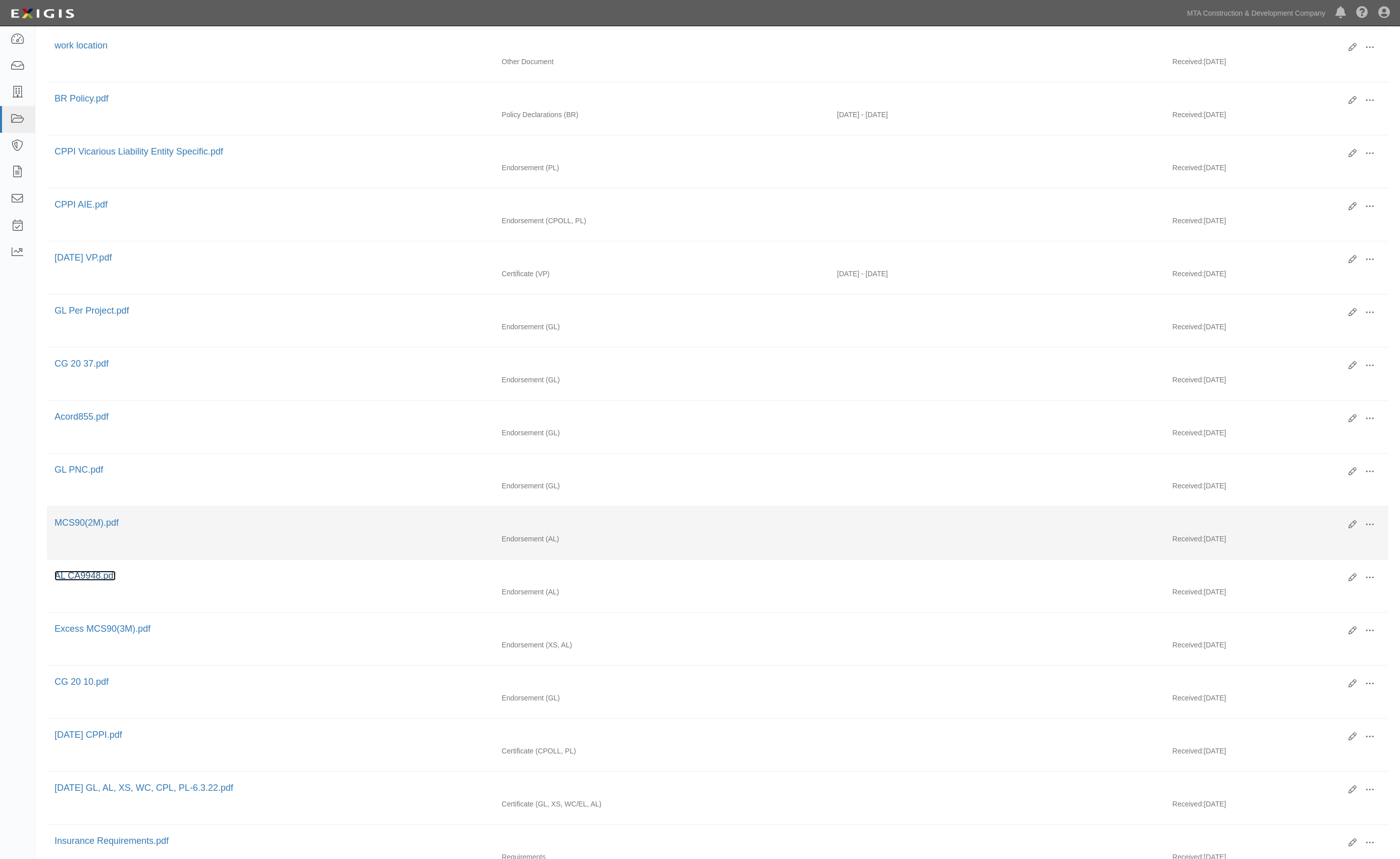
scroll to position [385, 0]
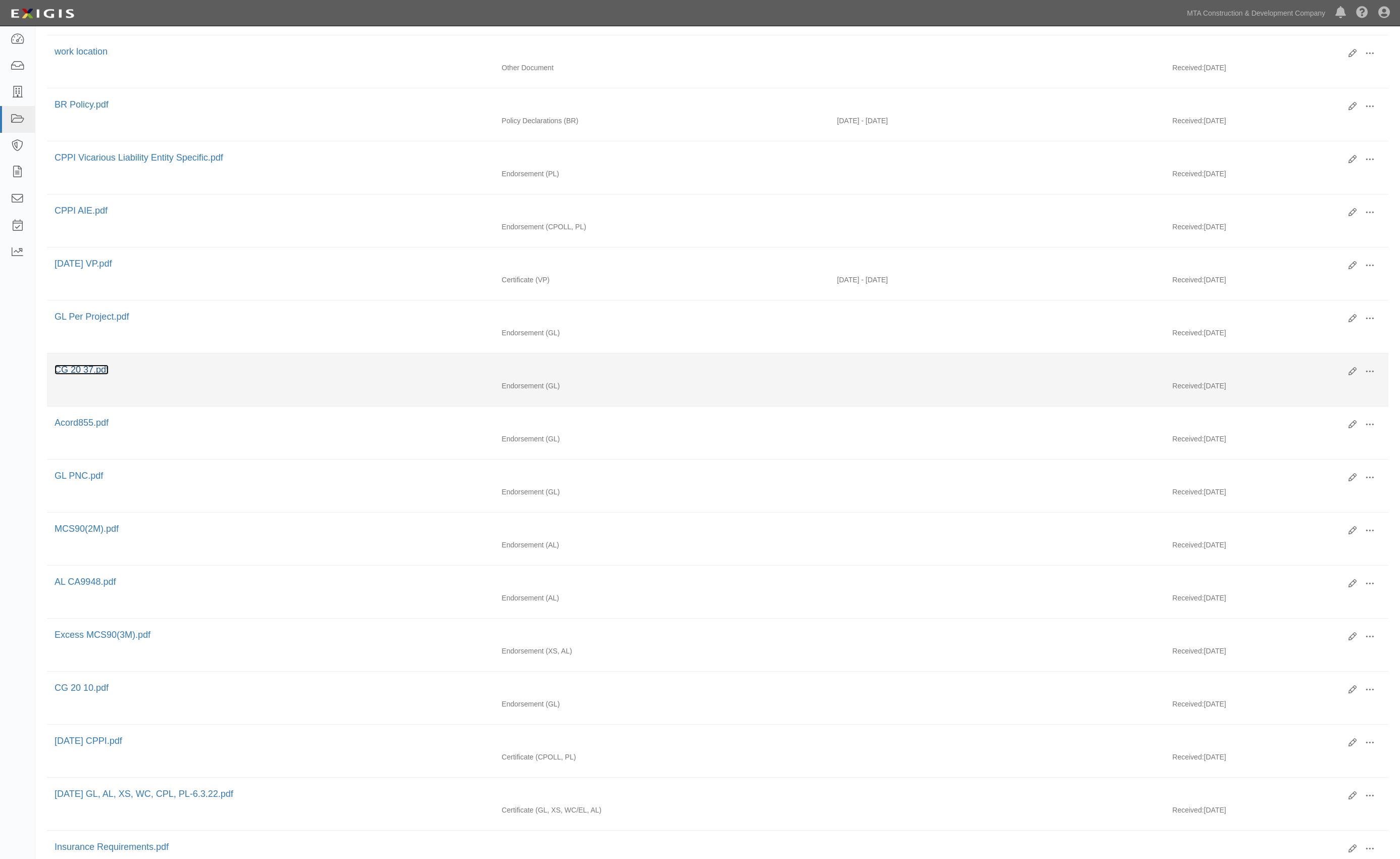
drag, startPoint x: 88, startPoint y: 369, endPoint x: 82, endPoint y: 375, distance: 8.5
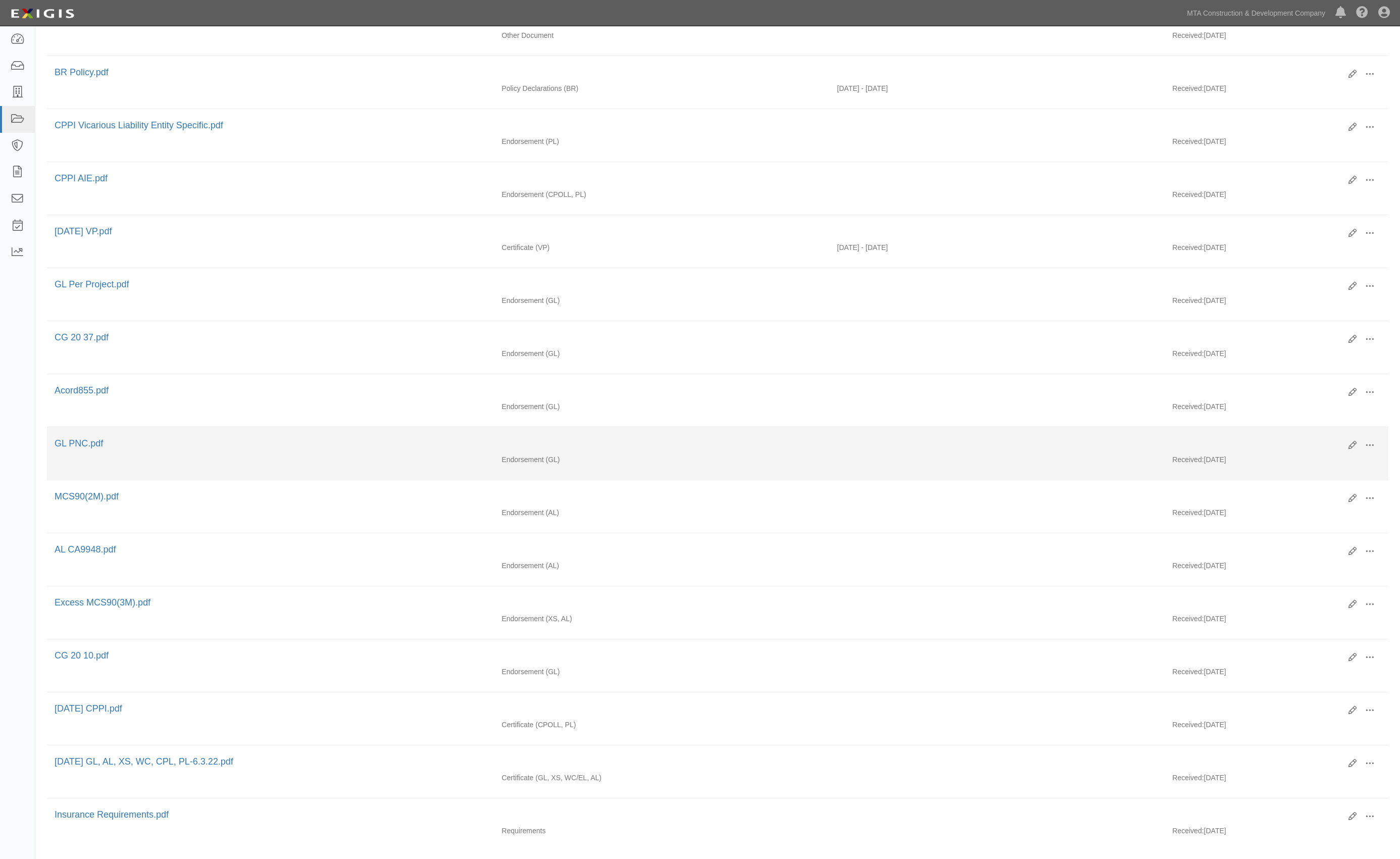
scroll to position [520, 0]
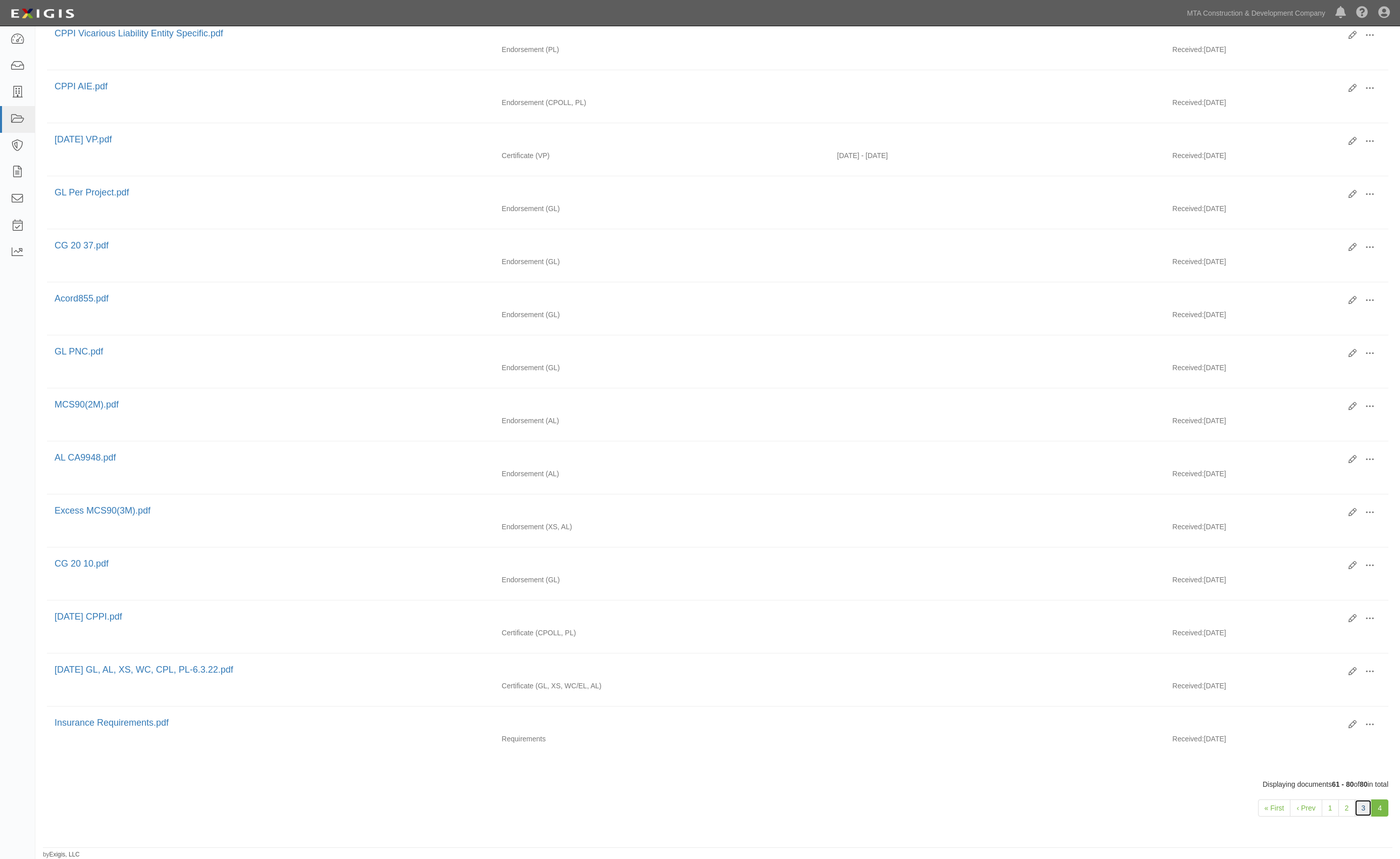
click at [1359, 808] on link "3" at bounding box center [1363, 808] width 17 height 17
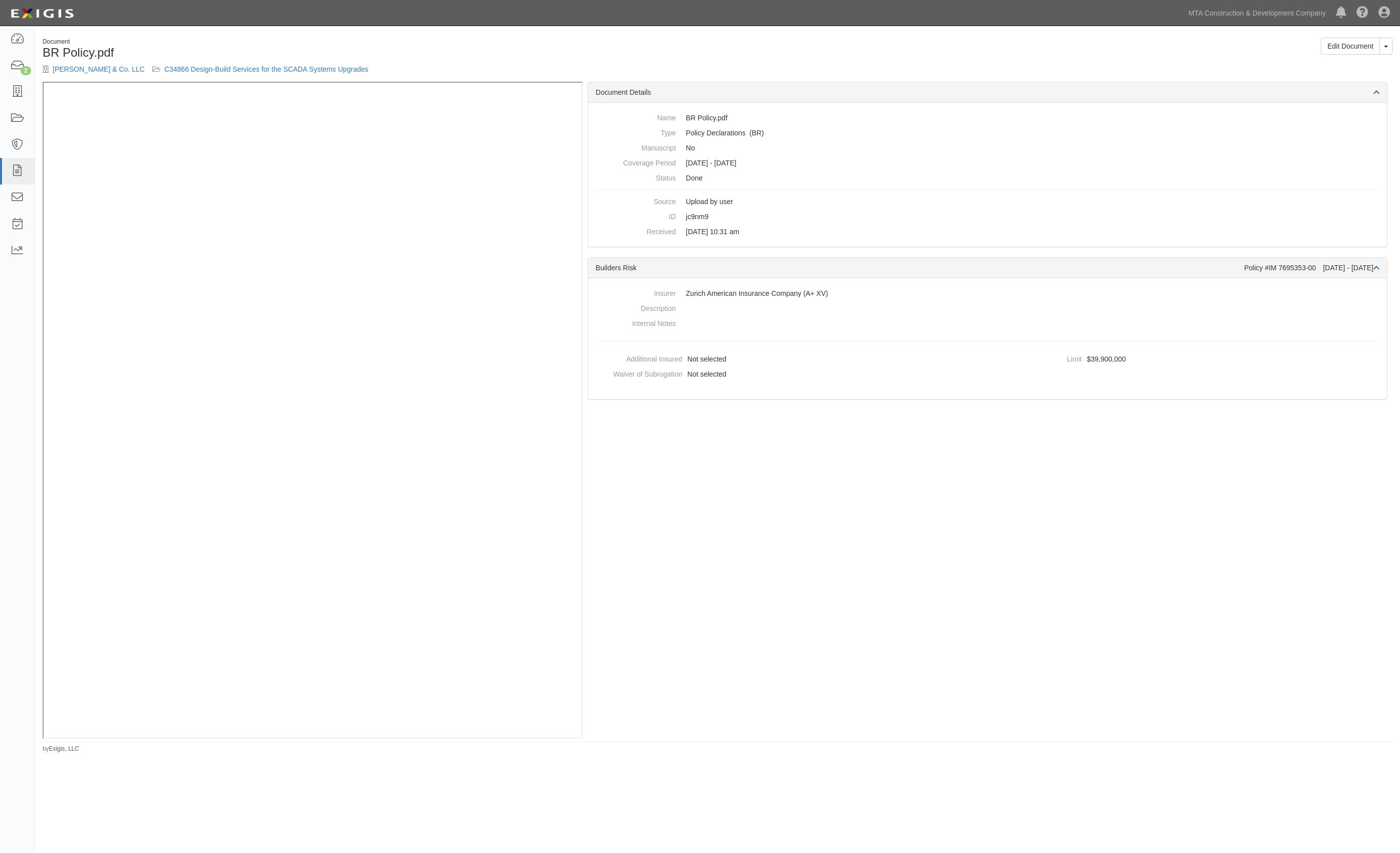
click at [1278, 497] on div "Document Details Name BR Policy.pdf Type Policy Declarations (BR) Manuscript No…" at bounding box center [988, 411] width 810 height 657
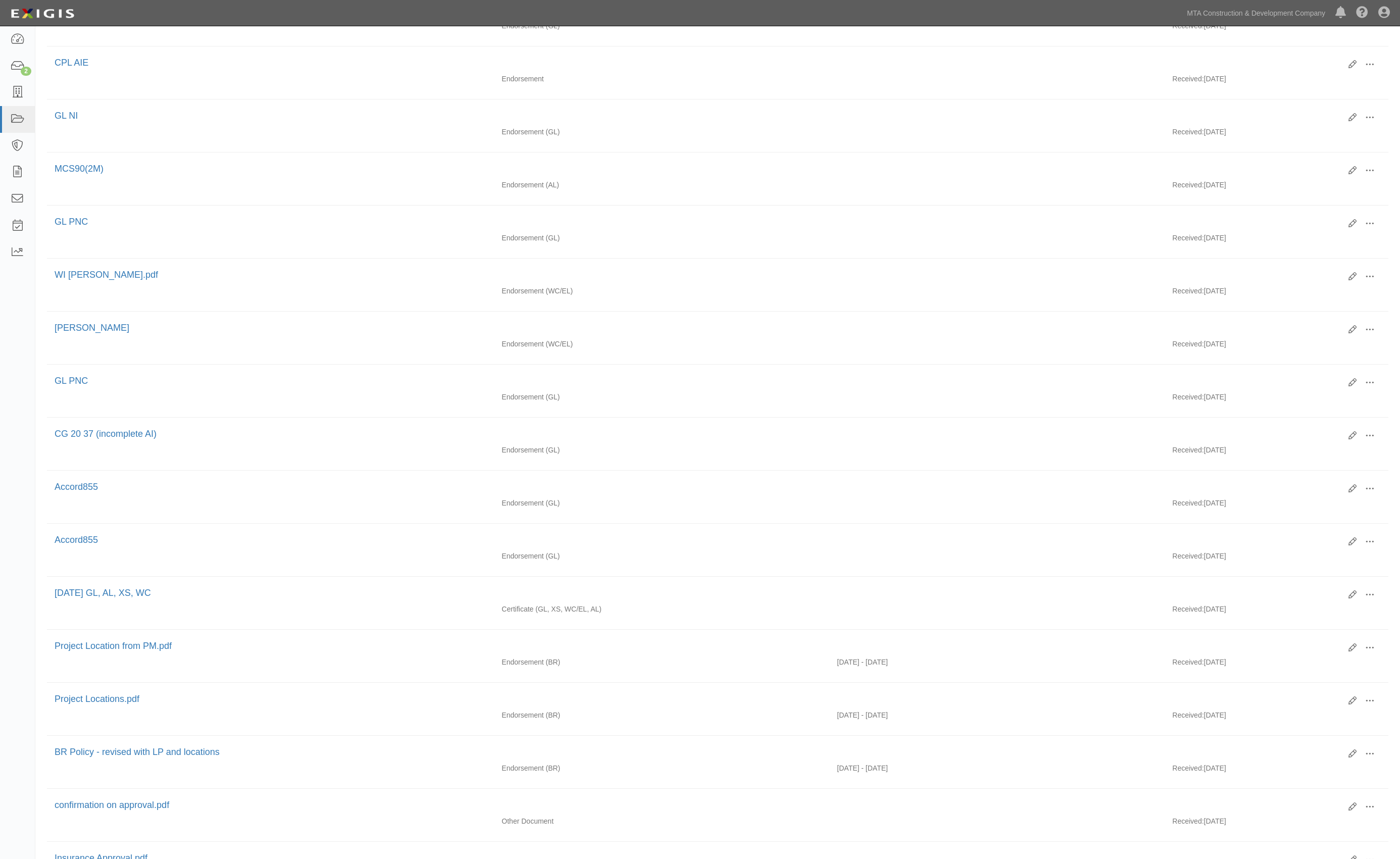
scroll to position [520, 0]
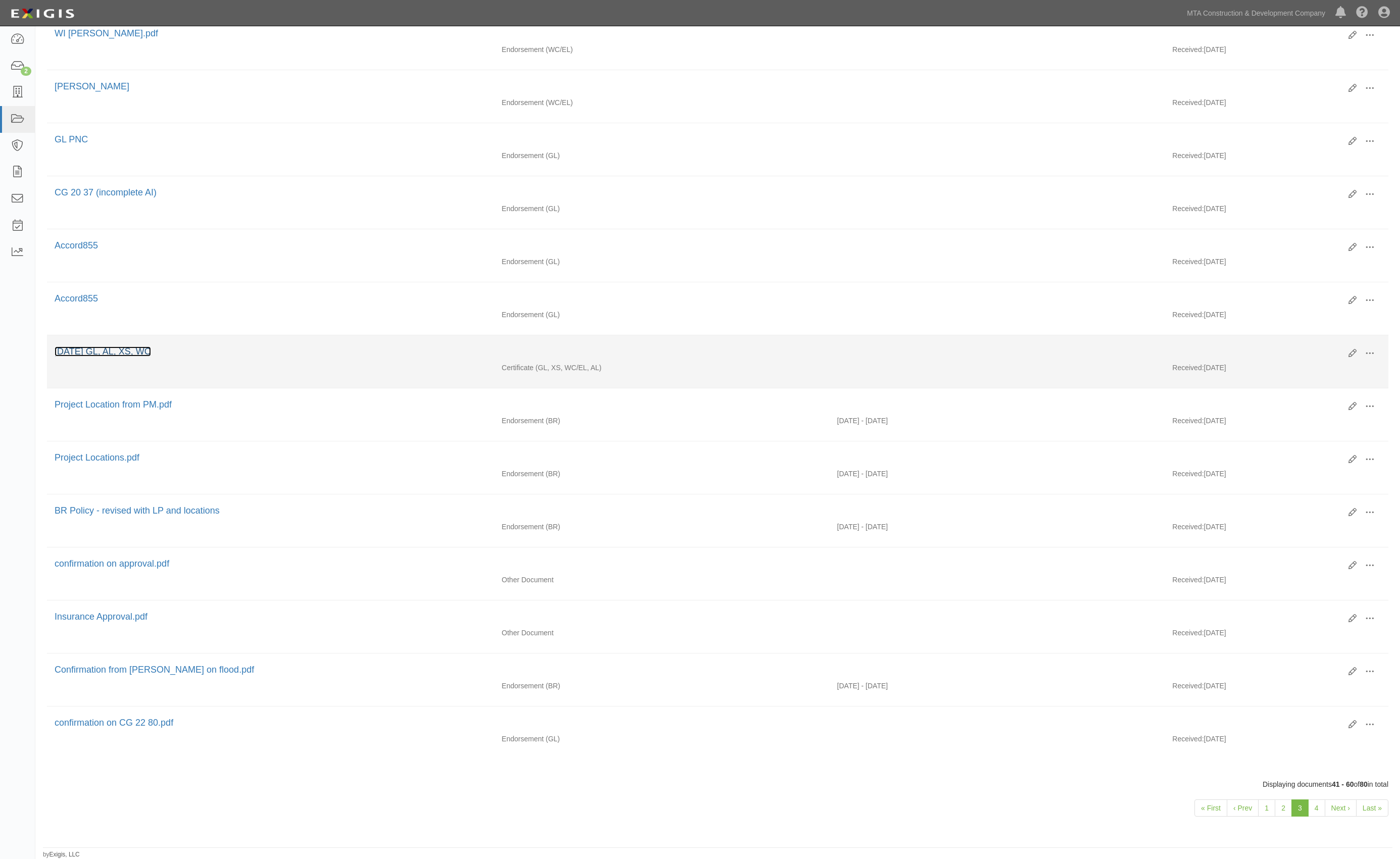
drag, startPoint x: 116, startPoint y: 342, endPoint x: 110, endPoint y: 348, distance: 8.5
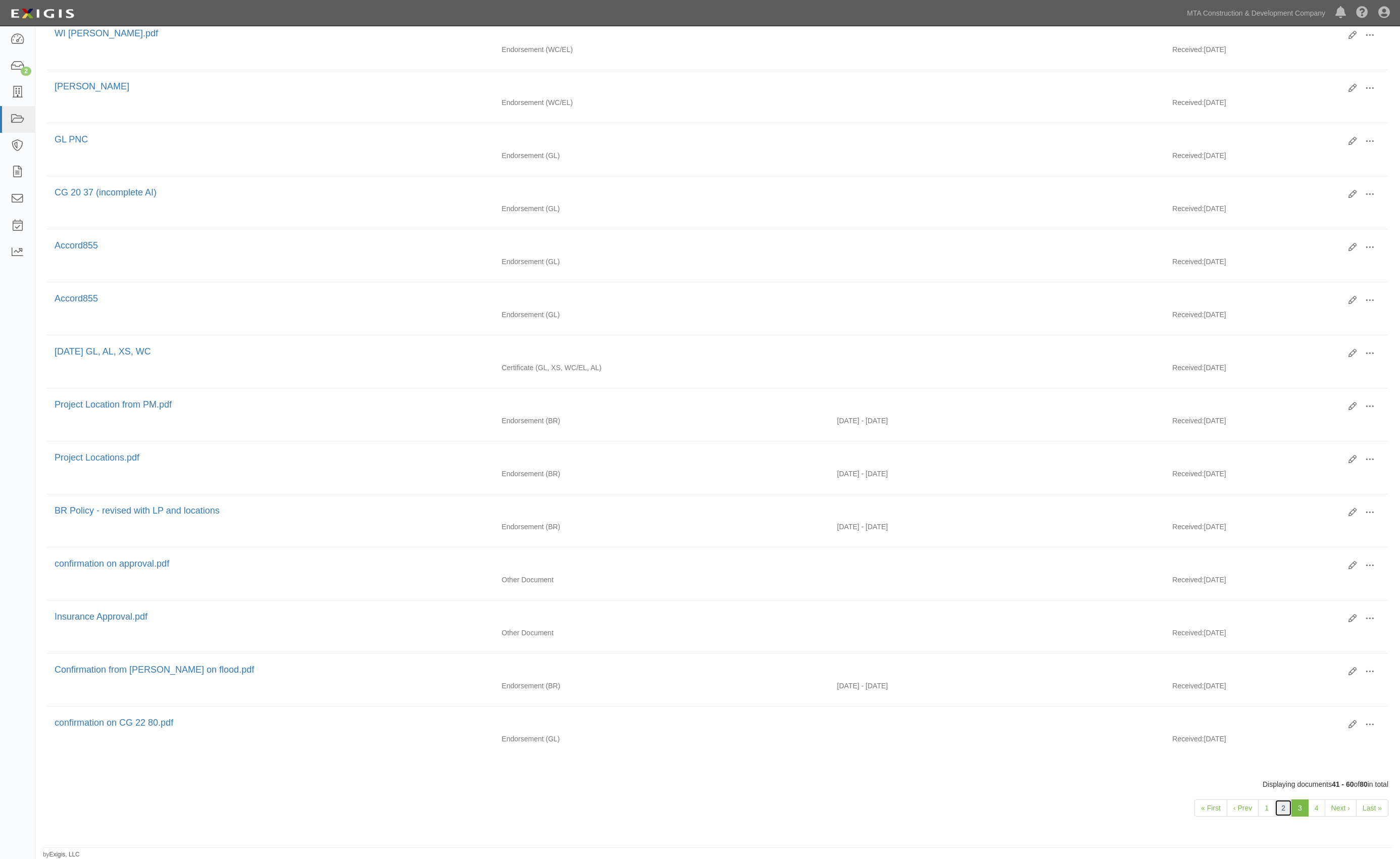
click at [1282, 804] on link "2" at bounding box center [1284, 808] width 17 height 17
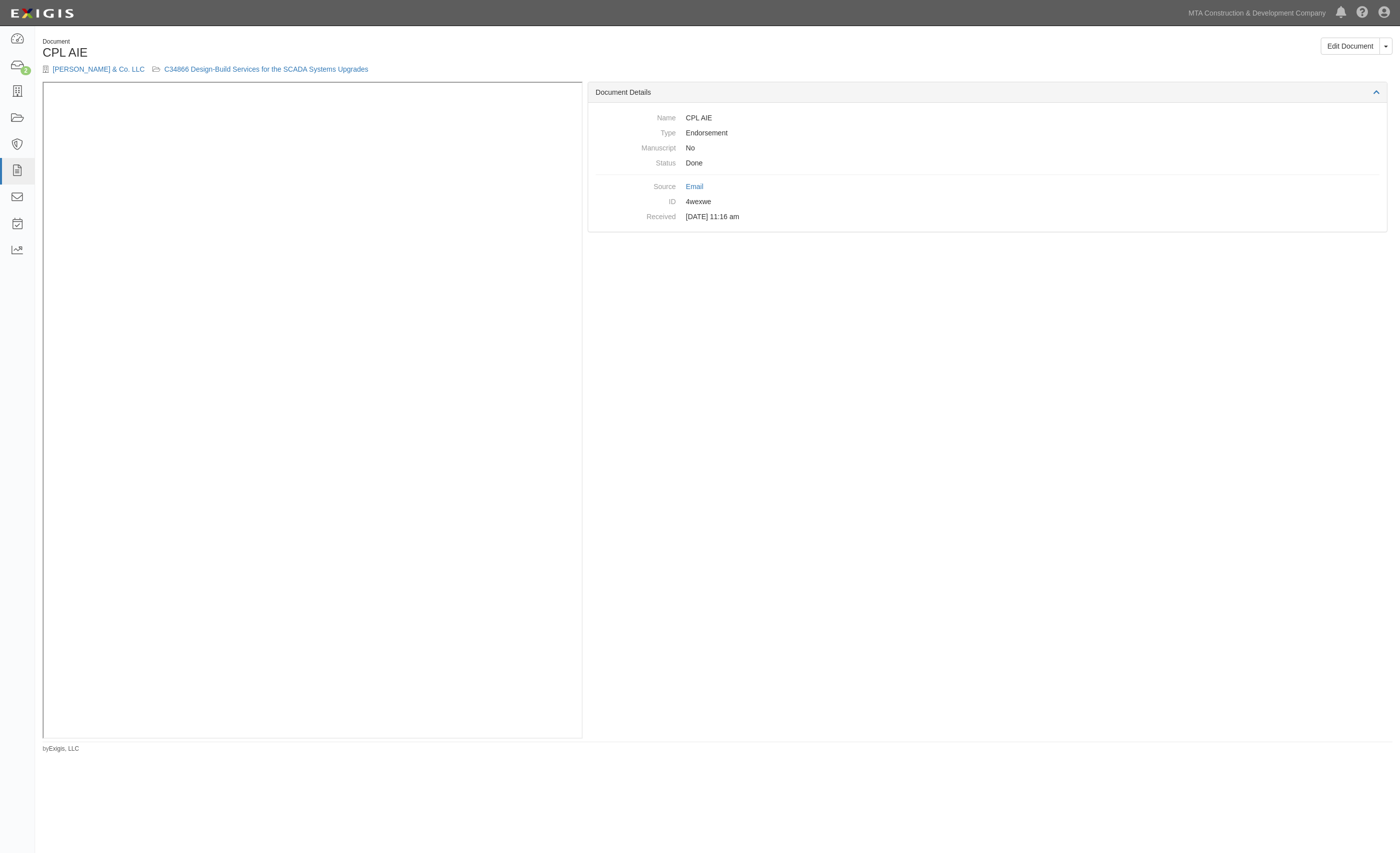
click at [819, 347] on div "Document Details Name CPL AIE Type Endorsement Manuscript No Status Done Source…" at bounding box center [988, 411] width 810 height 657
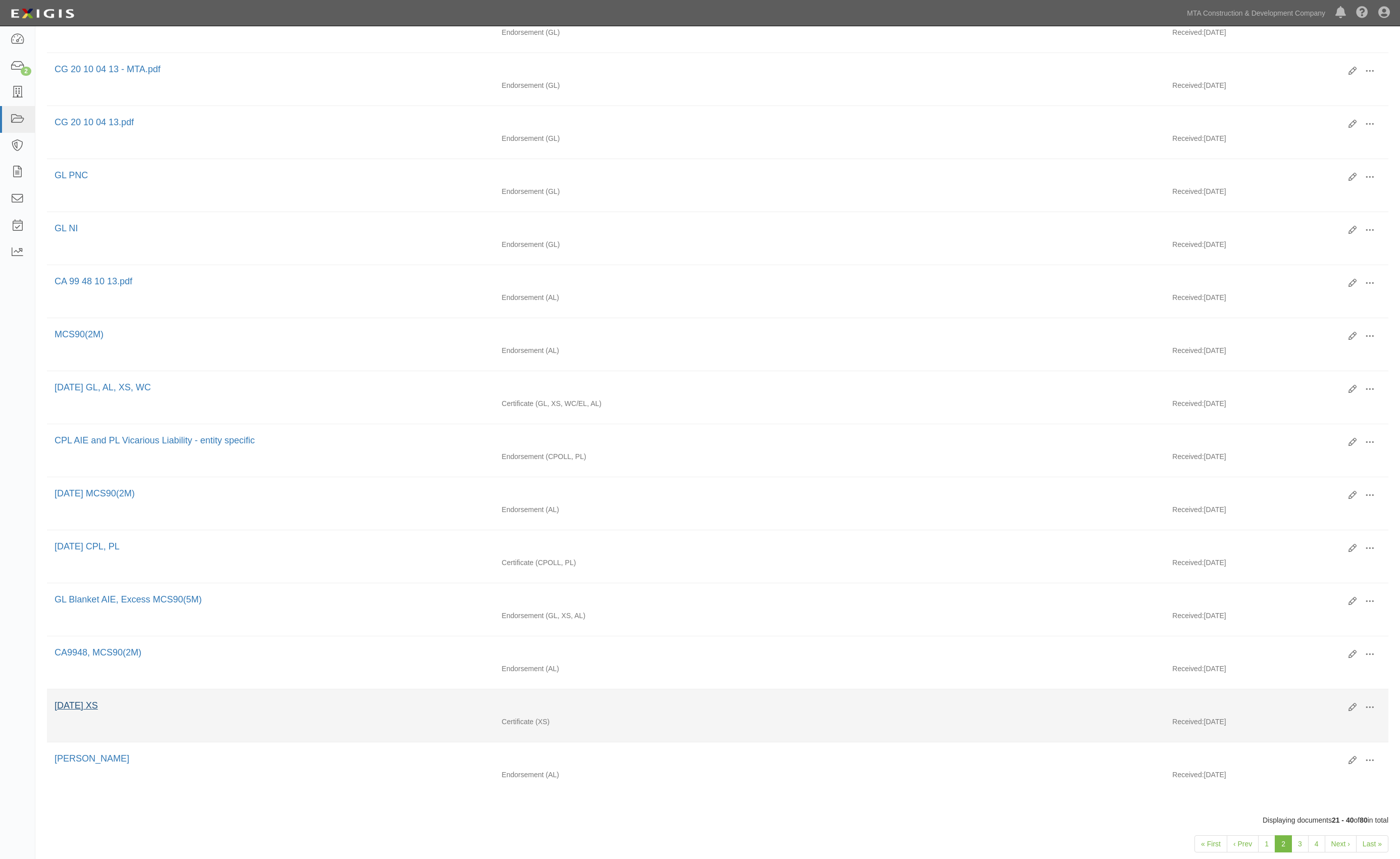
scroll to position [520, 0]
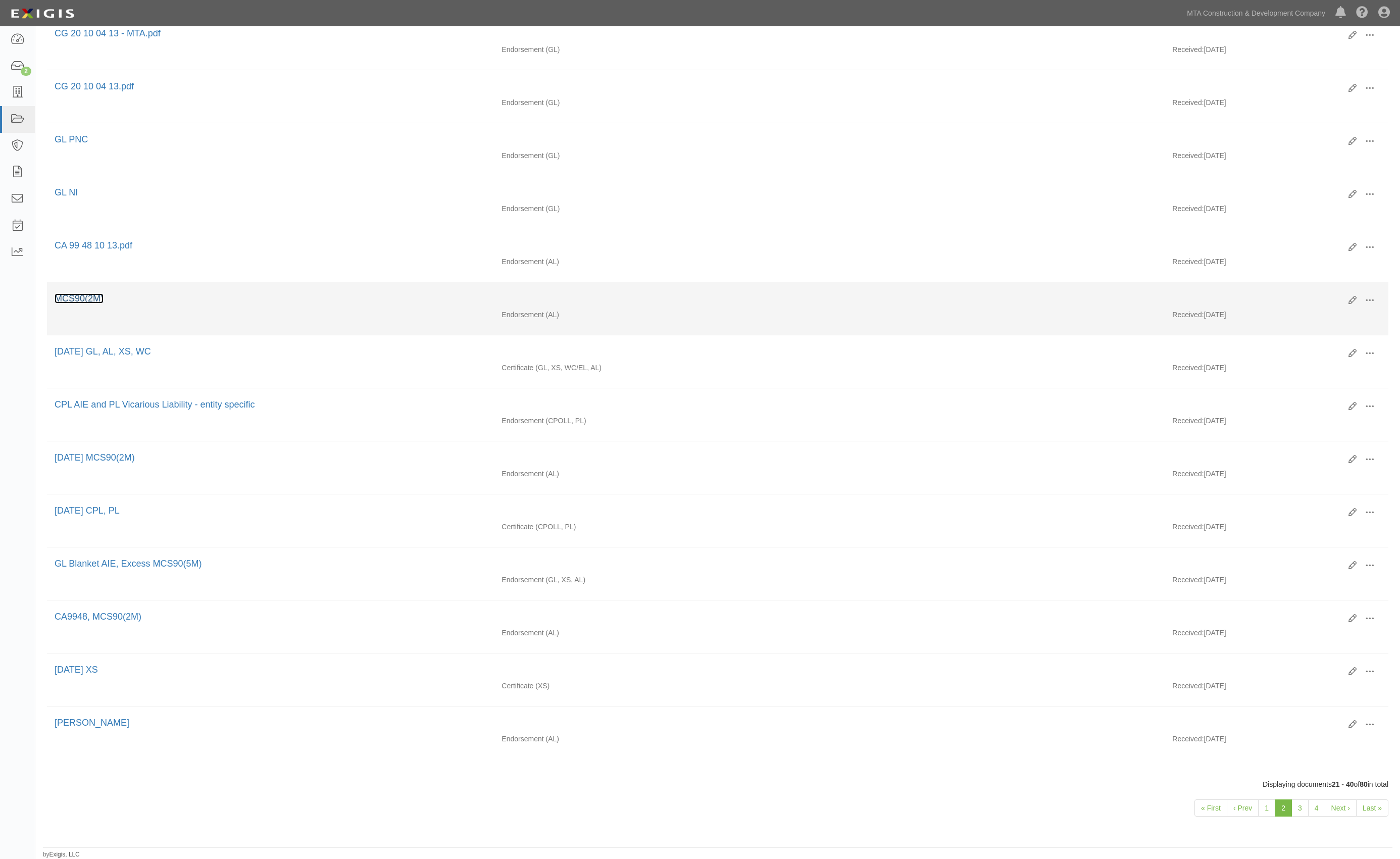
drag, startPoint x: 82, startPoint y: 287, endPoint x: 78, endPoint y: 291, distance: 5.7
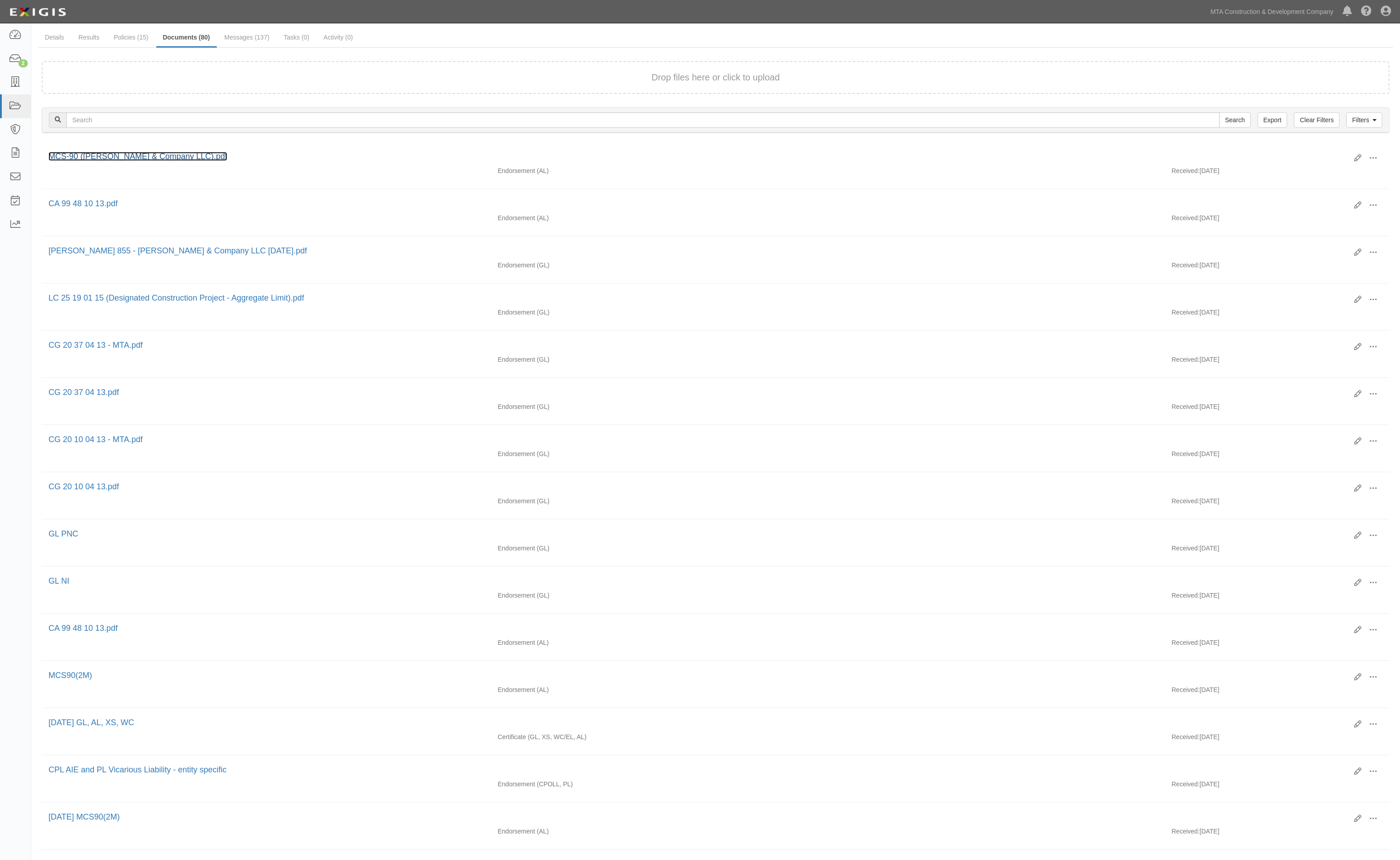
scroll to position [384, 0]
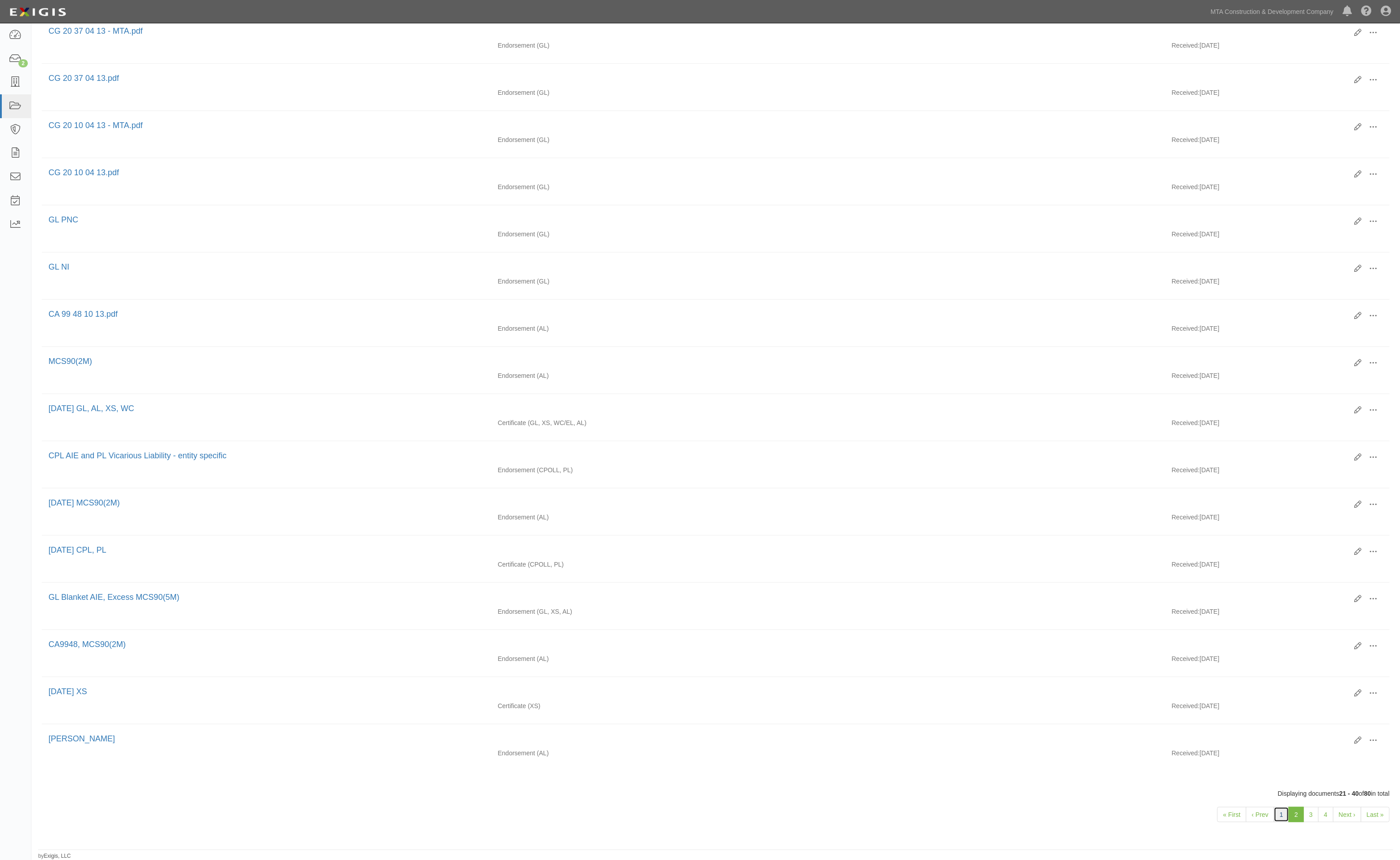
click at [1245, 764] on link "1" at bounding box center [1281, 814] width 15 height 15
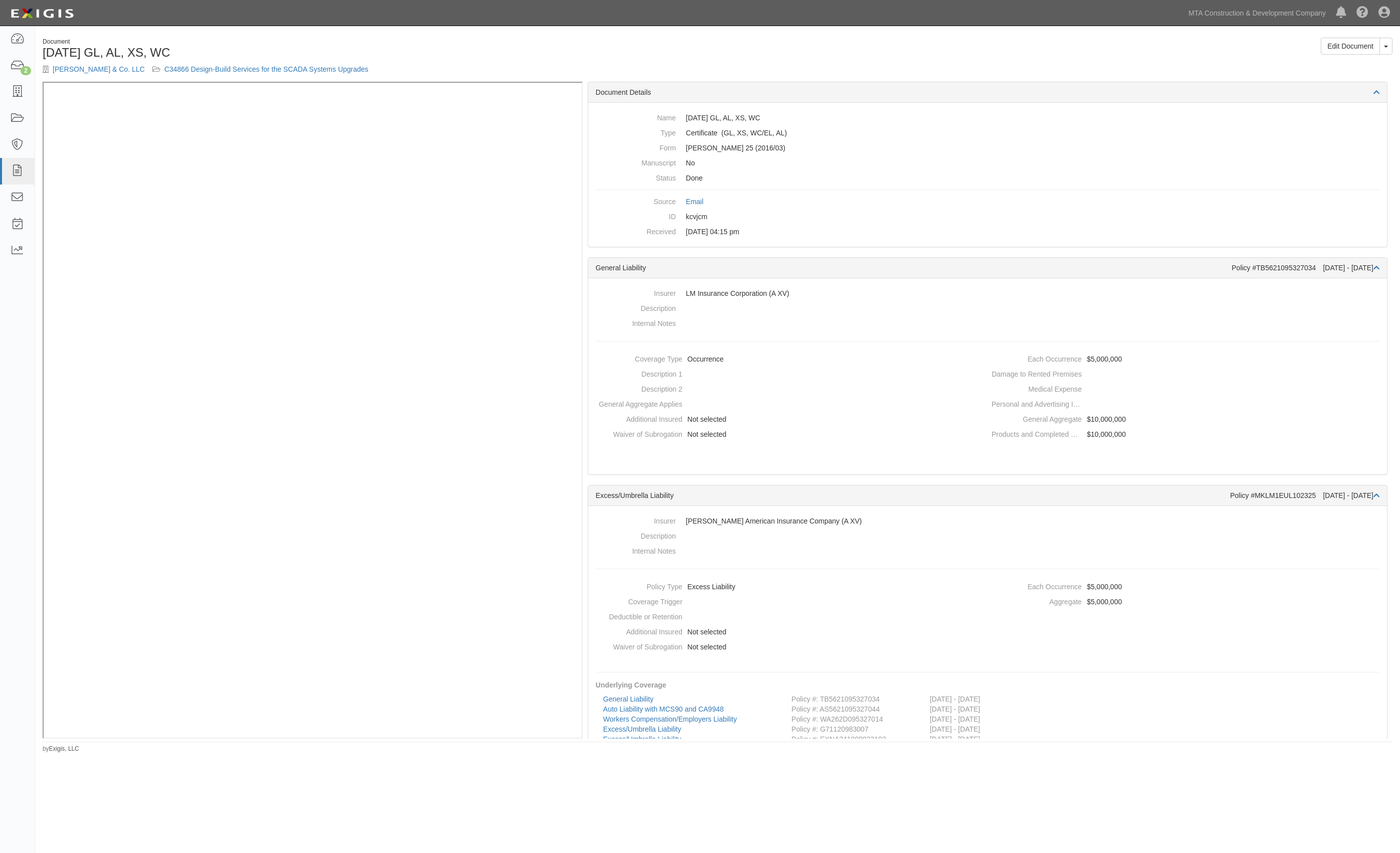
click at [749, 63] on div "Document [DATE] GL, AL, XS, WC [PERSON_NAME] & Co. LLC C34866 Design-Build Serv…" at bounding box center [717, 59] width 1365 height 44
click at [833, 46] on div "Edit Document Toggle Document Dropdown View Document View Audit Trail Archive D…" at bounding box center [1059, 49] width 683 height 24
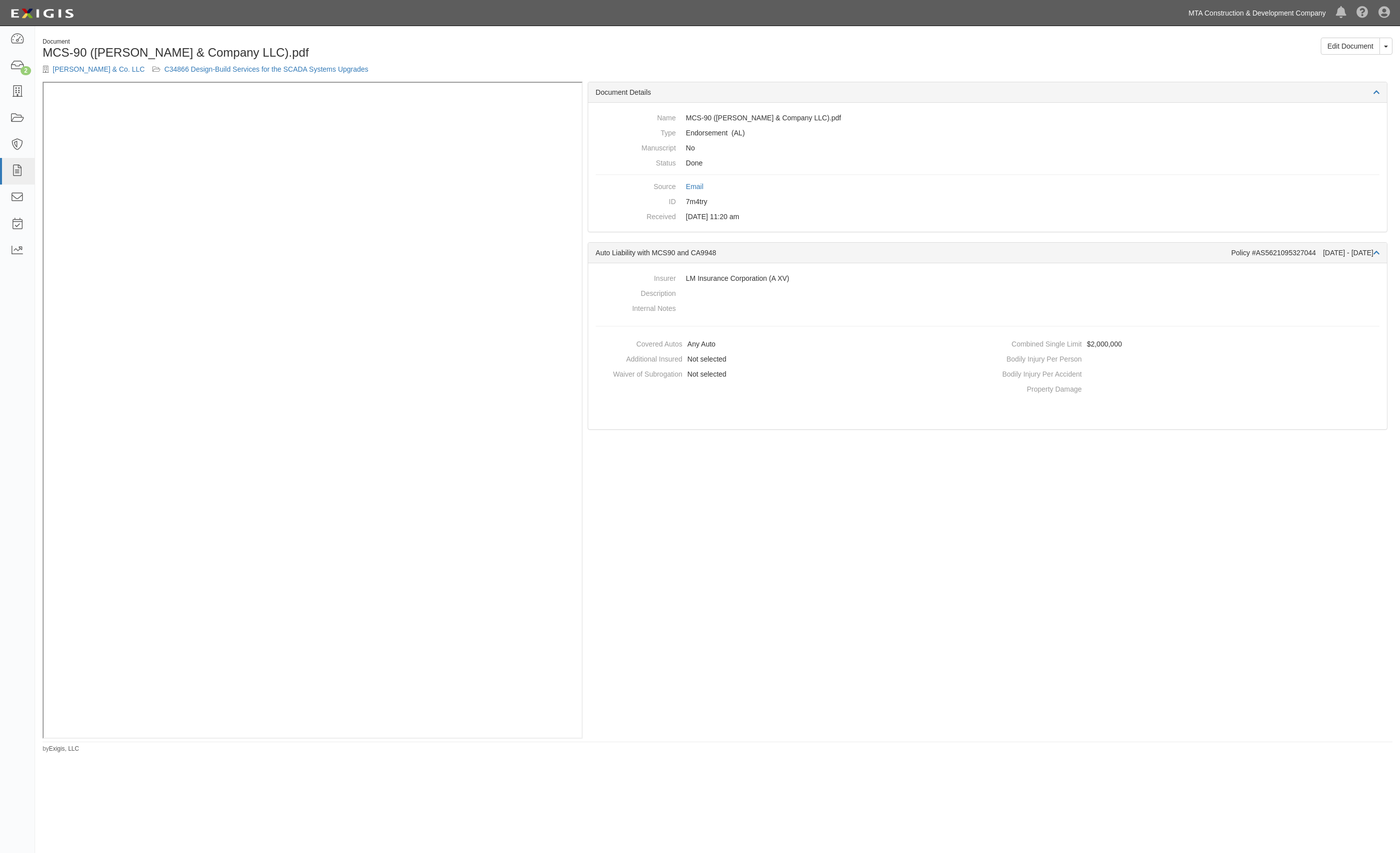
click at [1280, 10] on link "MTA Construction & Development Company" at bounding box center [1258, 13] width 147 height 20
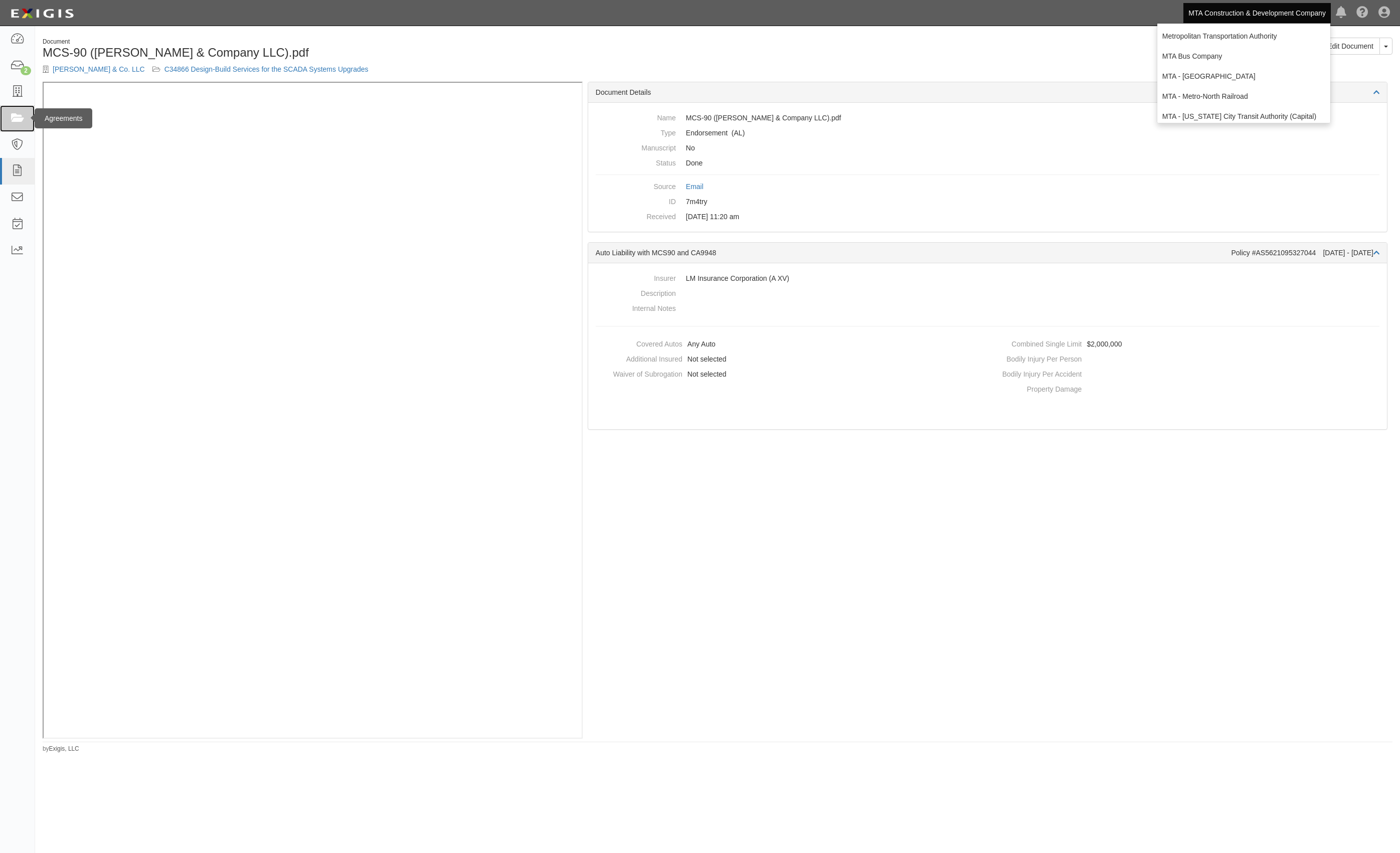
click at [14, 125] on link at bounding box center [17, 119] width 34 height 27
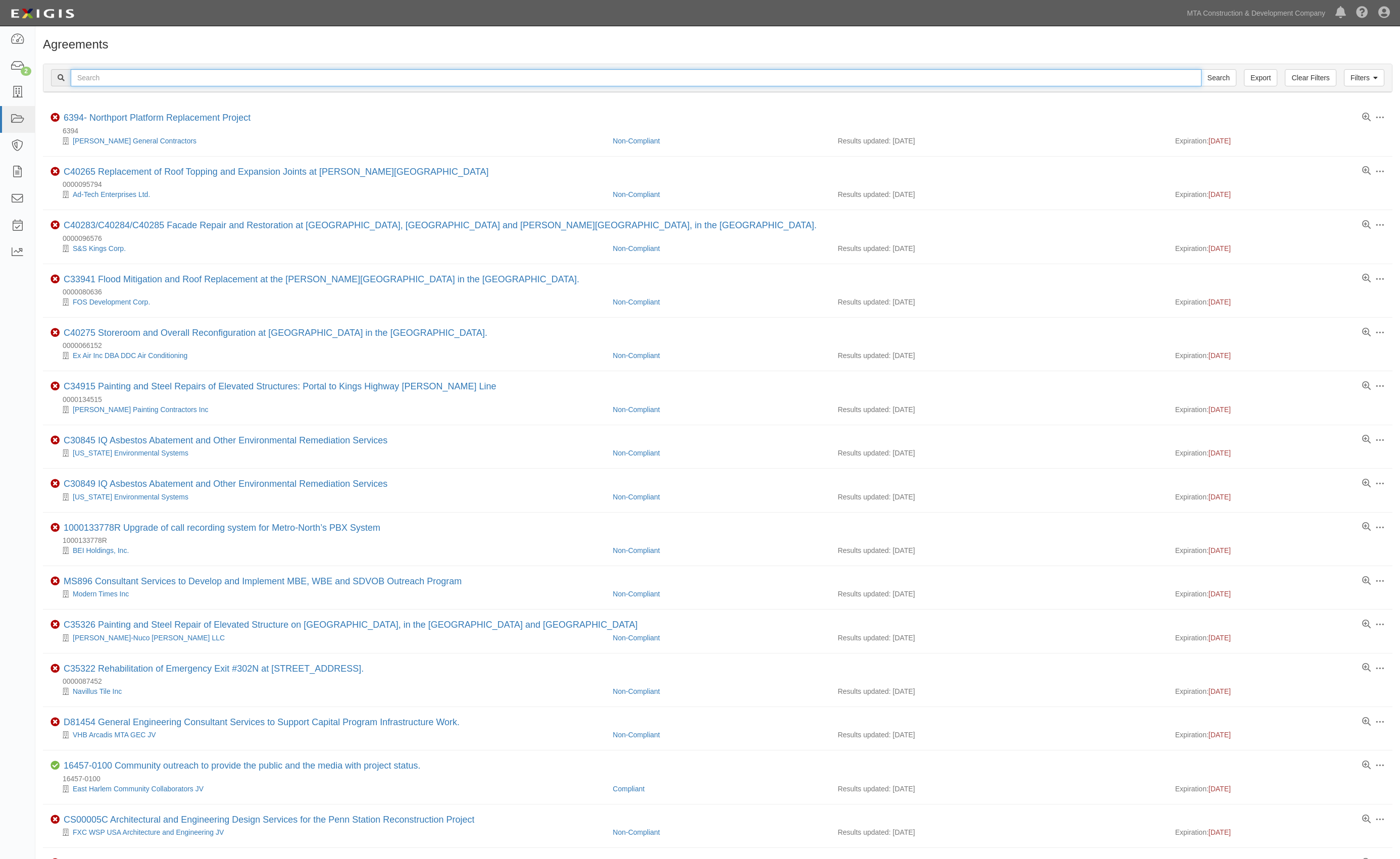
click at [124, 81] on input "text" at bounding box center [636, 78] width 1131 height 17
type input "ps21002"
click at [1201, 69] on input "Search" at bounding box center [1219, 78] width 35 height 17
drag, startPoint x: 168, startPoint y: 79, endPoint x: 37, endPoint y: 77, distance: 131.0
click at [37, 77] on div "Filters Clear Filters Export ps21002 Search Filters Compliance Status Compliant…" at bounding box center [717, 78] width 1365 height 46
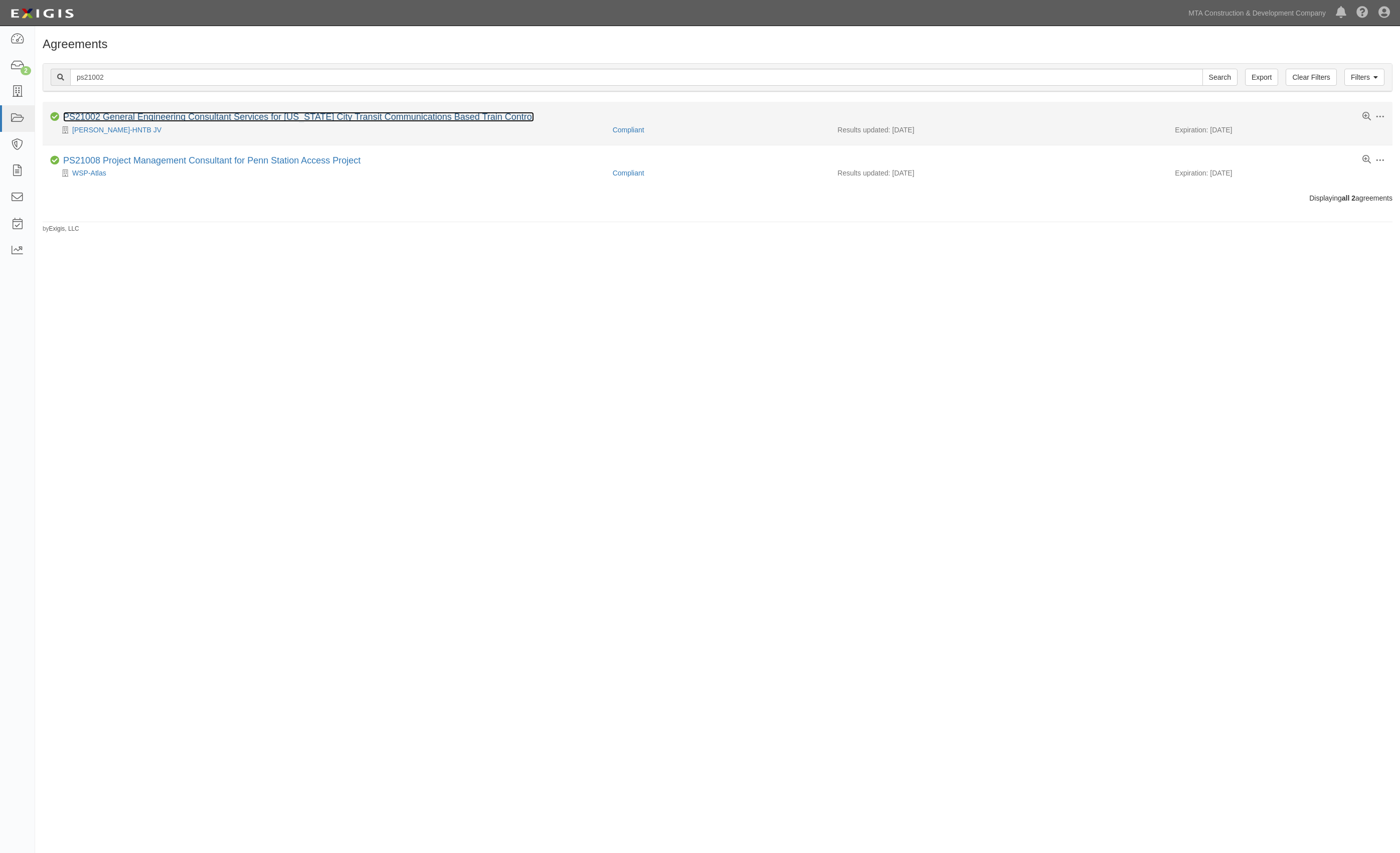
click at [222, 116] on link "PS21002 General Engineering Consultant Services for [US_STATE] City Transit Com…" at bounding box center [298, 116] width 471 height 10
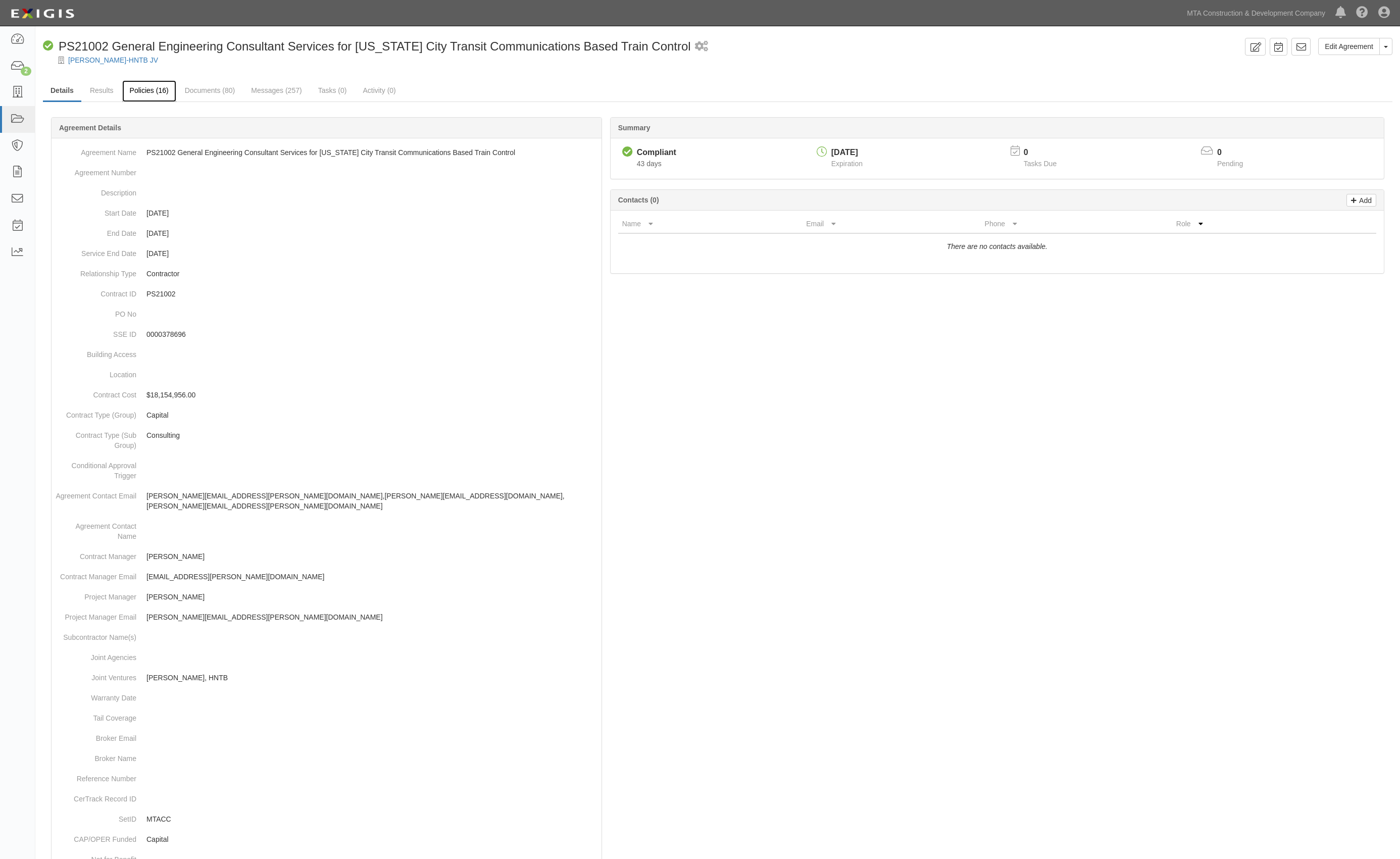
click at [162, 88] on link "Policies (16)" at bounding box center [149, 91] width 54 height 22
click at [154, 91] on link "Policies (16)" at bounding box center [149, 91] width 54 height 22
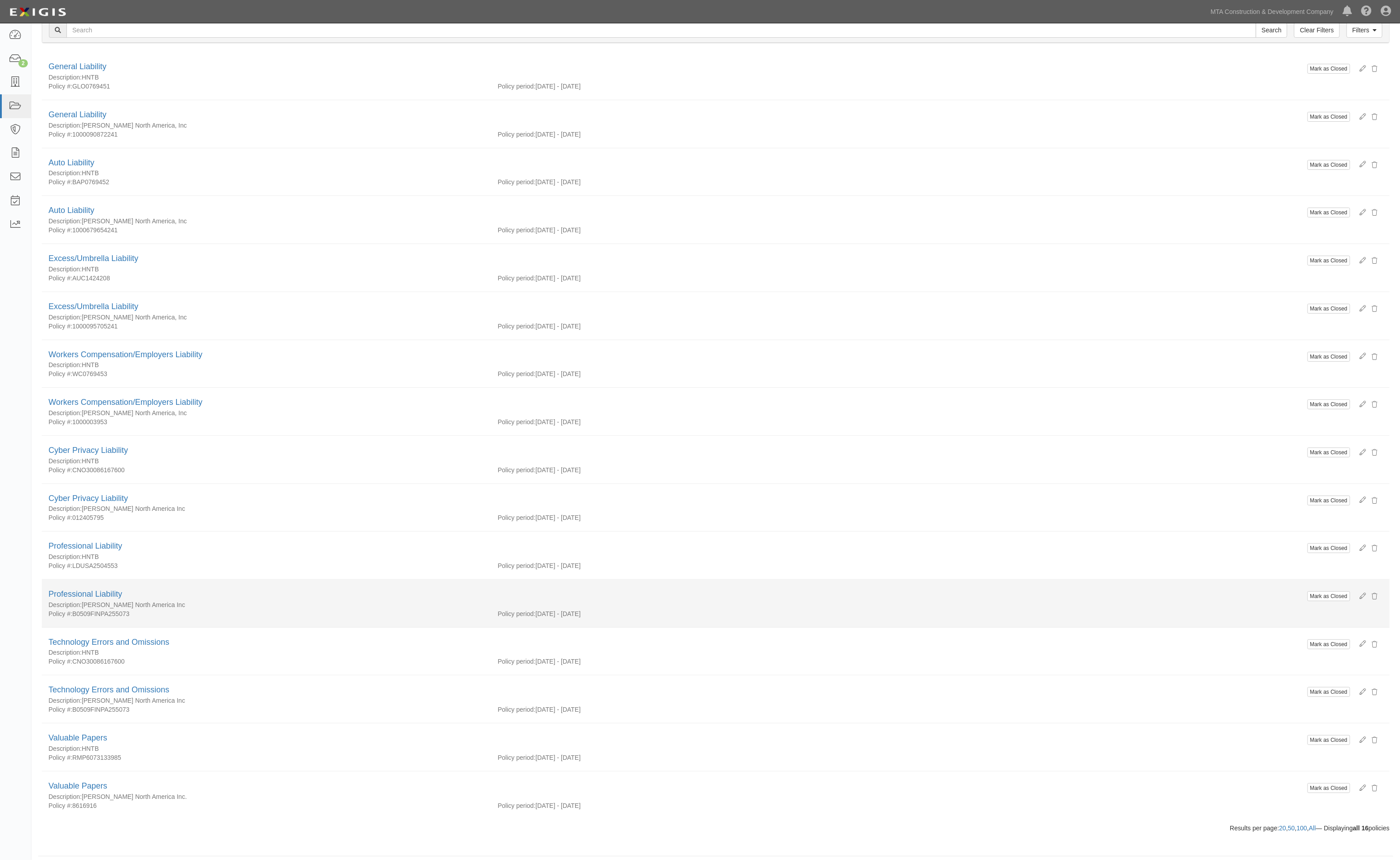
scroll to position [97, 0]
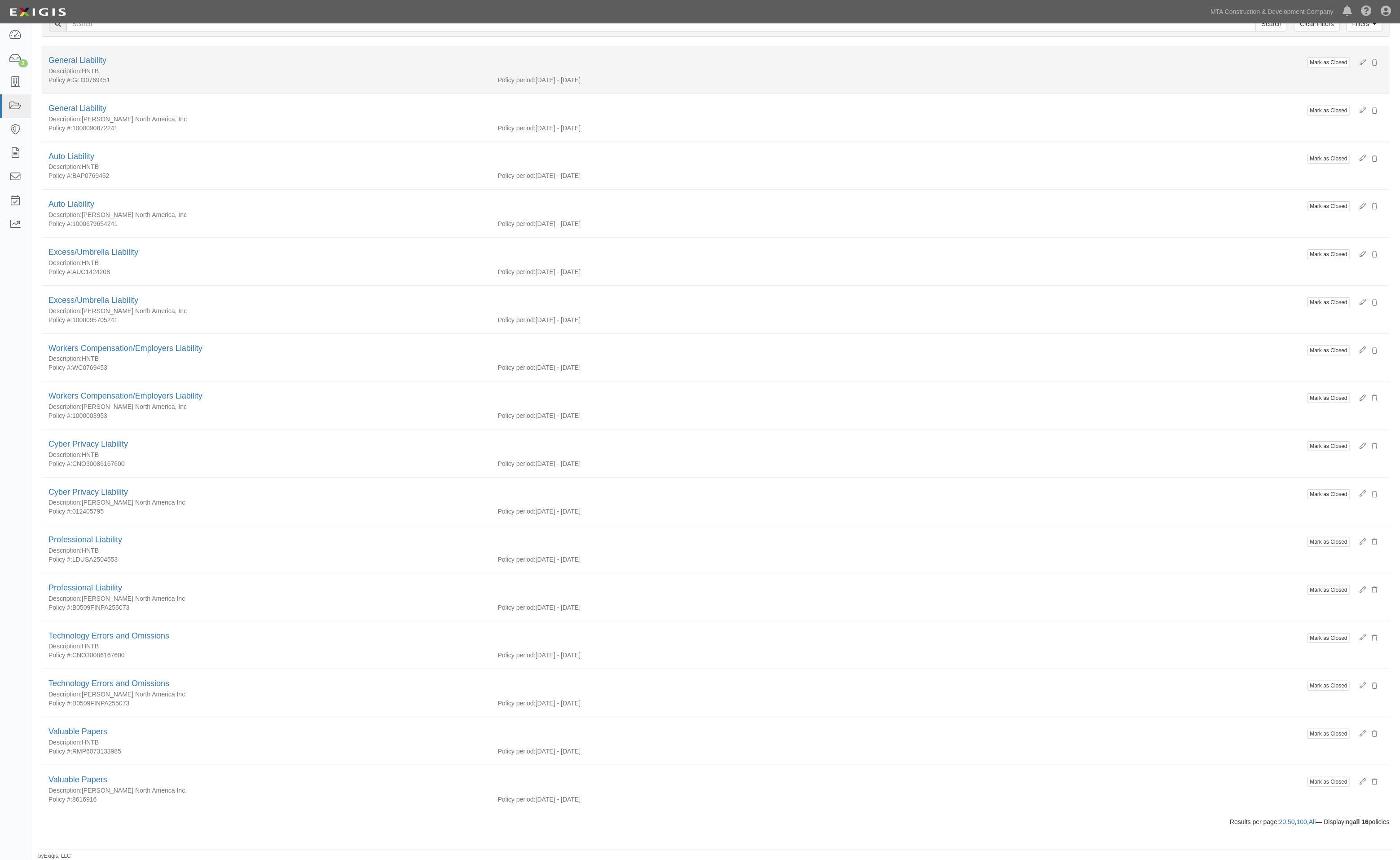
click at [881, 76] on div "Policy period: [DATE] - [DATE]" at bounding box center [941, 80] width 899 height 9
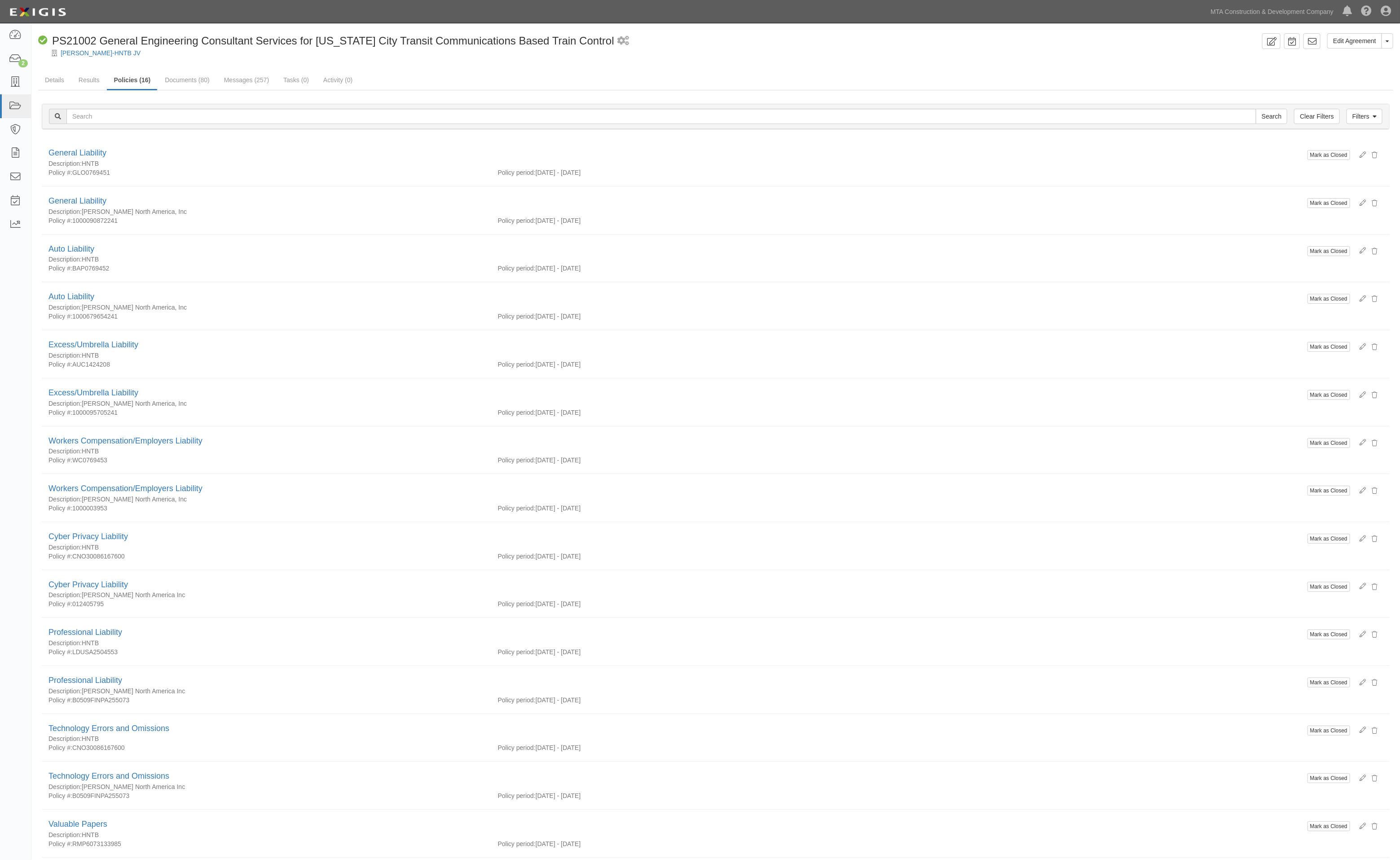
scroll to position [0, 0]
click at [234, 79] on link "Messages (257)" at bounding box center [247, 81] width 59 height 20
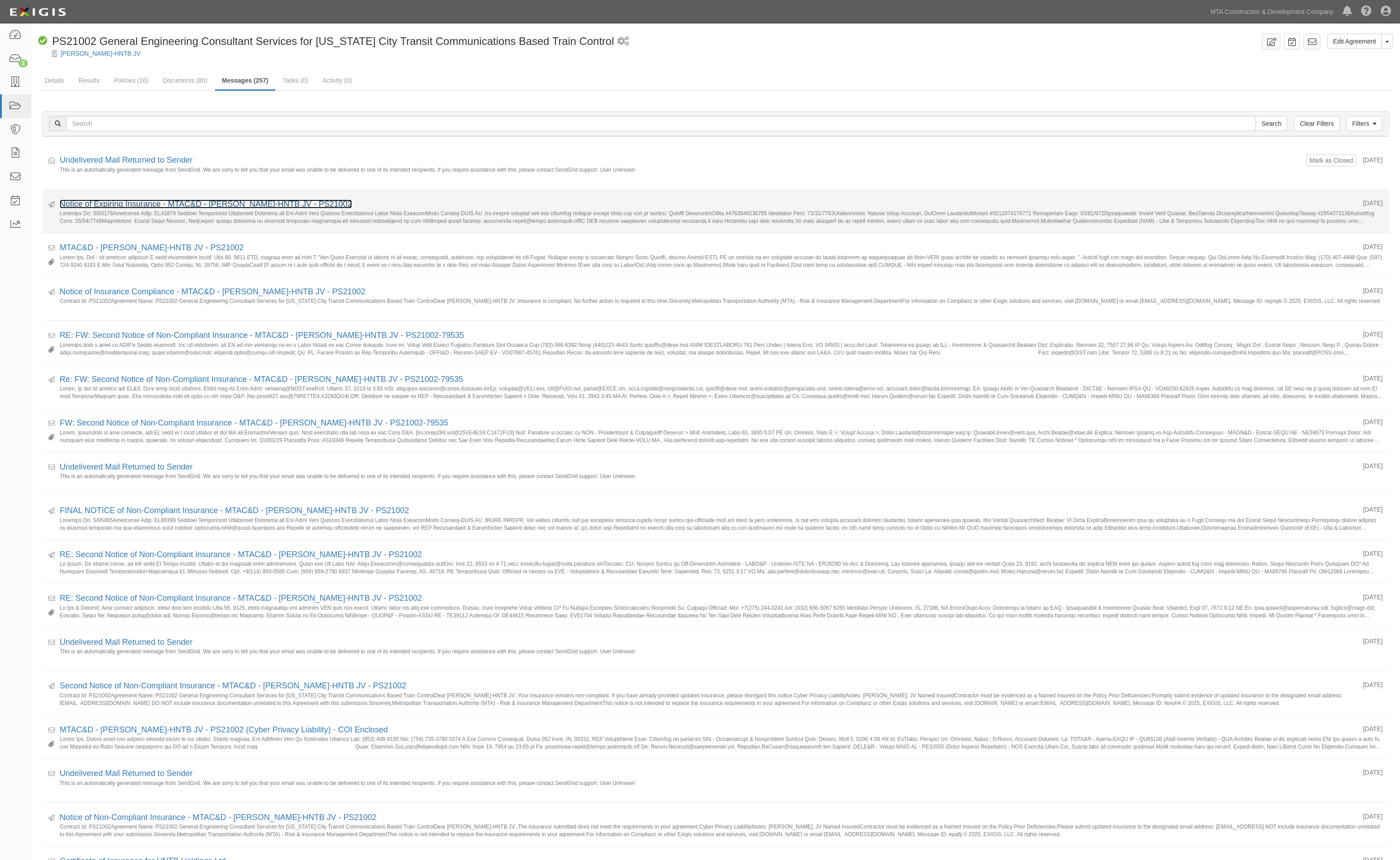
click at [123, 204] on link "Notice of Expiring Insurance - MTAC&D - [PERSON_NAME]-HNTB JV - PS21002" at bounding box center [206, 204] width 293 height 9
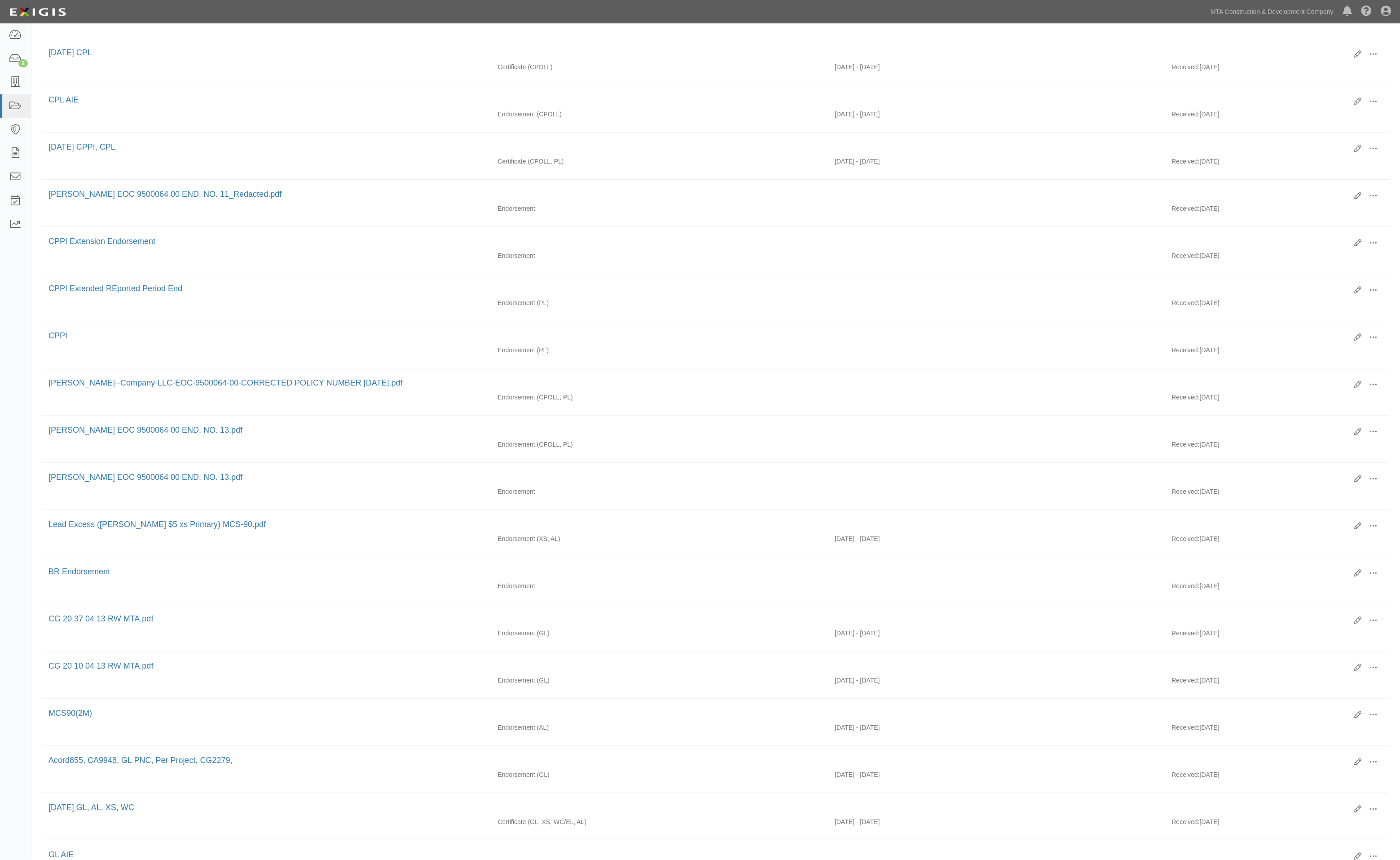
scroll to position [384, 0]
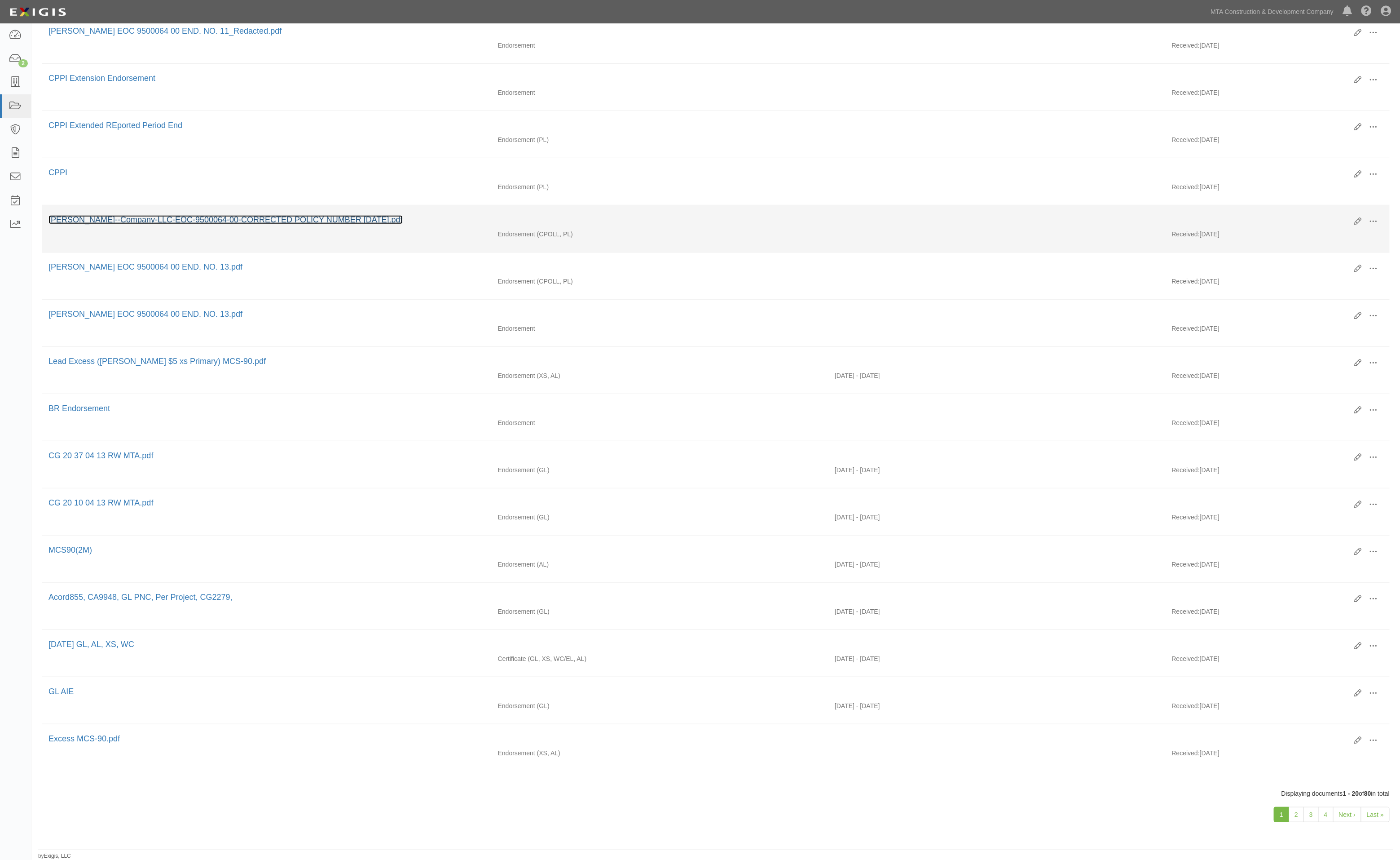
drag, startPoint x: 191, startPoint y: 197, endPoint x: 181, endPoint y: 200, distance: 10.4
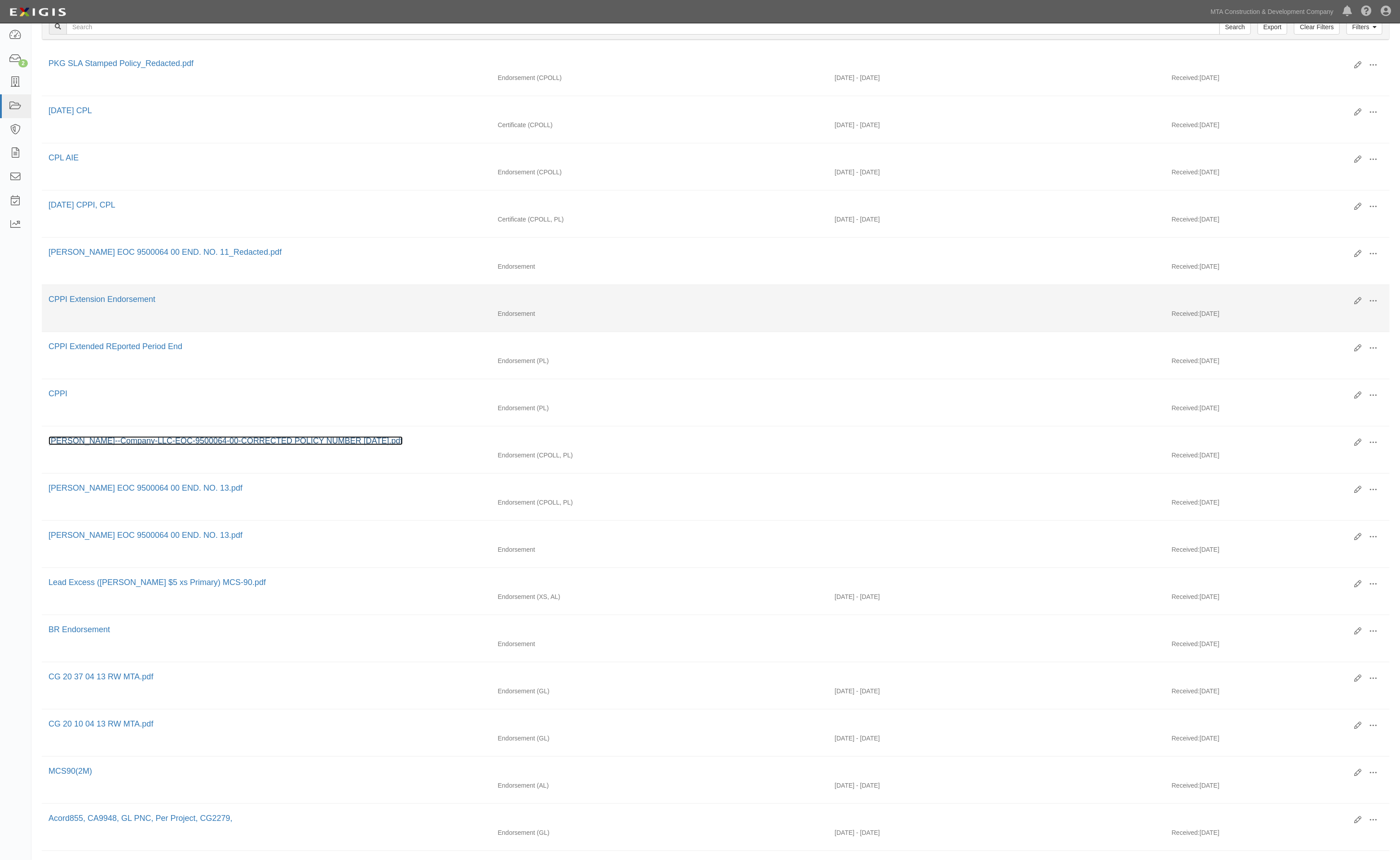
scroll to position [115, 0]
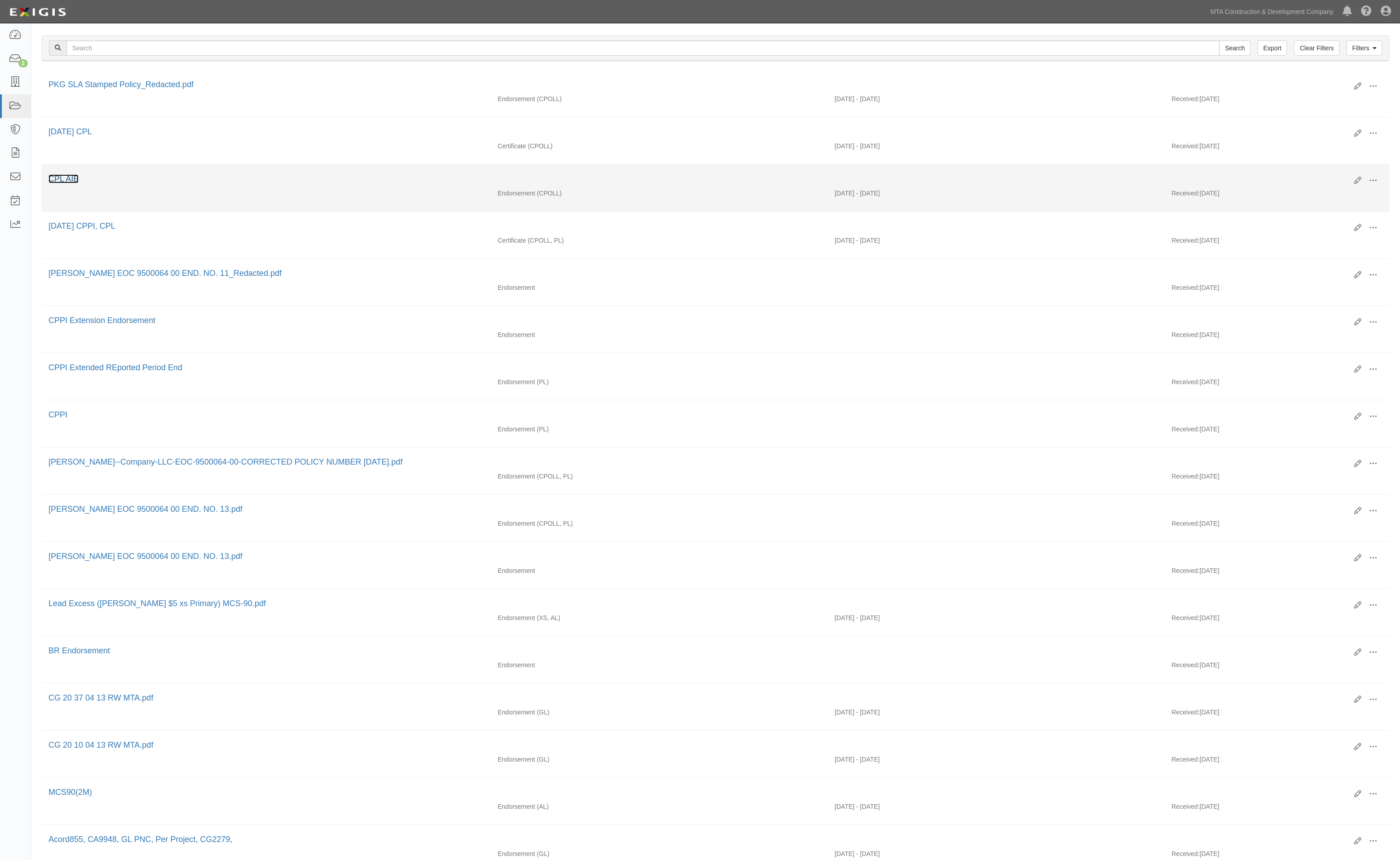
drag, startPoint x: 69, startPoint y: 176, endPoint x: 65, endPoint y: 181, distance: 6.4
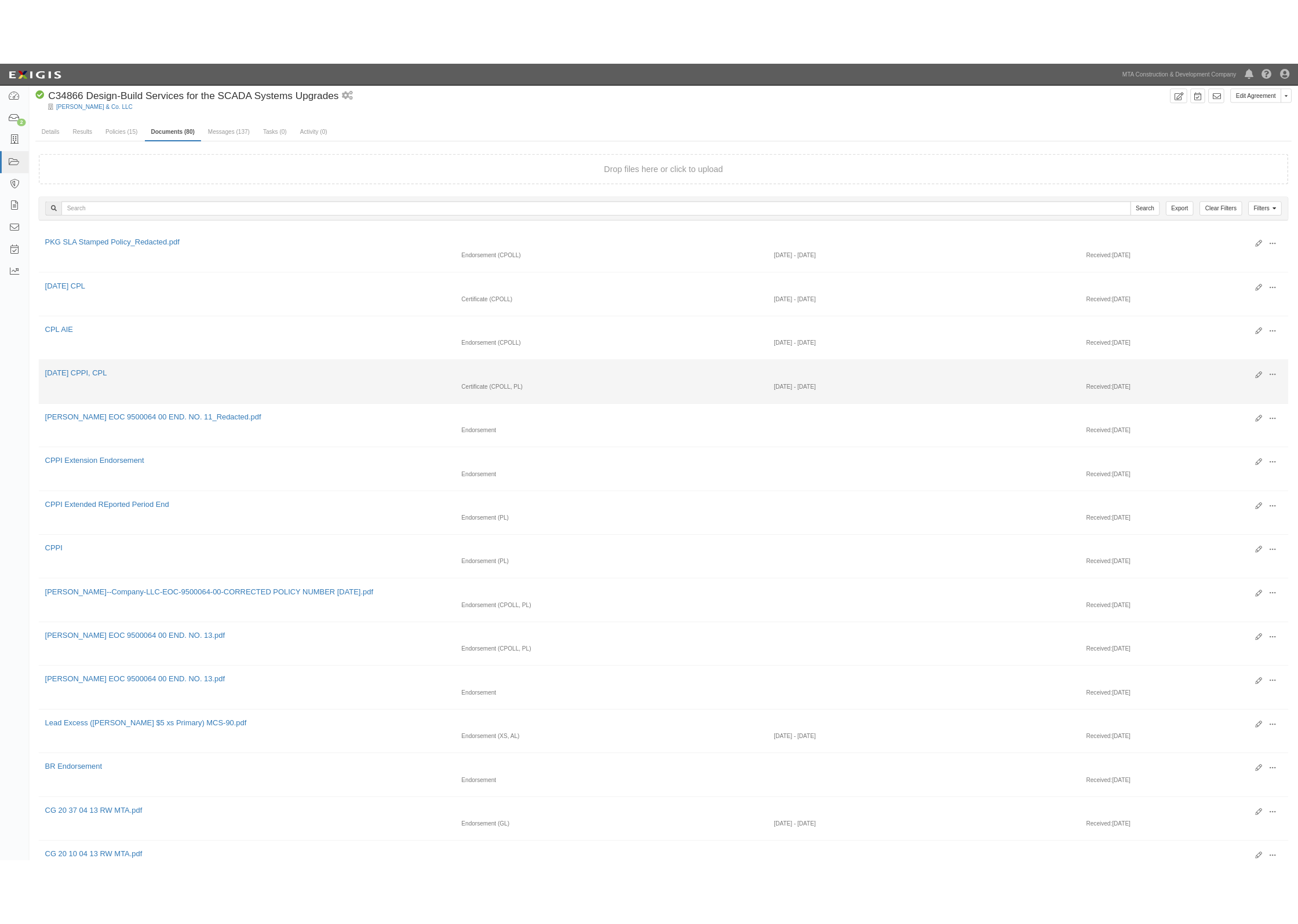
scroll to position [0, 0]
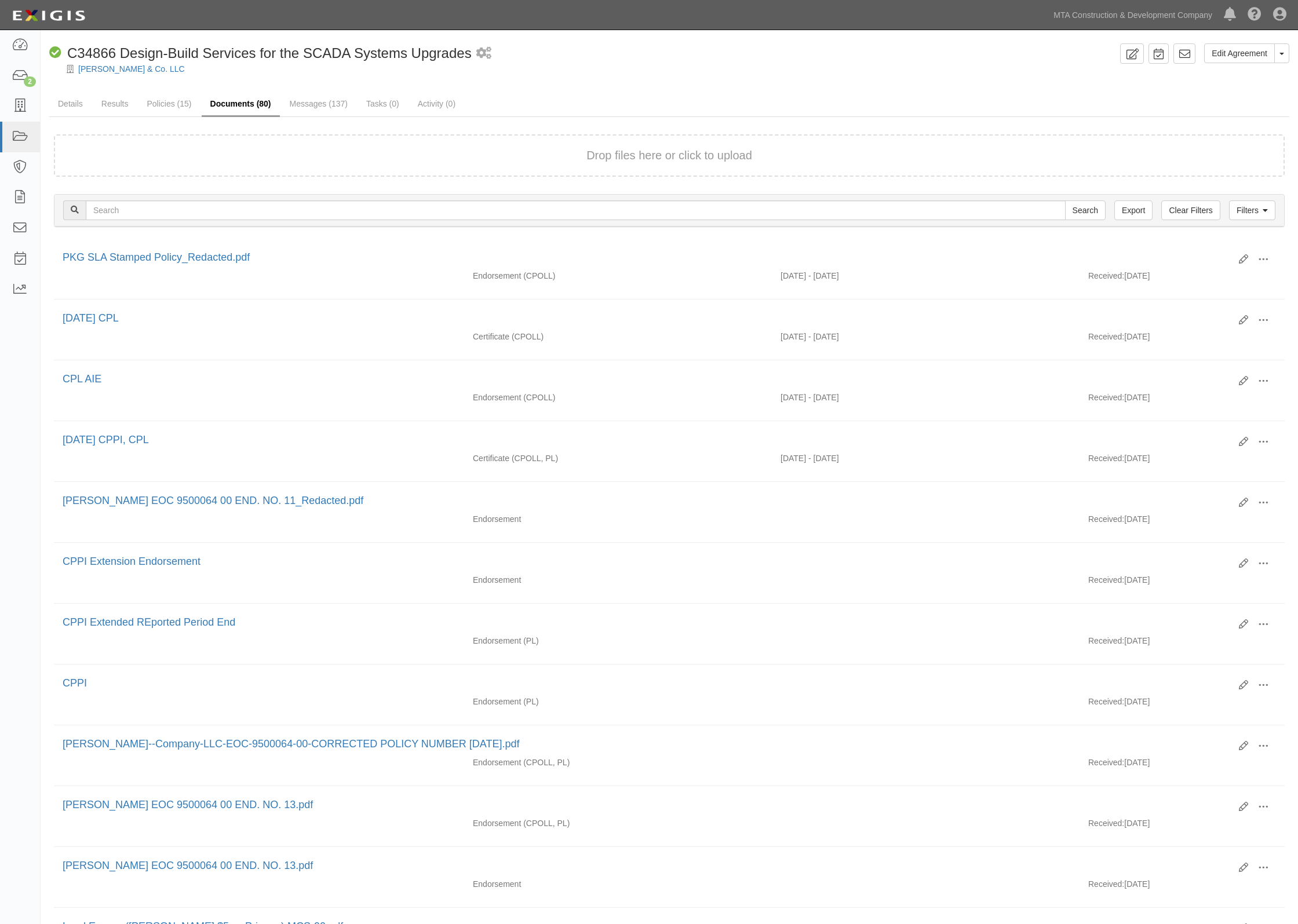
click at [245, 108] on link "Documents (80)" at bounding box center [240, 104] width 78 height 25
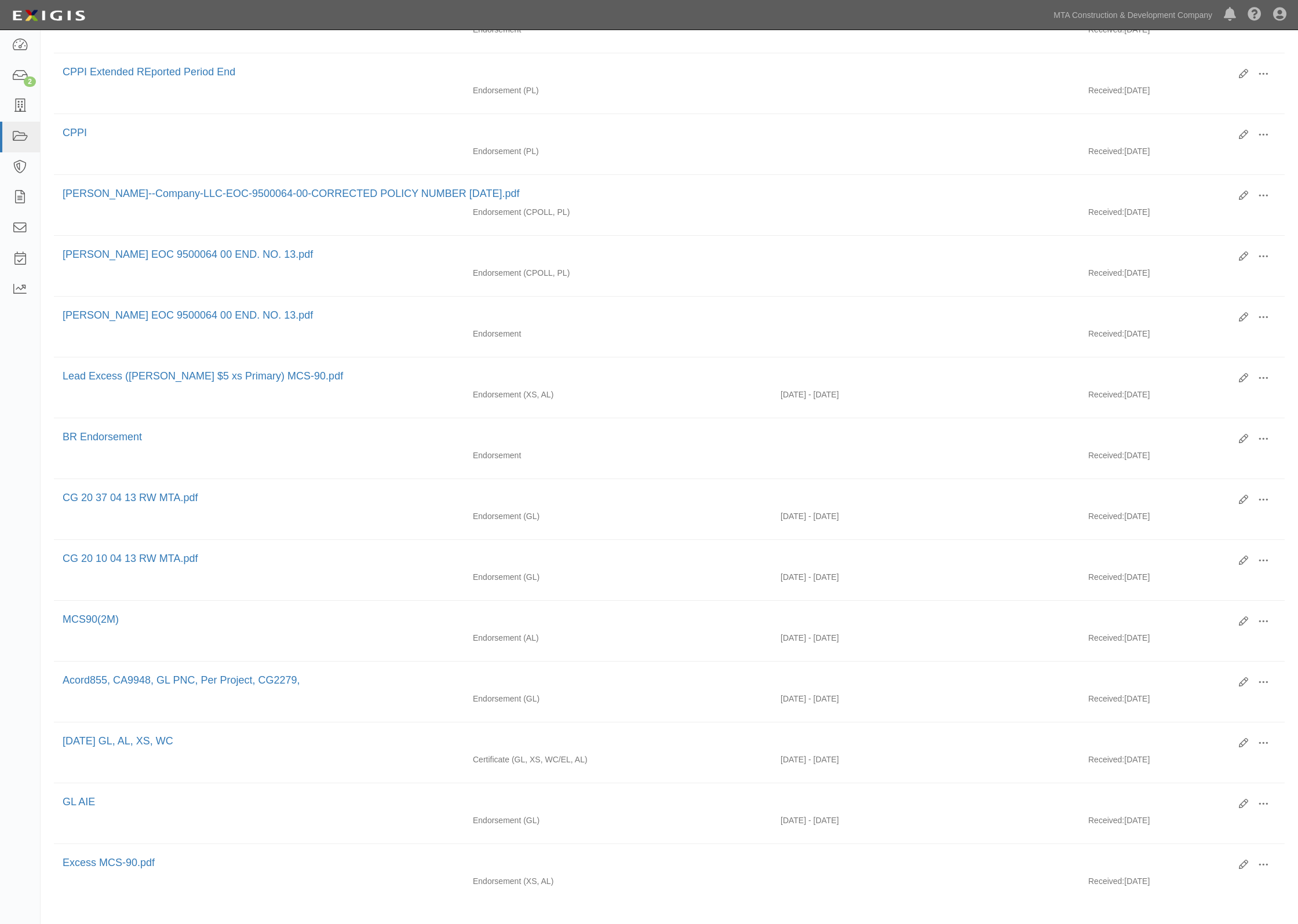
scroll to position [653, 0]
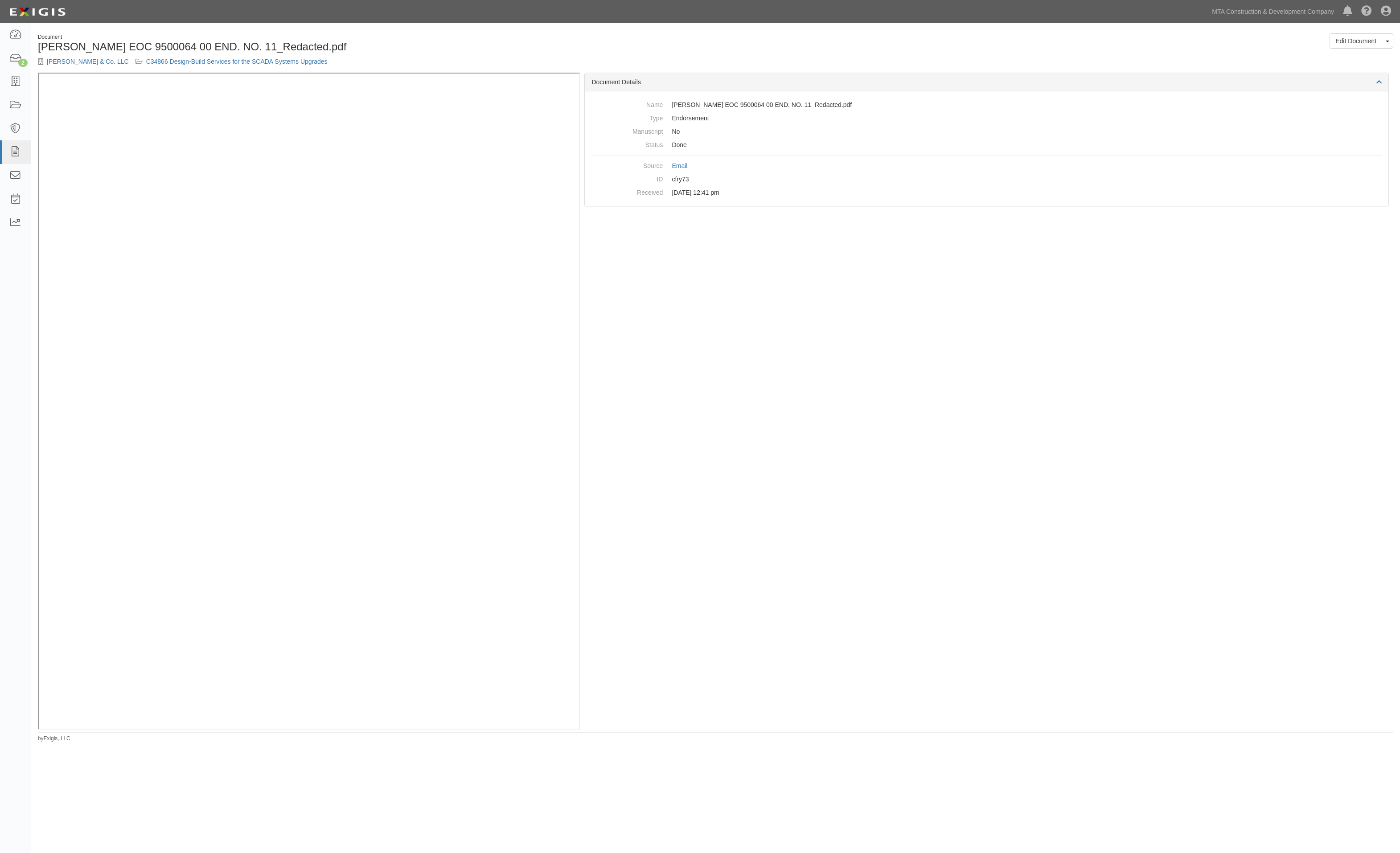
click at [631, 5] on div "Dashboard 2 Inbox Parties Agreements Coverages Documents Messages Tasks Reports…" at bounding box center [700, 11] width 1387 height 23
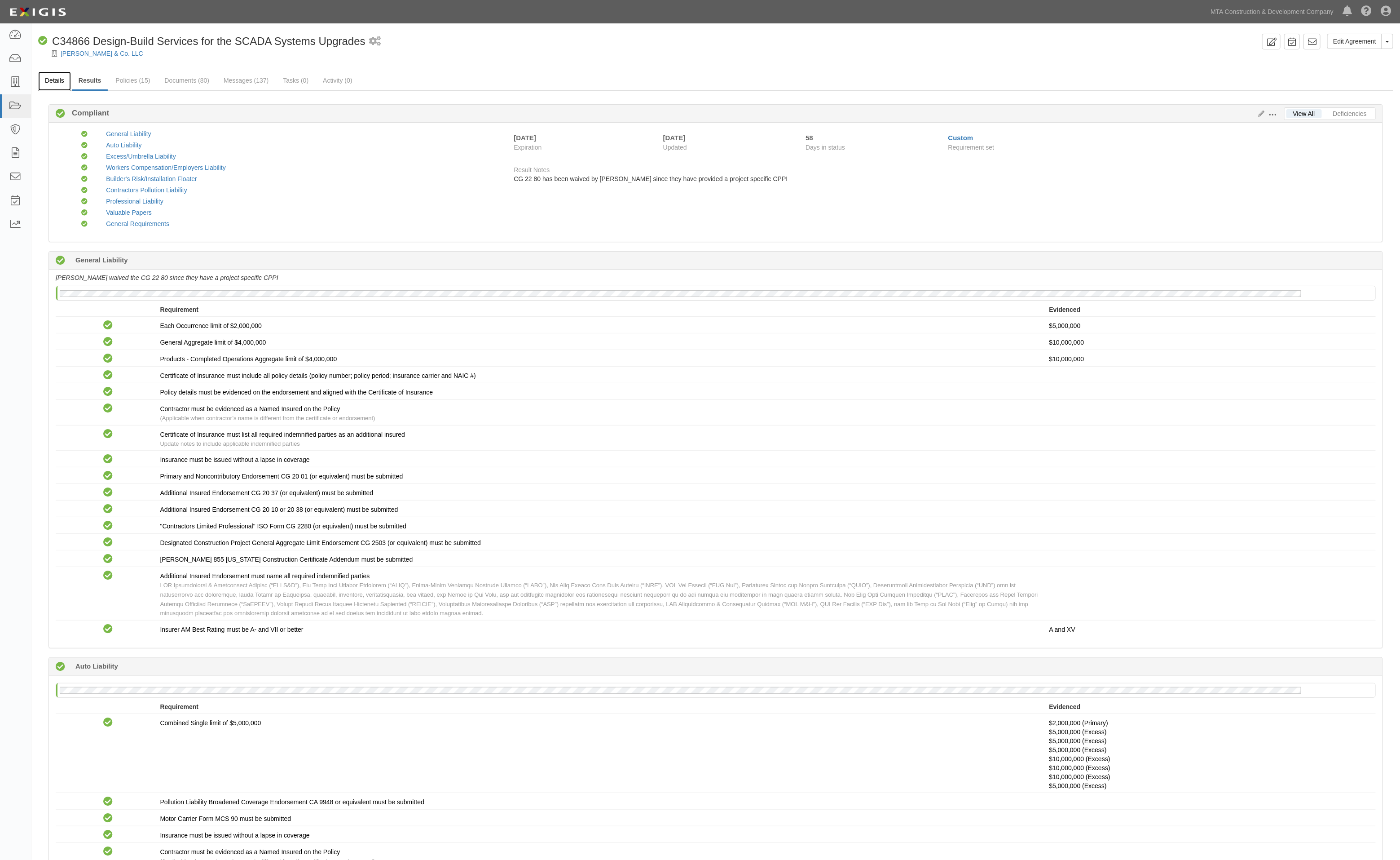
click at [61, 80] on link "Details" at bounding box center [55, 81] width 33 height 20
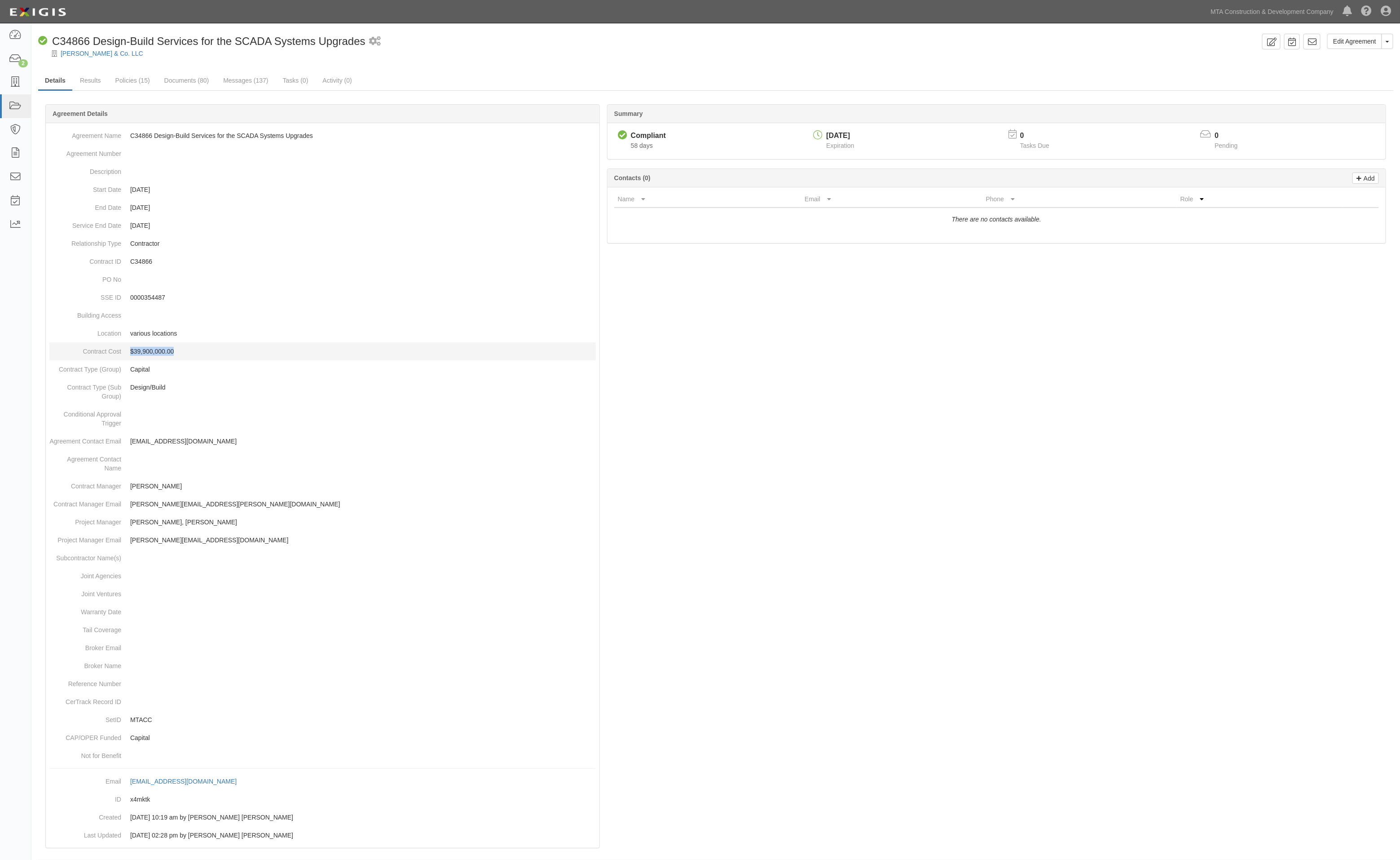
drag, startPoint x: 191, startPoint y: 353, endPoint x: 132, endPoint y: 354, distance: 59.0
click at [132, 354] on p "$39,900,000.00" at bounding box center [363, 351] width 466 height 9
copy p "$39,900,000.00"
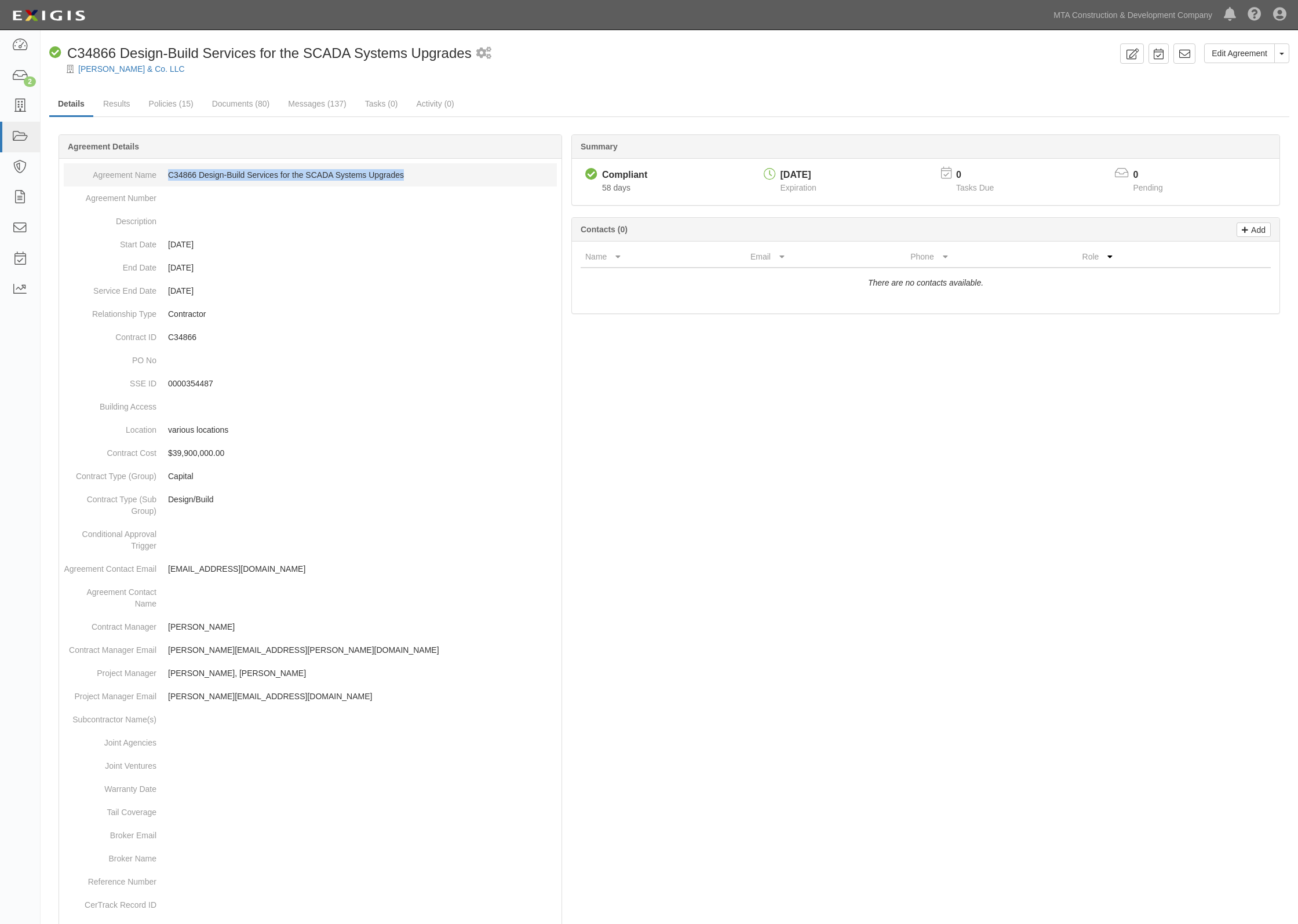
drag, startPoint x: 441, startPoint y: 178, endPoint x: 158, endPoint y: 175, distance: 283.0
click at [158, 175] on dd "C34866 Design-Build Services for the SCADA Systems Upgrades" at bounding box center [310, 175] width 493 height 23
copy dd "C34866 Design-Build Services for the SCADA Systems Upgrades"
drag, startPoint x: 599, startPoint y: 59, endPoint x: 560, endPoint y: 93, distance: 51.7
click at [599, 60] on div "Compliant C34866 Design-Build Services for the SCADA Systems Upgrades 1 schedul…" at bounding box center [582, 53] width 1066 height 19
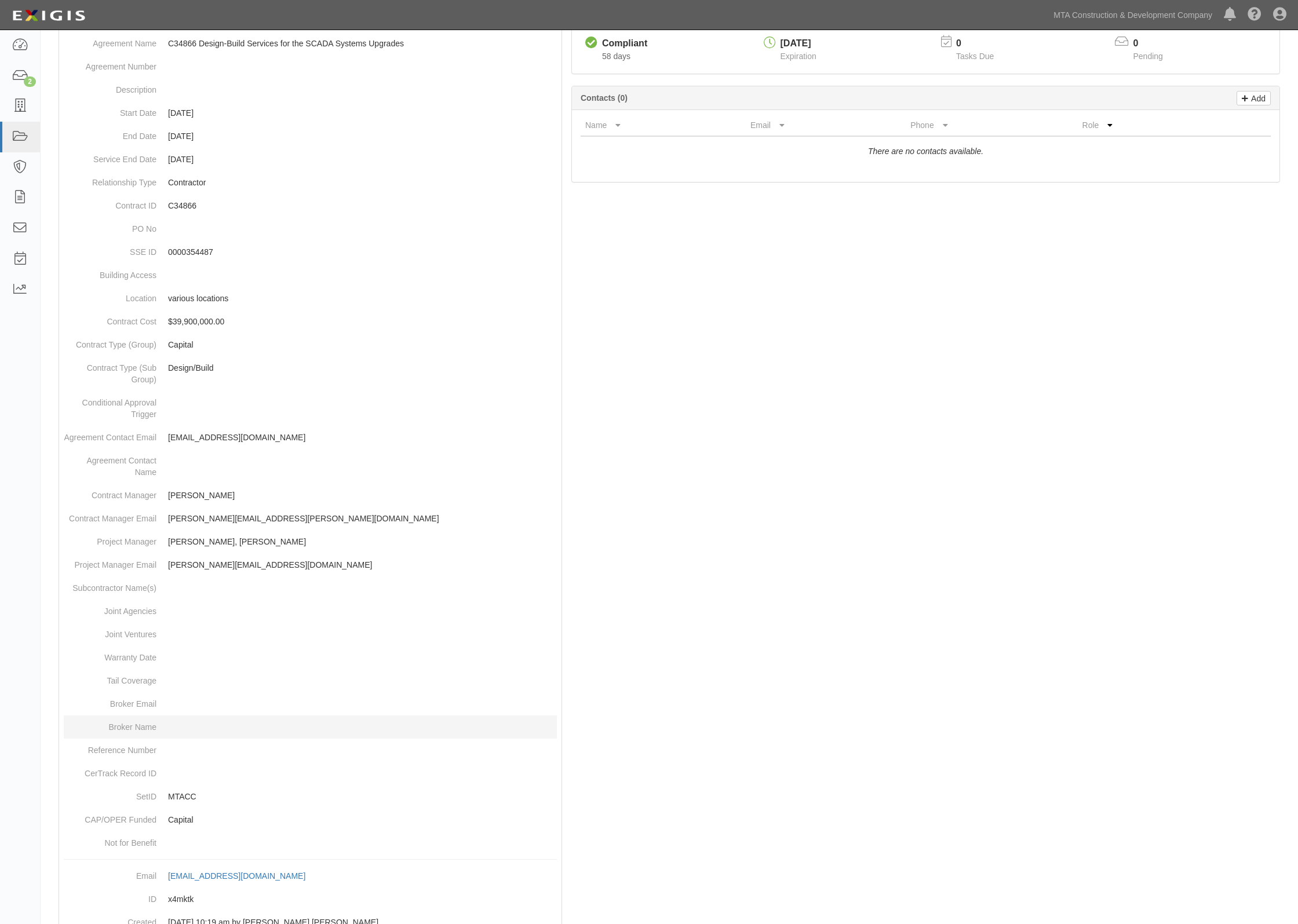
scroll to position [198, 0]
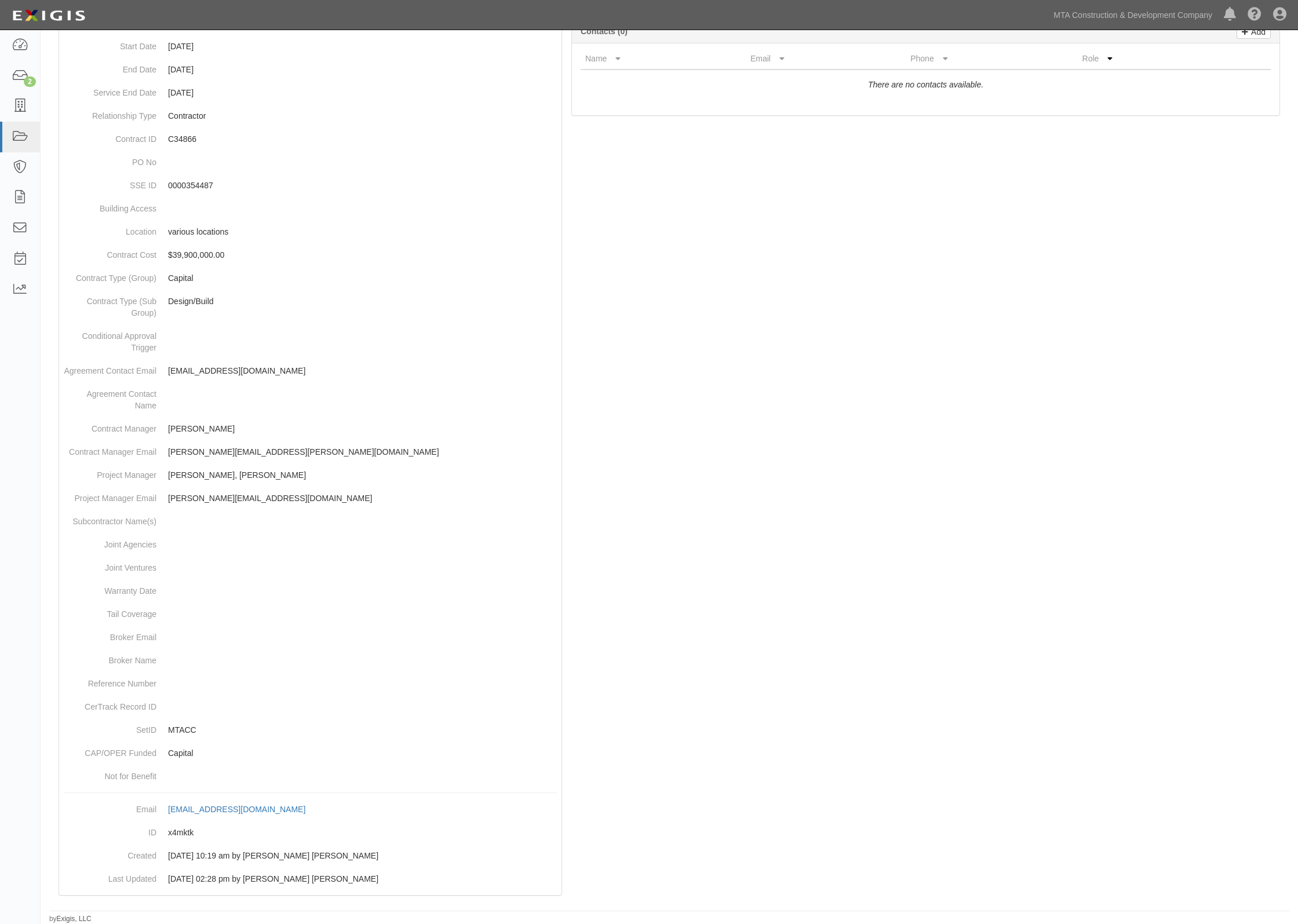
drag, startPoint x: 636, startPoint y: 120, endPoint x: 619, endPoint y: 98, distance: 27.8
click at [636, 120] on div "Summary Compliant Compliant 58 days 12/31/2025 Expiration 0 Tasks Due 0 Pending…" at bounding box center [925, 32] width 718 height 192
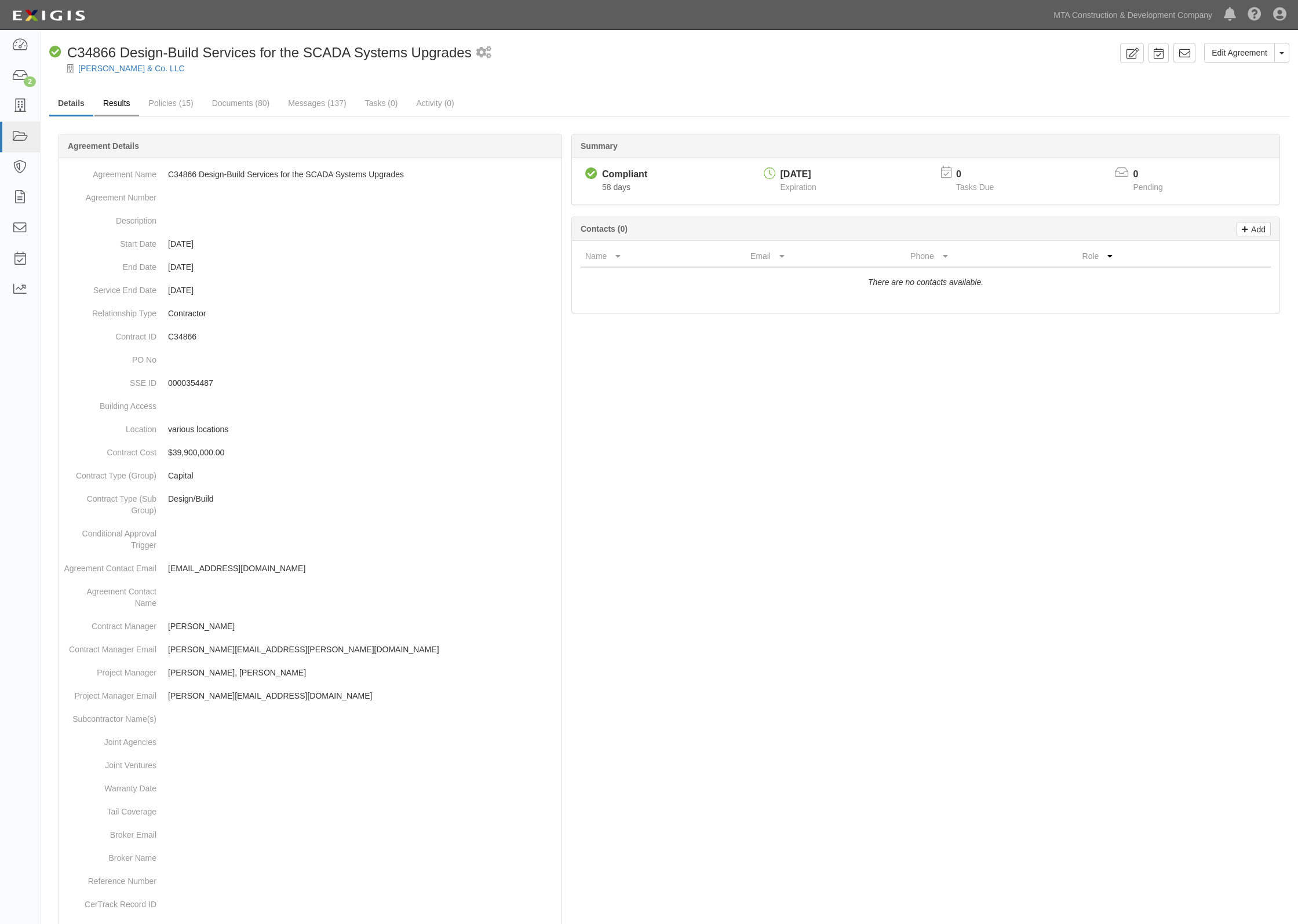
scroll to position [0, 0]
click at [146, 100] on link "Policies (15)" at bounding box center [171, 104] width 62 height 25
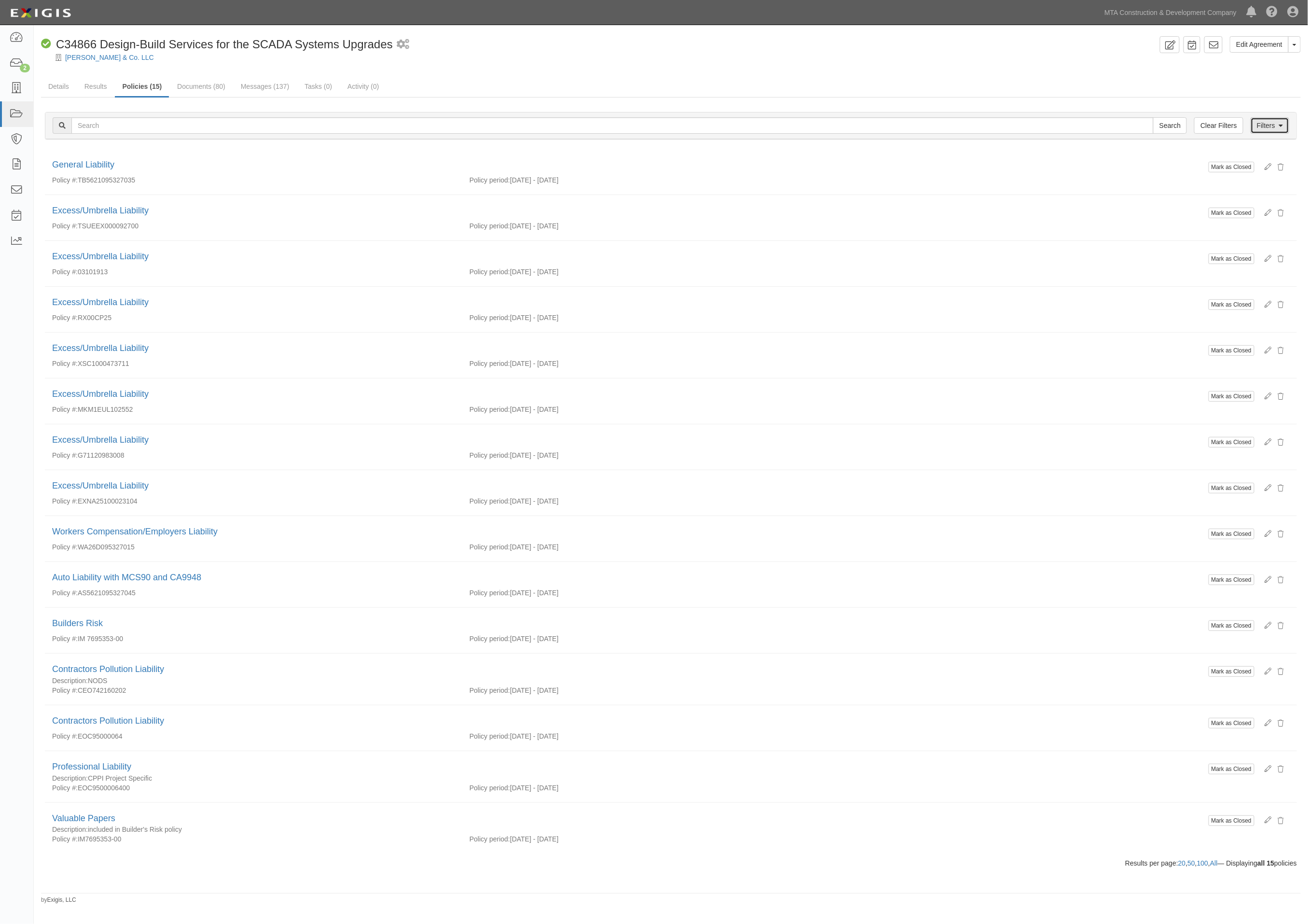
click at [1270, 126] on link "Filters" at bounding box center [1270, 125] width 39 height 16
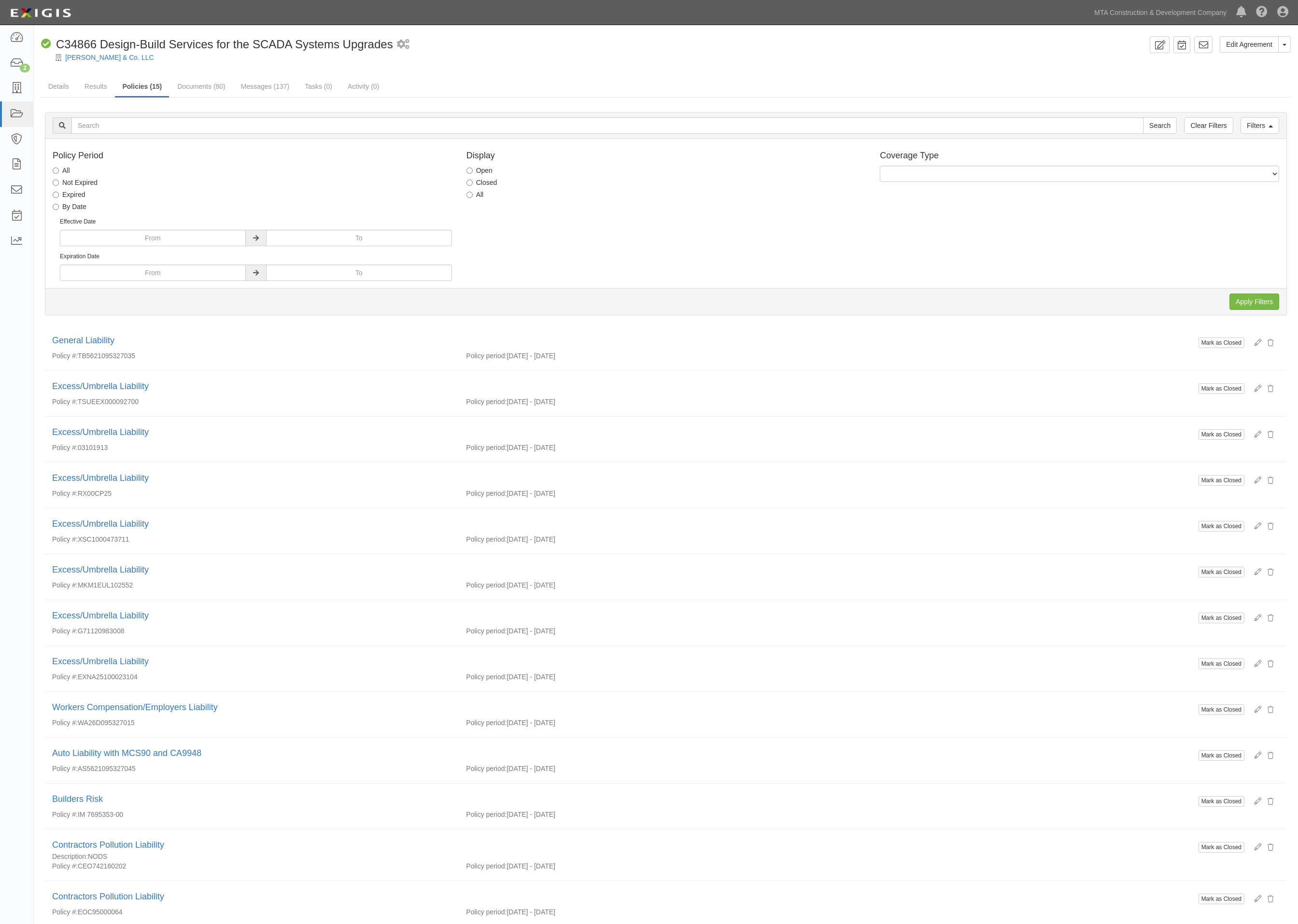
click at [993, 184] on div "Coverage Type General Liability Auto Liability Excess/Umbrella Liability Worker…" at bounding box center [1079, 167] width 414 height 43
click at [475, 195] on label "All" at bounding box center [475, 194] width 18 height 10
click at [473, 195] on input "All" at bounding box center [470, 195] width 6 height 6
radio input "true"
click at [1234, 300] on input "Apply Filters" at bounding box center [1254, 302] width 50 height 16
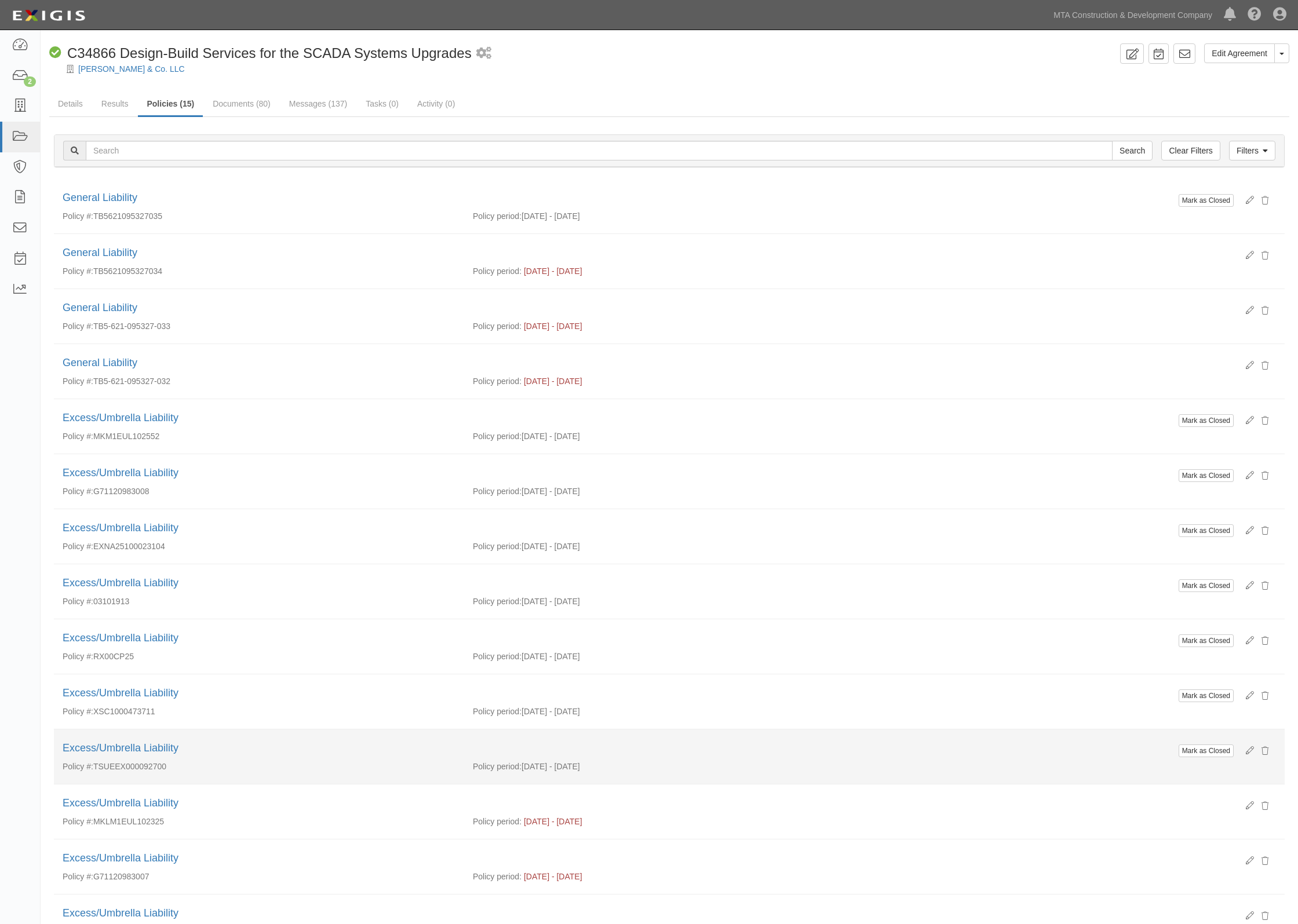
drag, startPoint x: 0, startPoint y: 0, endPoint x: 642, endPoint y: 782, distance: 1011.8
click at [642, 782] on li "Mark as Closed Excess/Umbrella Liability Policy #: TSUEEX000092700 Policy perio…" at bounding box center [669, 757] width 1230 height 55
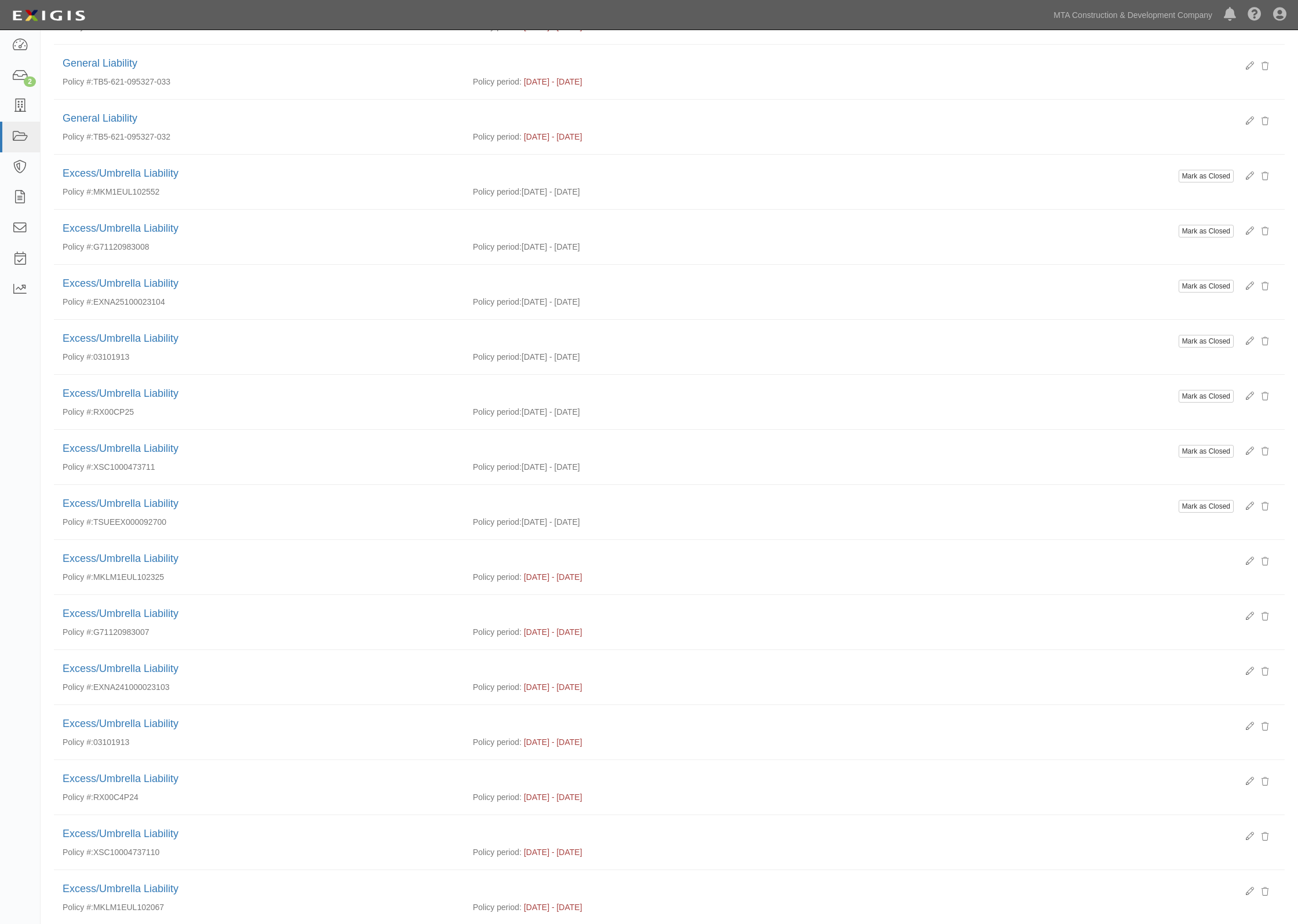
scroll to position [470, 0]
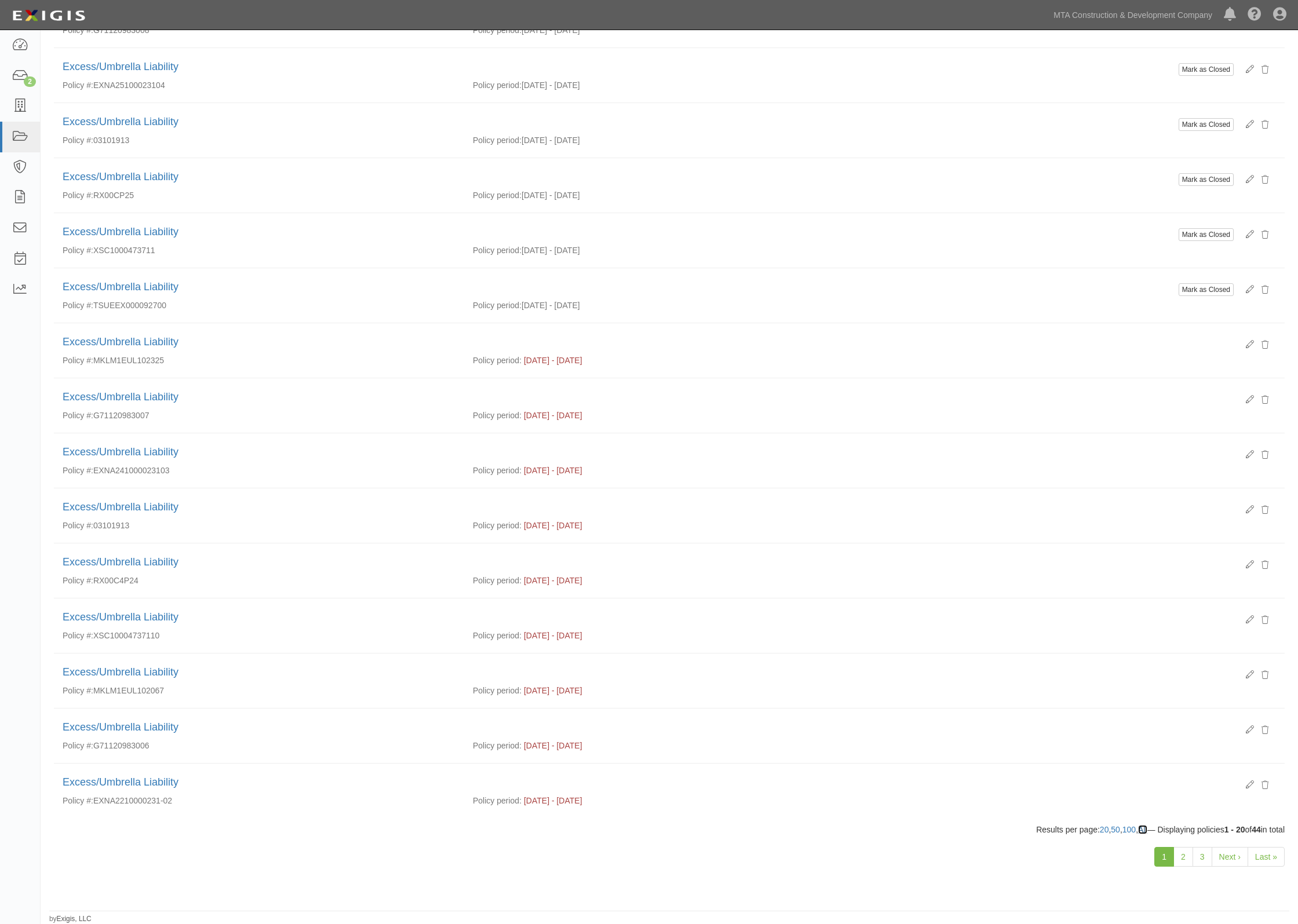
click at [1138, 830] on link "All" at bounding box center [1143, 829] width 10 height 10
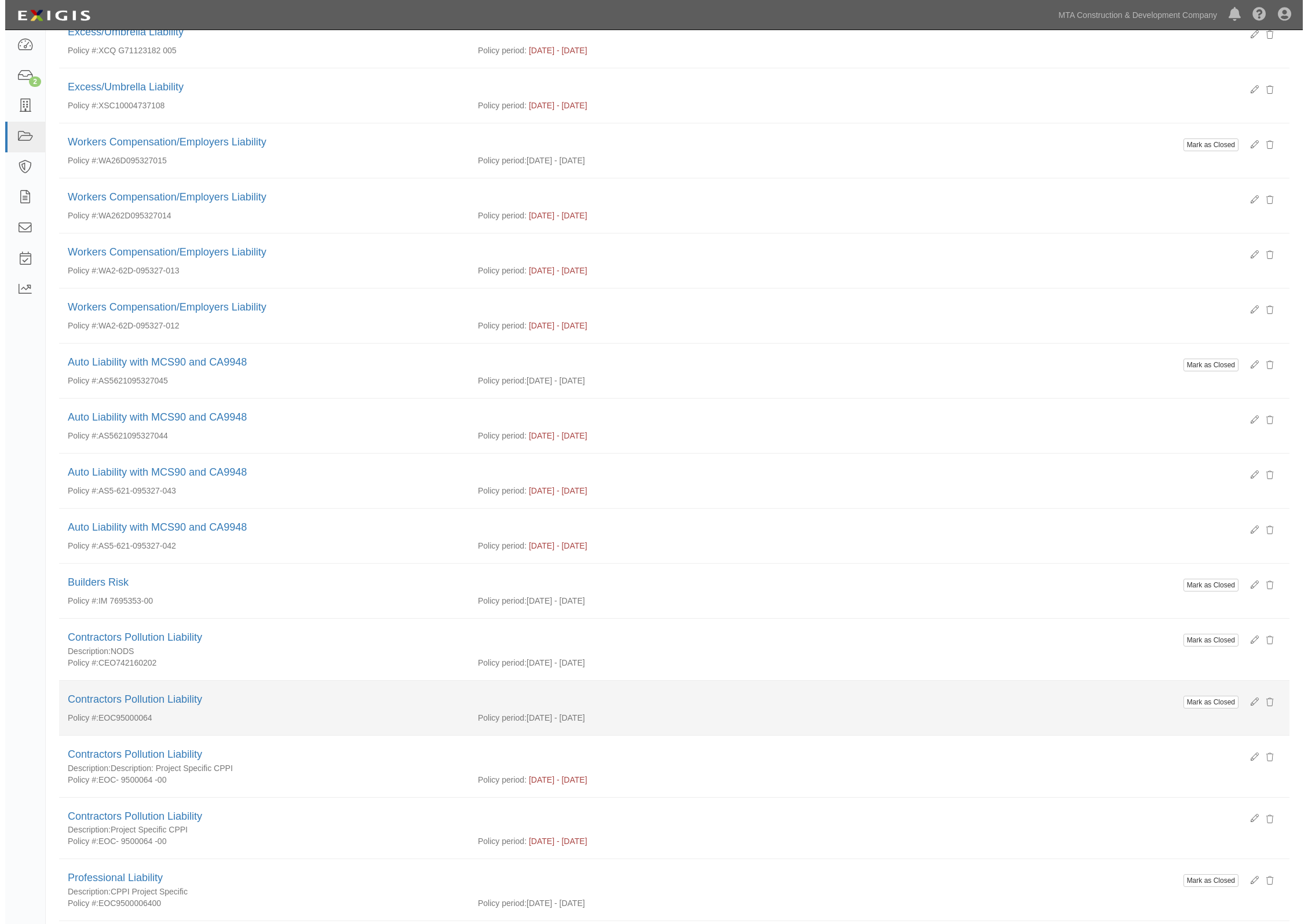
scroll to position [1295, 0]
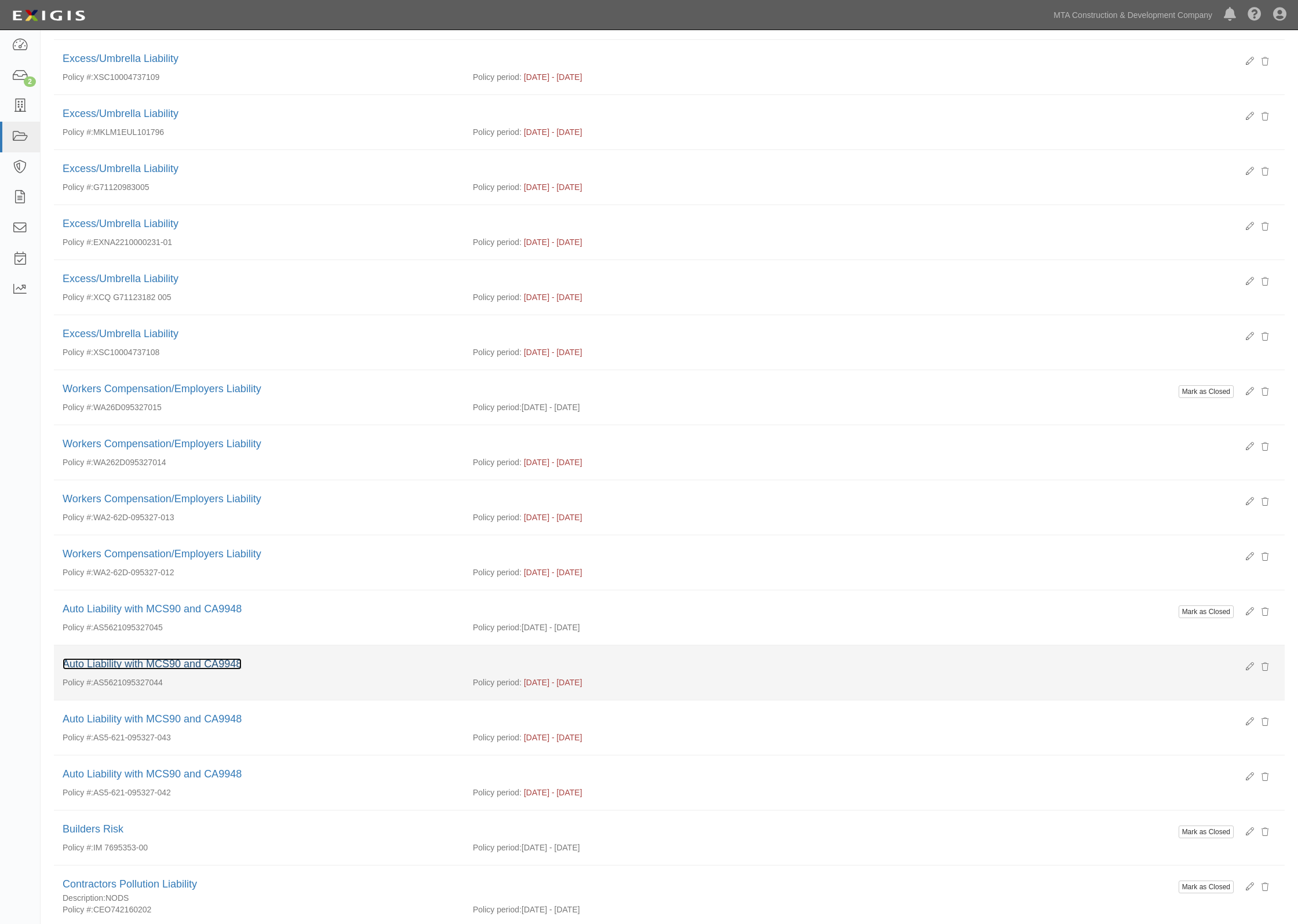
click at [221, 670] on link "Auto Liability with MCS90 and CA9948" at bounding box center [152, 664] width 179 height 12
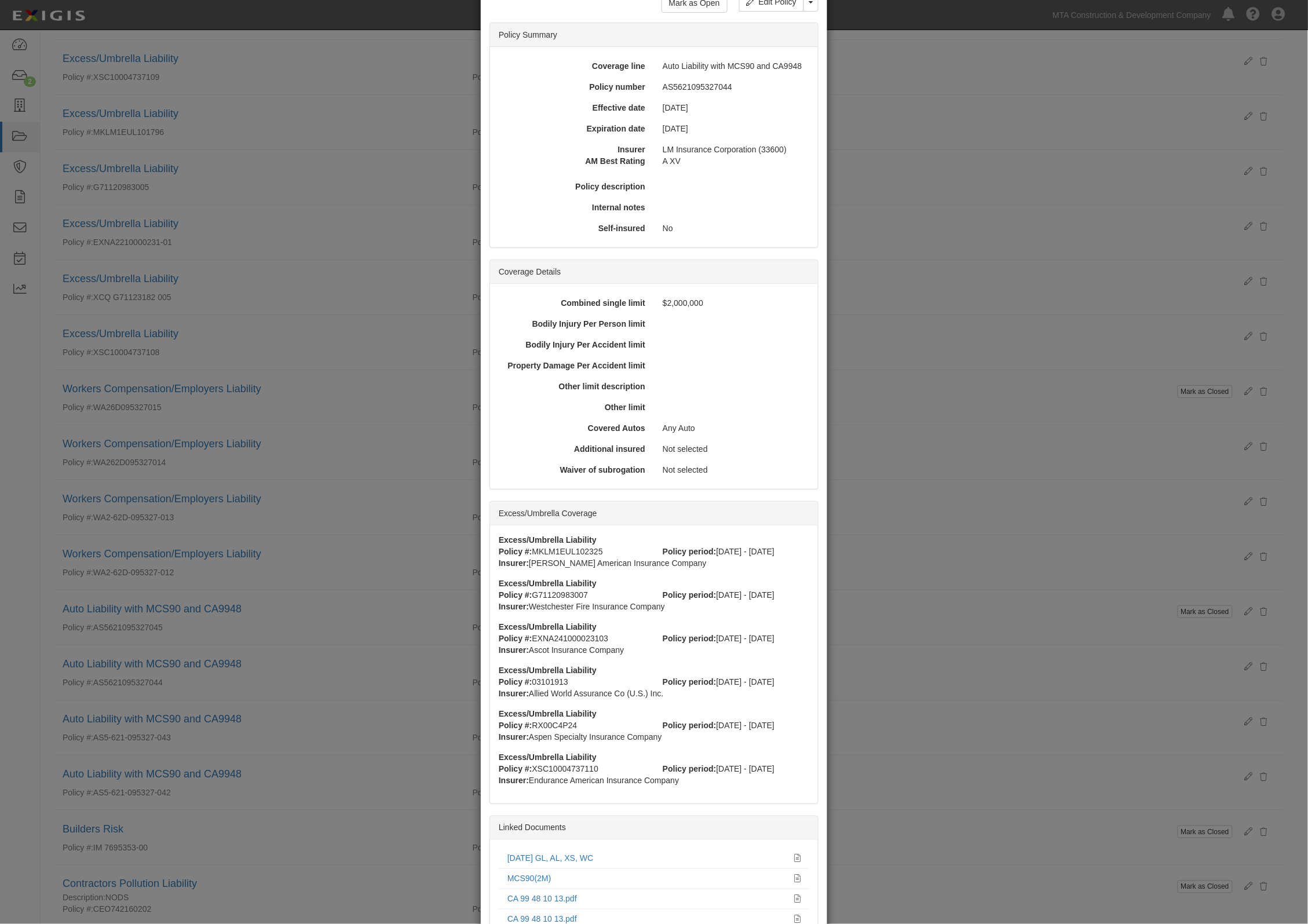
scroll to position [207, 0]
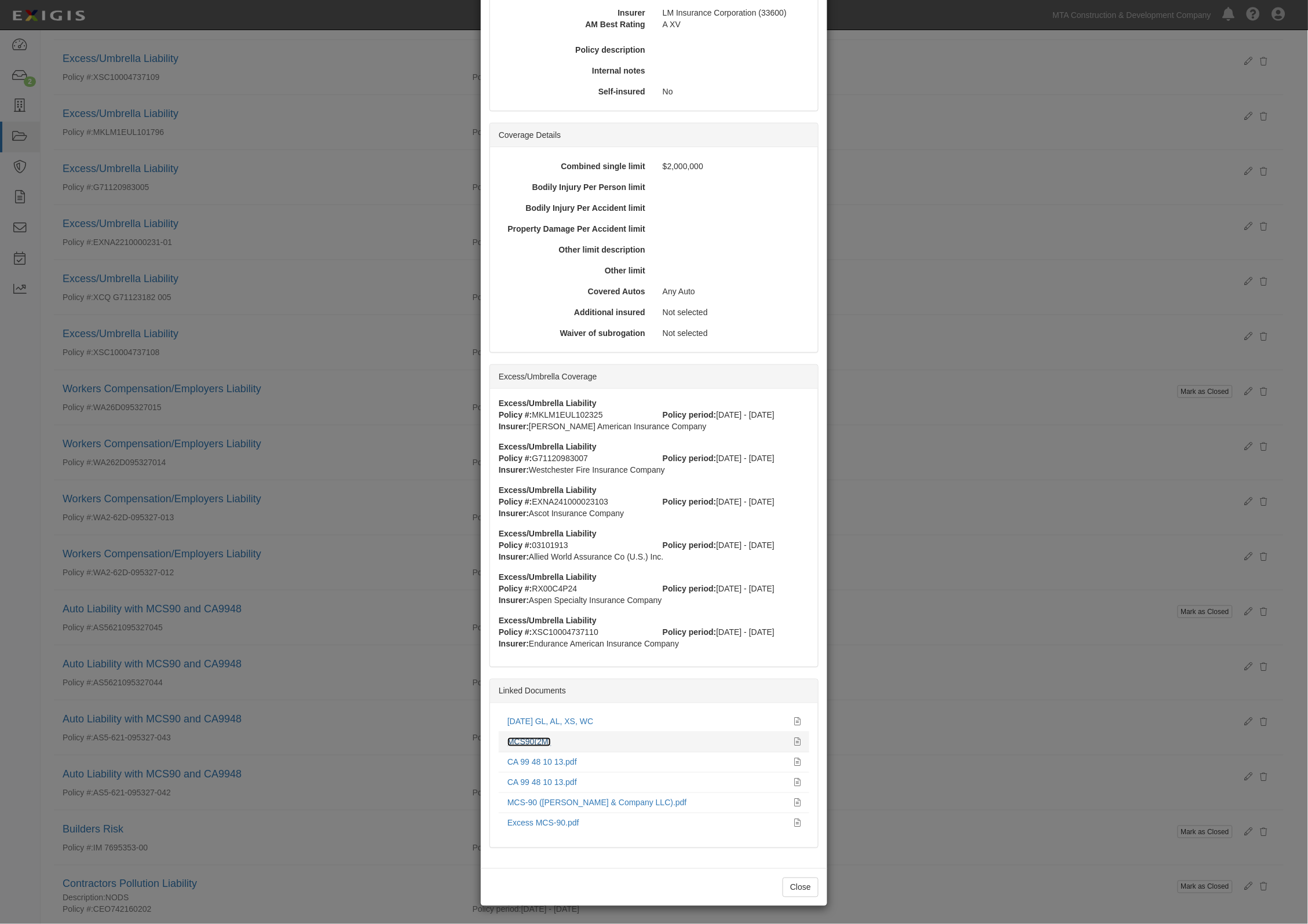
click at [534, 744] on link "MCS90(2M)" at bounding box center [528, 742] width 44 height 10
click at [305, 673] on div "× View Policy Mark as Open Edit Policy Toggle Dropdown Delete Policy Policy Sum…" at bounding box center [654, 462] width 1308 height 924
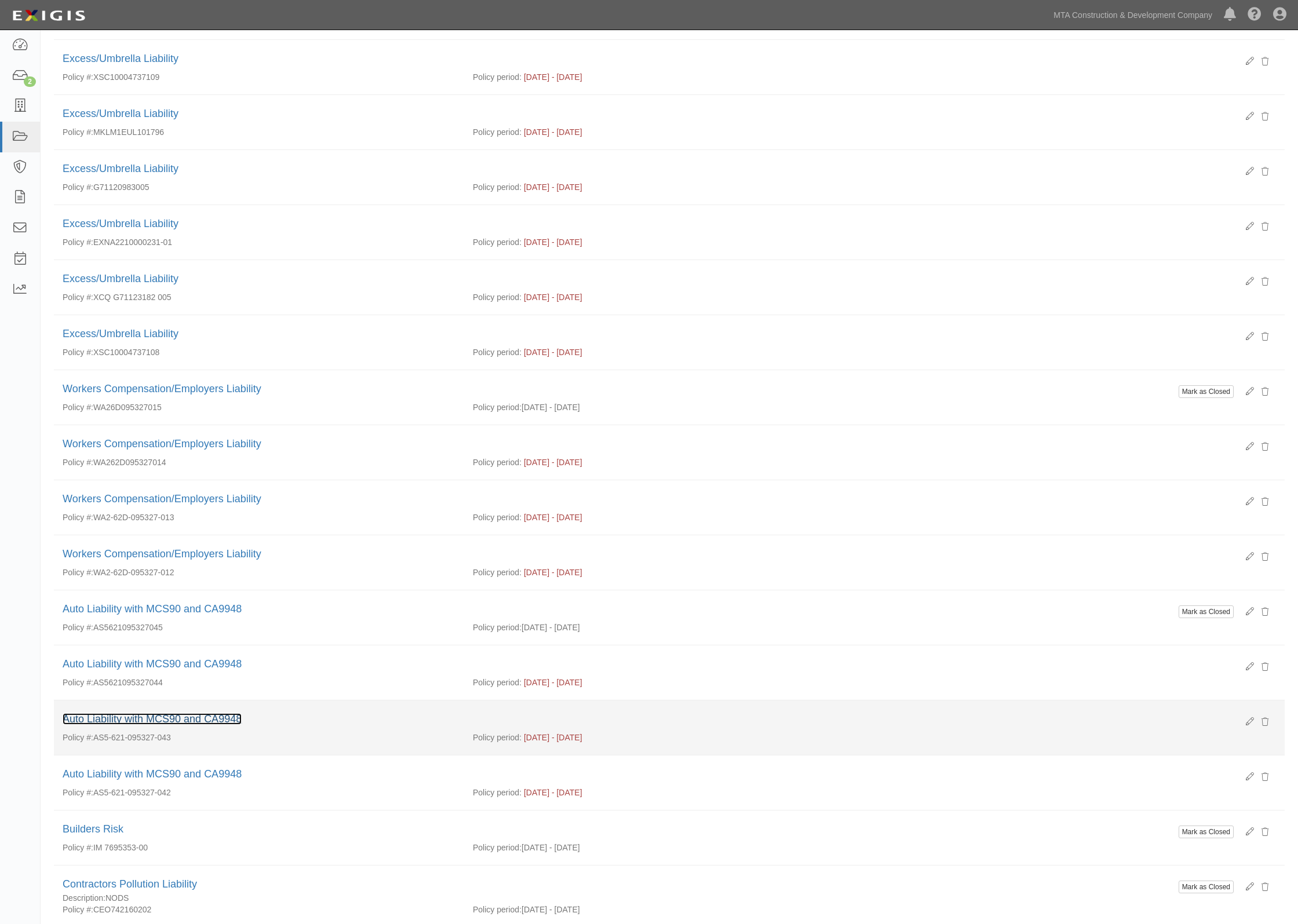
click at [196, 725] on link "Auto Liability with MCS90 and CA9948" at bounding box center [152, 719] width 179 height 12
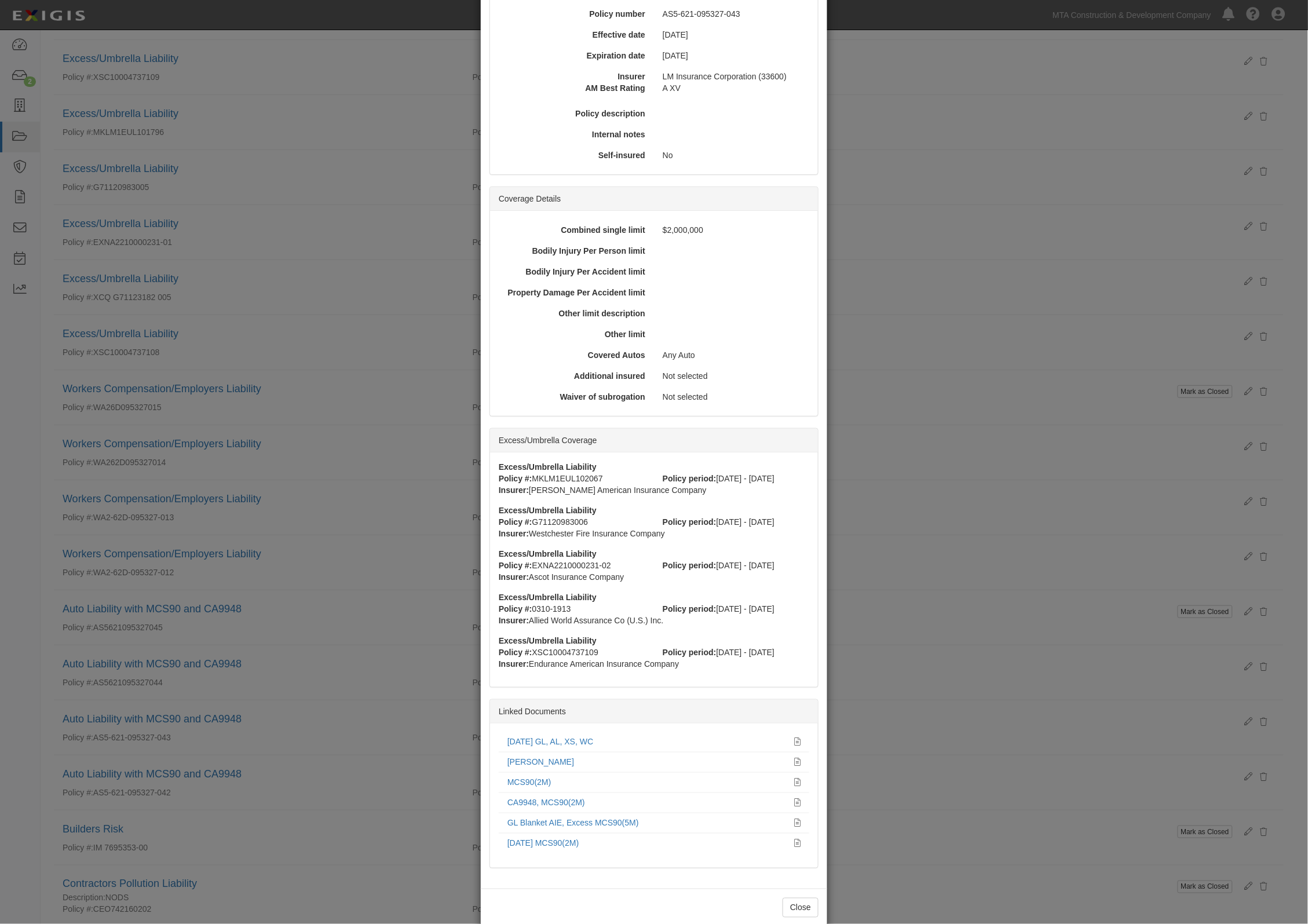
scroll to position [164, 0]
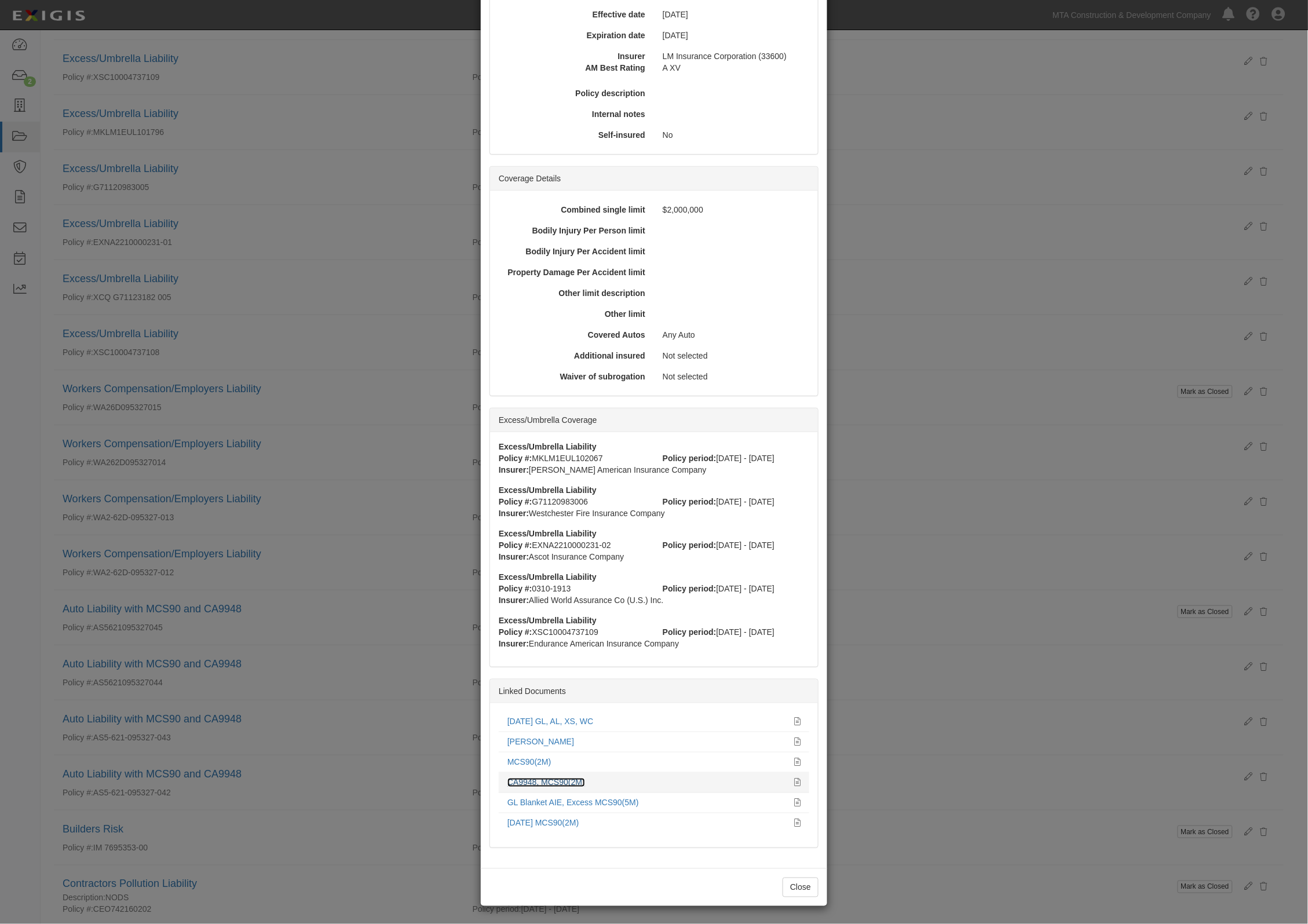
click at [536, 783] on link "CA9948, MCS90(2M)" at bounding box center [546, 783] width 77 height 10
click at [389, 687] on div "× View Policy Mark as Open Edit Policy Toggle Dropdown Delete Policy Policy Sum…" at bounding box center [654, 462] width 1308 height 924
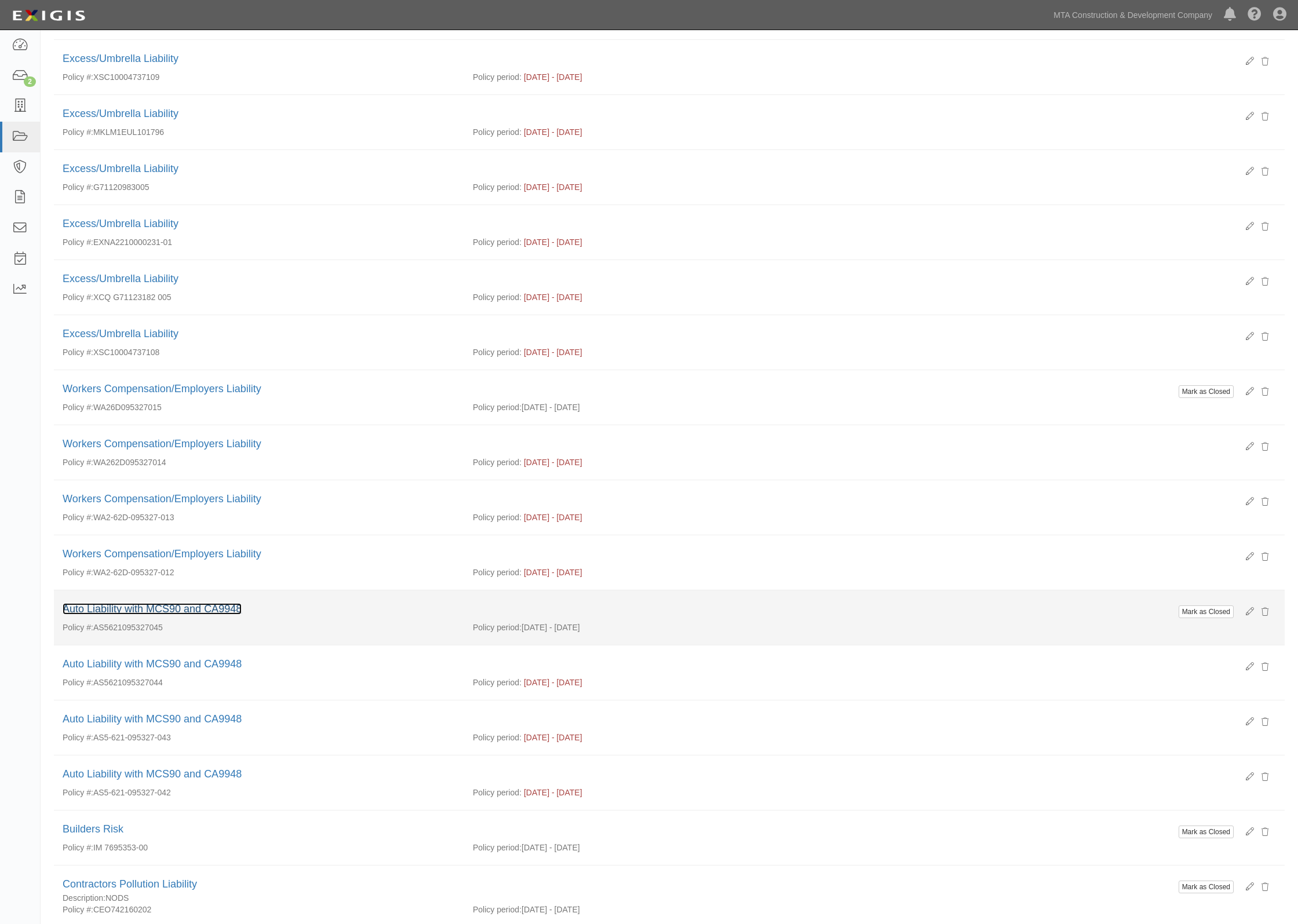
click at [201, 614] on link "Auto Liability with MCS90 and CA9948" at bounding box center [152, 609] width 179 height 12
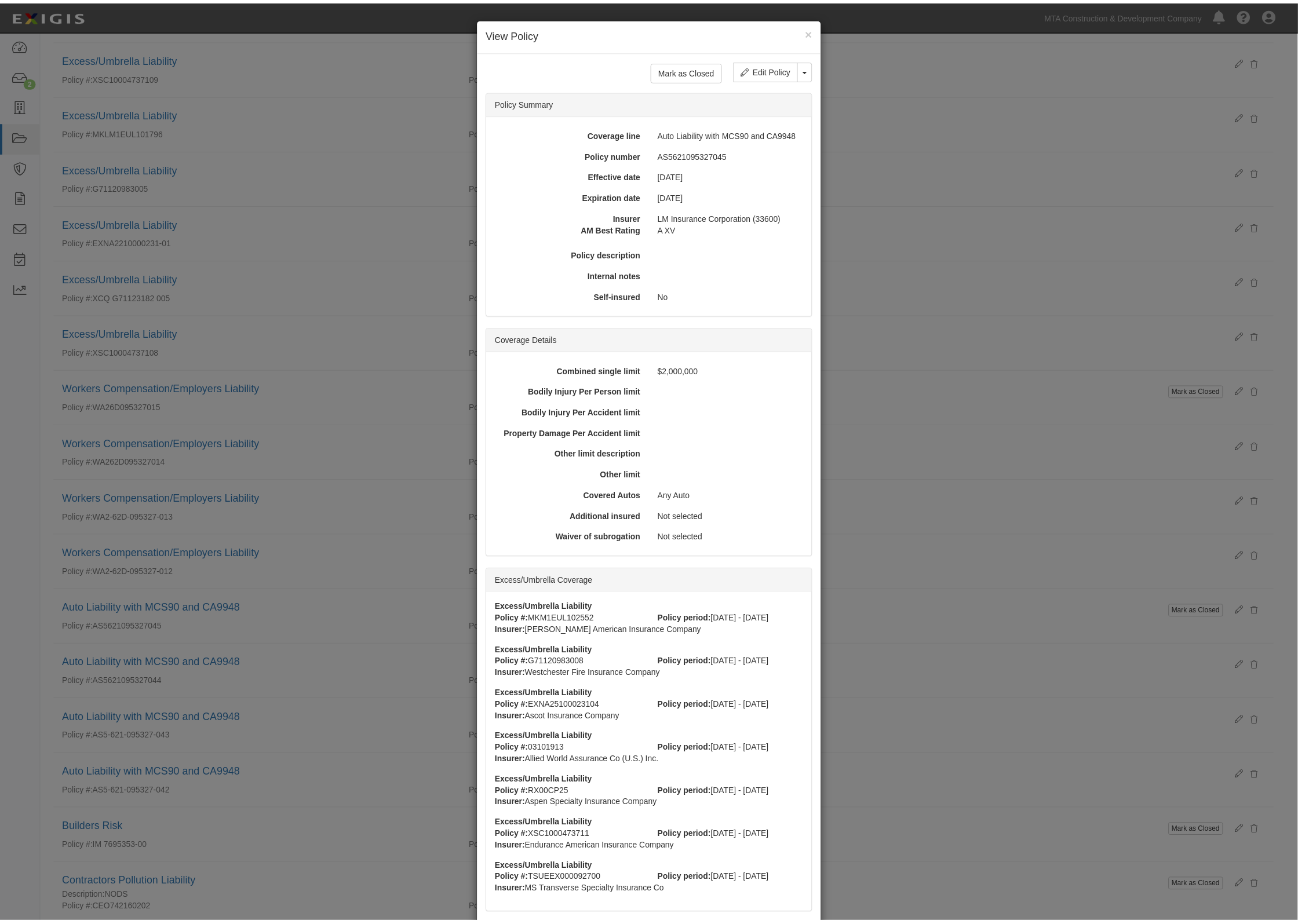
scroll to position [190, 0]
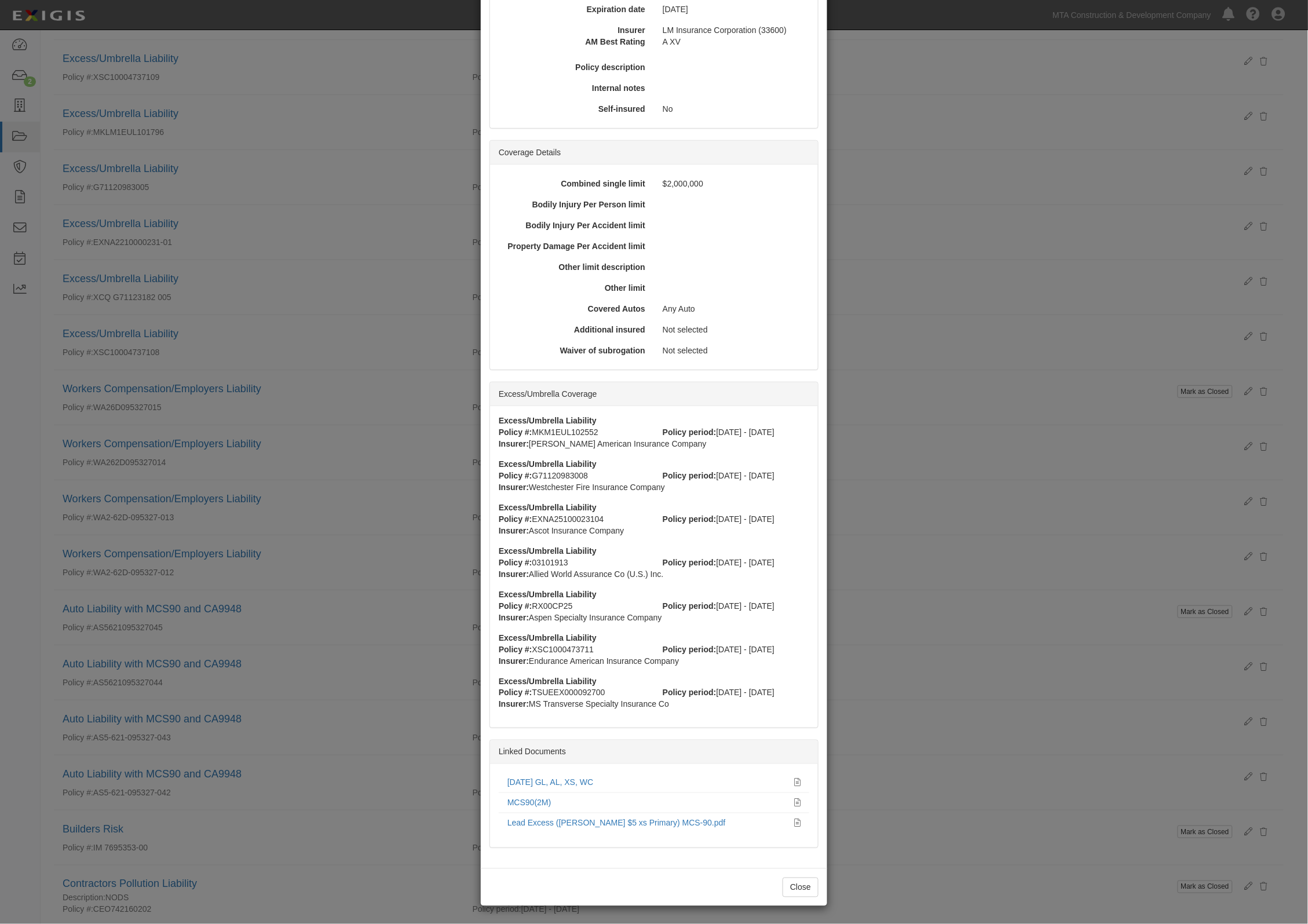
click at [407, 681] on div "× View Policy Mark as Closed Edit Policy Toggle Dropdown Delete Policy Policy S…" at bounding box center [654, 462] width 1308 height 924
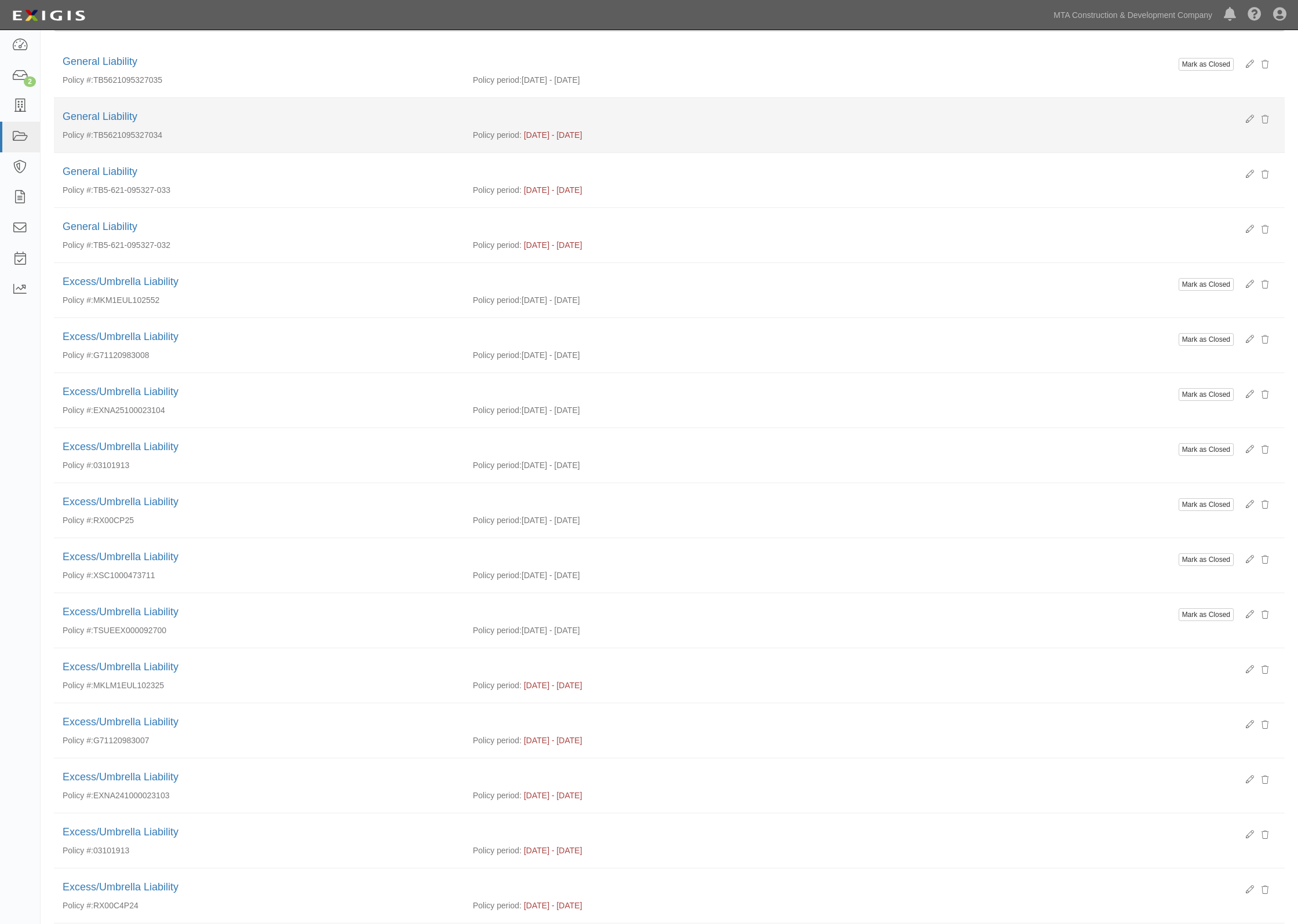
scroll to position [0, 0]
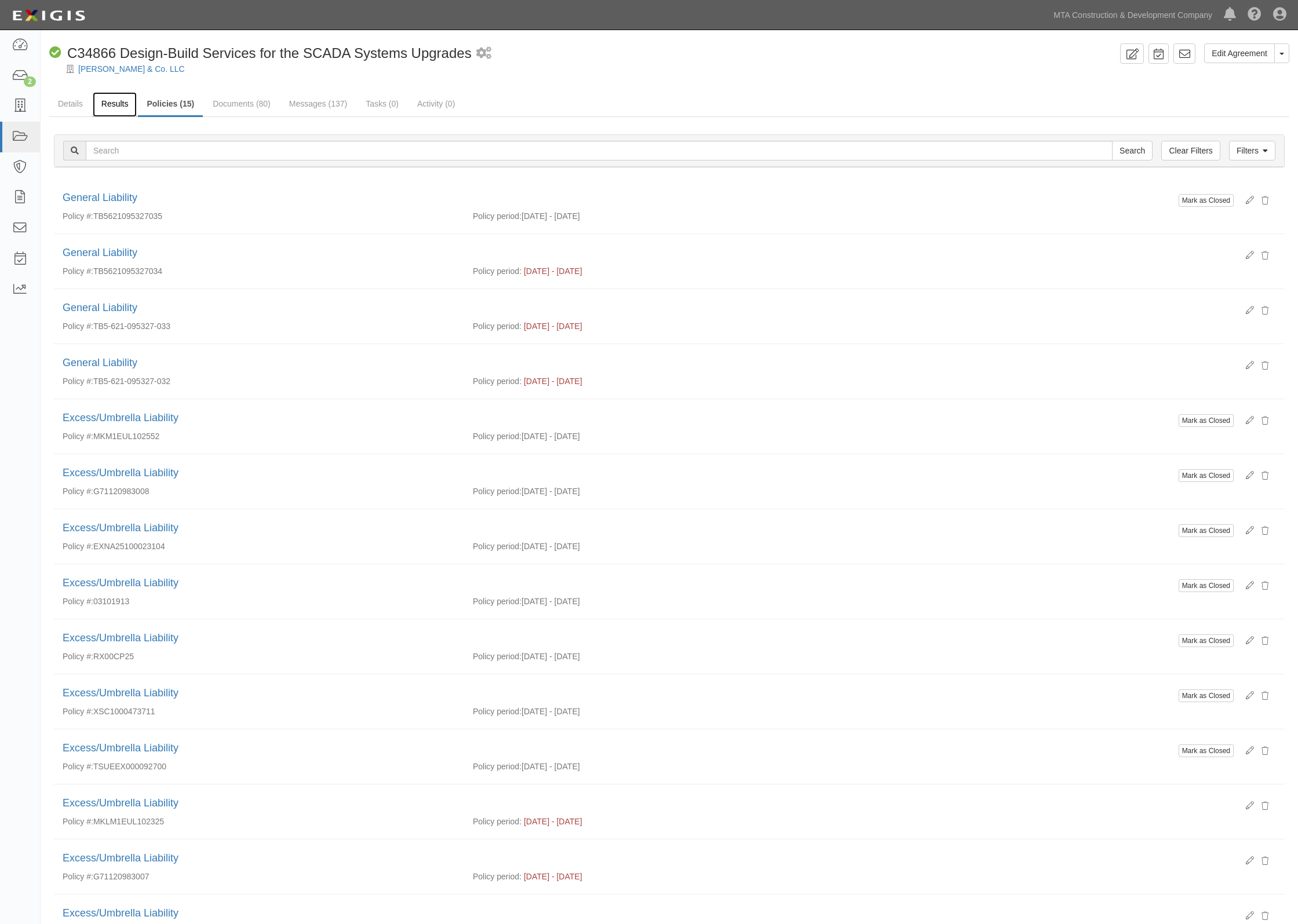
click at [125, 103] on link "Results" at bounding box center [115, 104] width 45 height 25
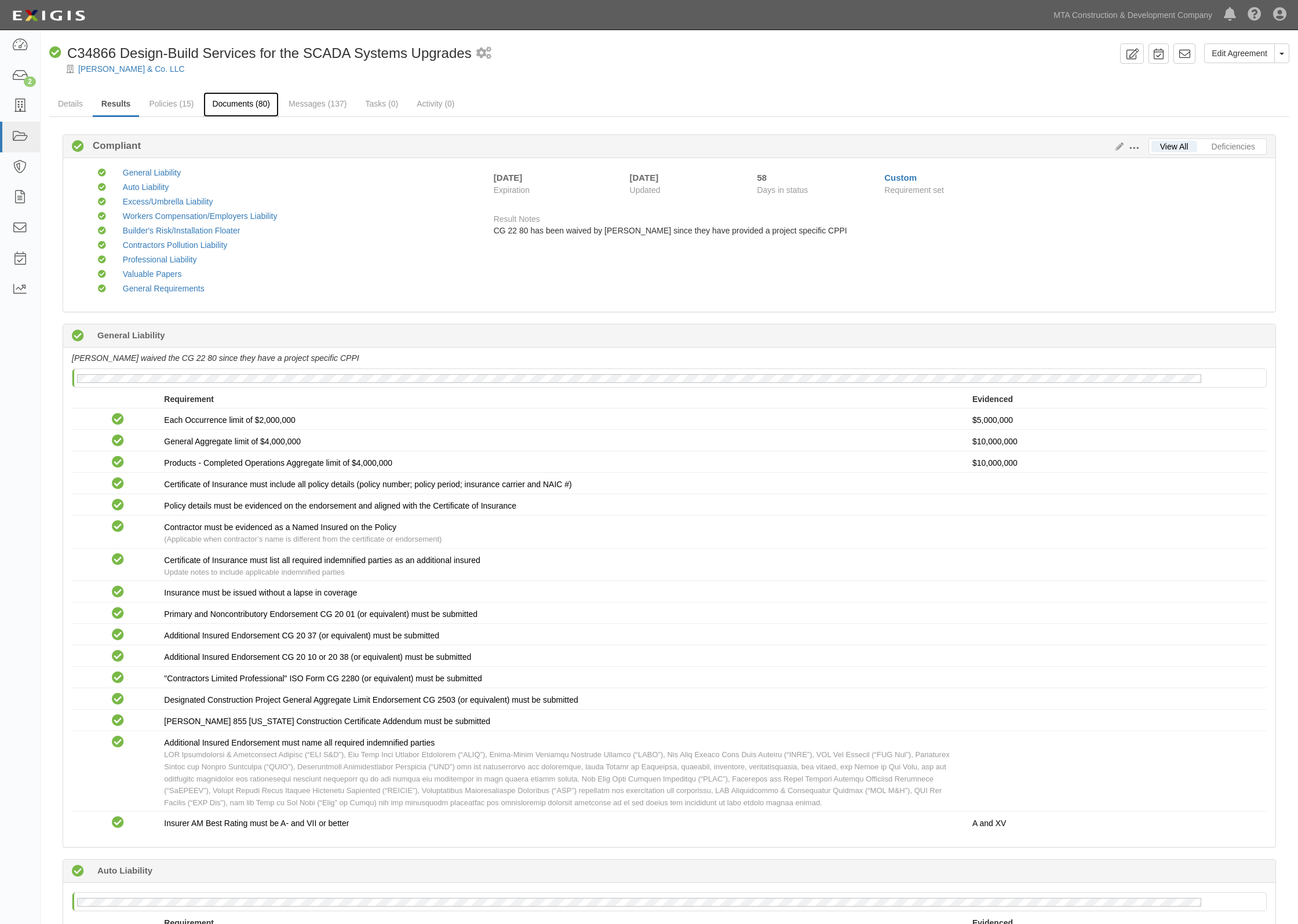
click at [252, 101] on link "Documents (80)" at bounding box center [241, 104] width 75 height 25
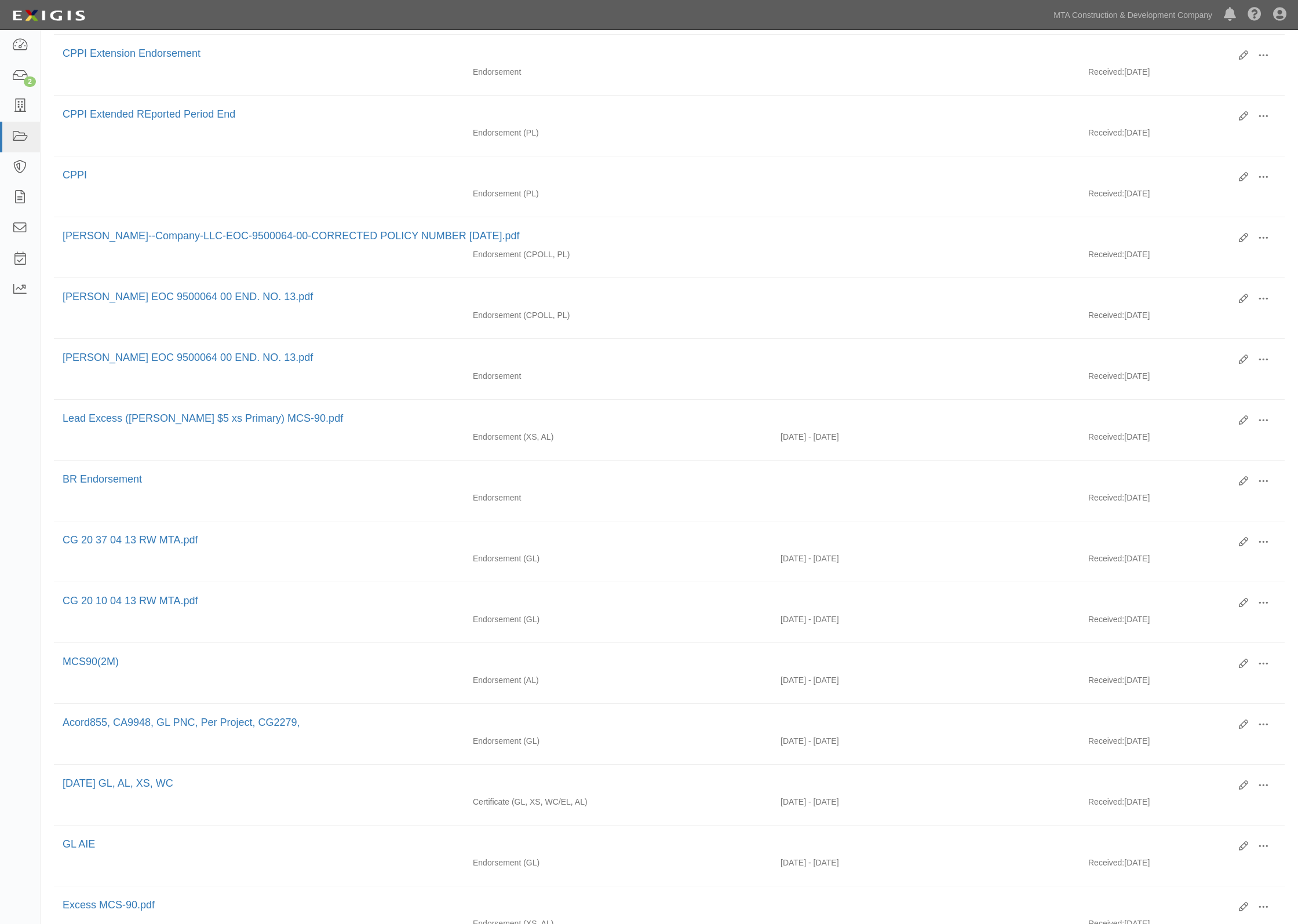
scroll to position [580, 0]
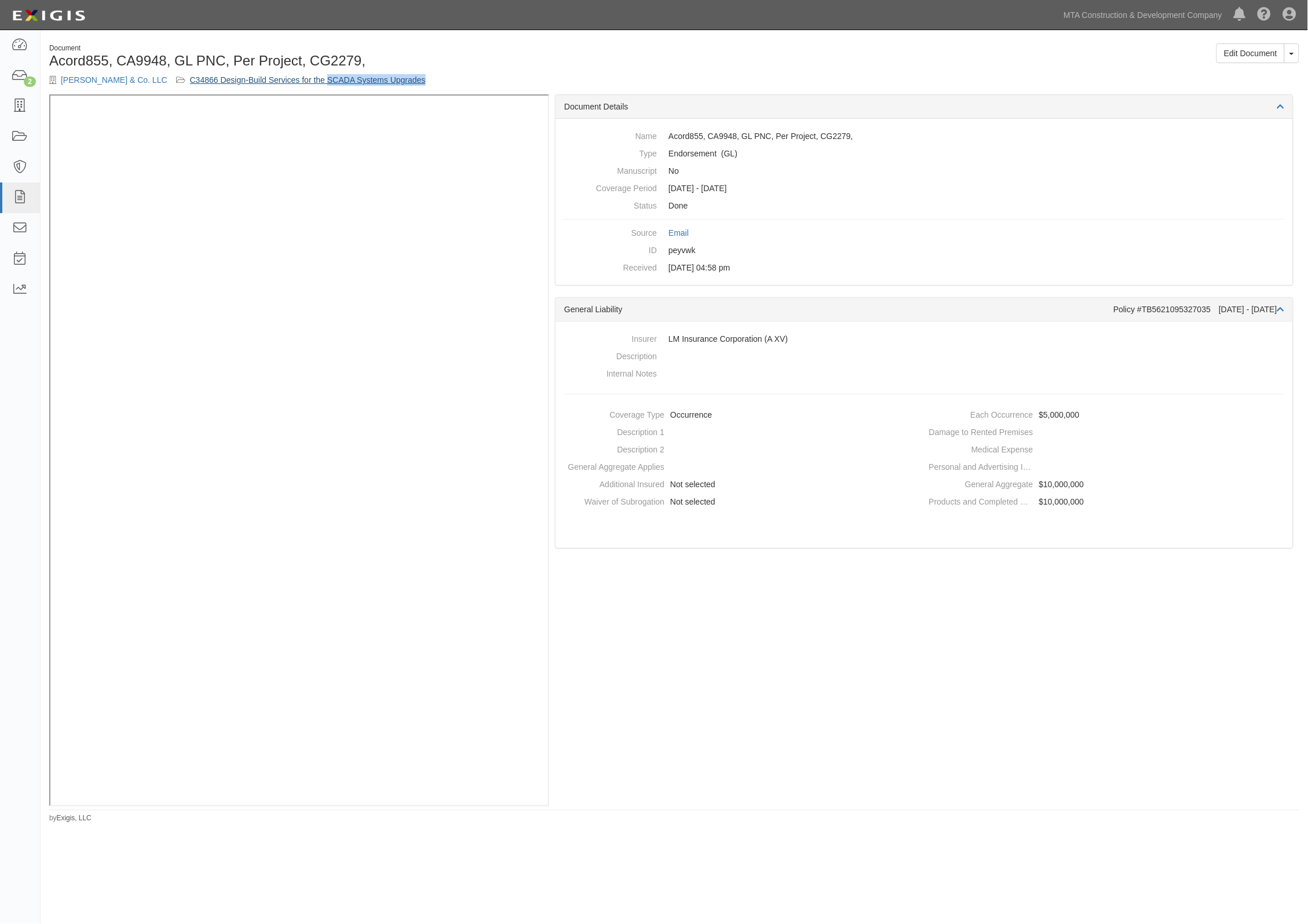
drag, startPoint x: 421, startPoint y: 80, endPoint x: 316, endPoint y: 78, distance: 105.0
click at [316, 78] on div "[PERSON_NAME] & Co. LLC C34866 Design-Build Services for the SCADA Systems Upgr…" at bounding box center [357, 80] width 616 height 12
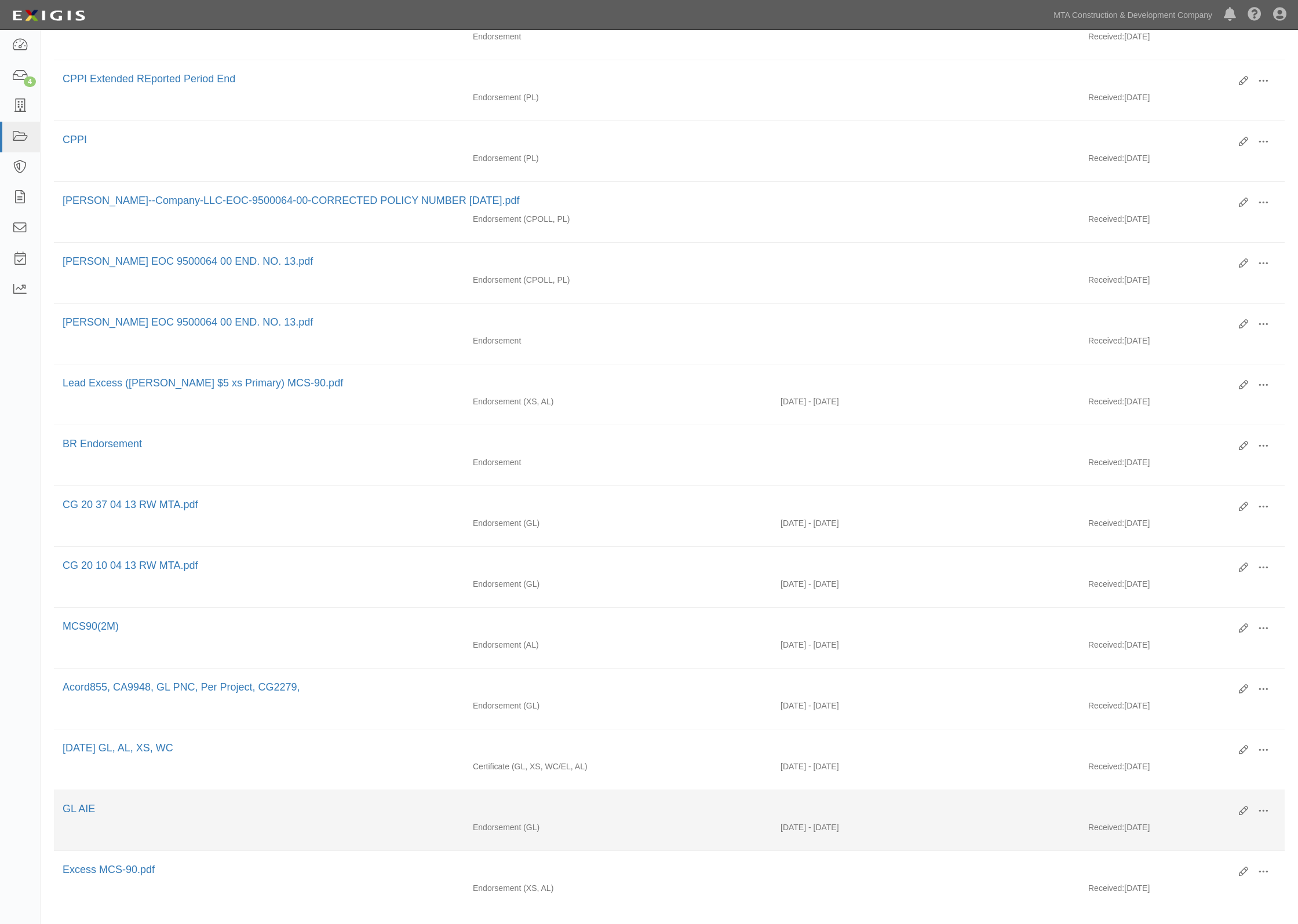
scroll to position [653, 0]
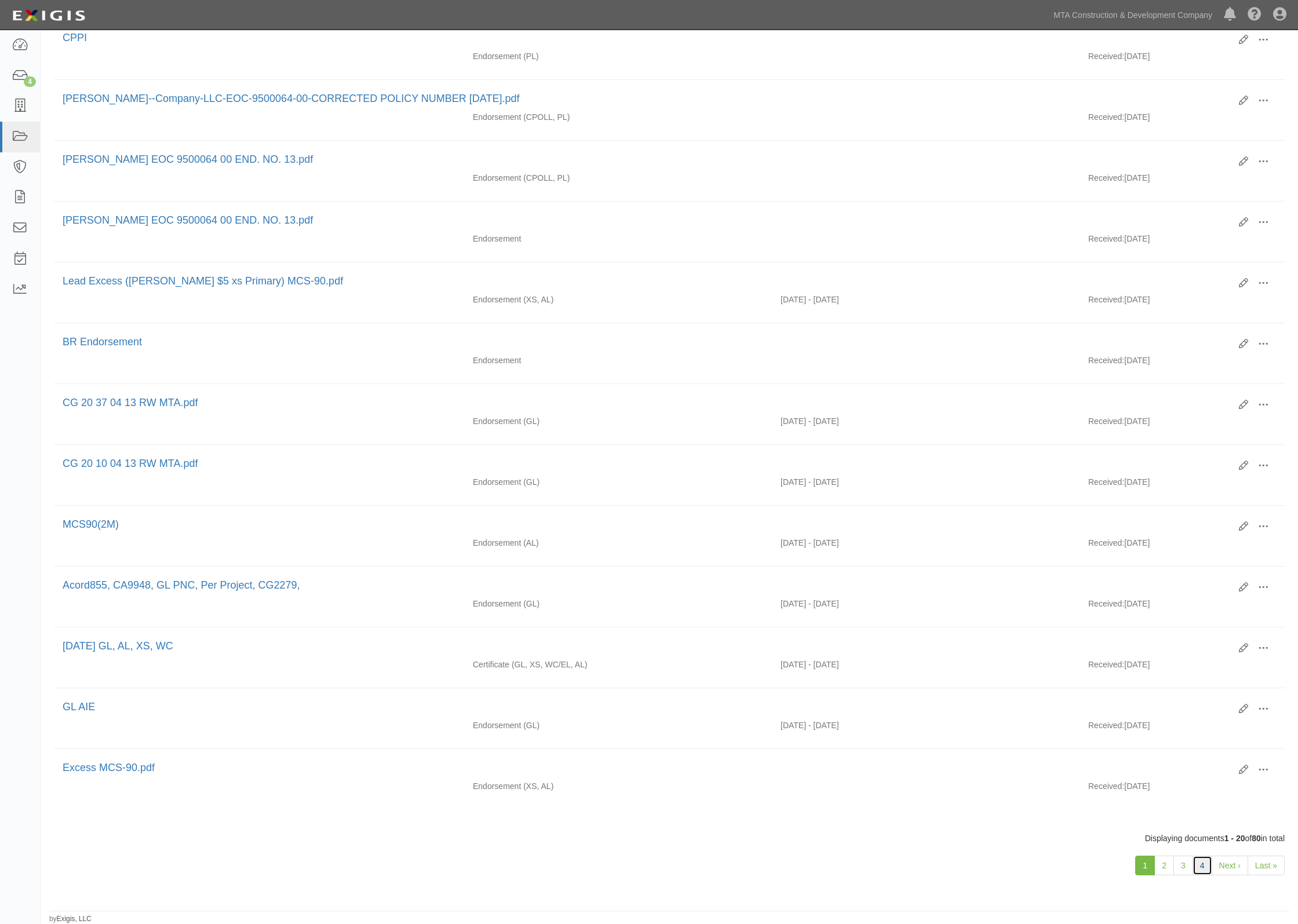
drag, startPoint x: 1204, startPoint y: 870, endPoint x: 1201, endPoint y: 863, distance: 7.6
click at [1203, 870] on link "4" at bounding box center [1202, 865] width 19 height 19
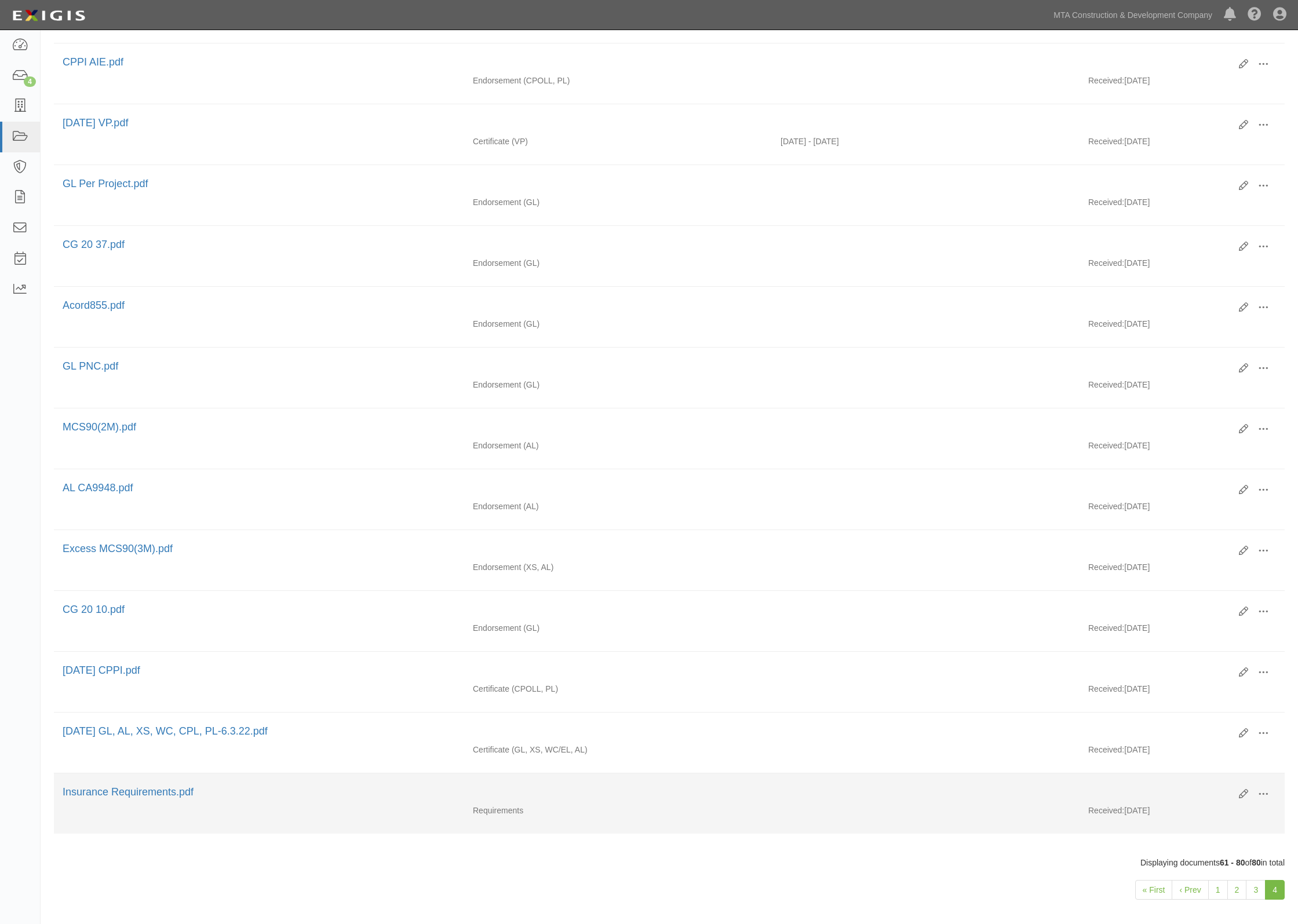
scroll to position [653, 0]
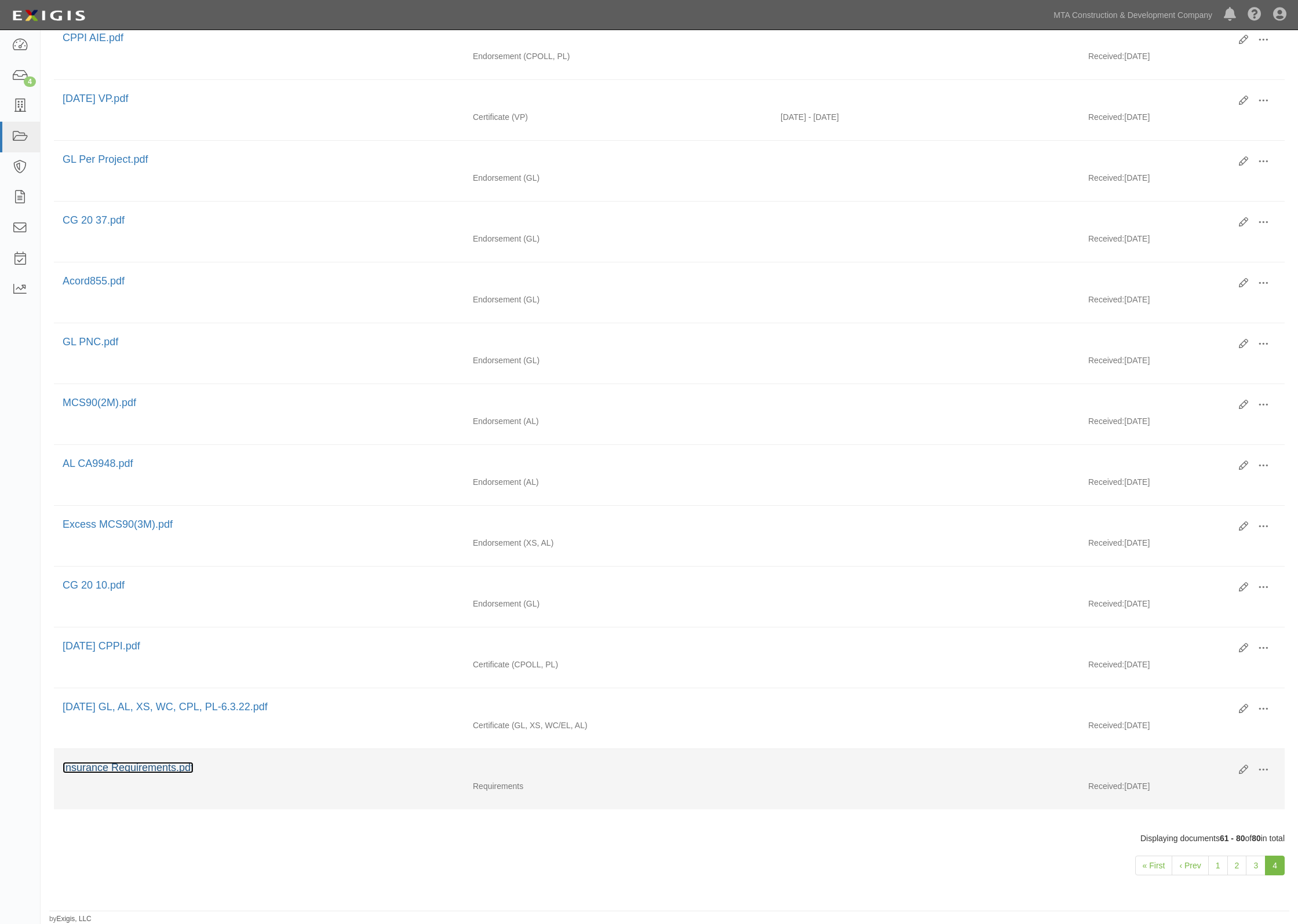
click at [166, 763] on link "Insurance Requirements.pdf" at bounding box center [128, 767] width 131 height 12
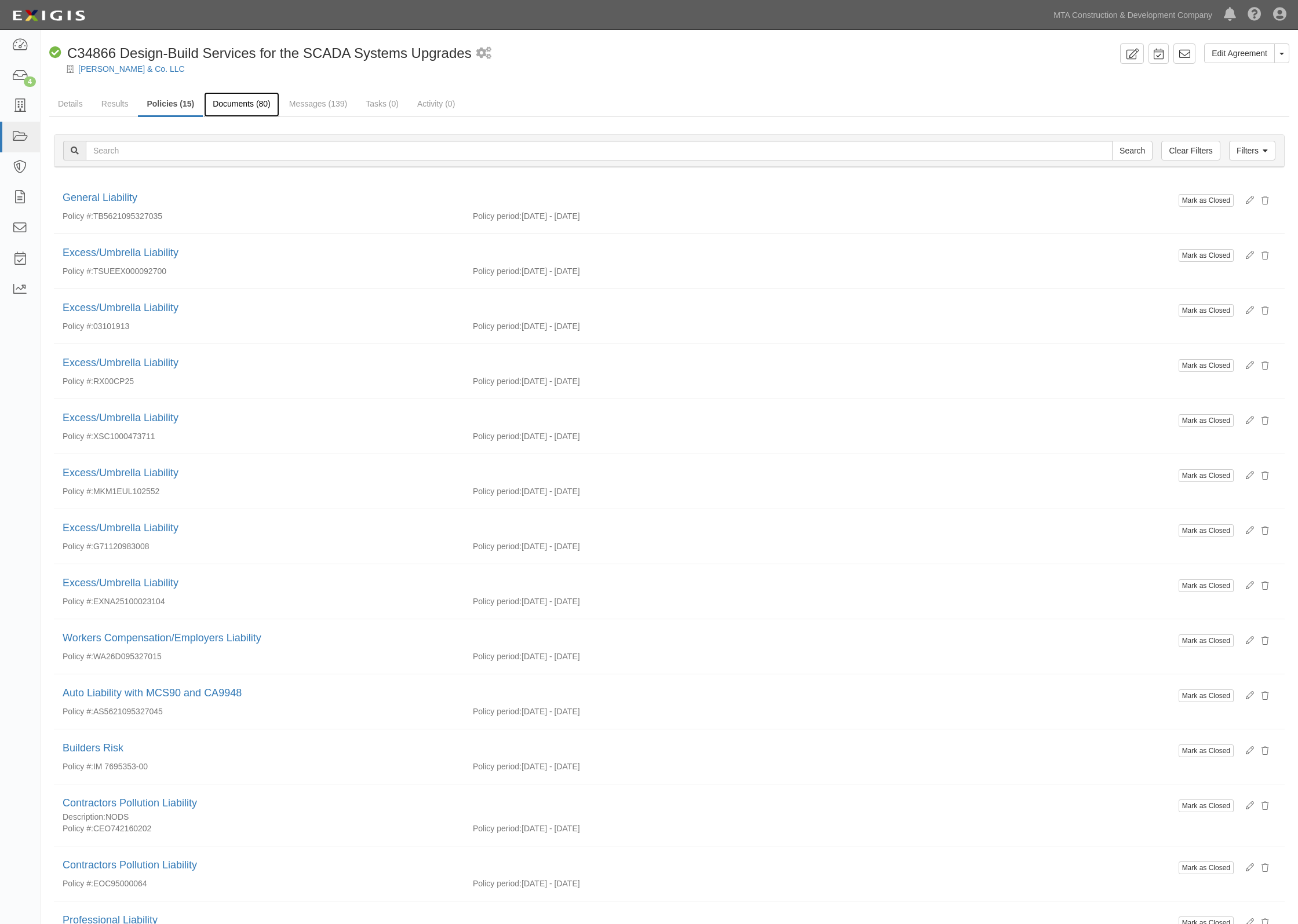
click at [246, 102] on link "Documents (80)" at bounding box center [242, 104] width 75 height 25
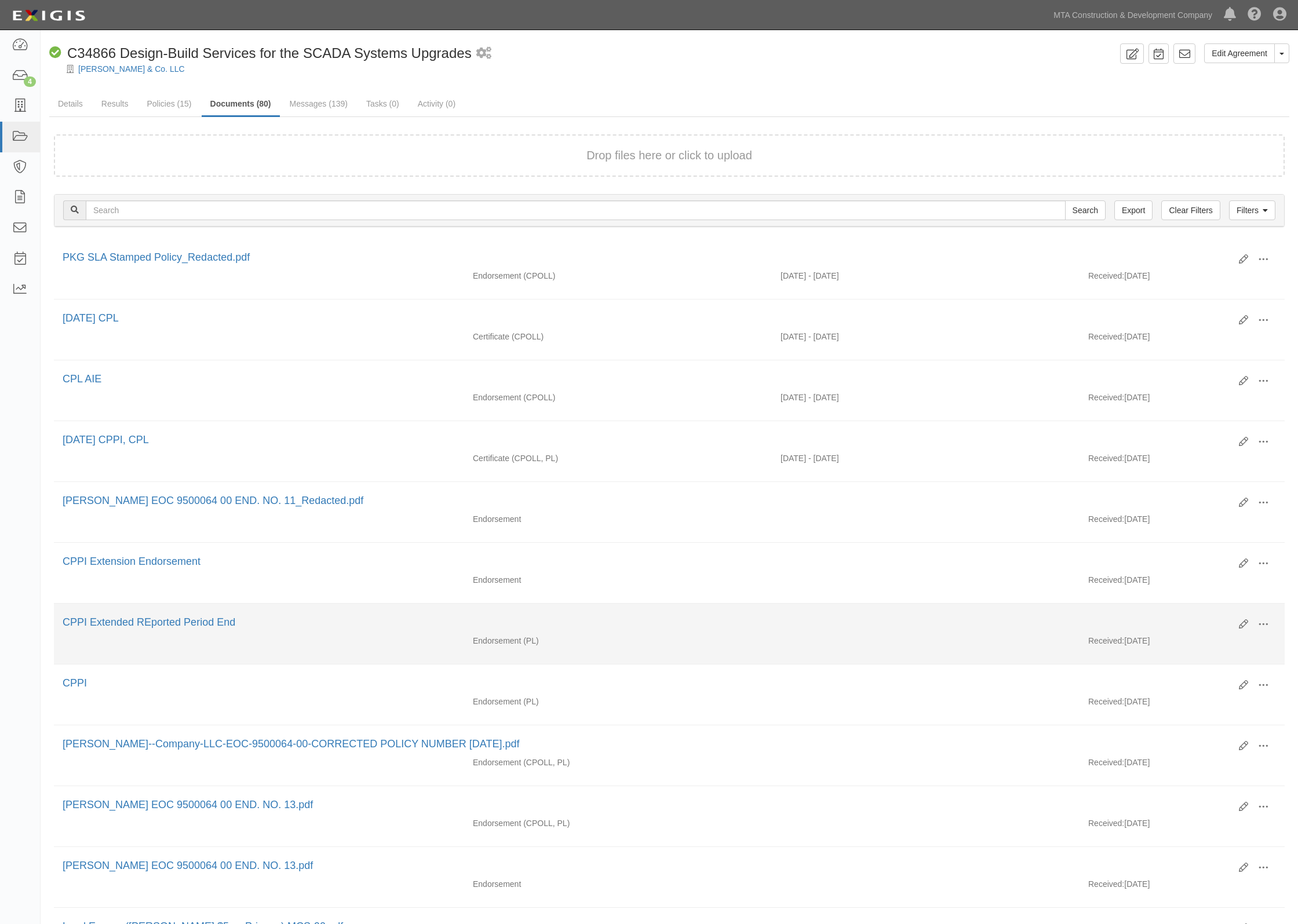
click at [346, 630] on div "CPPI Extended REported Period End" at bounding box center [647, 623] width 1167 height 15
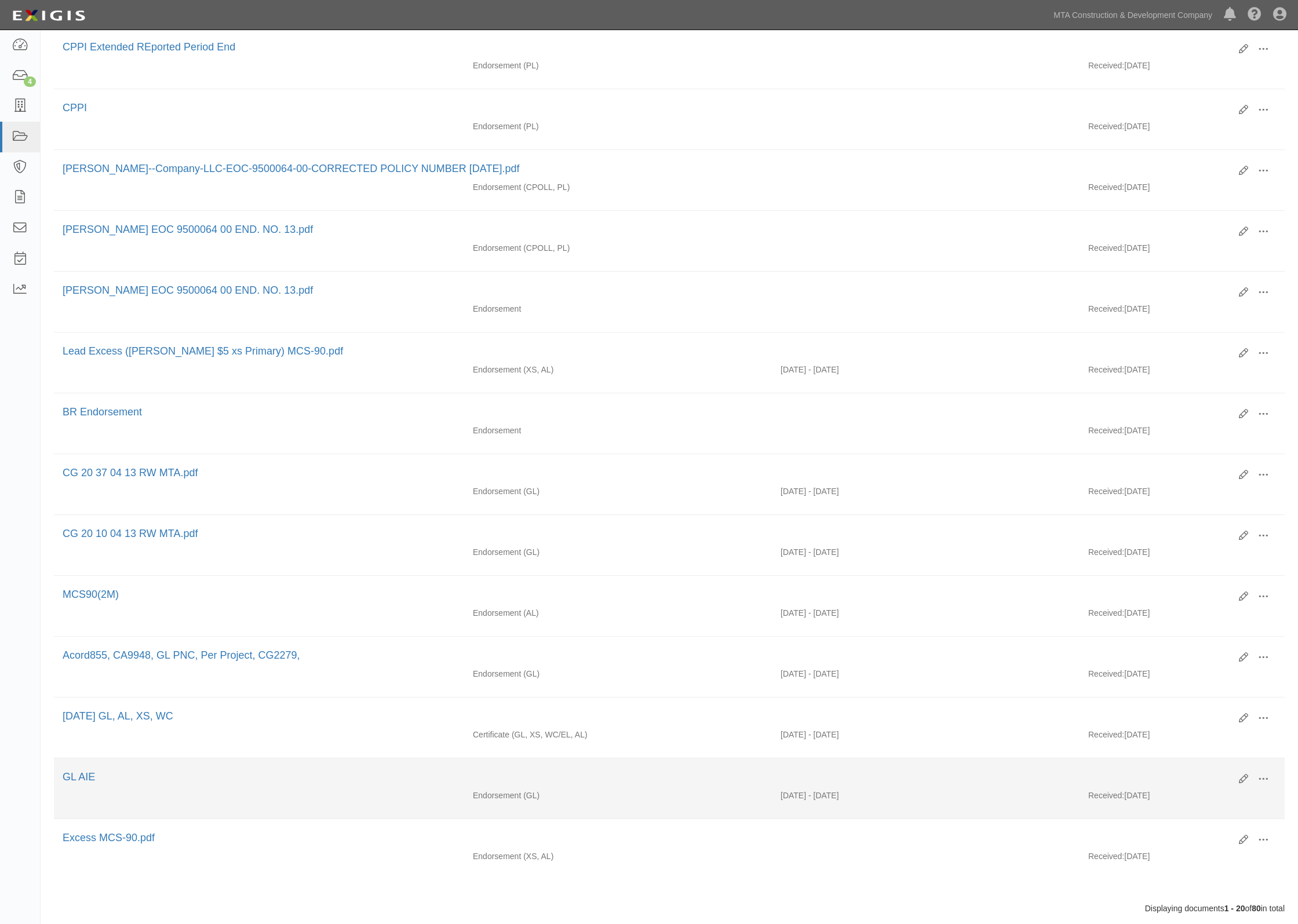
scroll to position [653, 0]
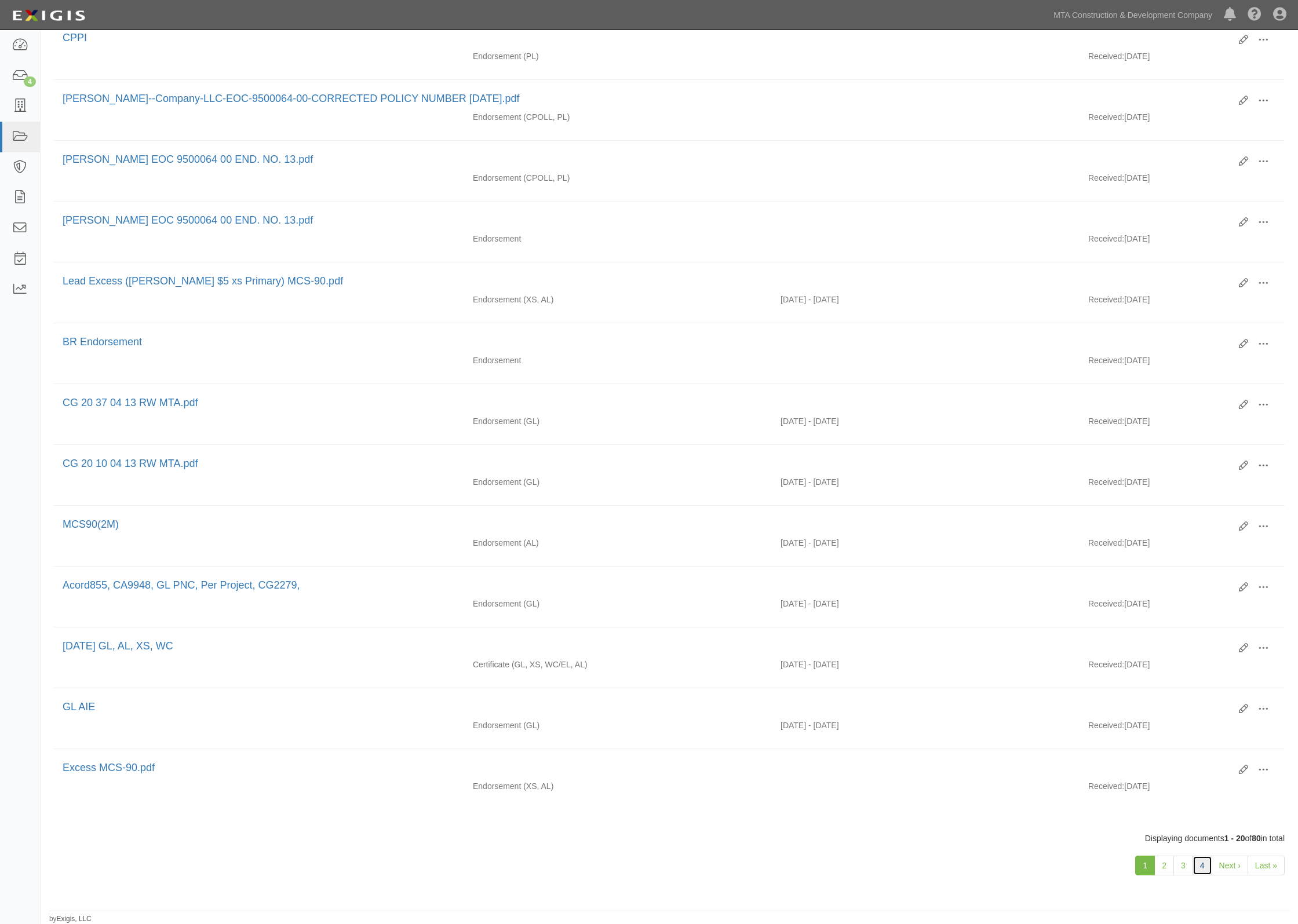
click at [1199, 868] on link "4" at bounding box center [1202, 865] width 19 height 19
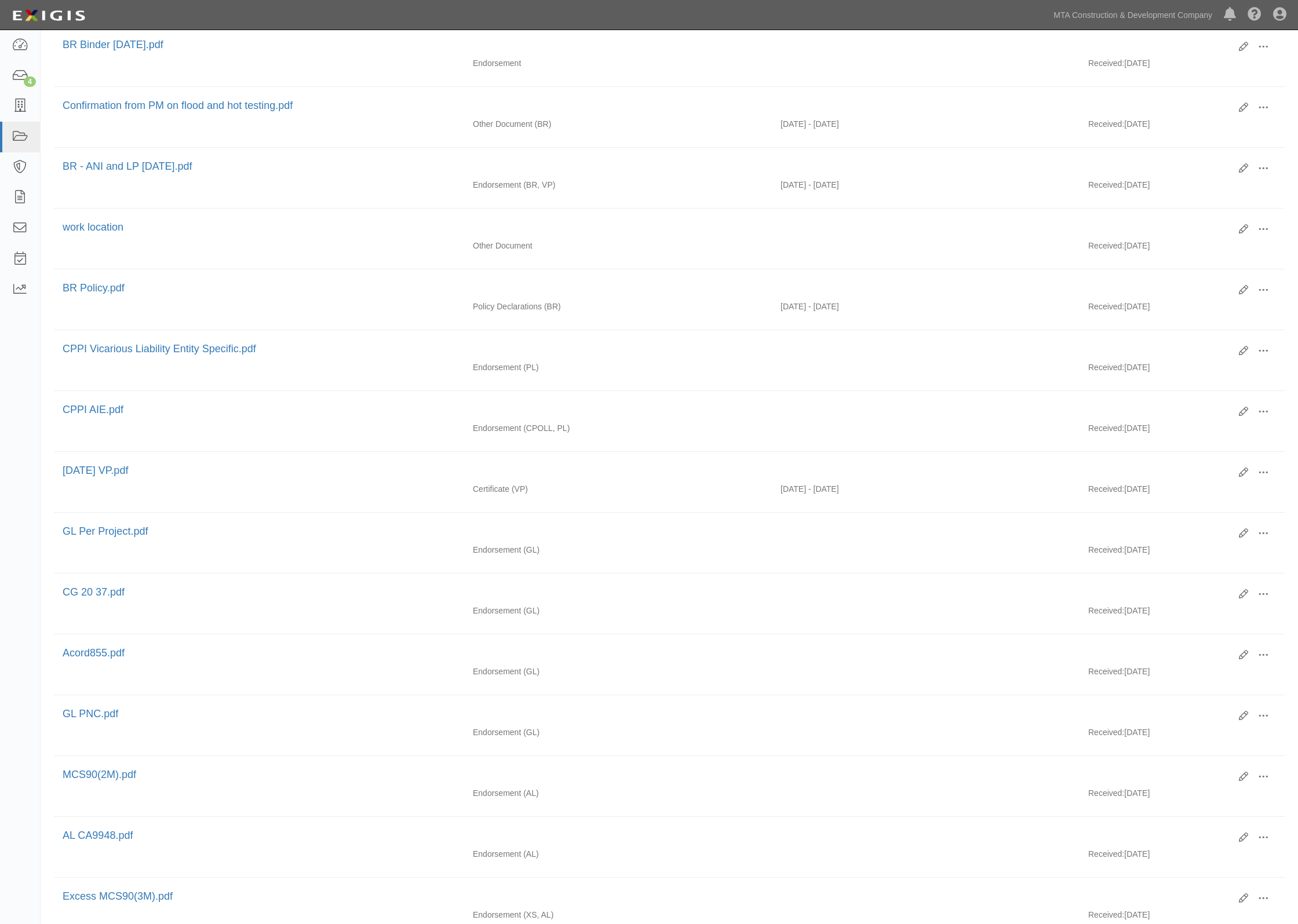
scroll to position [145, 0]
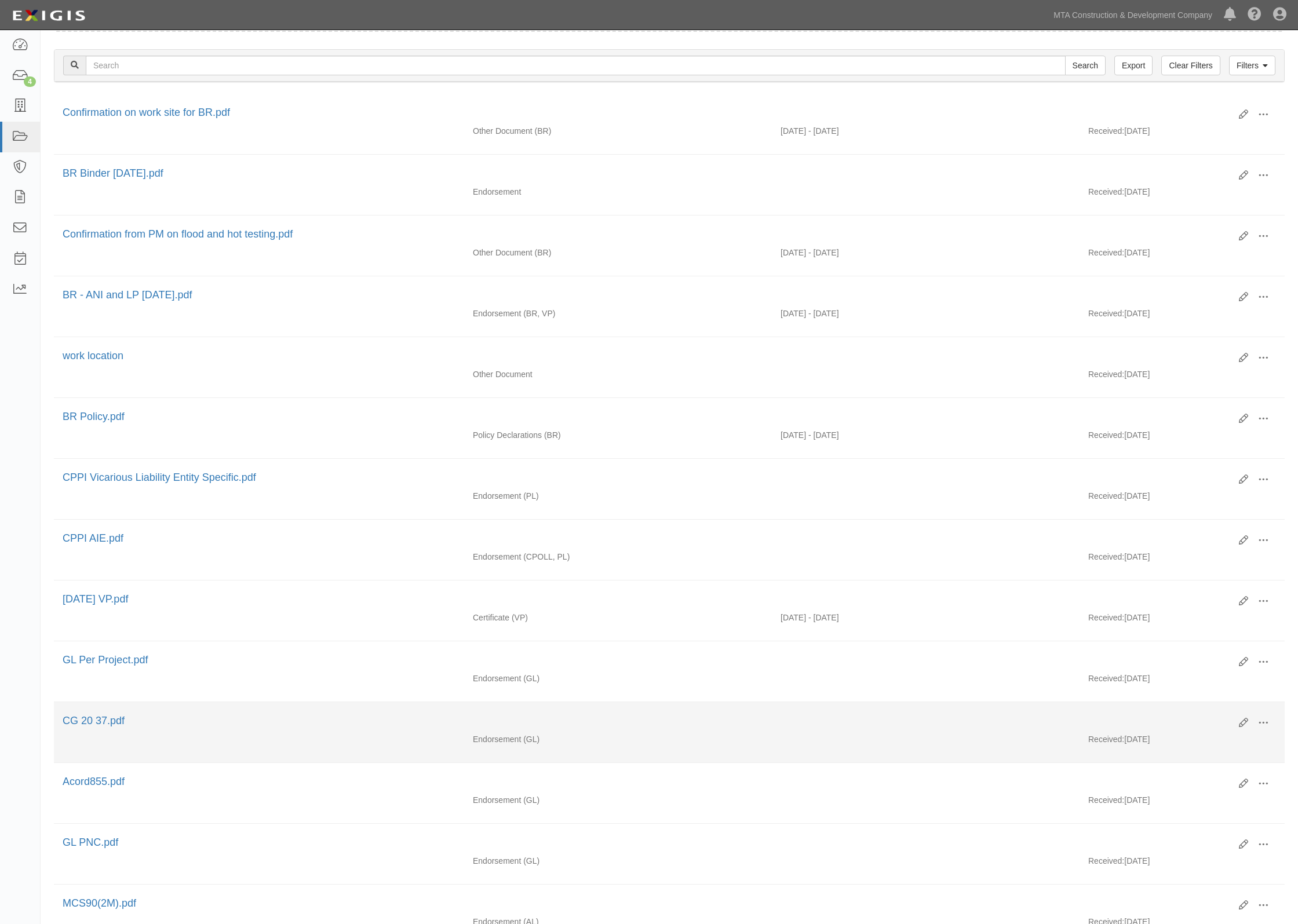
click at [1072, 733] on div "Edit View View details Archive [GEOGRAPHIC_DATA] CG 20 37.pdf" at bounding box center [669, 723] width 1230 height 19
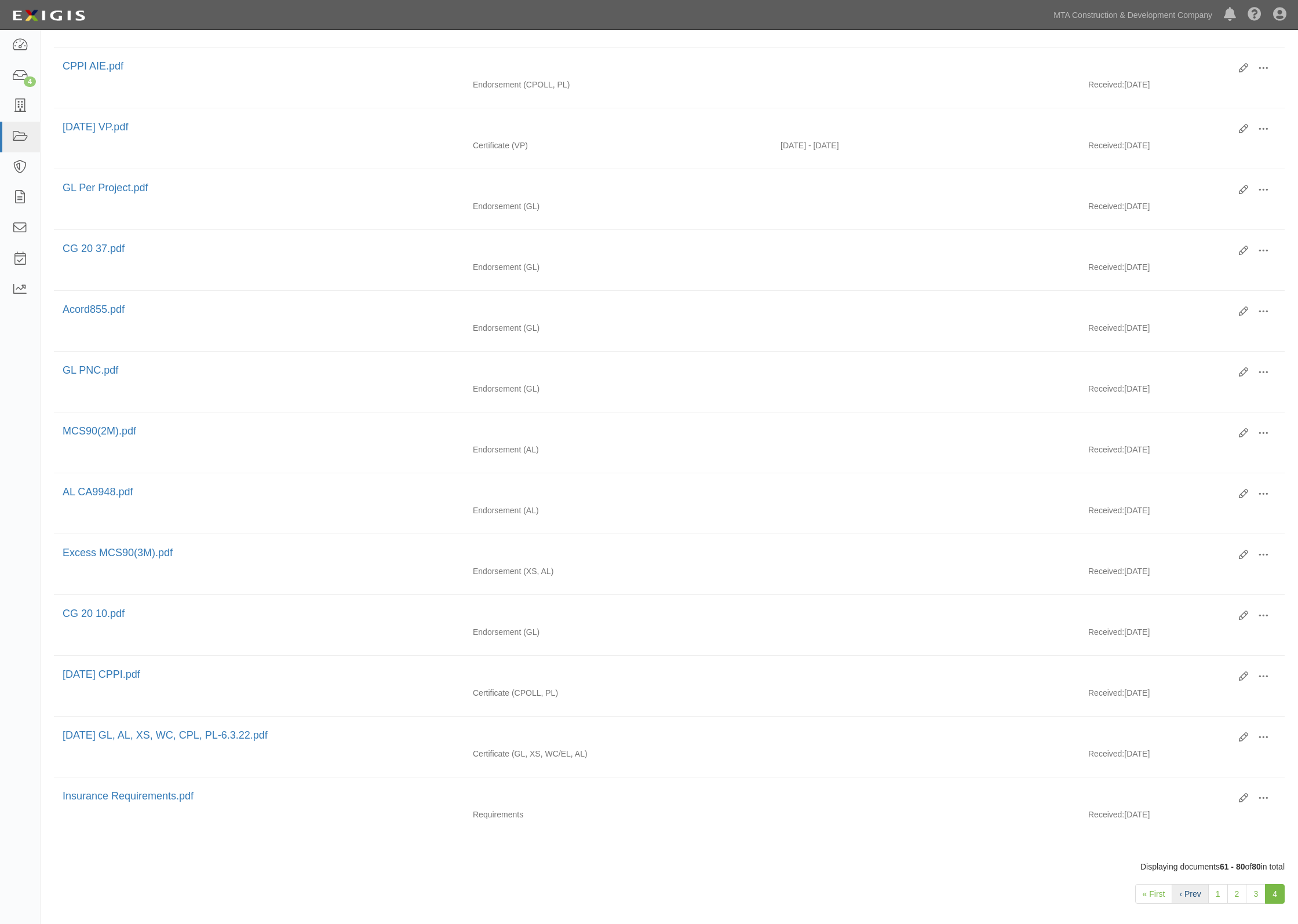
scroll to position [653, 0]
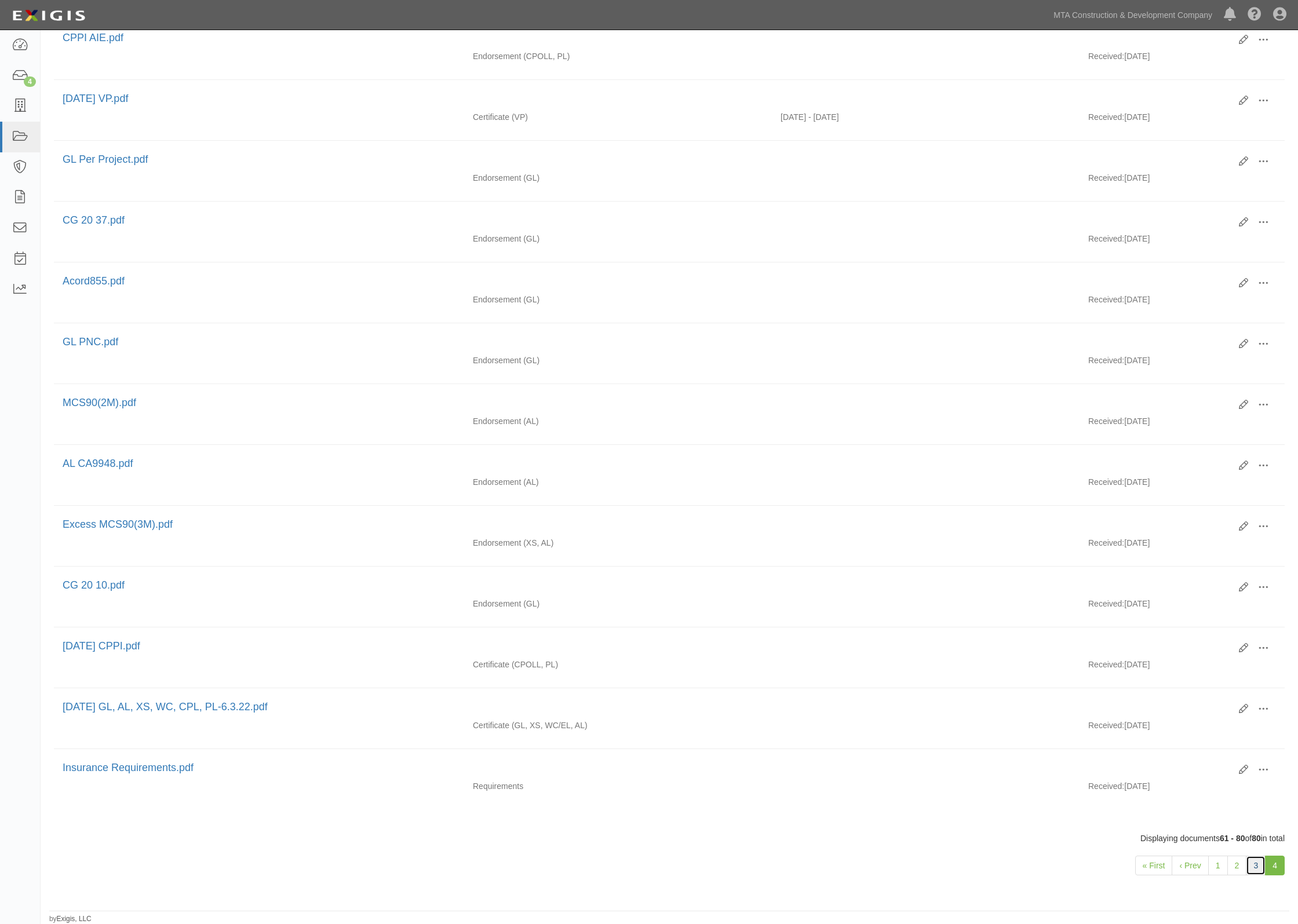
click at [1252, 864] on link "3" at bounding box center [1255, 865] width 19 height 19
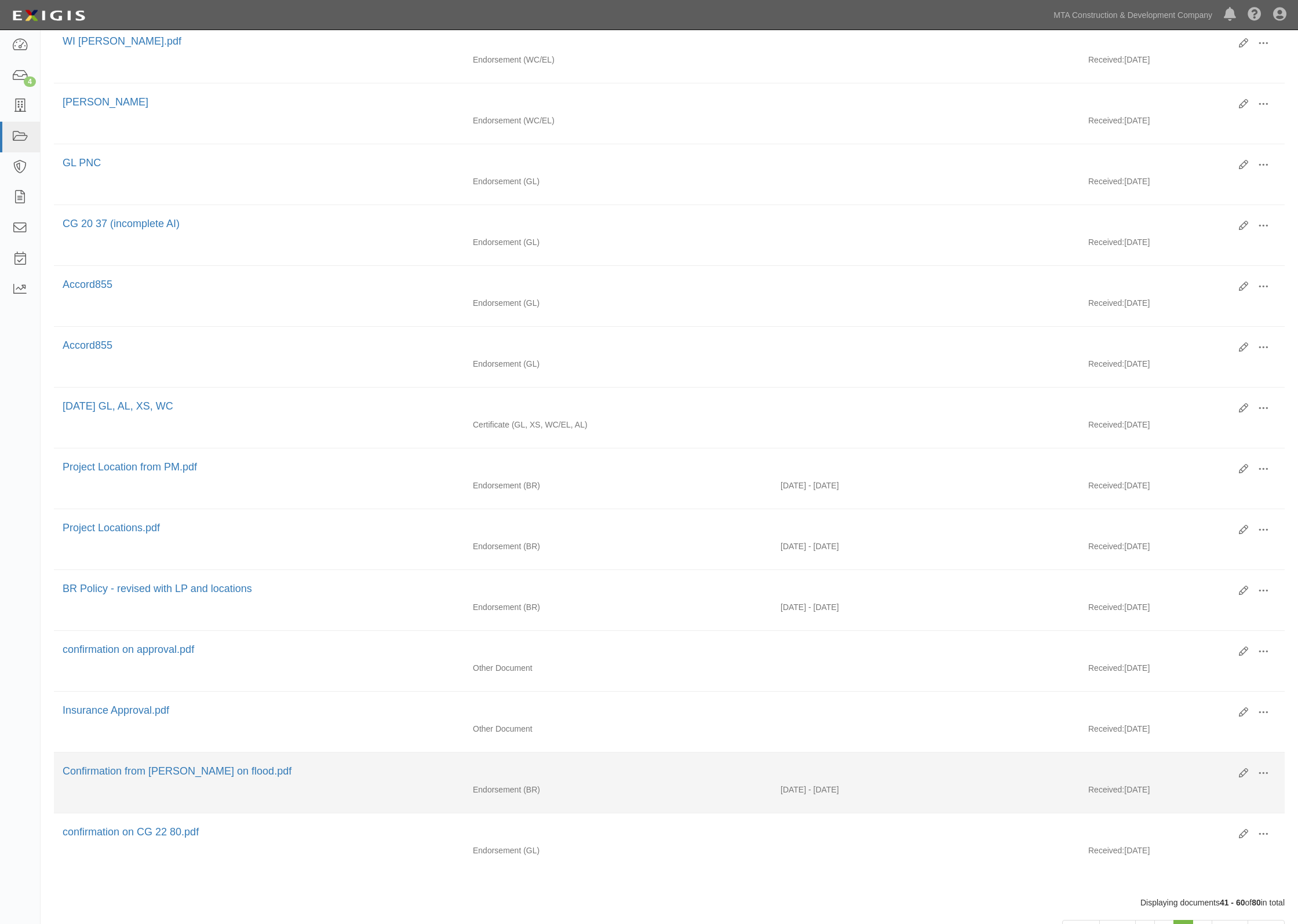
scroll to position [653, 0]
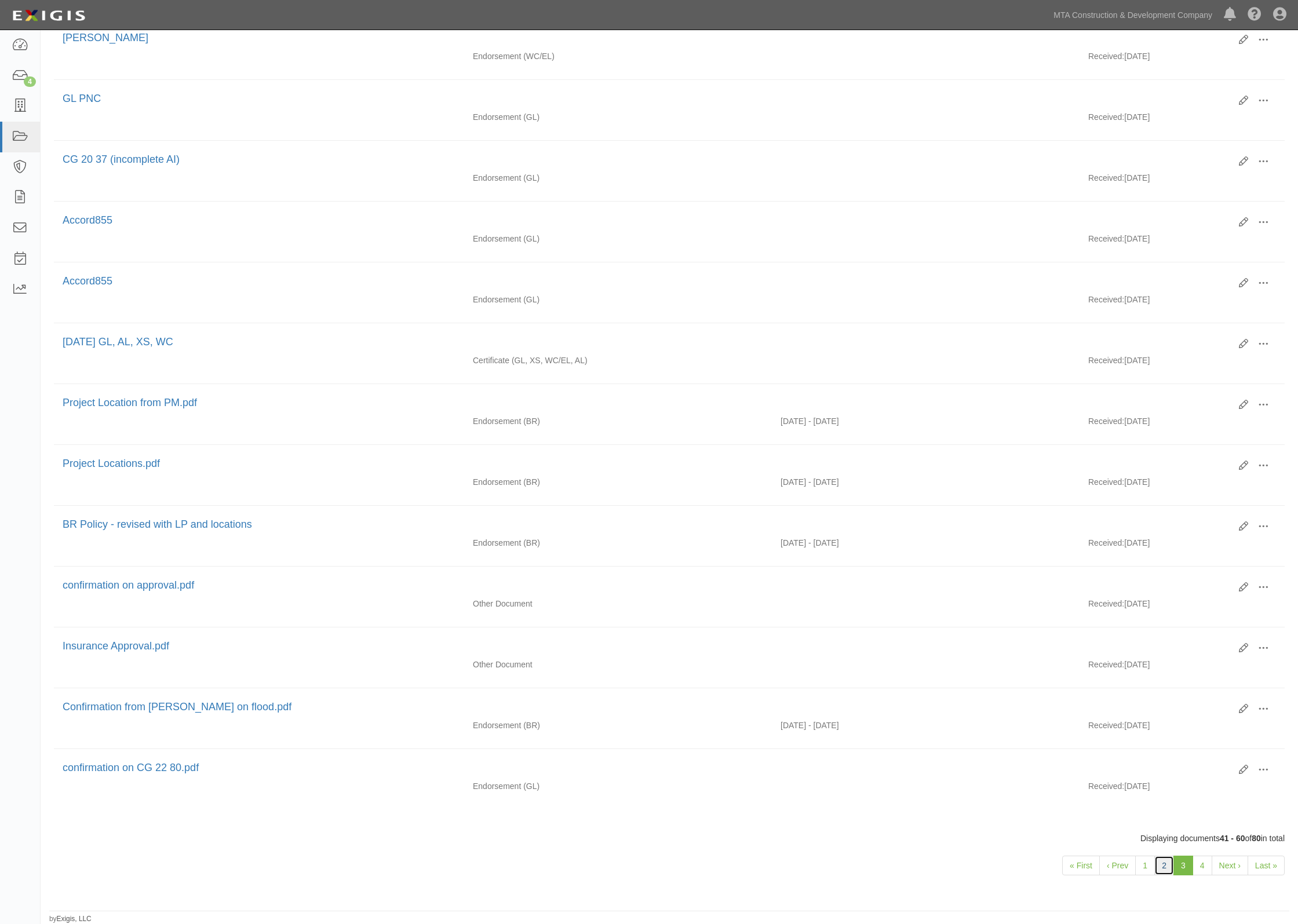
click at [1166, 863] on link "2" at bounding box center [1163, 865] width 19 height 19
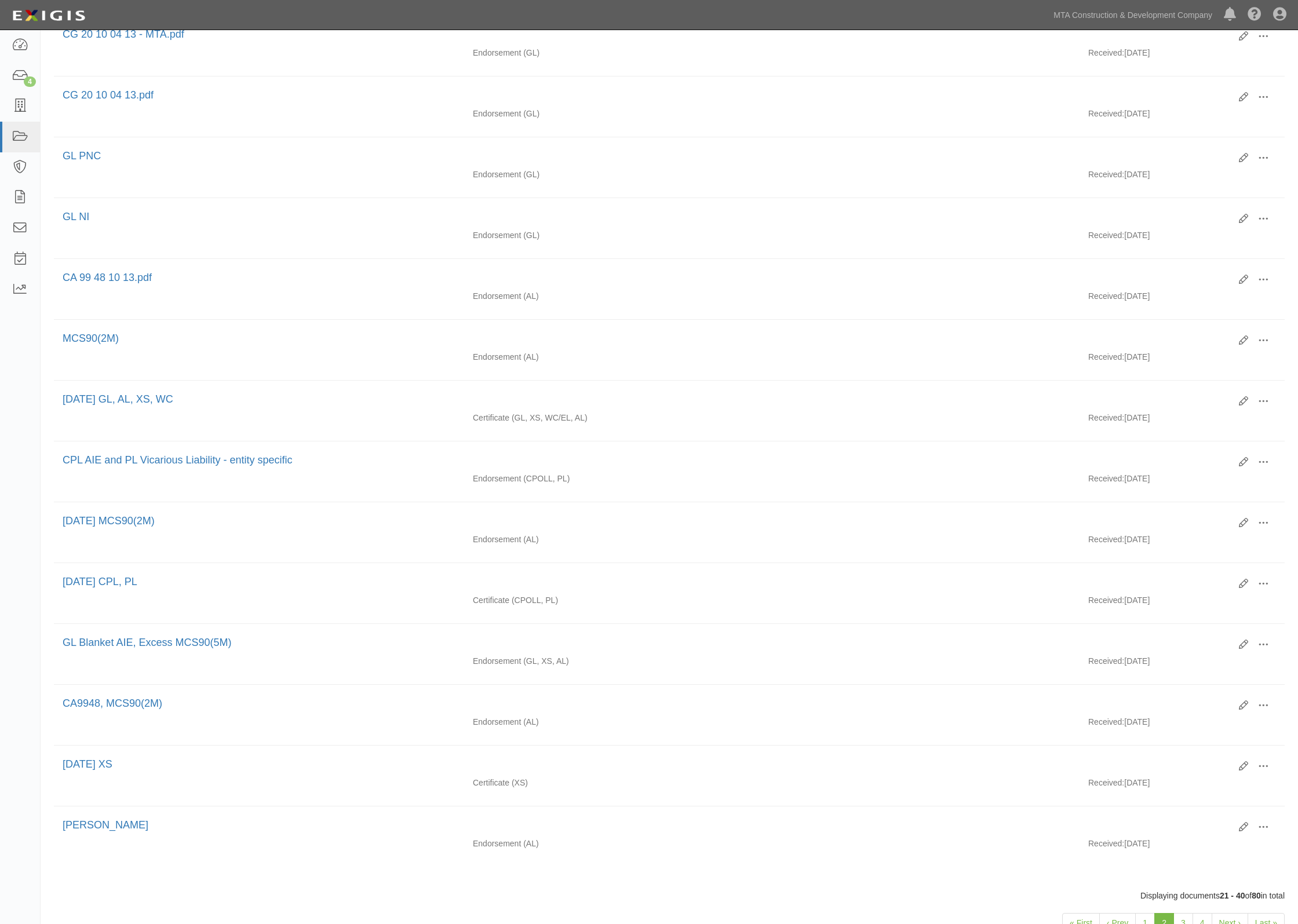
scroll to position [653, 0]
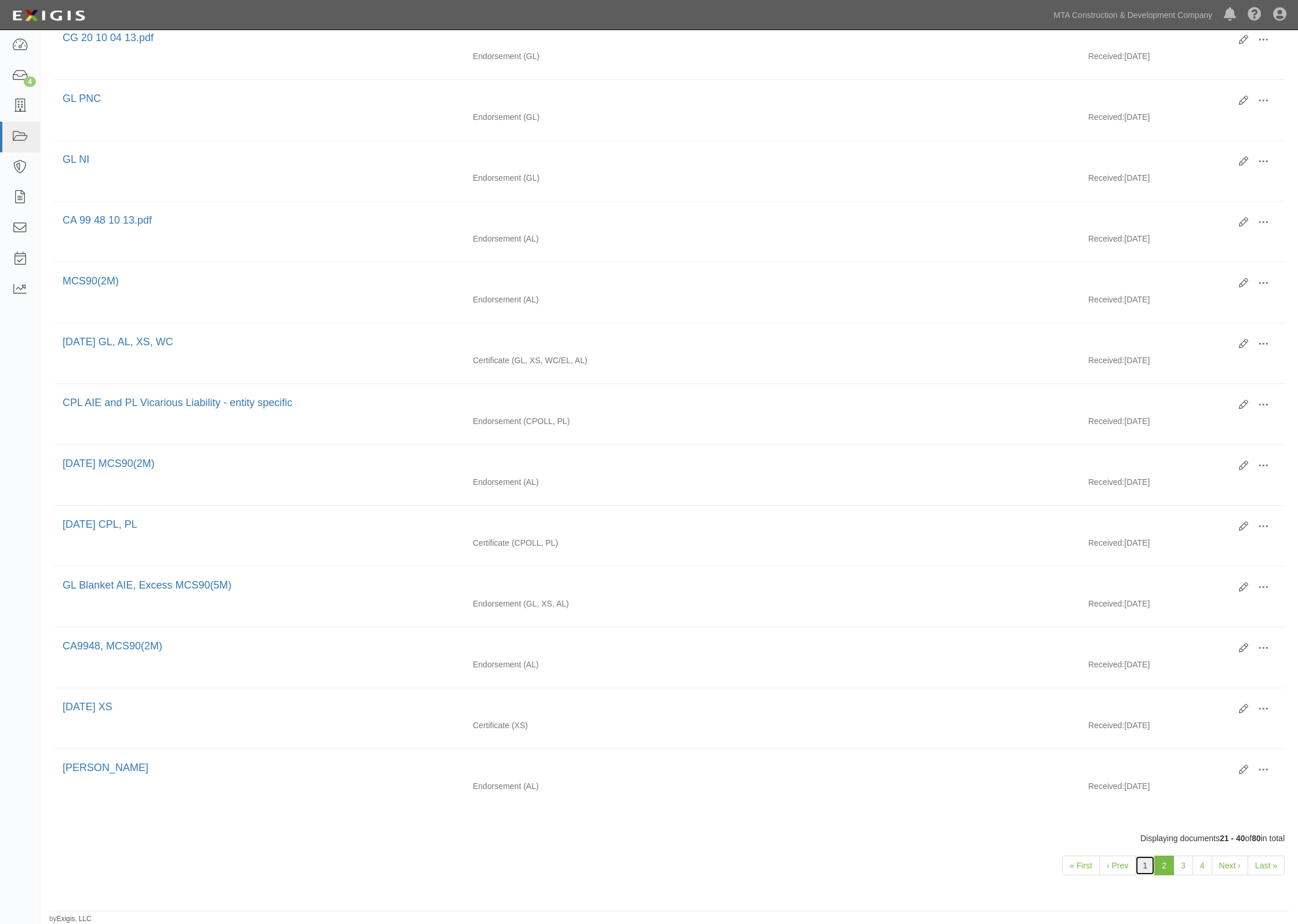
click at [1139, 873] on link "1" at bounding box center [1145, 865] width 19 height 19
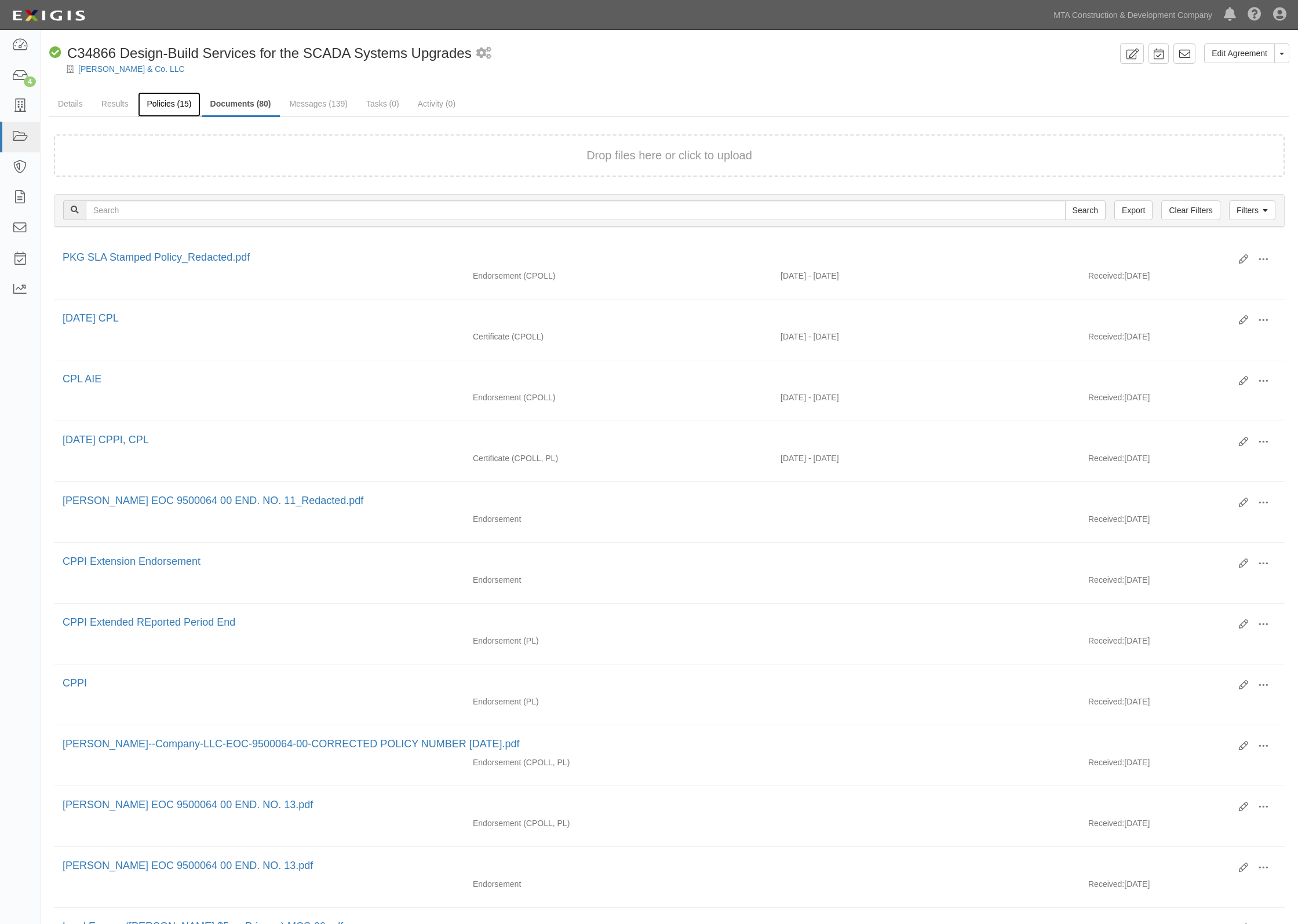
click at [172, 103] on link "Policies (15)" at bounding box center [168, 104] width 62 height 25
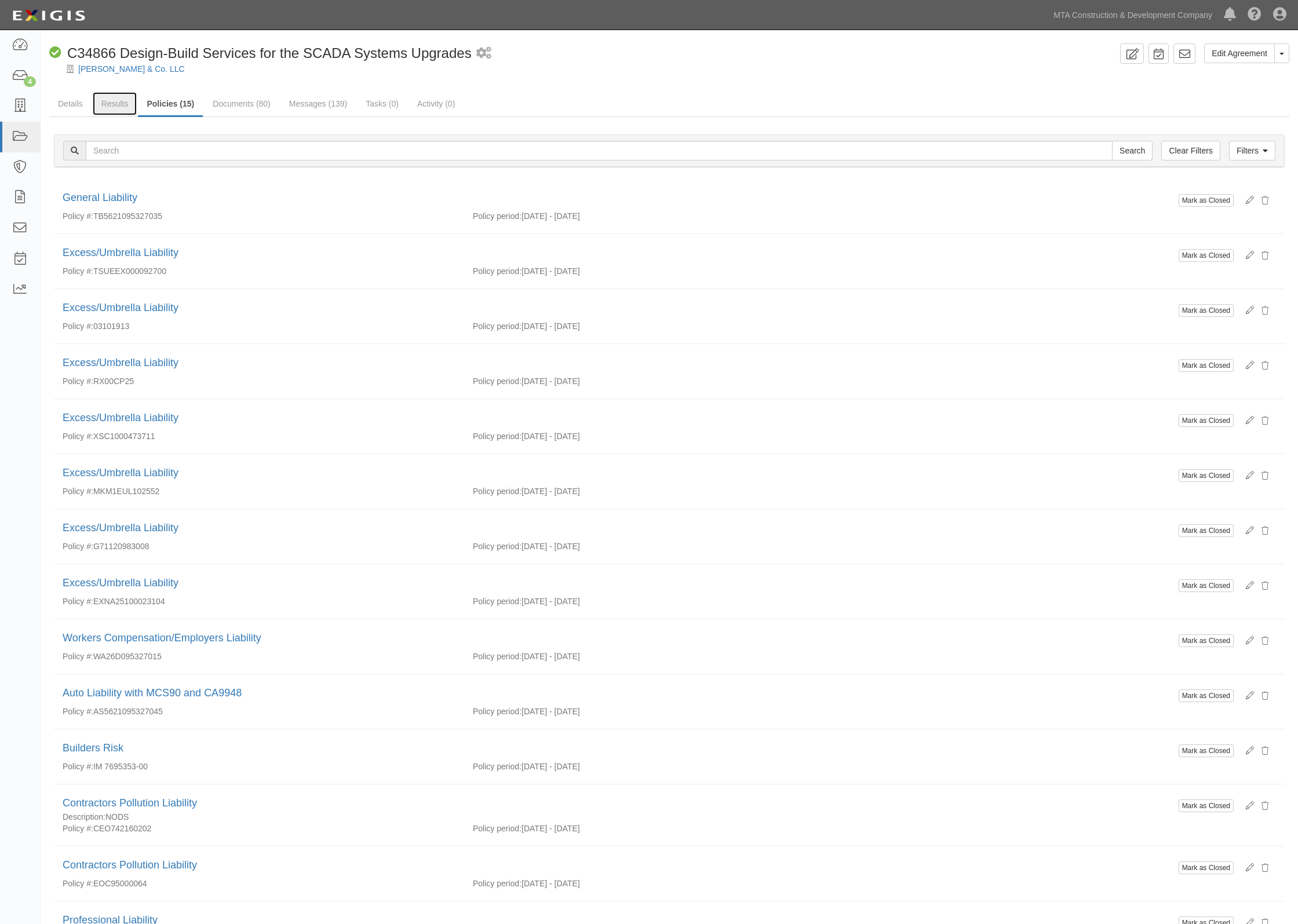
click at [117, 104] on link "Results" at bounding box center [115, 104] width 45 height 23
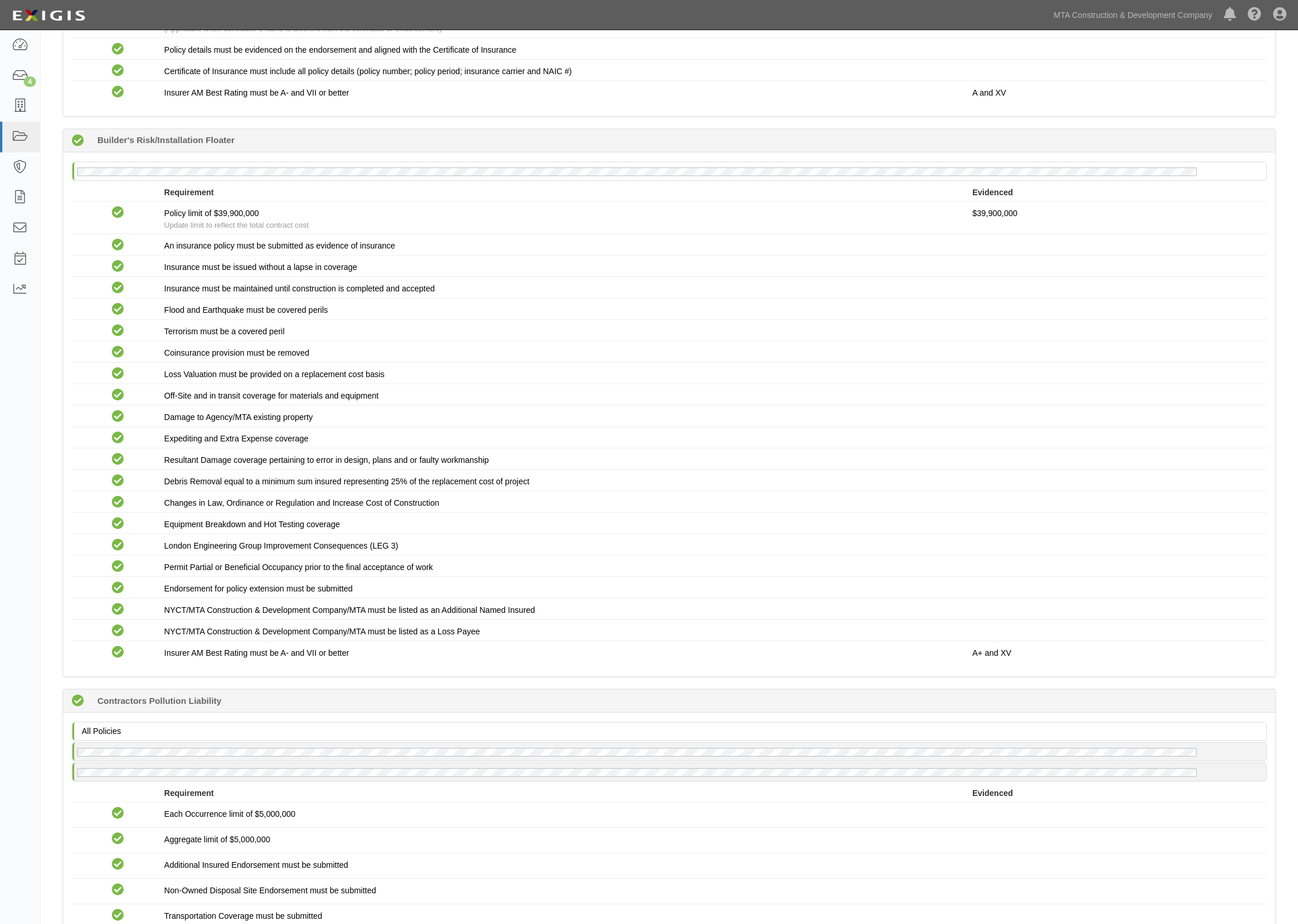
scroll to position [2244, 0]
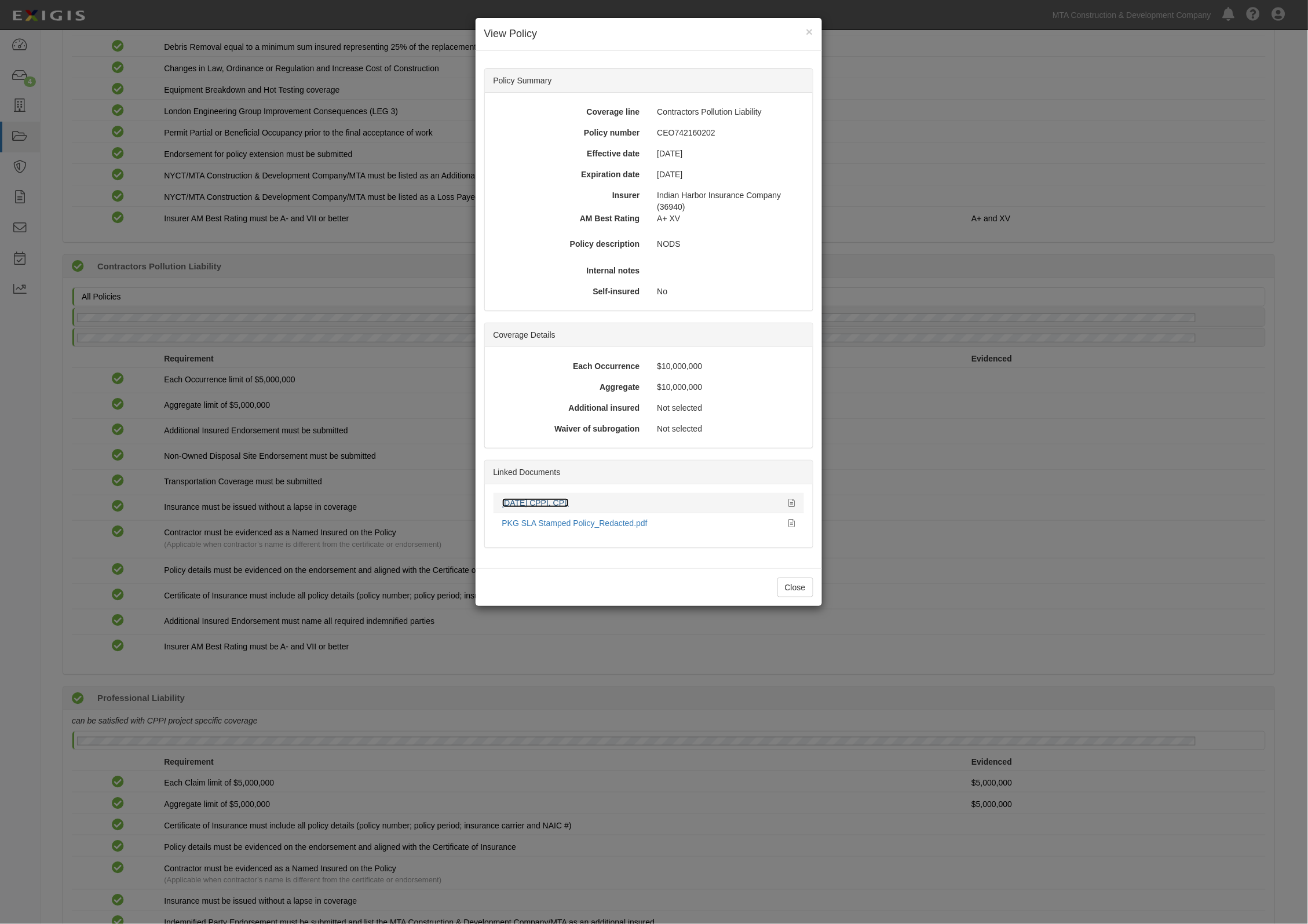
click at [557, 504] on link "12.31.25 CPPI, CPL" at bounding box center [535, 503] width 67 height 10
click at [577, 524] on link "PKG SLA Stamped Policy_Redacted.pdf" at bounding box center [575, 523] width 145 height 10
click at [401, 374] on div "× View Policy Policy Summary Coverage line Contractors Pollution Liability Poli…" at bounding box center [654, 462] width 1308 height 924
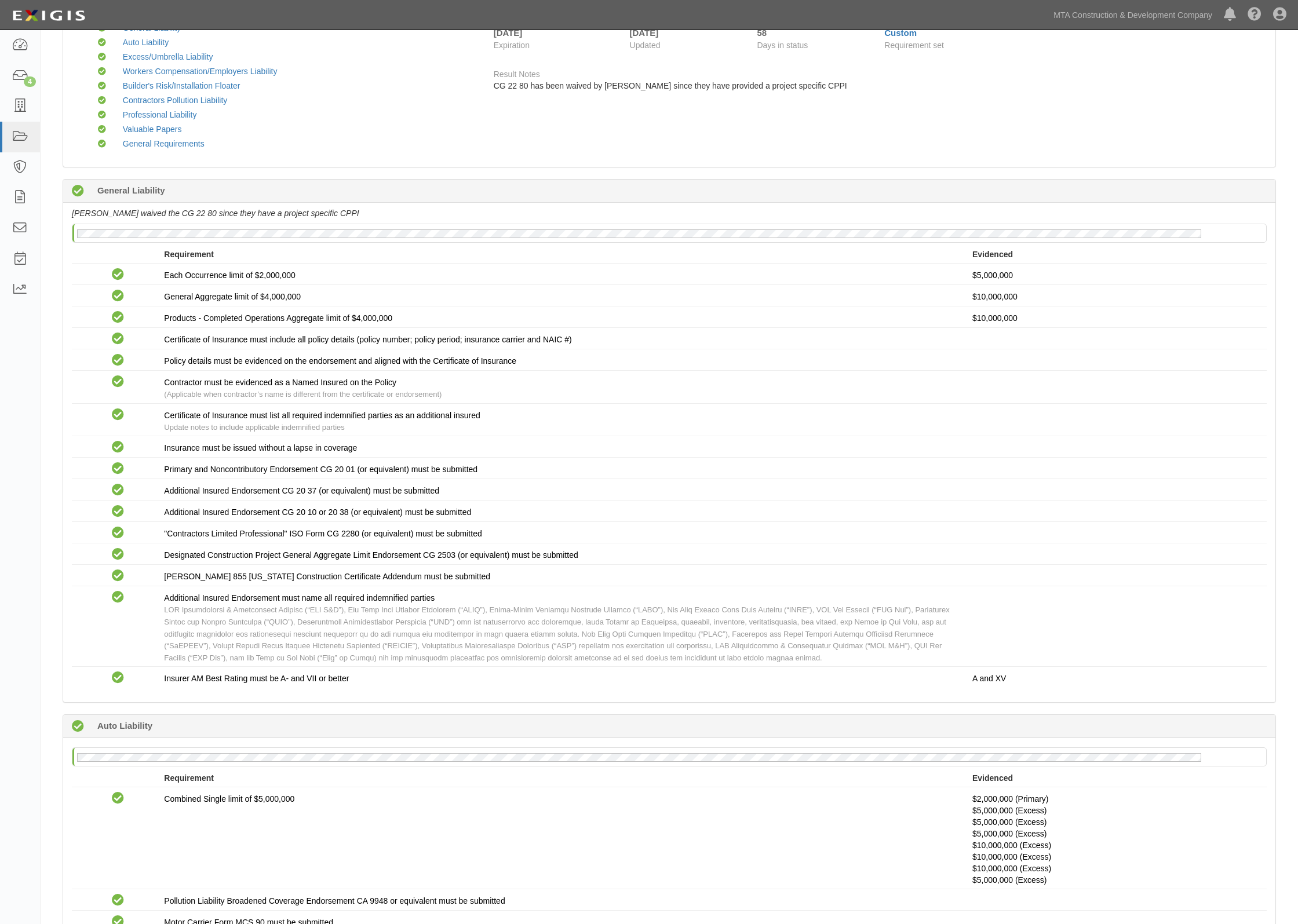
scroll to position [0, 0]
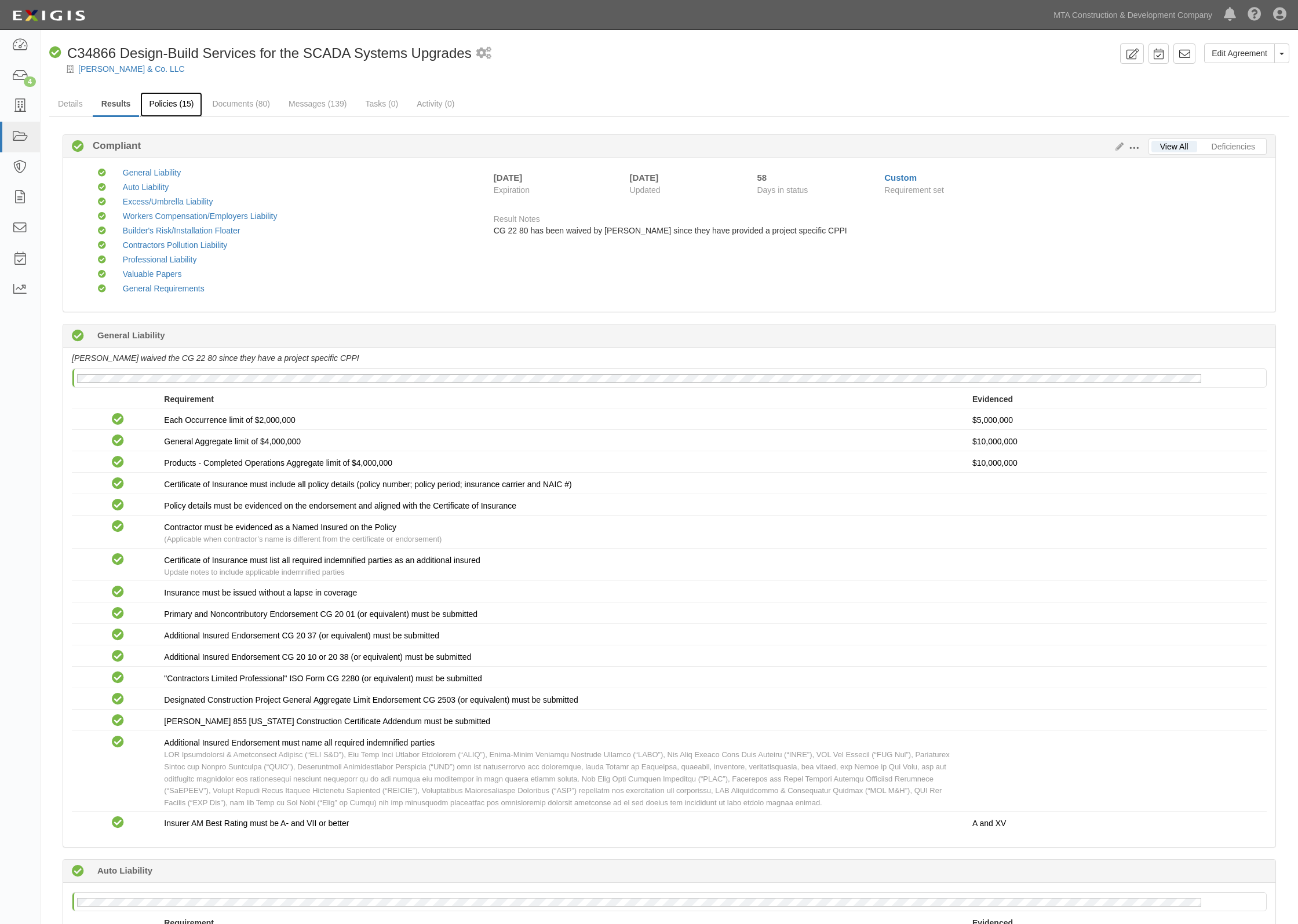
click at [157, 98] on link "Policies (15)" at bounding box center [171, 104] width 62 height 25
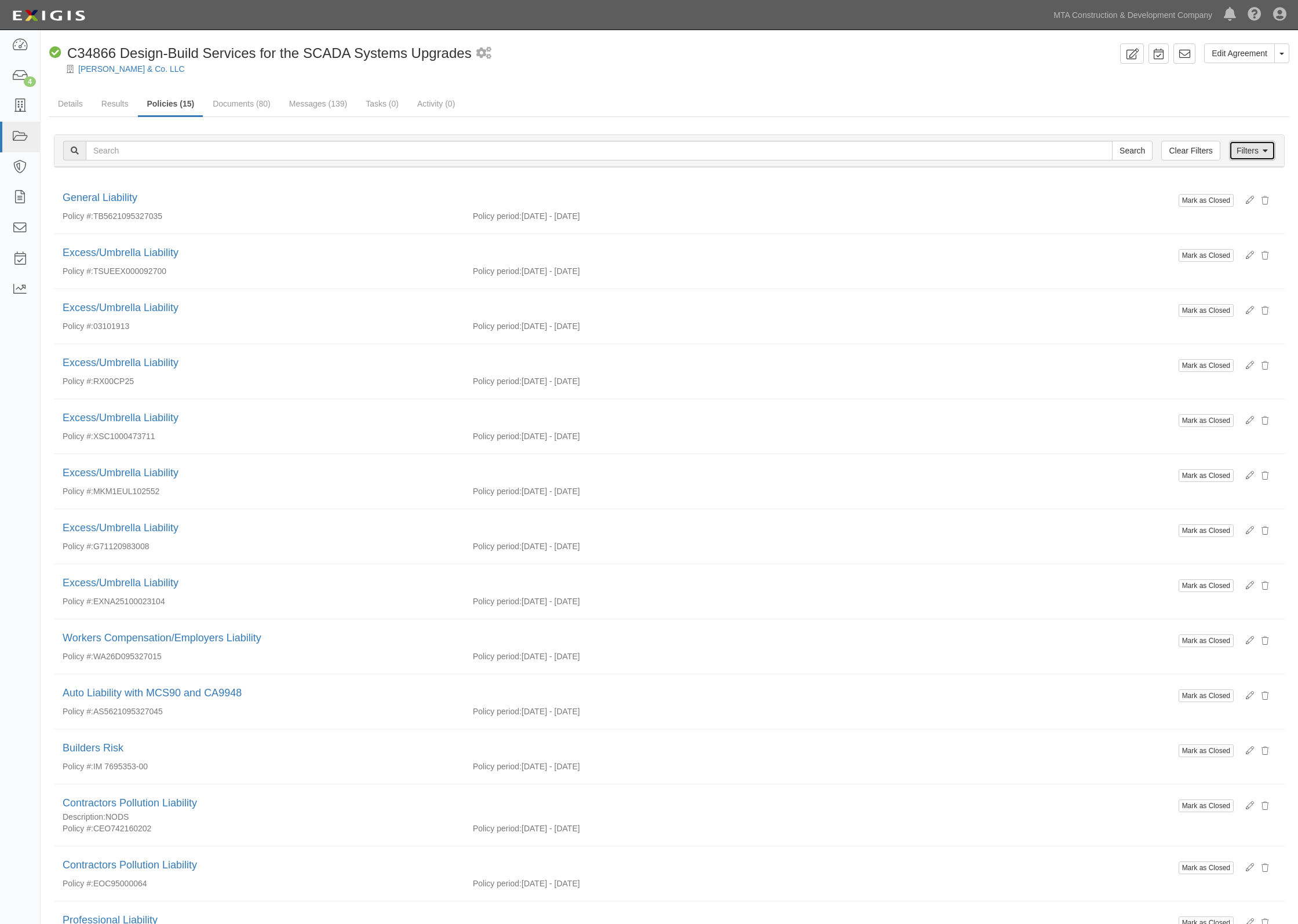
click at [1264, 152] on icon at bounding box center [1264, 151] width 5 height 8
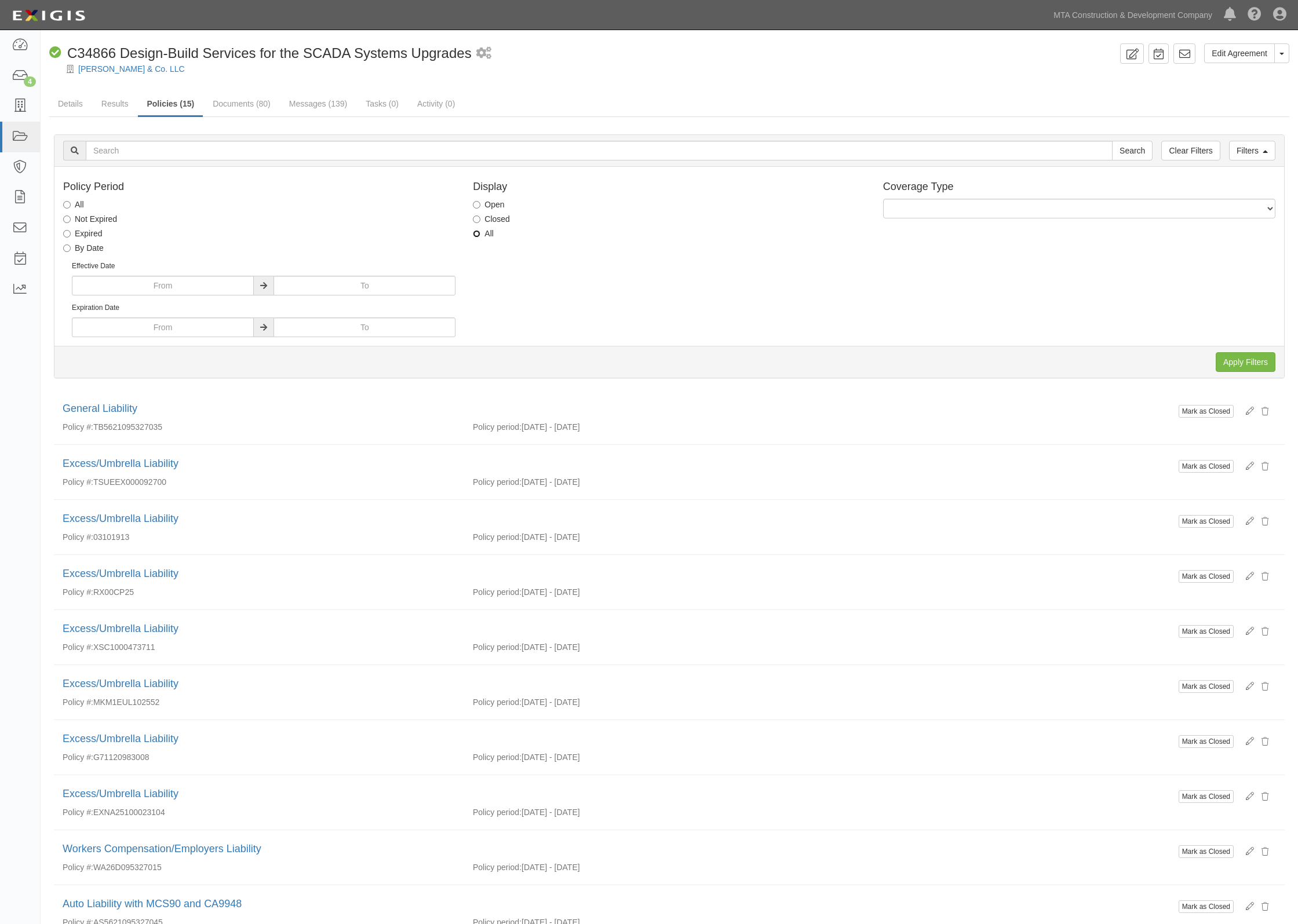
click at [473, 231] on input "All" at bounding box center [476, 234] width 8 height 8
radio input "true"
click at [1248, 360] on input "Apply Filters" at bounding box center [1246, 362] width 60 height 19
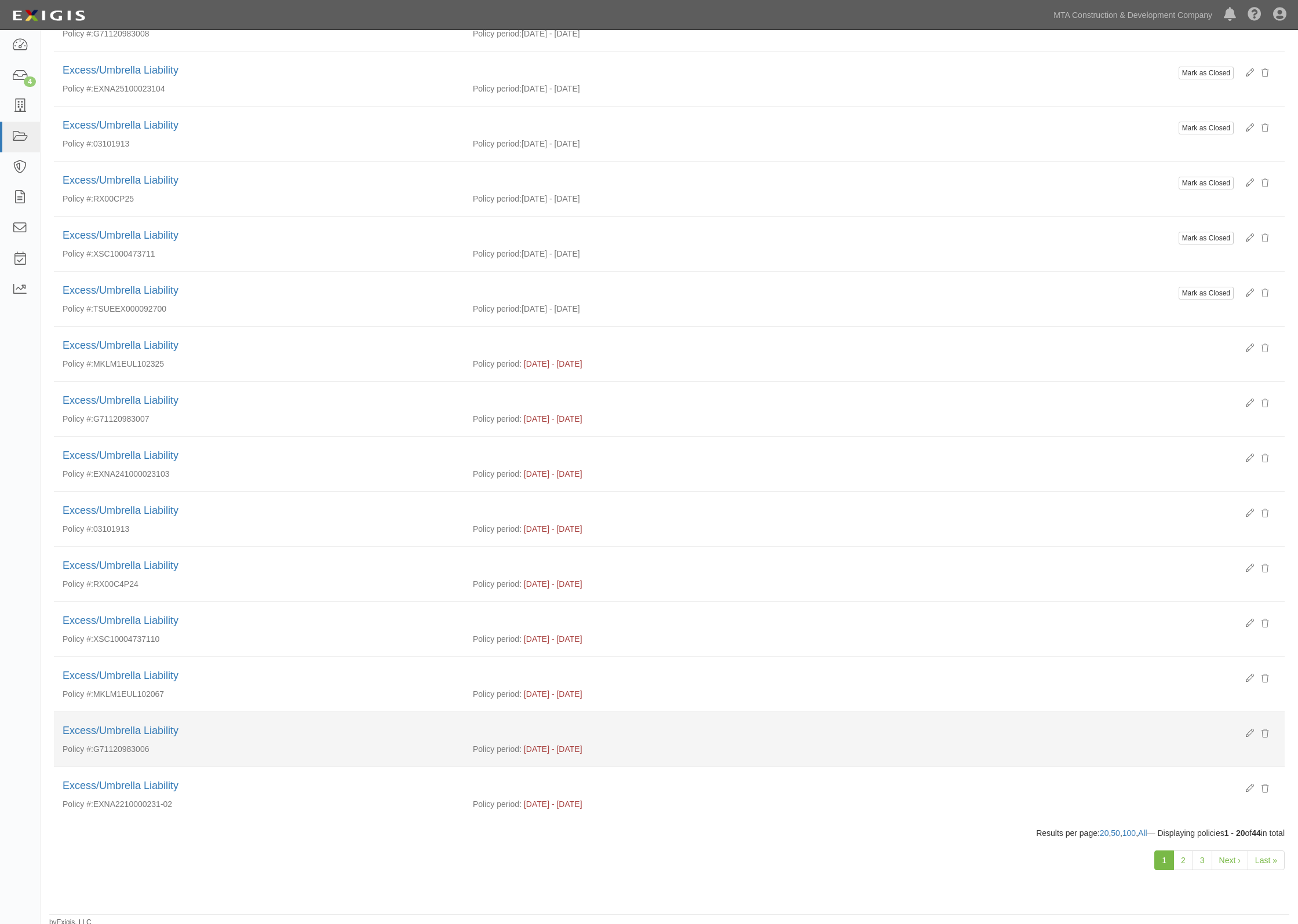
scroll to position [470, 0]
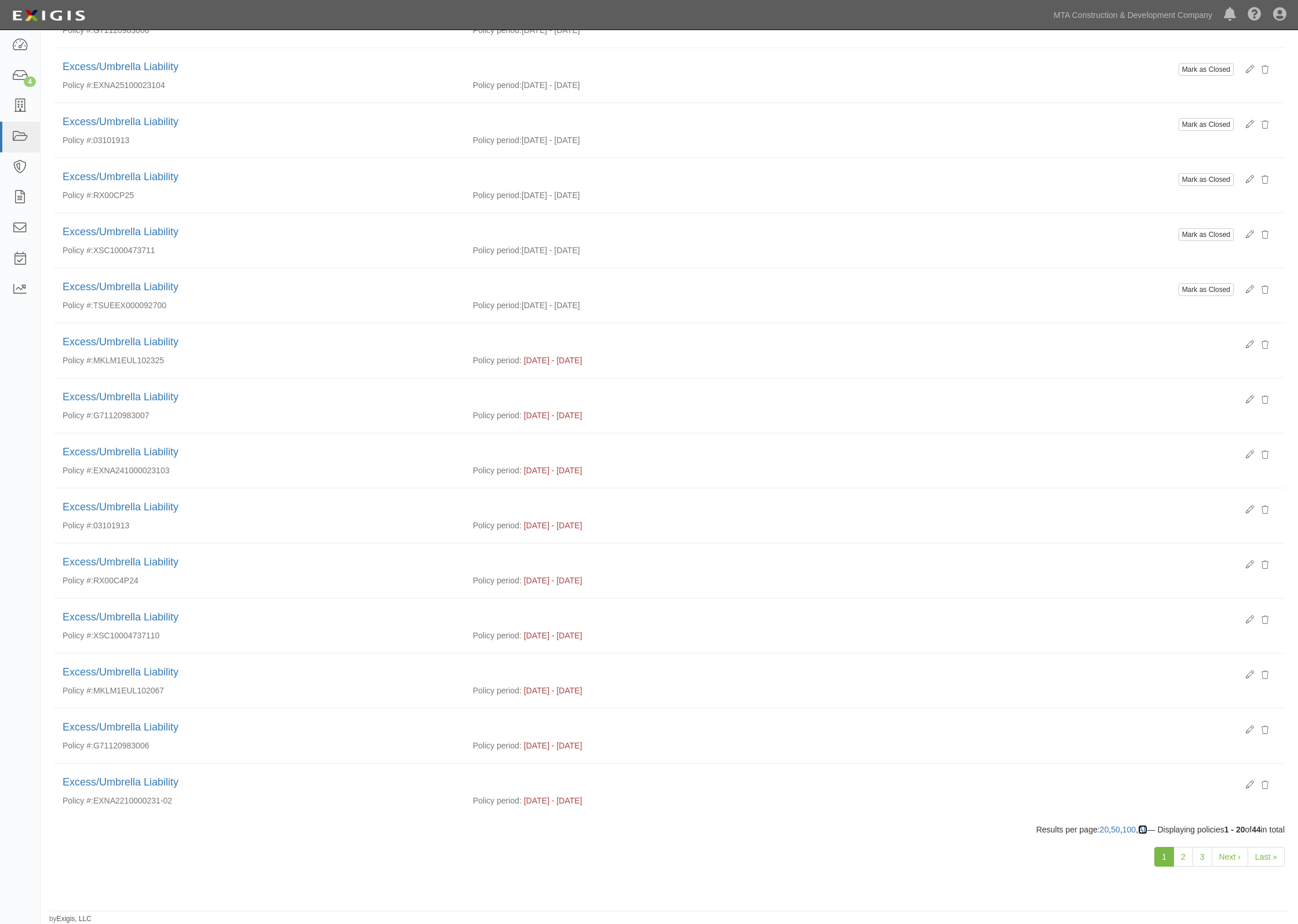
click at [1138, 828] on link "All" at bounding box center [1143, 829] width 10 height 10
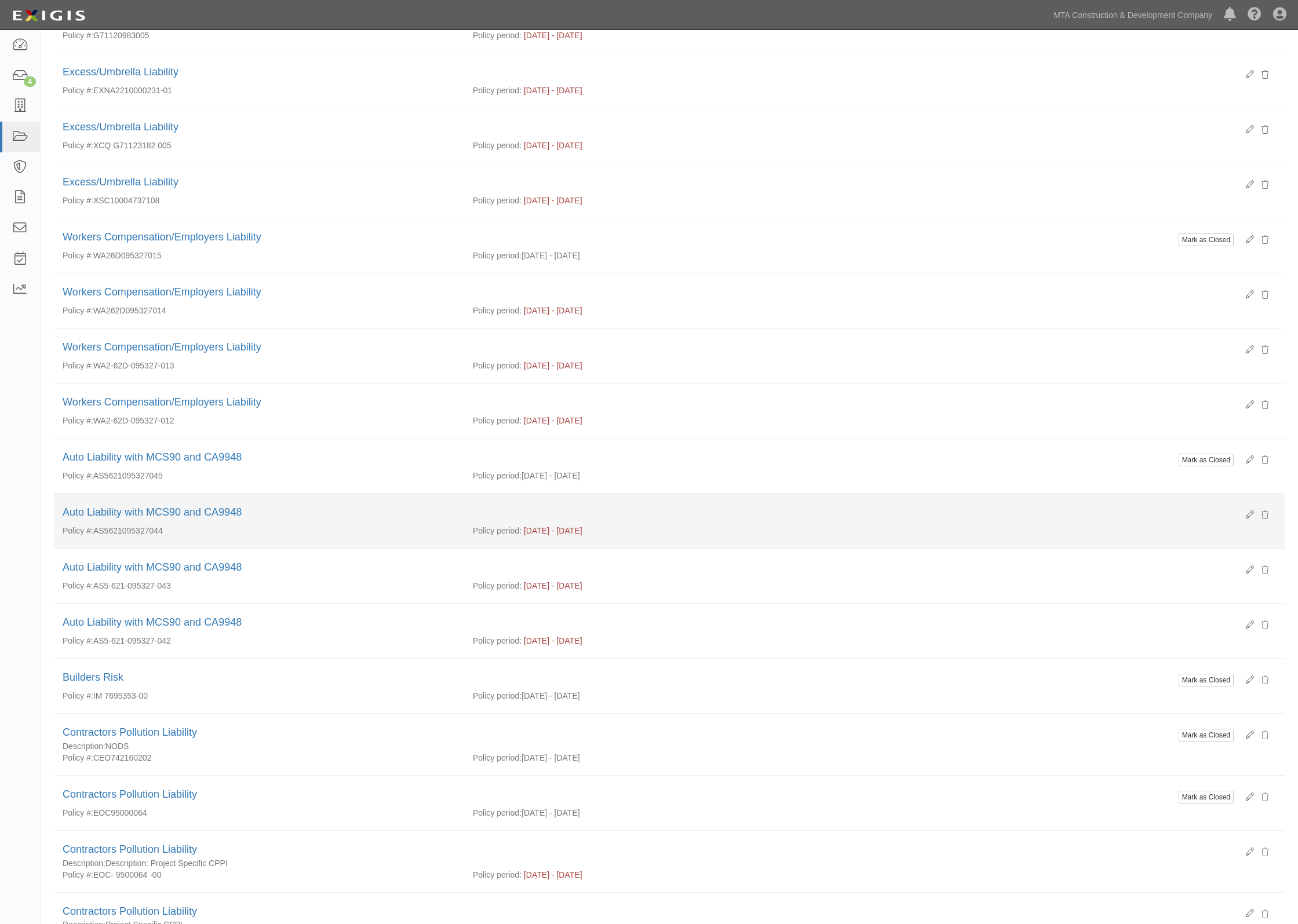
scroll to position [1801, 0]
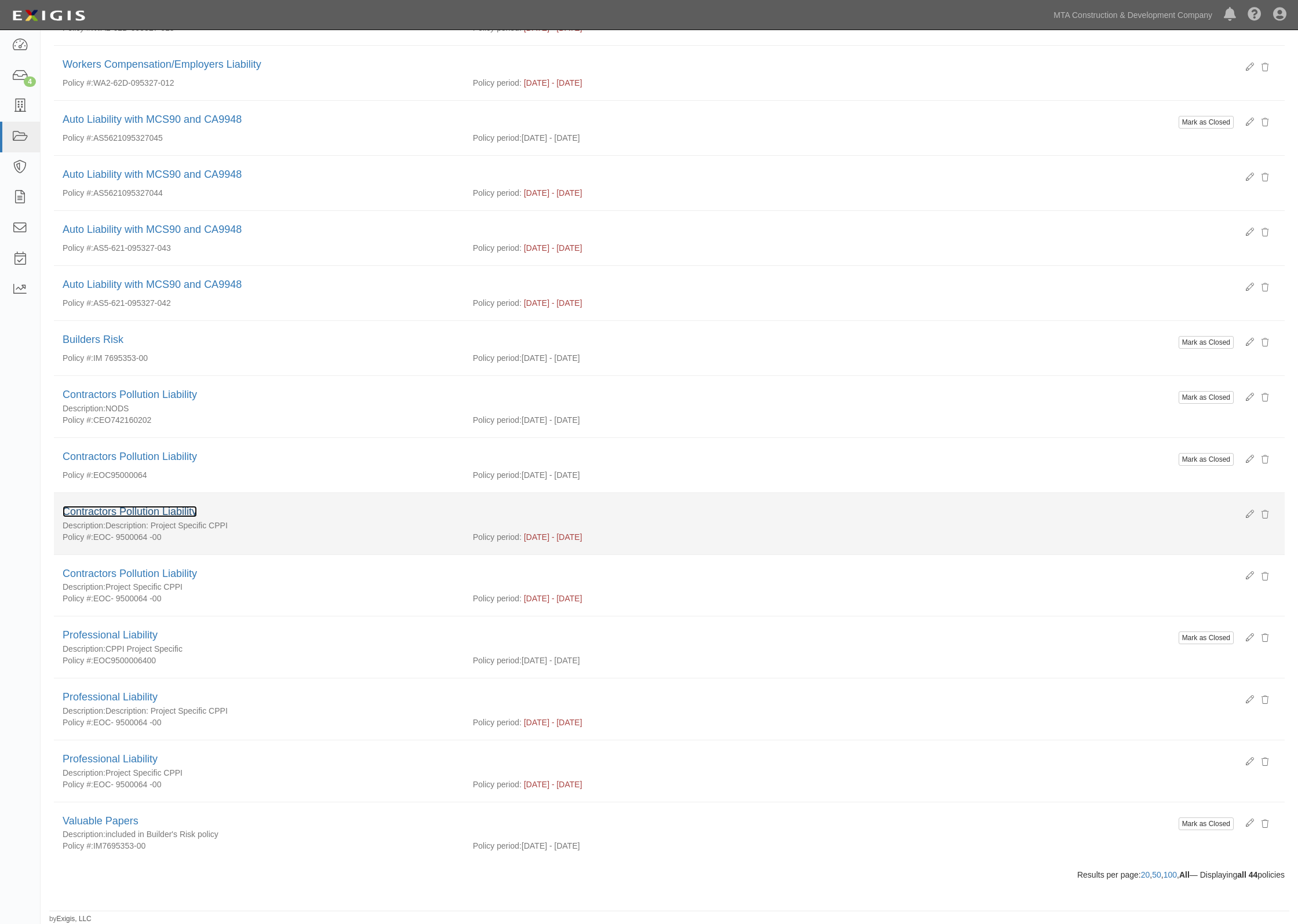
click at [175, 512] on link "Contractors Pollution Liability" at bounding box center [130, 512] width 135 height 12
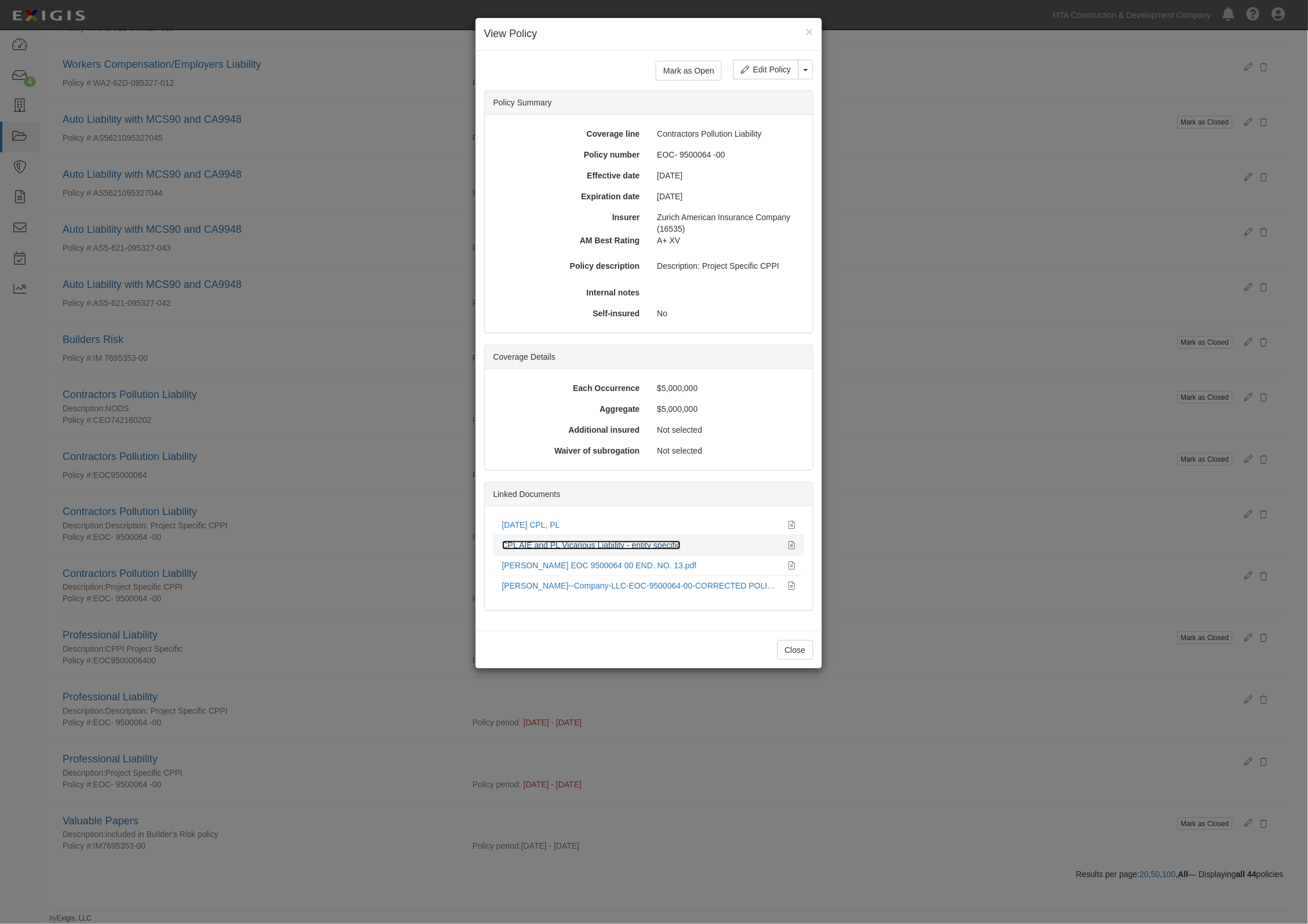
click at [640, 550] on link "CPL AIE and PL Vicarious Liability - entity specific" at bounding box center [591, 545] width 178 height 10
click at [354, 589] on div "× View Policy Mark as Open Edit Policy Toggle Dropdown Delete Policy Policy Sum…" at bounding box center [654, 462] width 1308 height 924
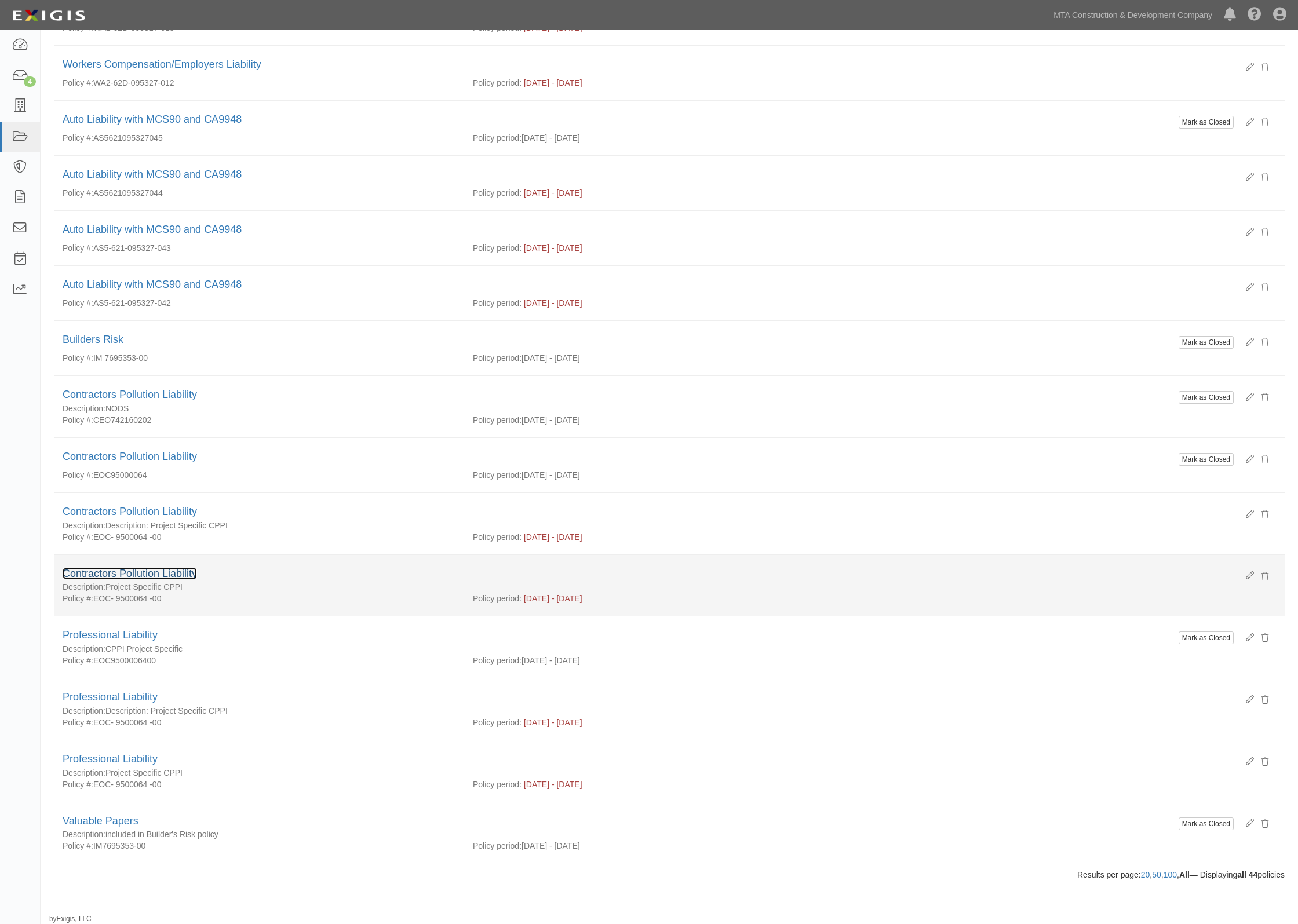
click at [131, 574] on link "Contractors Pollution Liability" at bounding box center [130, 574] width 135 height 12
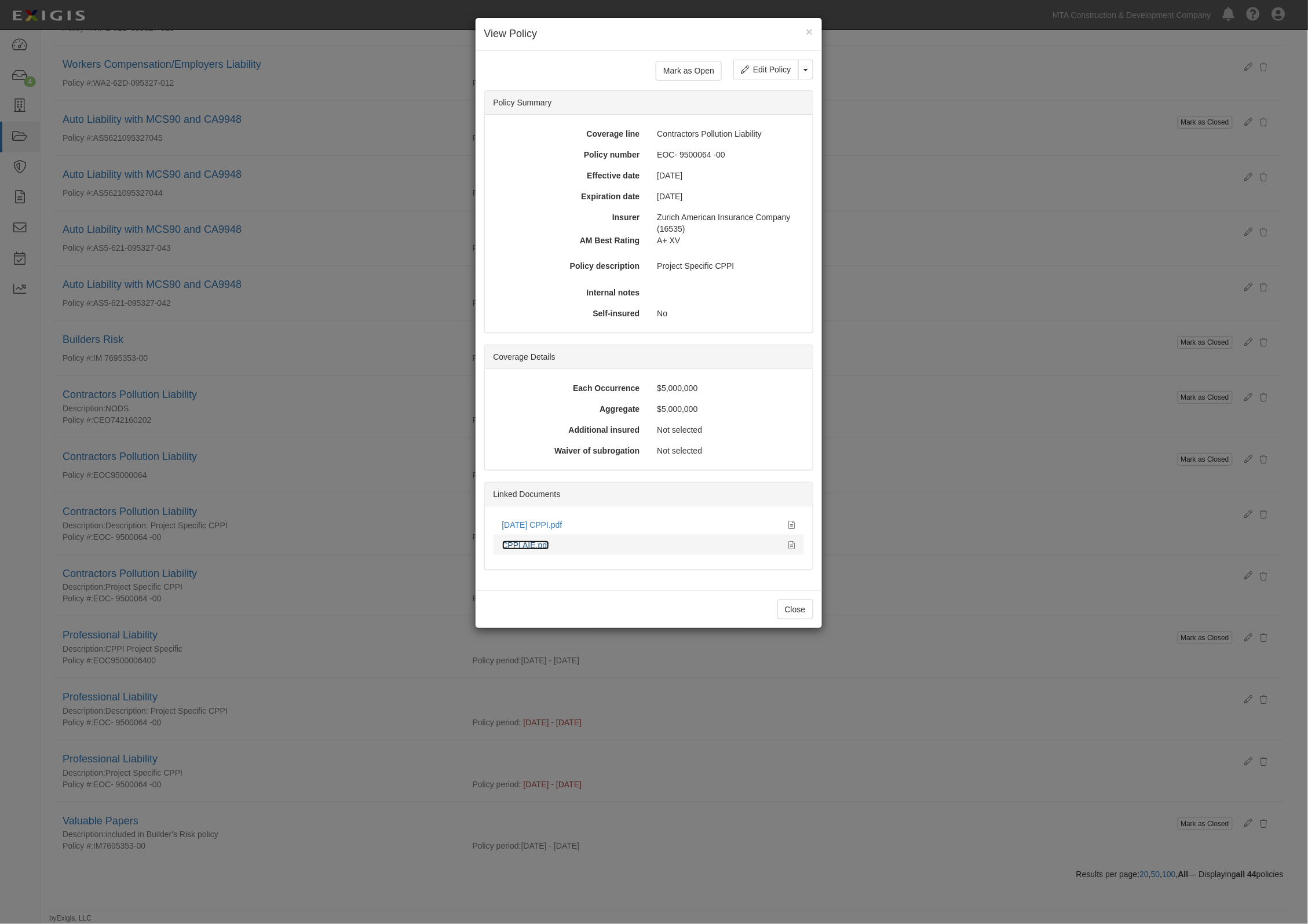
click at [545, 549] on link "CPPI AIE.pdf" at bounding box center [525, 545] width 47 height 10
click at [340, 461] on div "× View Policy Mark as Open Edit Policy Toggle Dropdown Delete Policy Policy Sum…" at bounding box center [654, 462] width 1308 height 924
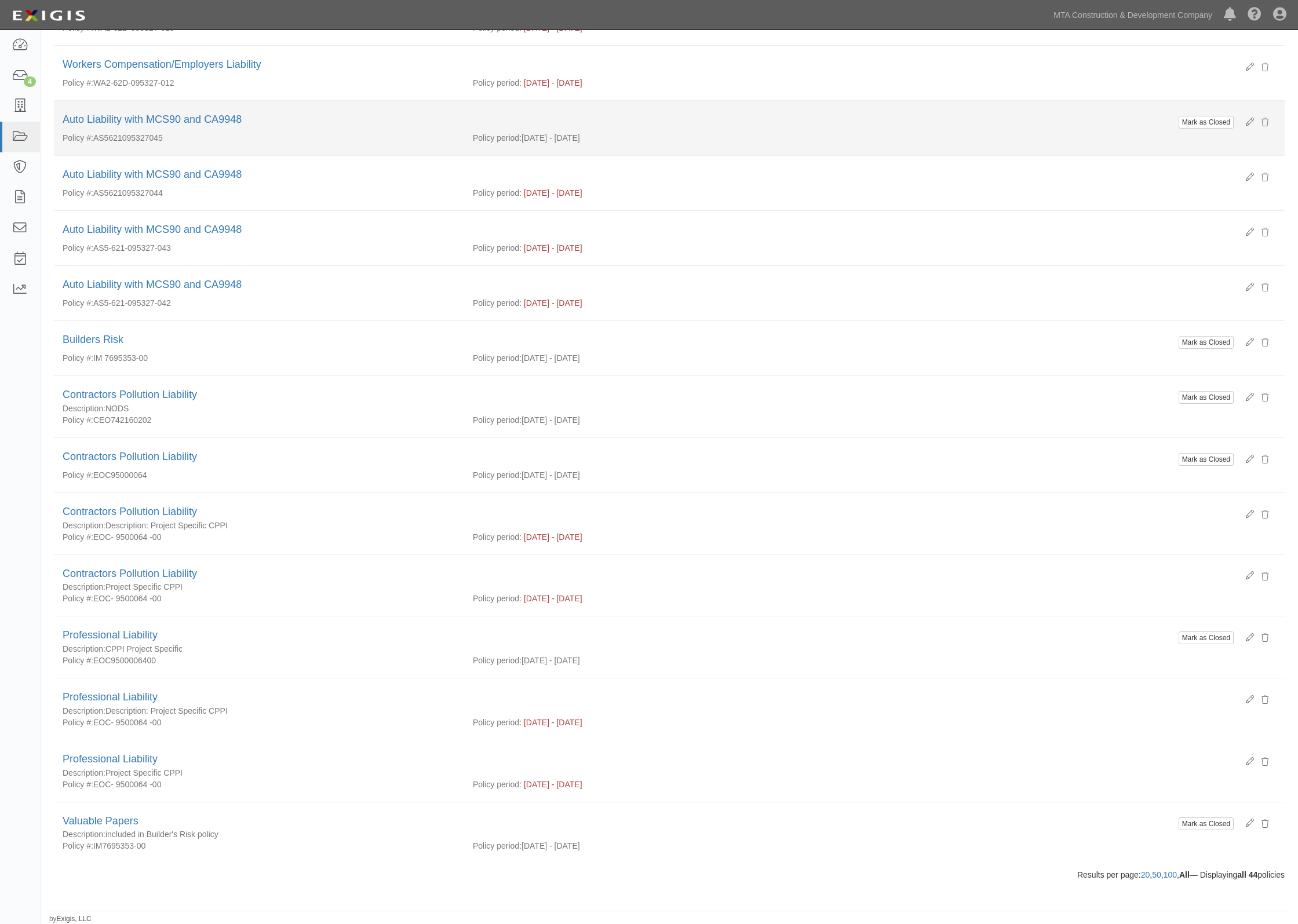
click at [399, 101] on li "Mark as Closed Auto Liability with MCS90 and CA9948 Policy #: AS5621095327045 P…" at bounding box center [669, 128] width 1230 height 55
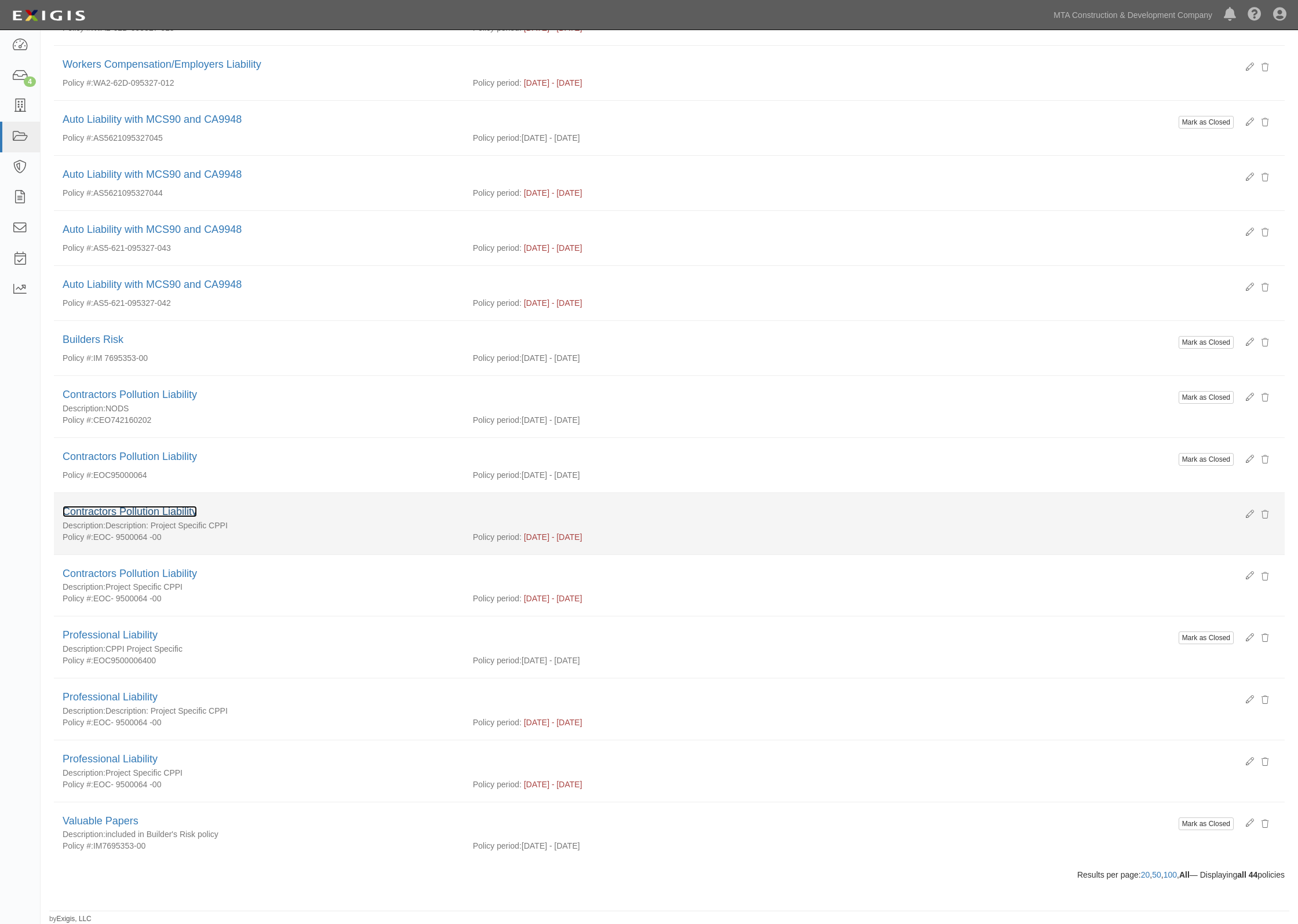
click at [137, 507] on link "Contractors Pollution Liability" at bounding box center [130, 512] width 135 height 12
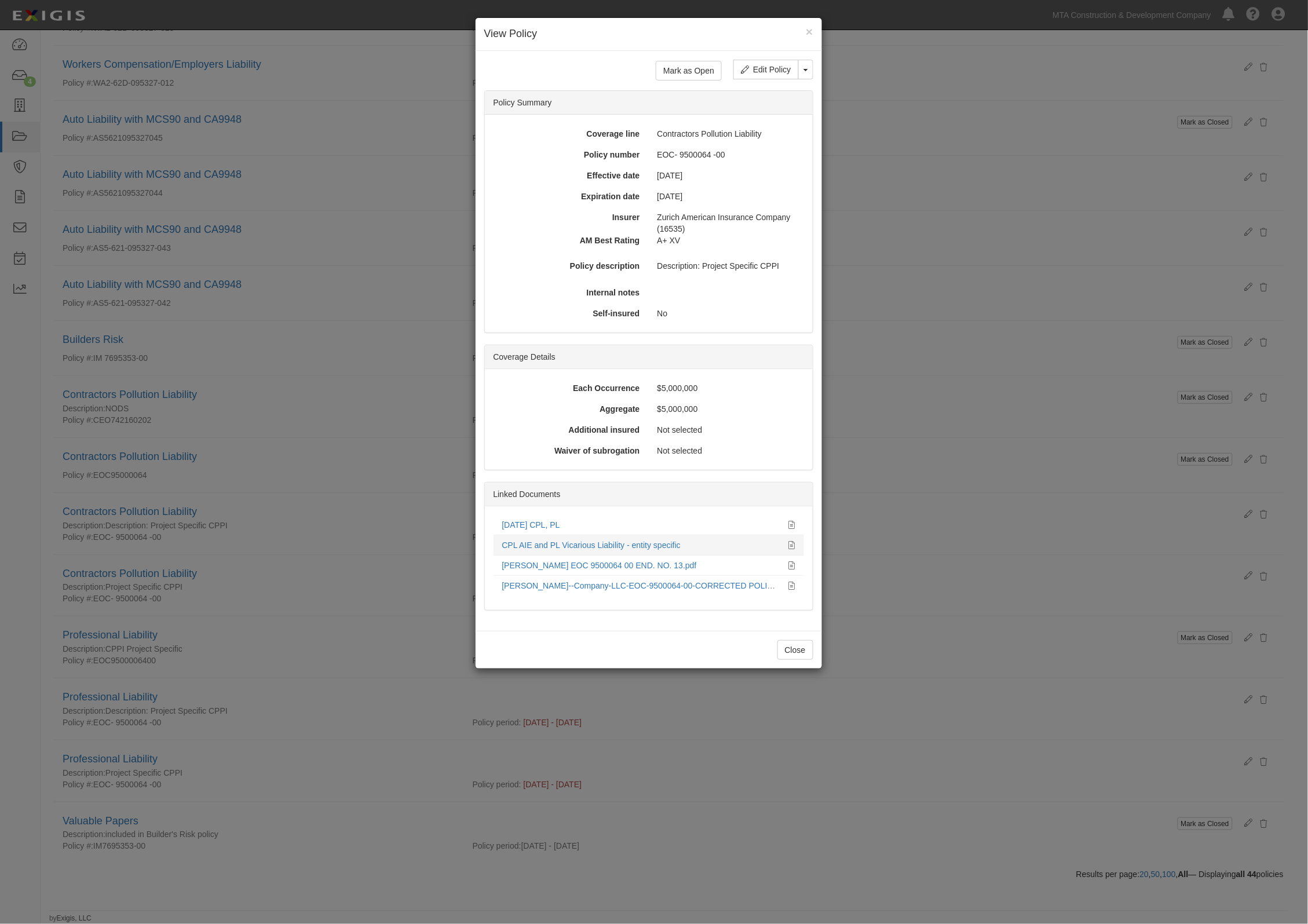
click at [594, 542] on div "CPL AIE and PL Vicarious Liability - entity specific" at bounding box center [640, 545] width 278 height 12
click at [592, 545] on link "CPL AIE and PL Vicarious Liability - entity specific" at bounding box center [591, 545] width 178 height 10
drag, startPoint x: 366, startPoint y: 380, endPoint x: 360, endPoint y: 383, distance: 6.7
click at [366, 382] on div "× View Policy Mark as Open Edit Policy Toggle Dropdown Delete Policy Policy Sum…" at bounding box center [654, 462] width 1308 height 924
